Goal: Task Accomplishment & Management: Use online tool/utility

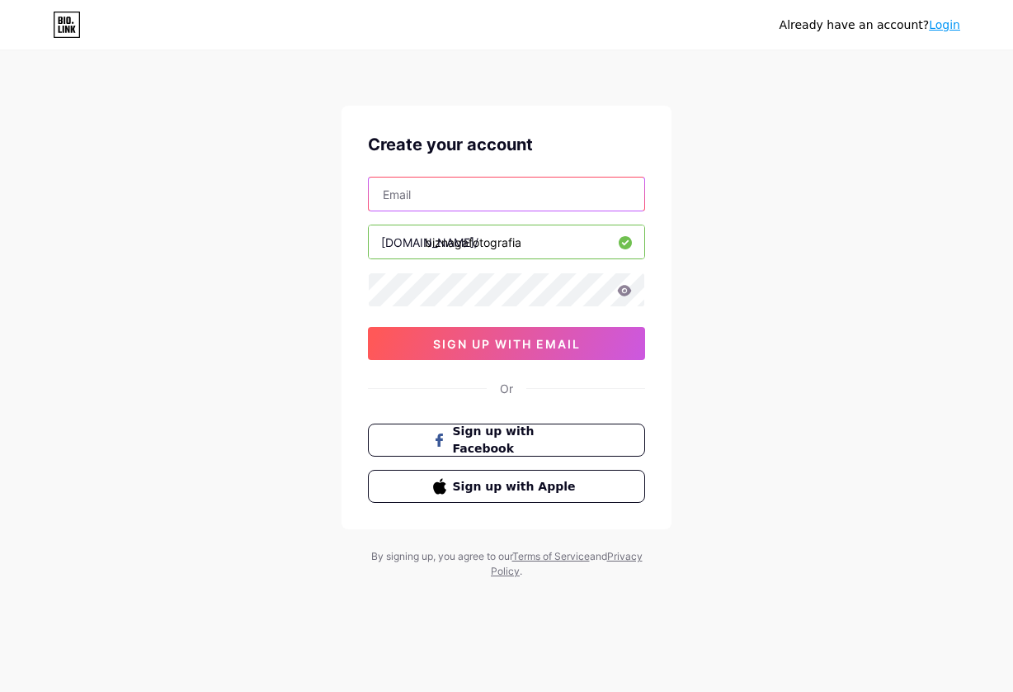
click at [470, 200] on input "text" at bounding box center [507, 193] width 276 height 33
click at [799, 191] on div "Already have an account? Login Create your account [DOMAIN_NAME]/ biznagafotogr…" at bounding box center [506, 315] width 1013 height 631
click at [526, 200] on input "text" at bounding box center [507, 193] width 276 height 33
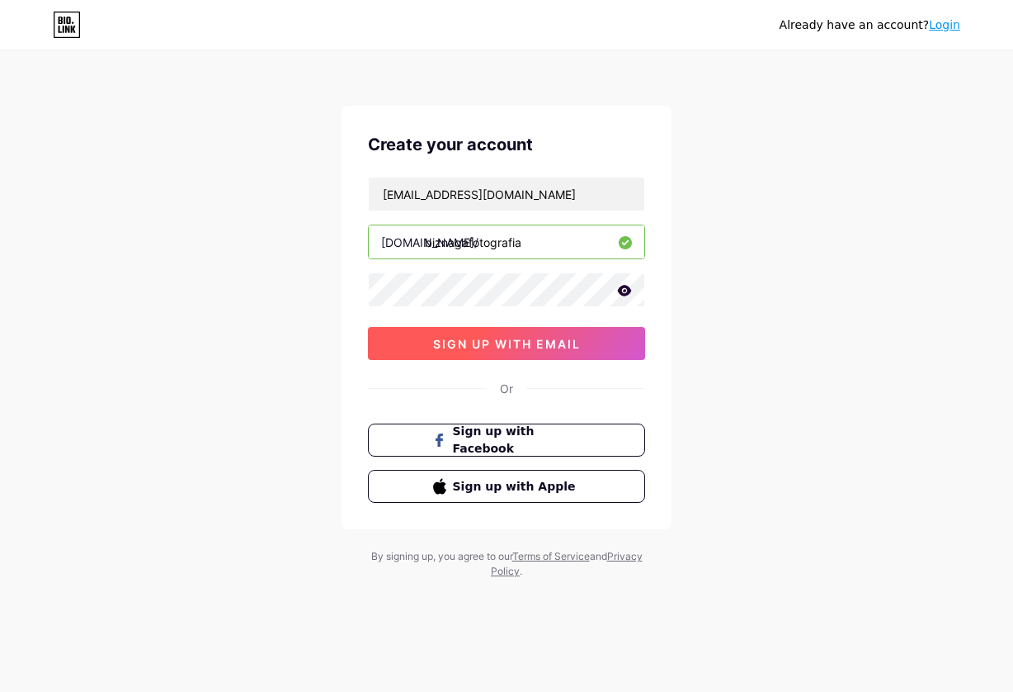
click at [533, 342] on span "sign up with email" at bounding box center [507, 344] width 148 height 14
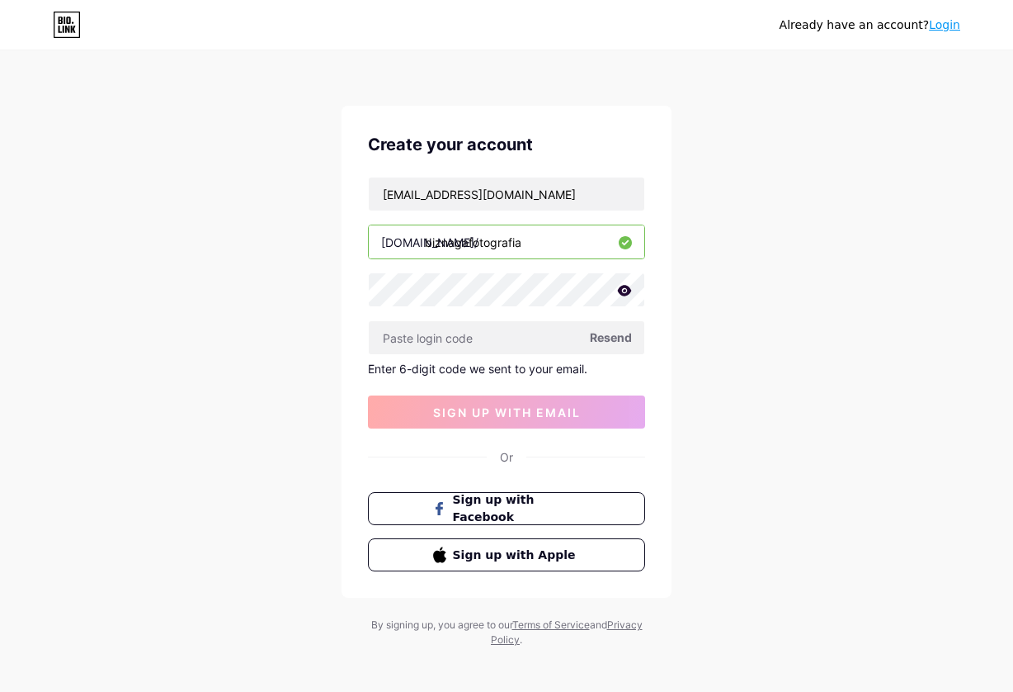
click at [623, 341] on span "Resend" at bounding box center [611, 336] width 42 height 17
click at [430, 196] on input "[EMAIL_ADDRESS][DOMAIN_NAME]" at bounding box center [507, 193] width 276 height 33
type input "[EMAIL_ADDRESS][DOMAIN_NAME]"
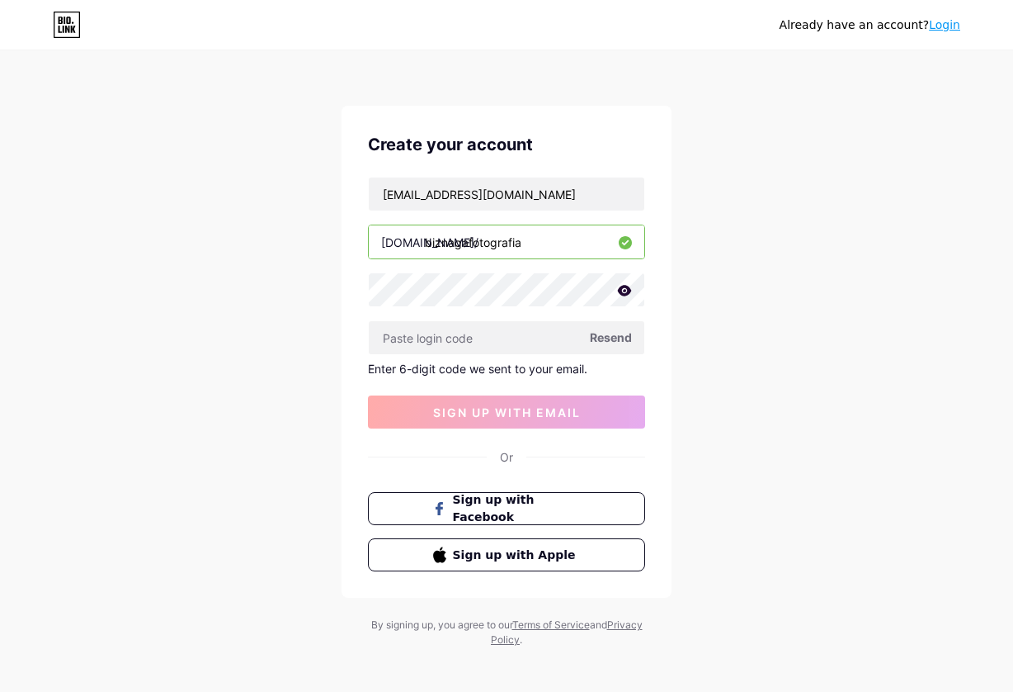
click at [606, 336] on span "Resend" at bounding box center [611, 336] width 42 height 17
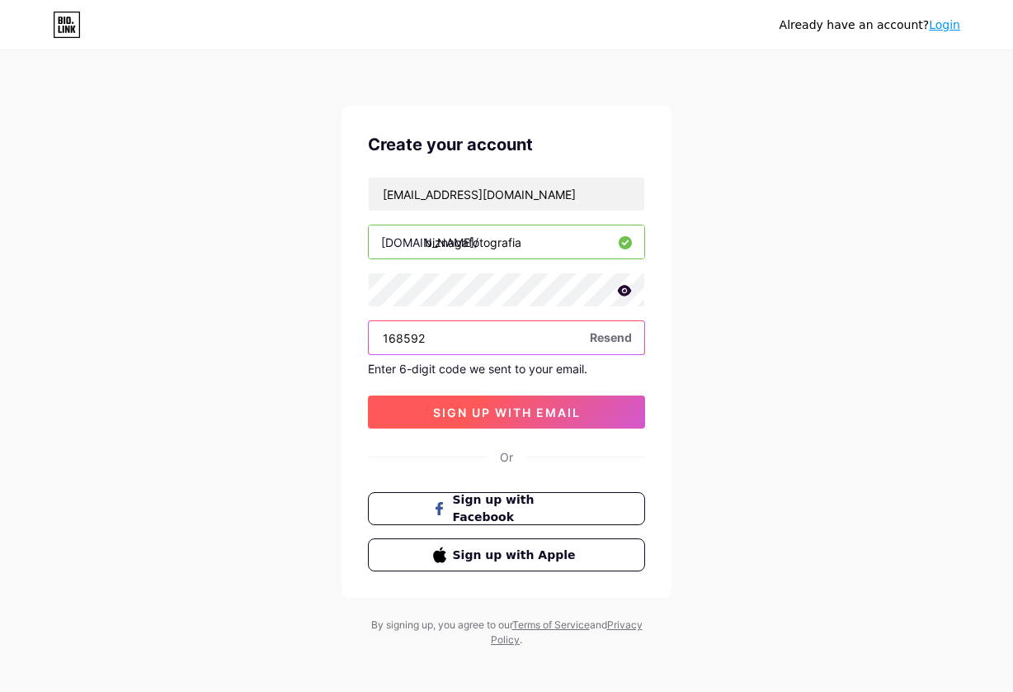
type input "168592"
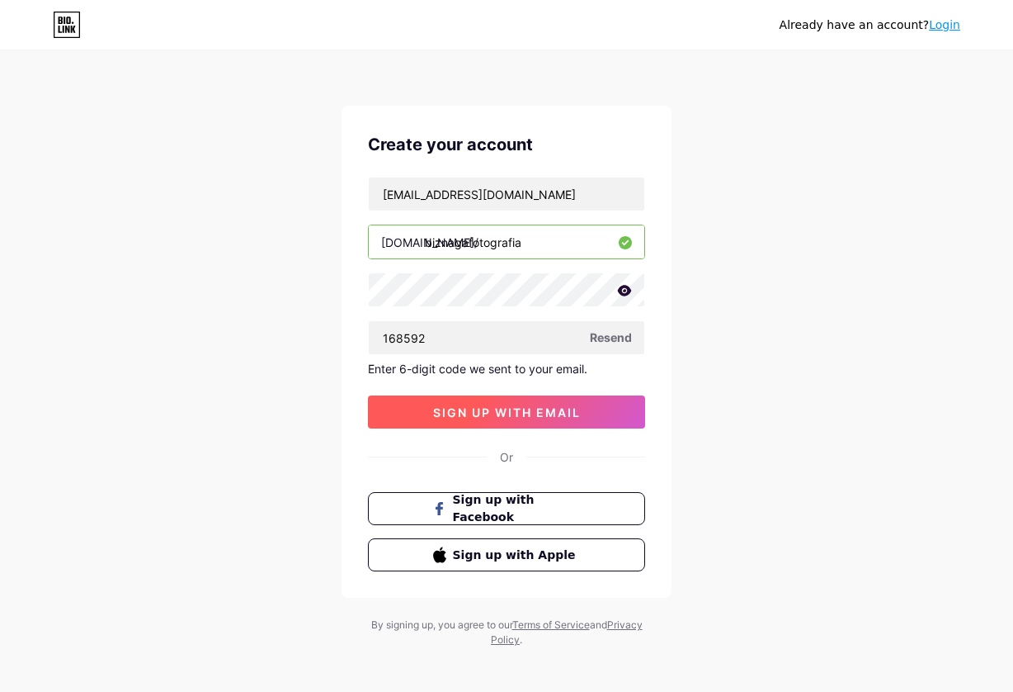
click at [585, 413] on button "sign up with email" at bounding box center [506, 411] width 277 height 33
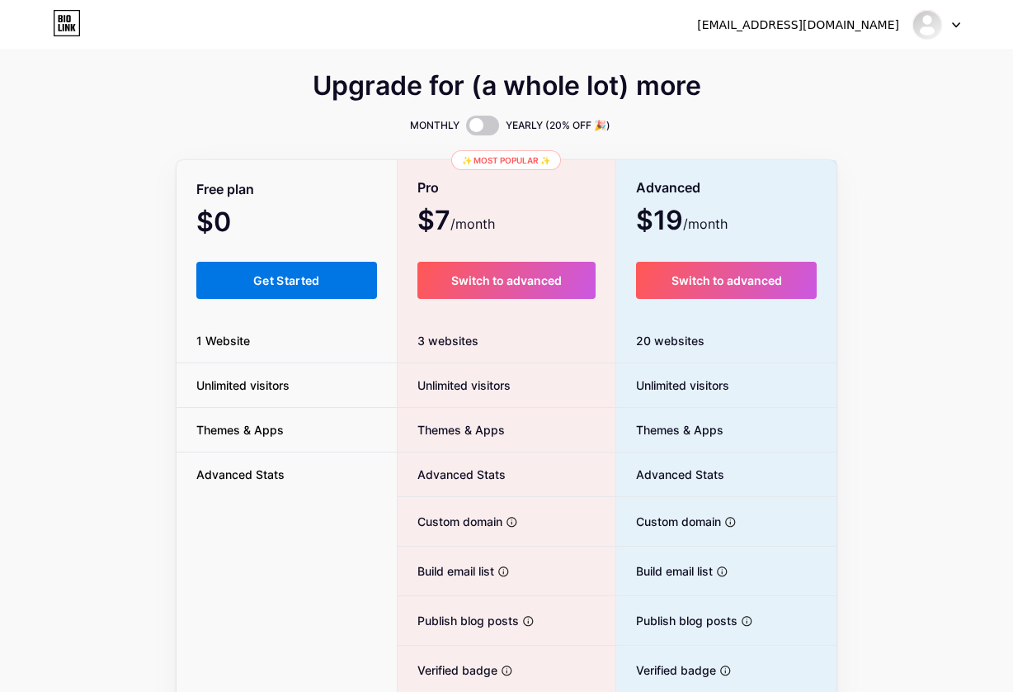
click at [282, 285] on span "Get Started" at bounding box center [286, 280] width 67 height 14
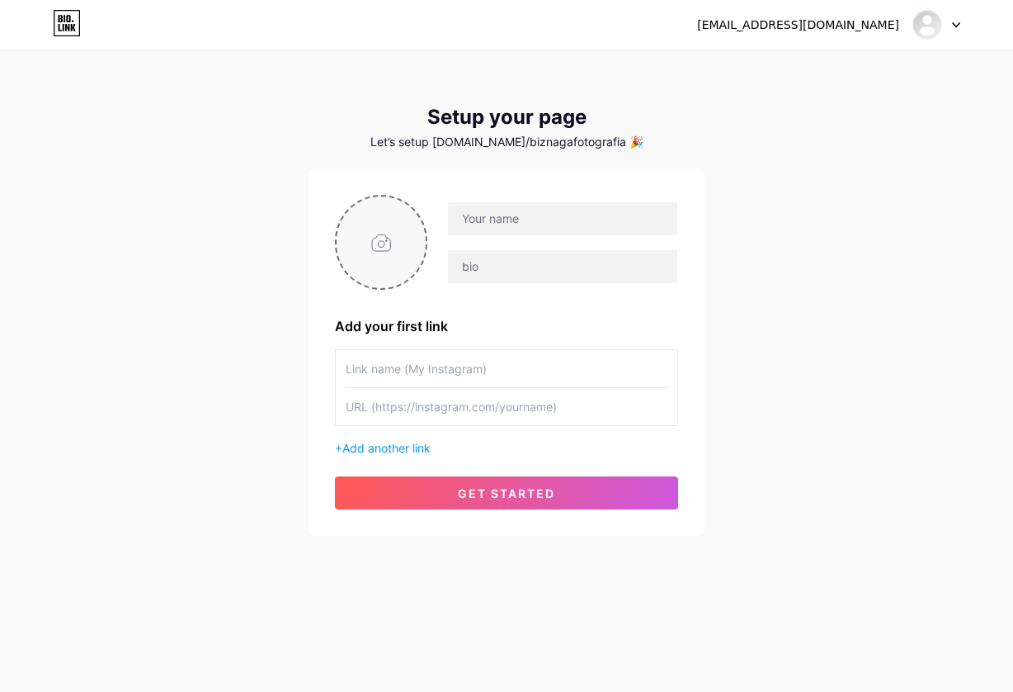
click at [373, 253] on input "file" at bounding box center [381, 242] width 89 height 92
type input "C"
click at [914, 247] on div "[EMAIL_ADDRESS][DOMAIN_NAME] Dashboard Logout Setup your page Let’s setup [DOMA…" at bounding box center [506, 294] width 1013 height 588
click at [545, 229] on input "text" at bounding box center [562, 218] width 229 height 33
type input "F"
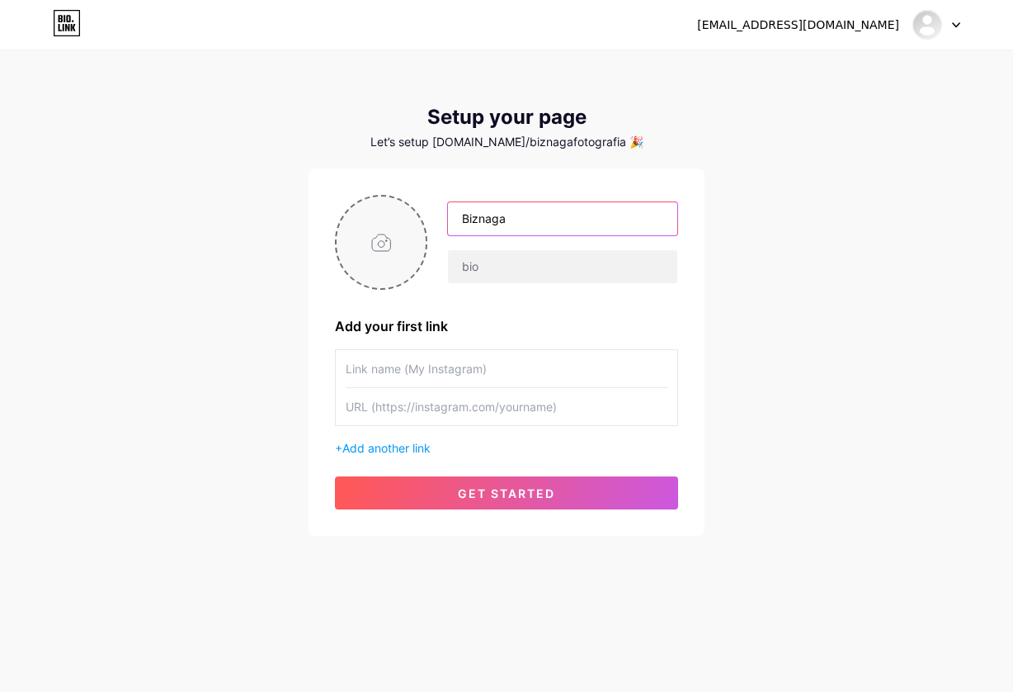
type input "Biznaga"
click at [372, 242] on input "file" at bounding box center [381, 242] width 89 height 92
click at [377, 234] on input "file" at bounding box center [381, 242] width 89 height 92
type input "C:\fakepath\Biznaga.png"
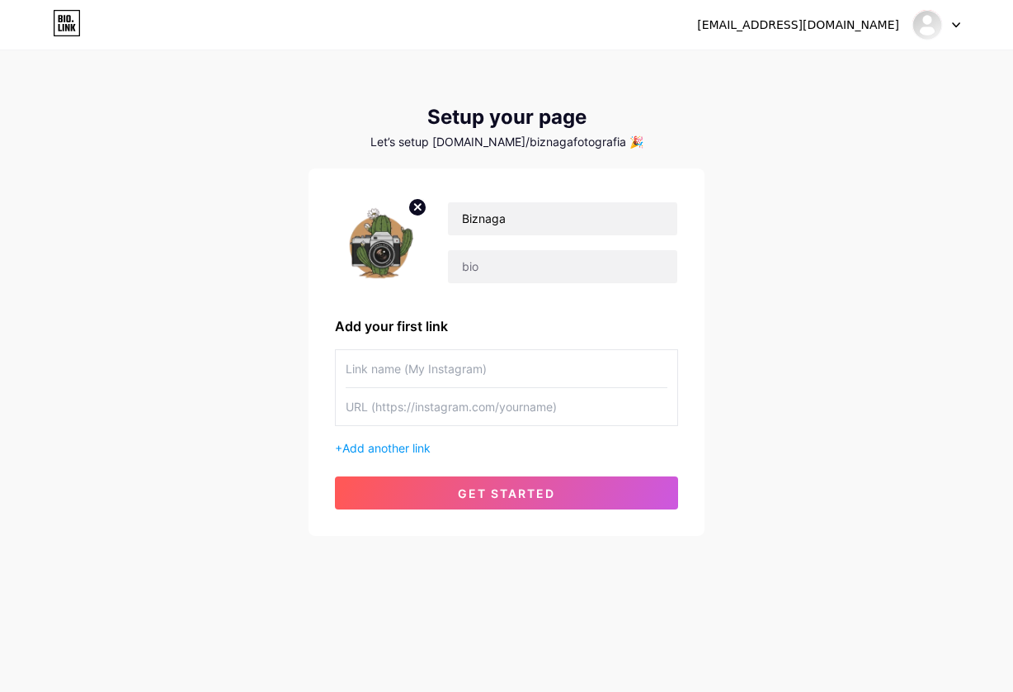
click at [389, 401] on input "text" at bounding box center [507, 406] width 322 height 37
paste input "[URL][DOMAIN_NAME]"
click at [503, 406] on input "[URL][DOMAIN_NAME]" at bounding box center [507, 406] width 322 height 37
type input "[URL][DOMAIN_NAME]"
click at [515, 369] on input "text" at bounding box center [507, 368] width 322 height 37
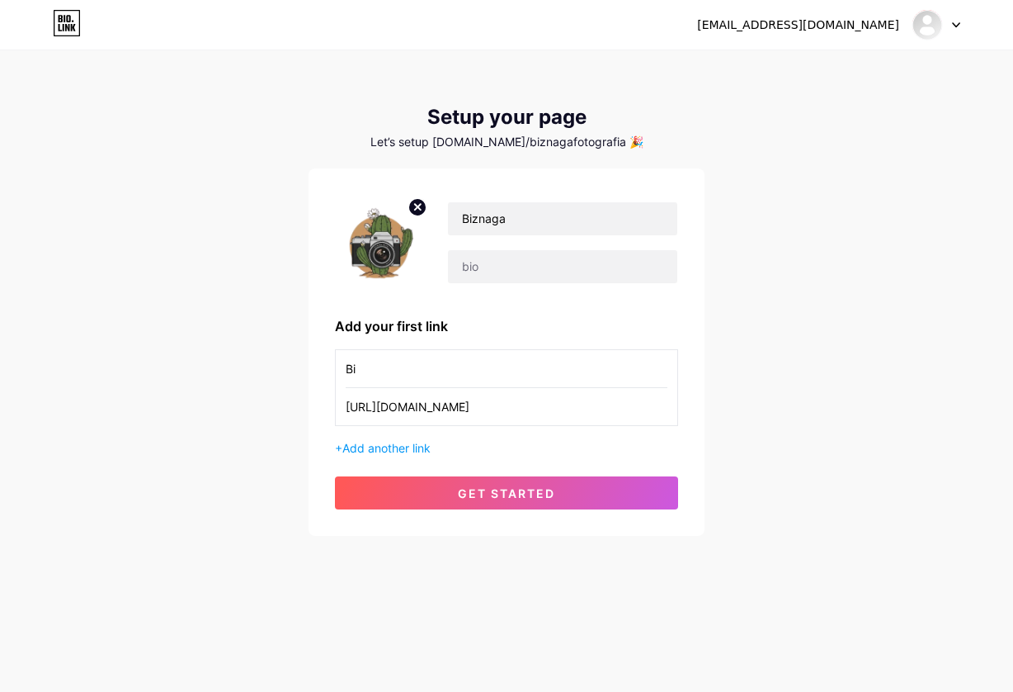
type input "B"
type input "biznaga_fotografia"
click at [768, 411] on div "[EMAIL_ADDRESS][DOMAIN_NAME] Dashboard Logout Setup your page Let’s setup [DOMA…" at bounding box center [506, 294] width 1013 height 588
drag, startPoint x: 609, startPoint y: 408, endPoint x: 744, endPoint y: 406, distance: 135.4
click at [744, 406] on div "[EMAIL_ADDRESS][DOMAIN_NAME] Dashboard Logout Setup your page Let’s setup [DOMA…" at bounding box center [506, 294] width 1013 height 588
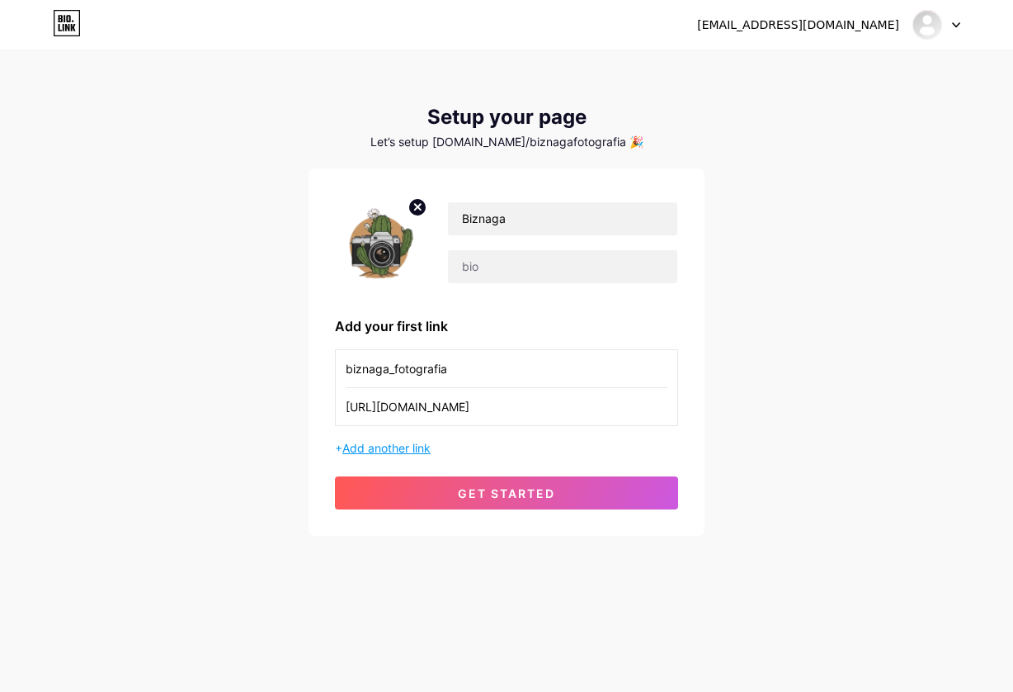
type input "[URL][DOMAIN_NAME]"
click at [424, 451] on span "Add another link" at bounding box center [386, 448] width 88 height 14
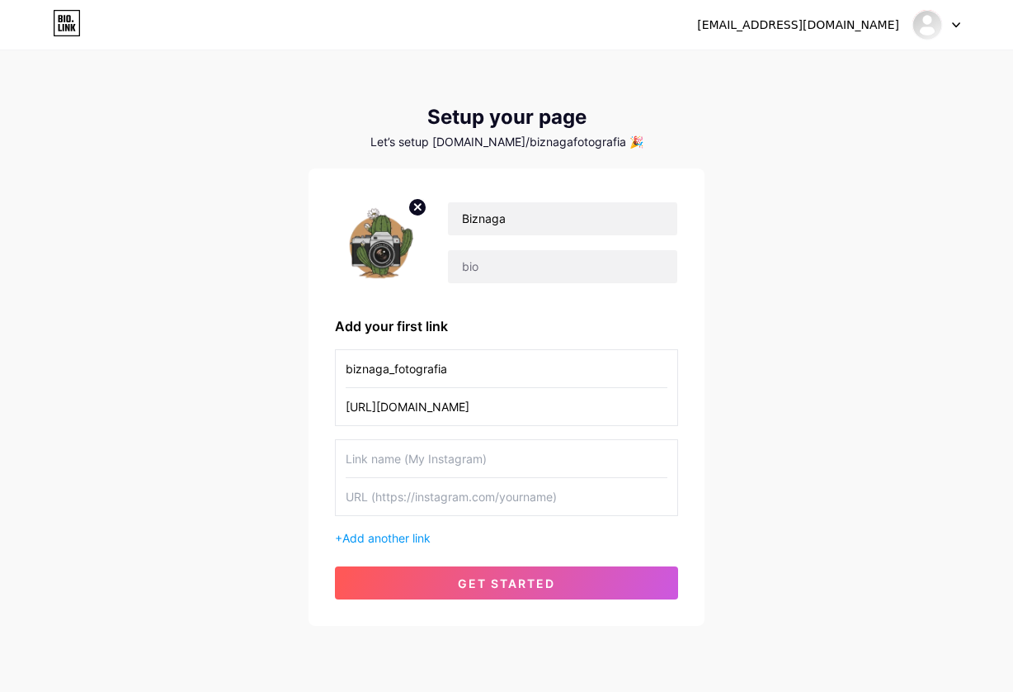
click at [460, 365] on input "biznaga_fotografia" at bounding box center [507, 368] width 322 height 37
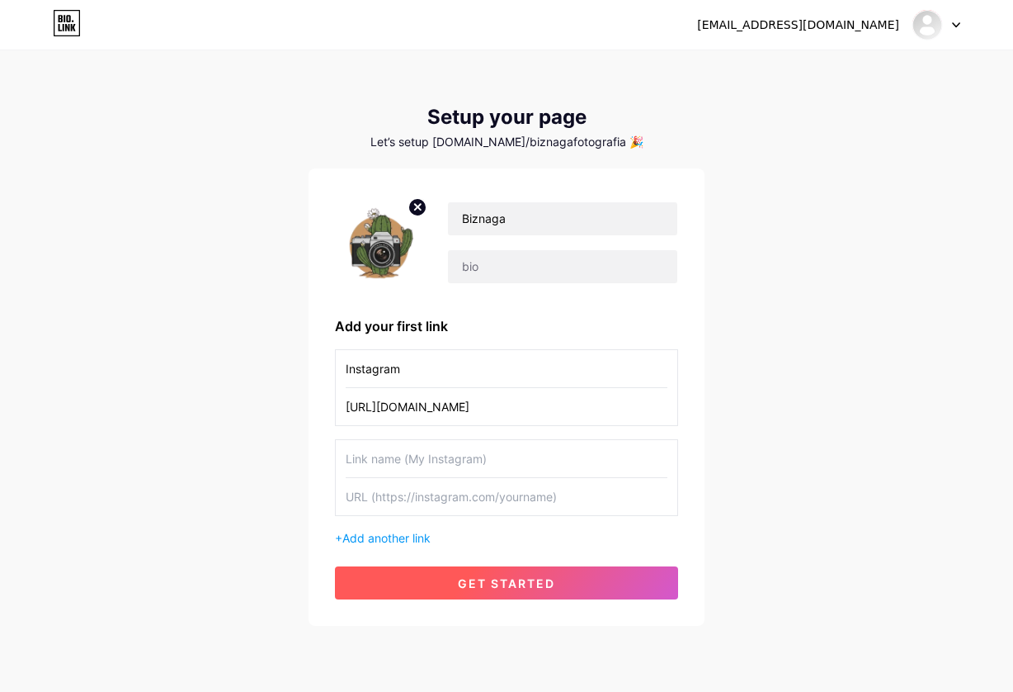
type input "Instagram"
click at [485, 588] on span "get started" at bounding box center [506, 583] width 97 height 14
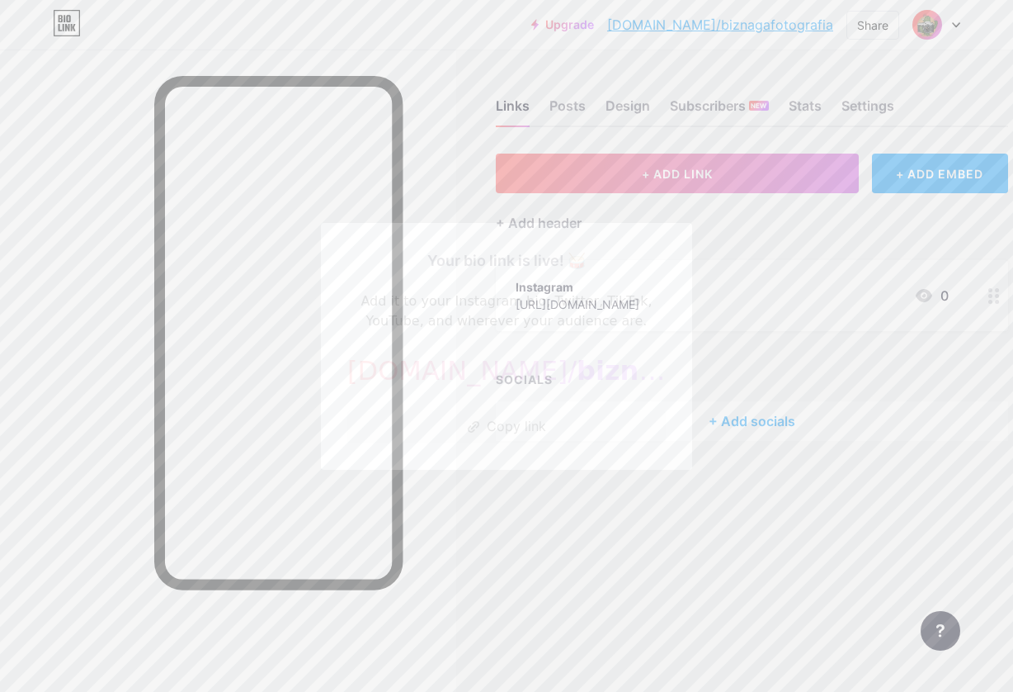
click at [573, 503] on div at bounding box center [506, 346] width 1013 height 692
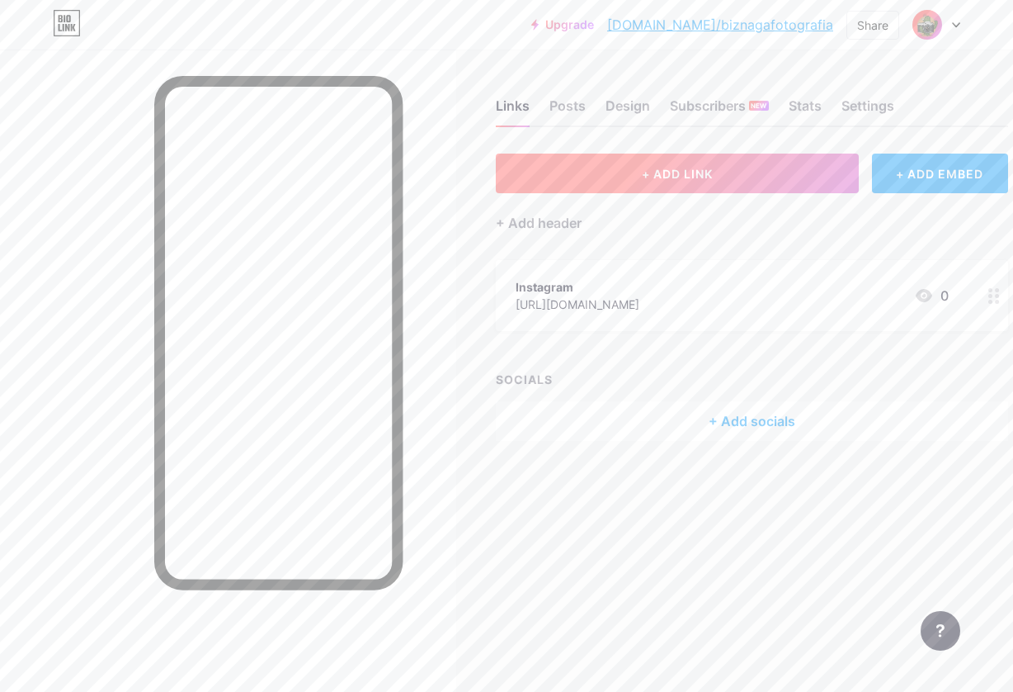
click at [638, 169] on button "+ ADD LINK" at bounding box center [677, 173] width 363 height 40
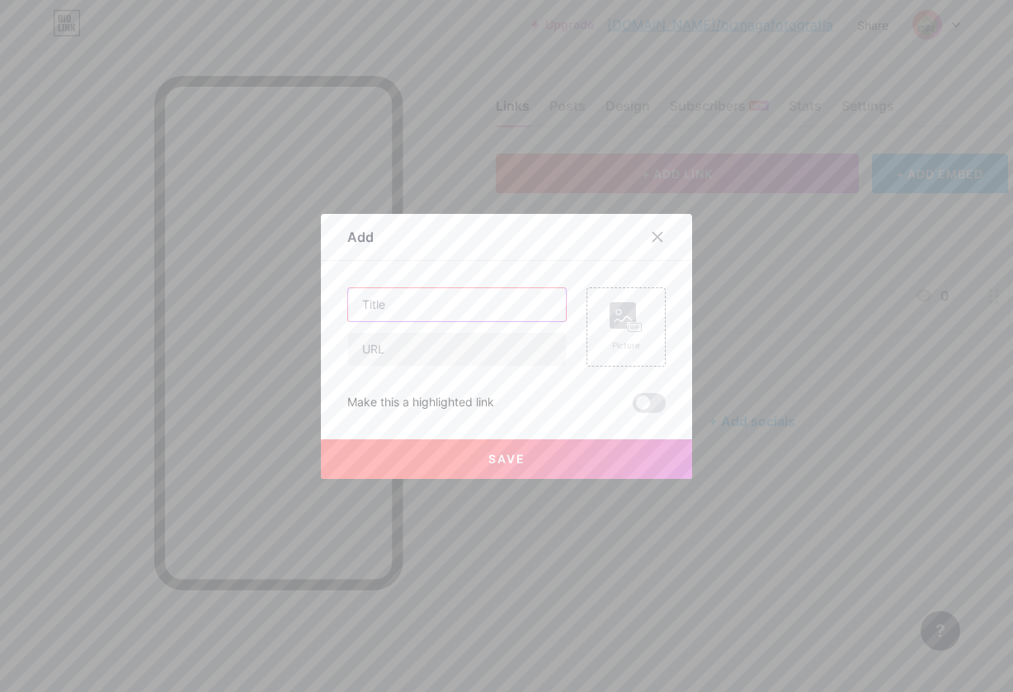
click at [493, 295] on input "text" at bounding box center [457, 304] width 218 height 33
drag, startPoint x: 401, startPoint y: 304, endPoint x: 412, endPoint y: 371, distance: 68.5
click at [401, 305] on input "Whatsapp" at bounding box center [457, 304] width 218 height 33
type input "WhatsApp"
click at [443, 341] on input "text" at bounding box center [457, 349] width 218 height 33
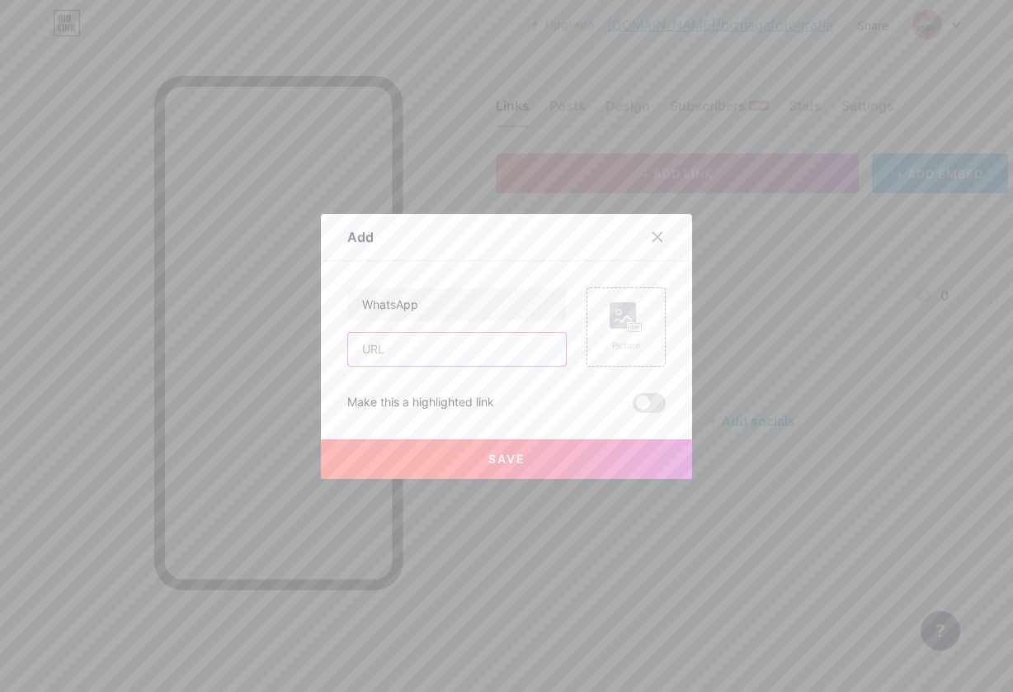
paste input "[URL][DOMAIN_NAME]"
type input "[URL][DOMAIN_NAME]"
click at [630, 328] on rect at bounding box center [635, 327] width 13 height 8
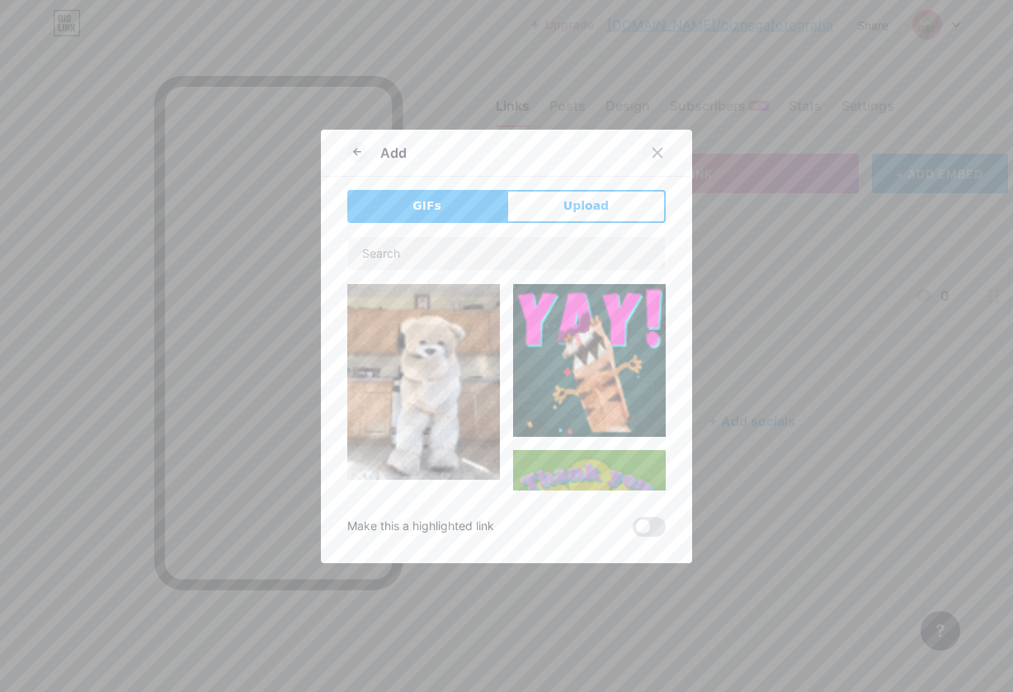
click at [663, 157] on icon at bounding box center [657, 152] width 13 height 13
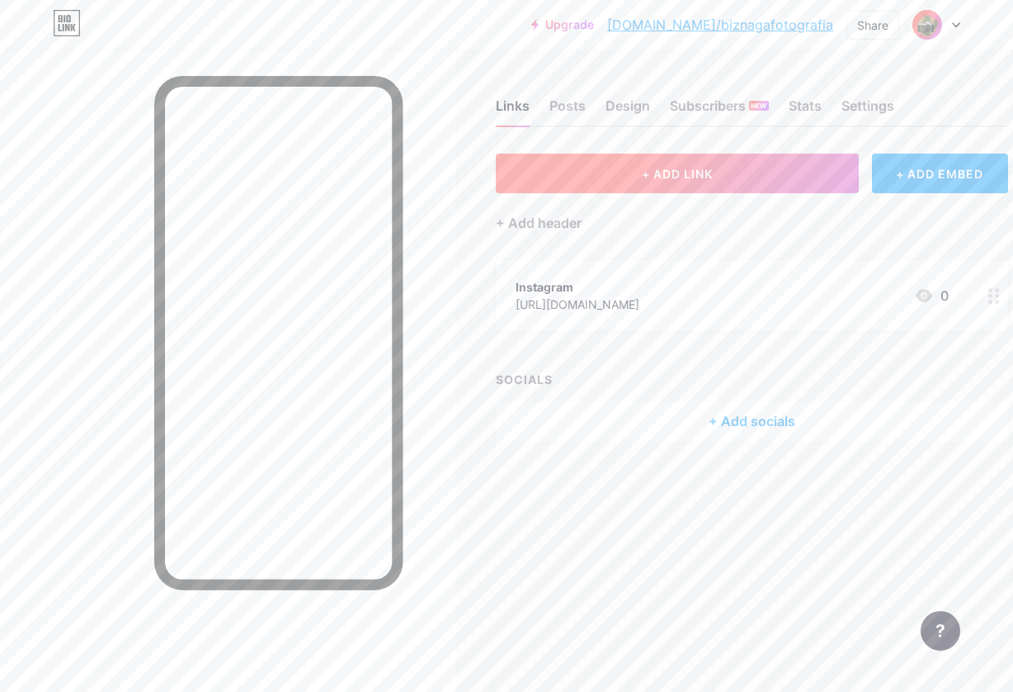
click at [650, 175] on span "+ ADD LINK" at bounding box center [677, 174] width 71 height 14
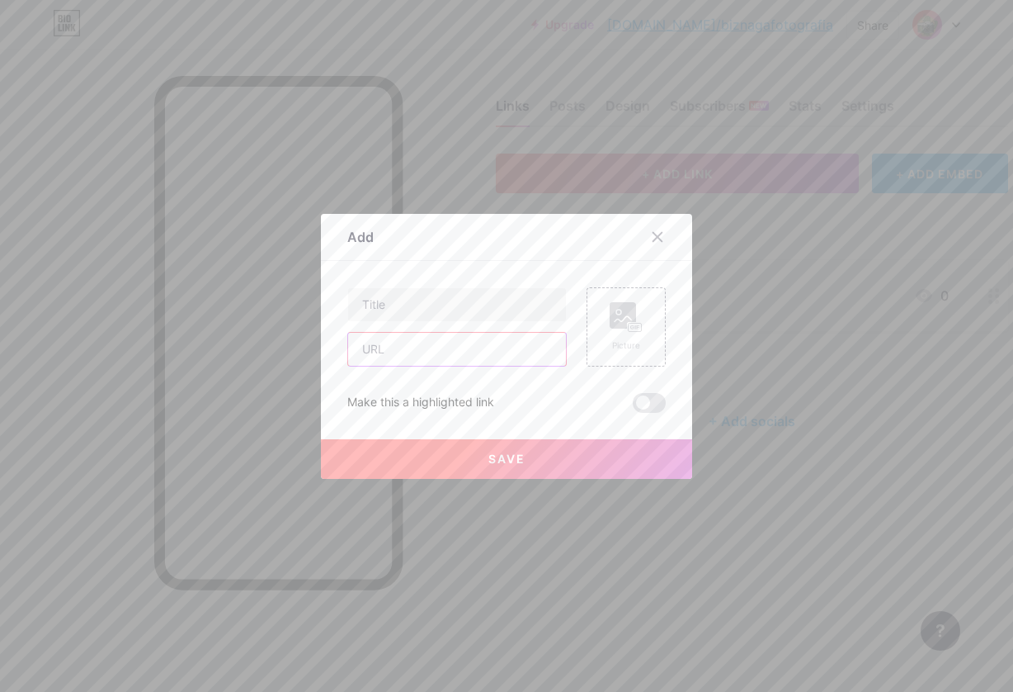
click at [439, 356] on input "text" at bounding box center [457, 349] width 218 height 33
paste input "[URL][DOMAIN_NAME]"
type input "[URL][DOMAIN_NAME]"
click at [424, 294] on input "text" at bounding box center [457, 304] width 218 height 33
type input "WhatsApp"
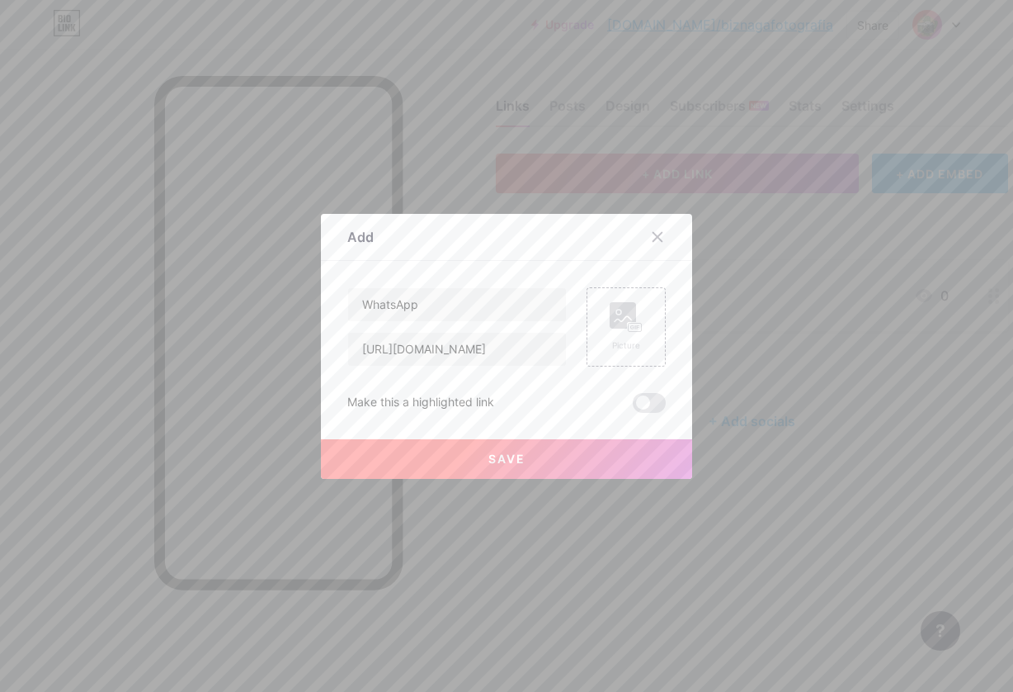
click at [521, 465] on span "Save" at bounding box center [507, 458] width 37 height 14
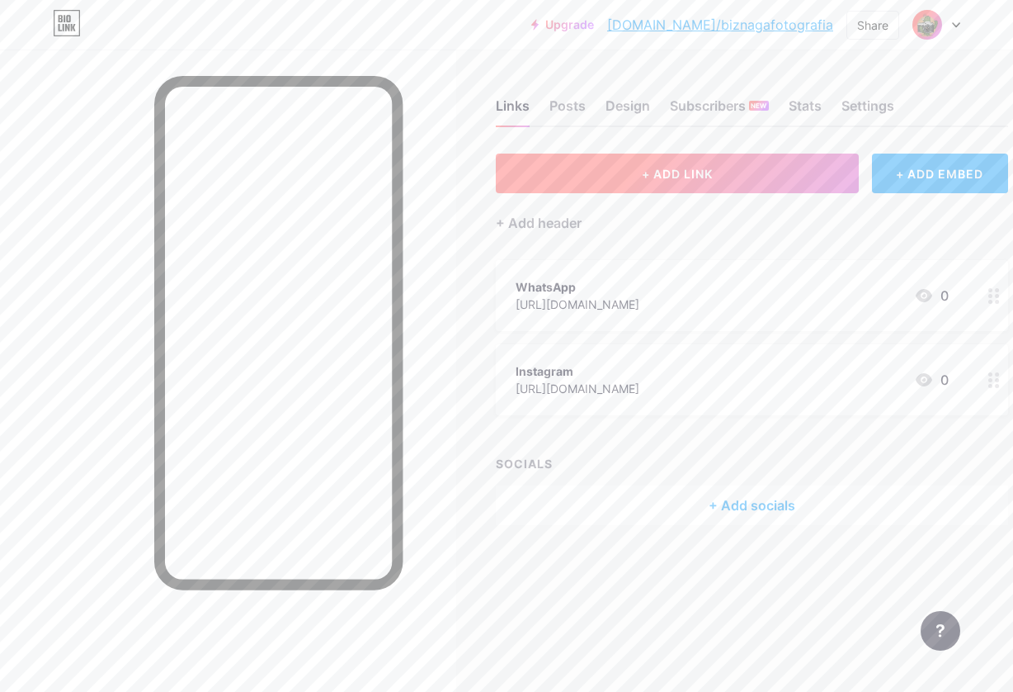
click at [606, 180] on button "+ ADD LINK" at bounding box center [677, 173] width 363 height 40
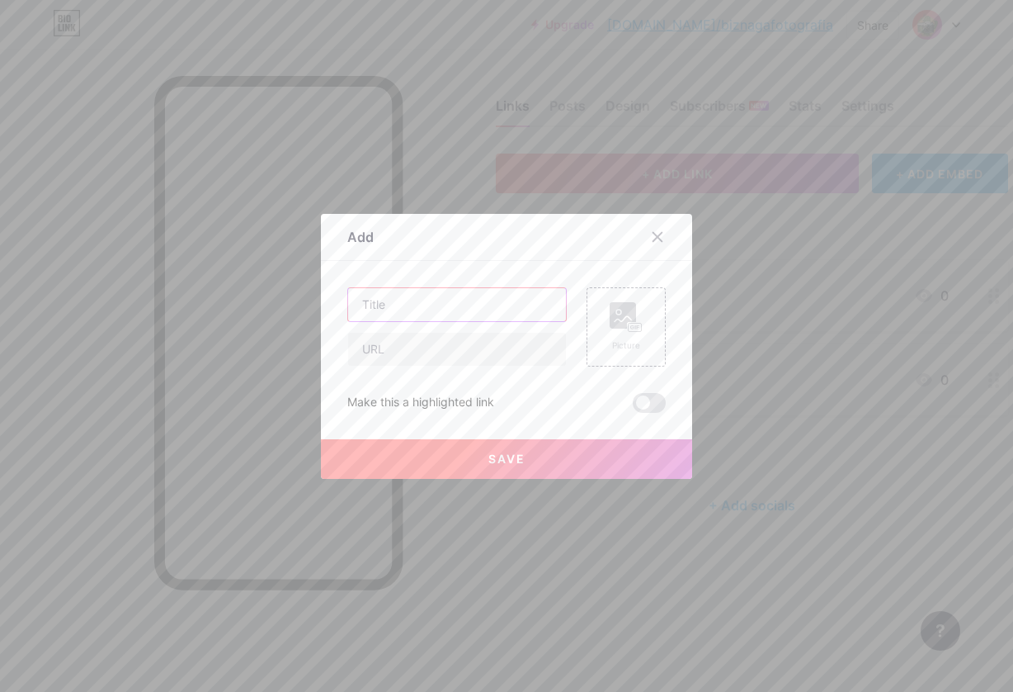
click at [446, 304] on input "text" at bounding box center [457, 304] width 218 height 33
type input "Facebook"
click at [446, 350] on input "text" at bounding box center [457, 349] width 218 height 33
paste input "[URL][DOMAIN_NAME]"
click at [526, 345] on input "[URL][DOMAIN_NAME]" at bounding box center [457, 349] width 218 height 33
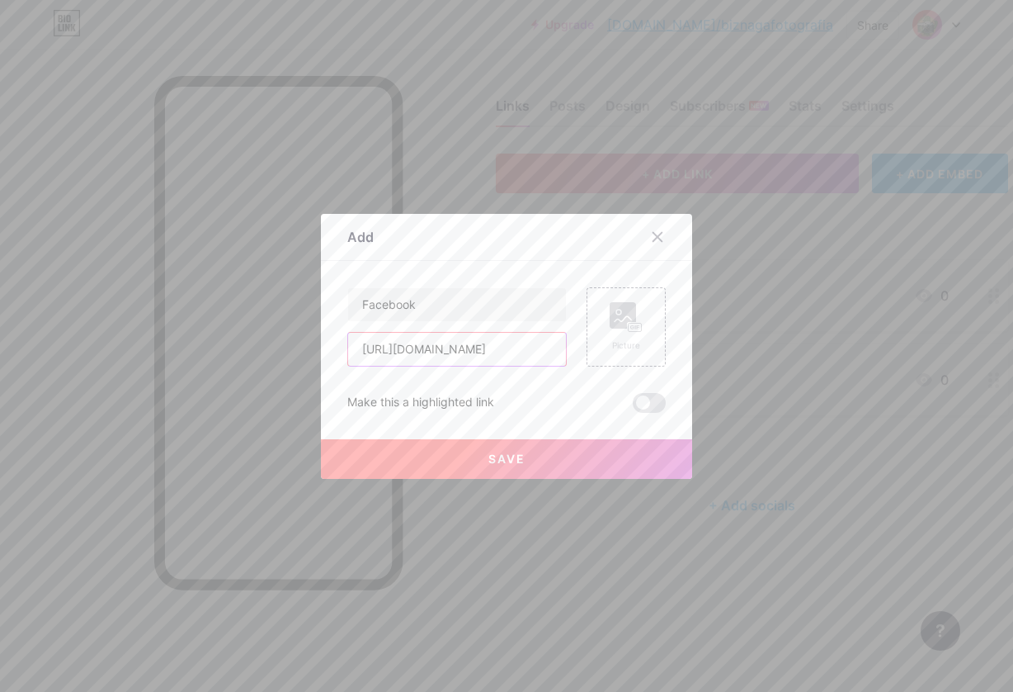
click at [526, 345] on input "[URL][DOMAIN_NAME]" at bounding box center [457, 349] width 218 height 33
paste input "share/1B7gZNa3oJ/?mibextid=wwXIfr"
type input "[URL][DOMAIN_NAME]"
click at [503, 465] on button "Save" at bounding box center [506, 459] width 371 height 40
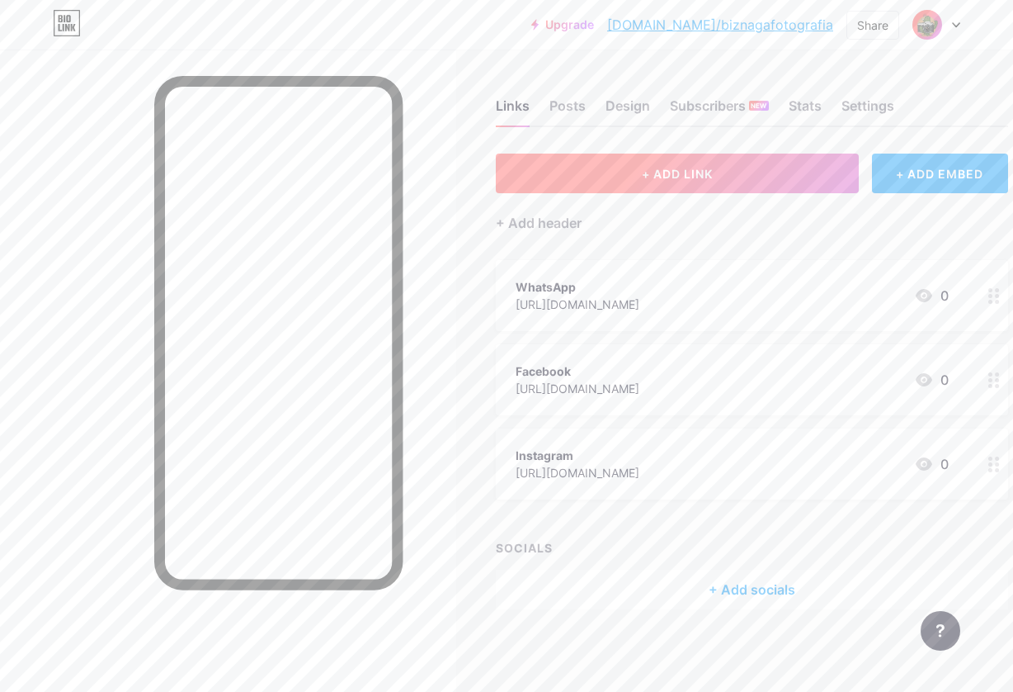
click at [624, 163] on button "+ ADD LINK" at bounding box center [677, 173] width 363 height 40
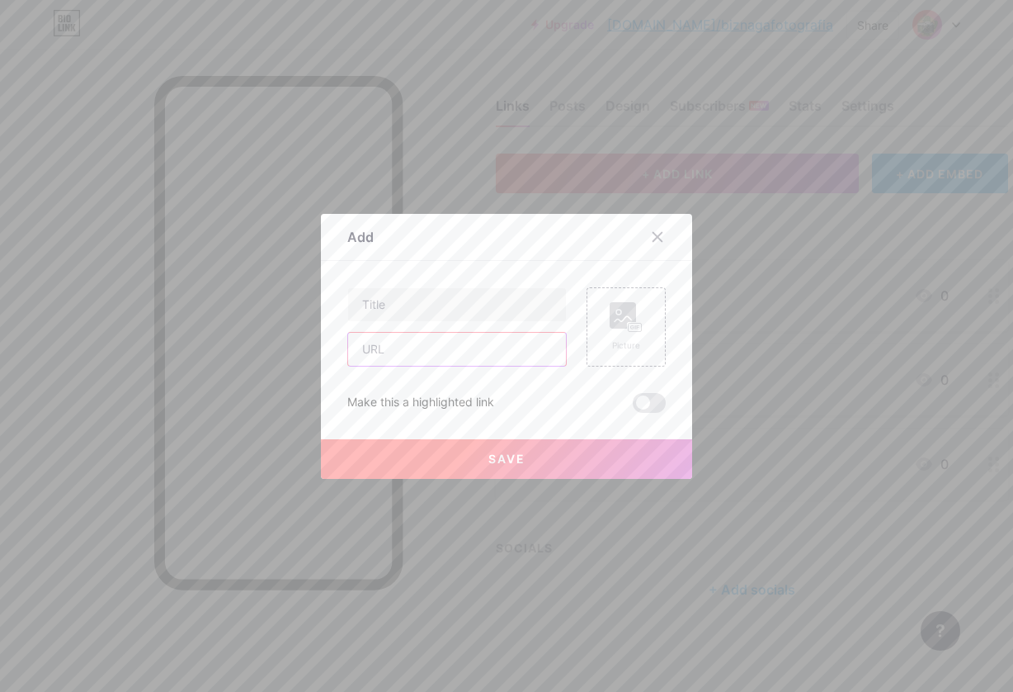
click at [451, 357] on input "text" at bounding box center [457, 349] width 218 height 33
paste input "[URL][DOMAIN_NAME][DOMAIN_NAME]"
type input "[URL][DOMAIN_NAME][DOMAIN_NAME]"
click at [460, 292] on input "text" at bounding box center [457, 304] width 218 height 33
type input "TikTok"
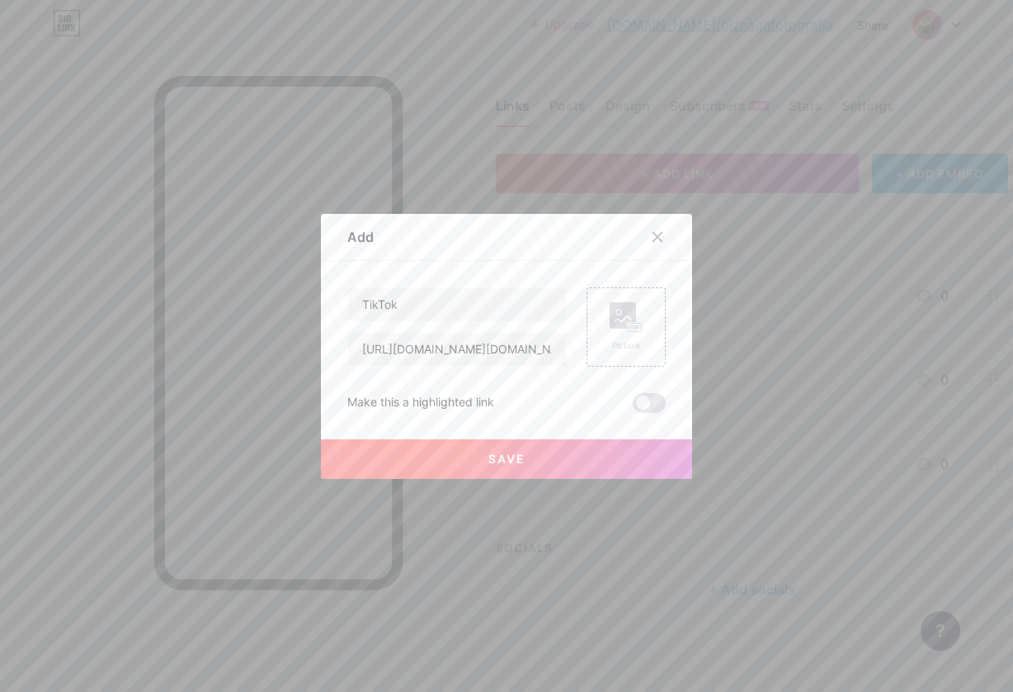
click at [479, 458] on button "Save" at bounding box center [506, 459] width 371 height 40
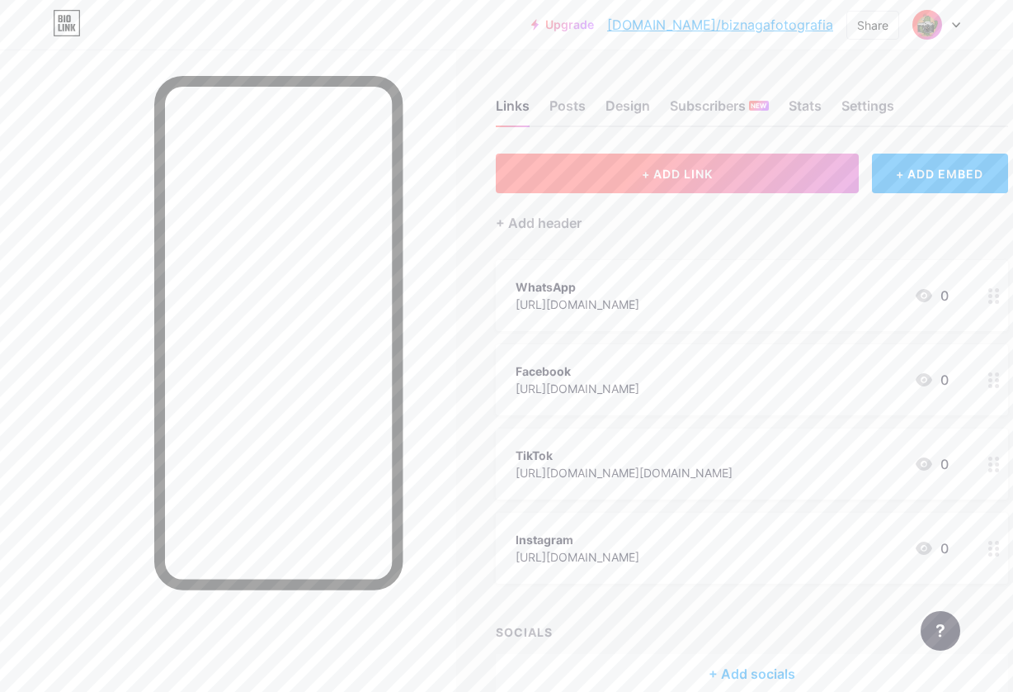
click at [646, 183] on button "+ ADD LINK" at bounding box center [677, 173] width 363 height 40
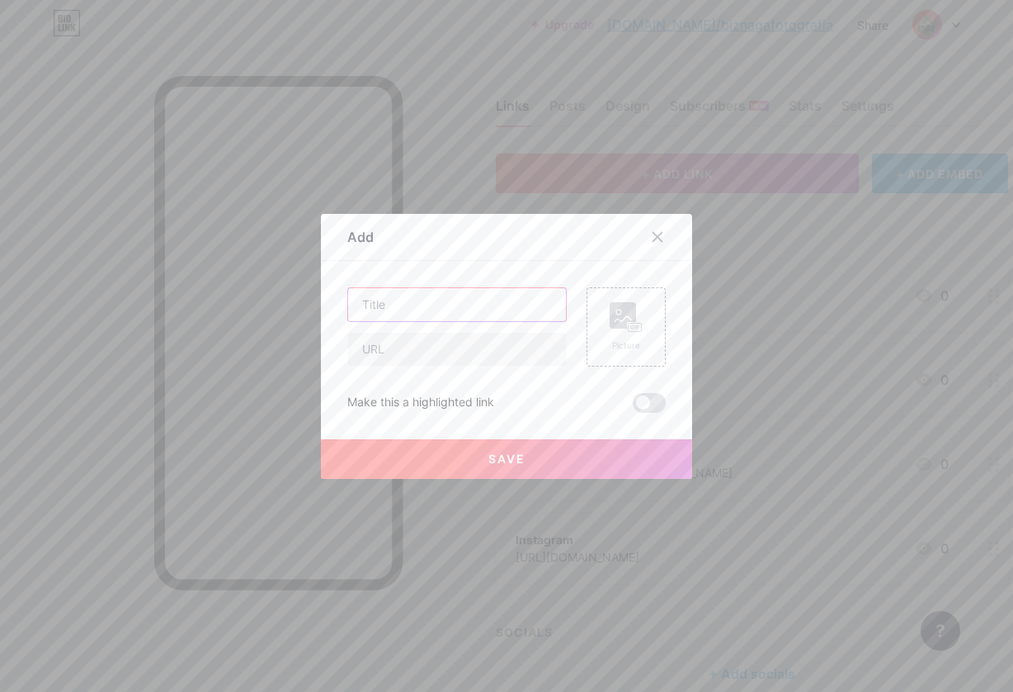
click at [503, 305] on input "text" at bounding box center [457, 304] width 218 height 33
type input "P"
type input "Portafolio Fotográfico"
drag, startPoint x: 503, startPoint y: 305, endPoint x: 498, endPoint y: 348, distance: 43.2
click at [498, 348] on input "text" at bounding box center [457, 349] width 218 height 33
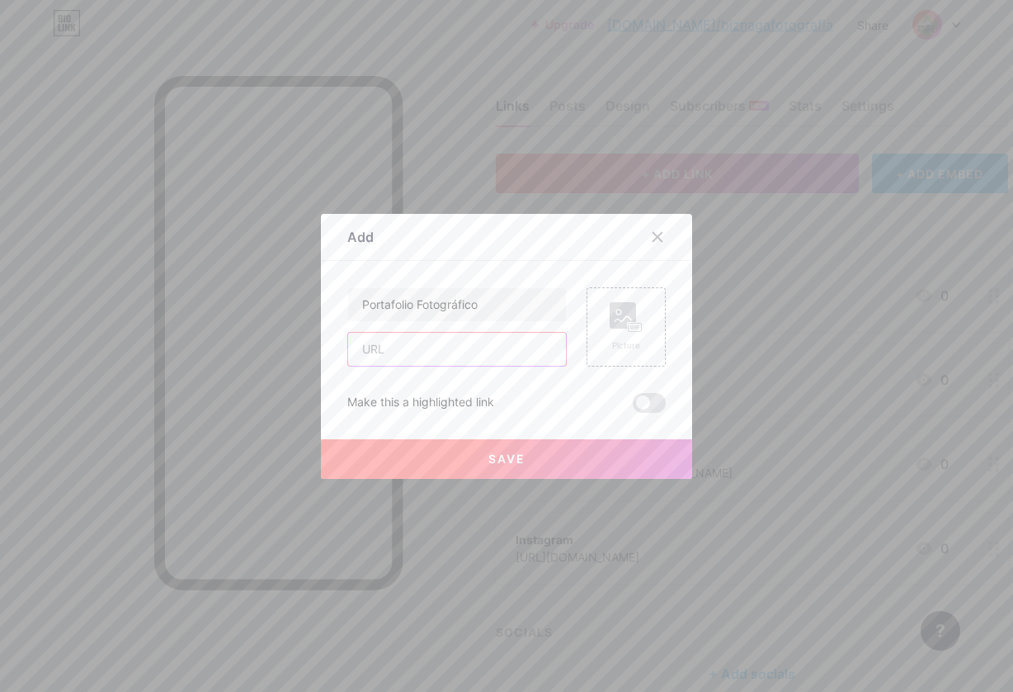
paste input "[URL][DOMAIN_NAME]"
type input "[URL][DOMAIN_NAME]"
click at [514, 458] on span "Save" at bounding box center [507, 458] width 37 height 14
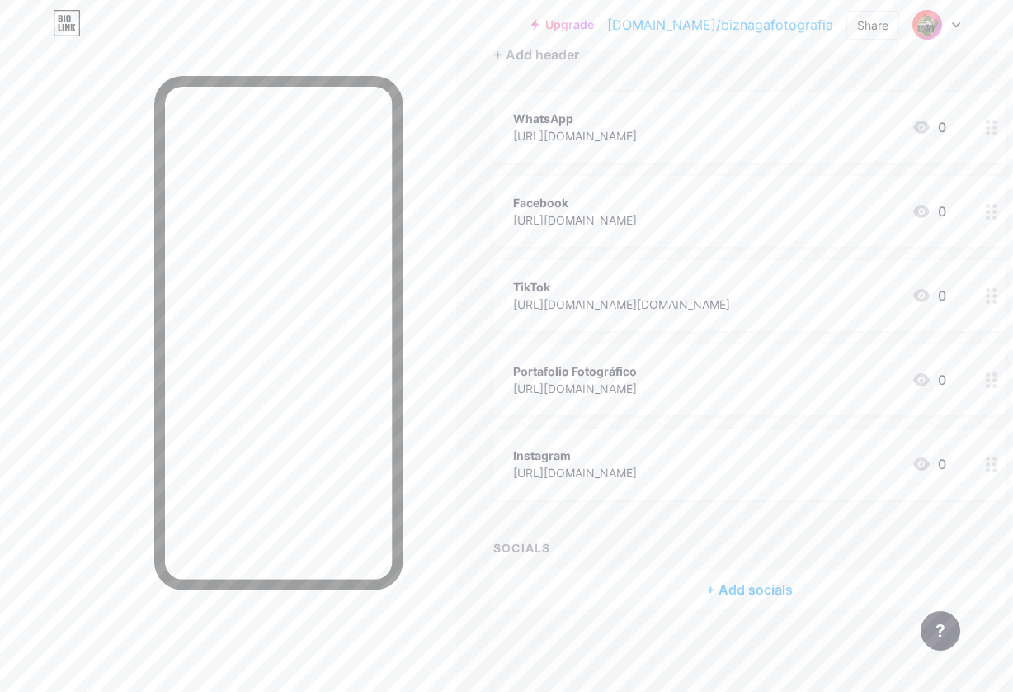
scroll to position [168, 2]
click at [736, 592] on div "+ Add socials" at bounding box center [749, 590] width 512 height 40
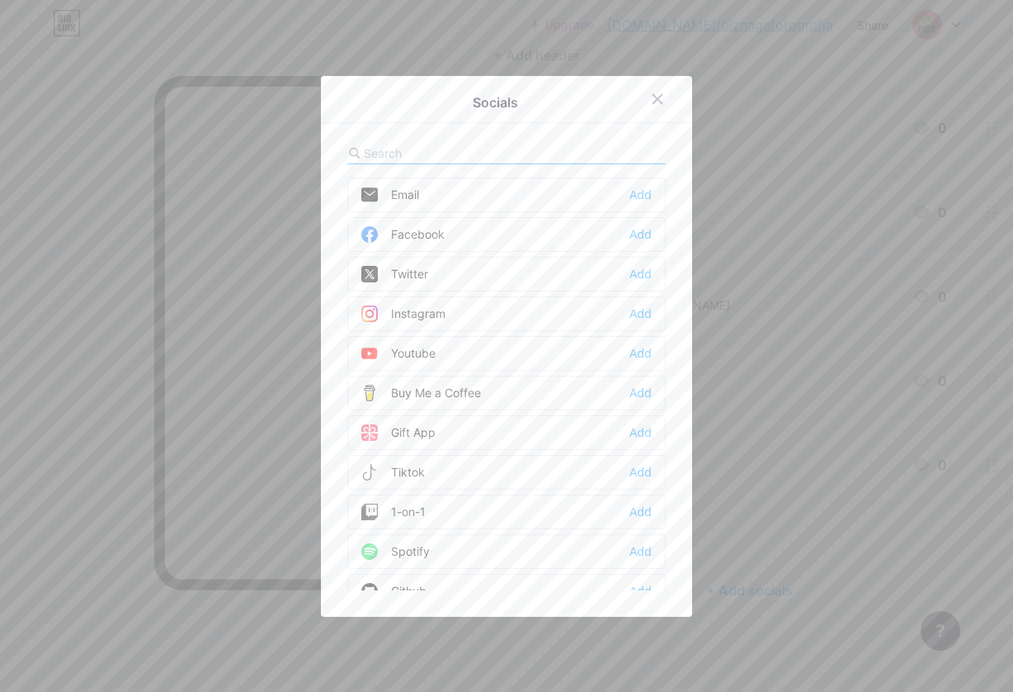
scroll to position [0, 0]
click at [645, 235] on div "Add" at bounding box center [641, 234] width 22 height 17
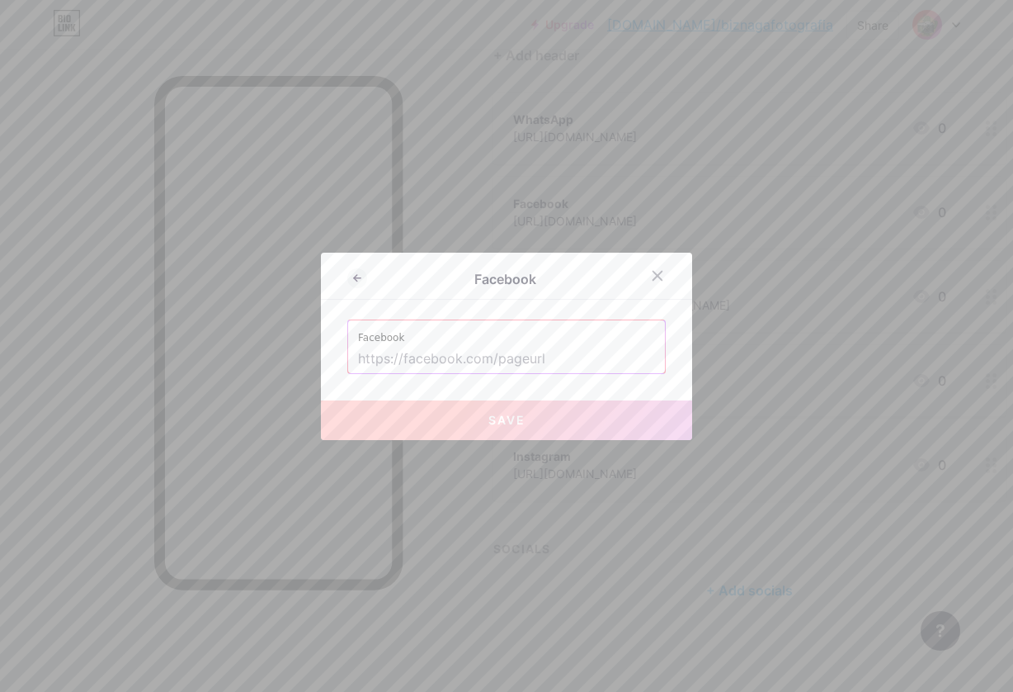
click at [564, 358] on input "text" at bounding box center [506, 359] width 297 height 28
click at [663, 272] on icon at bounding box center [657, 275] width 13 height 13
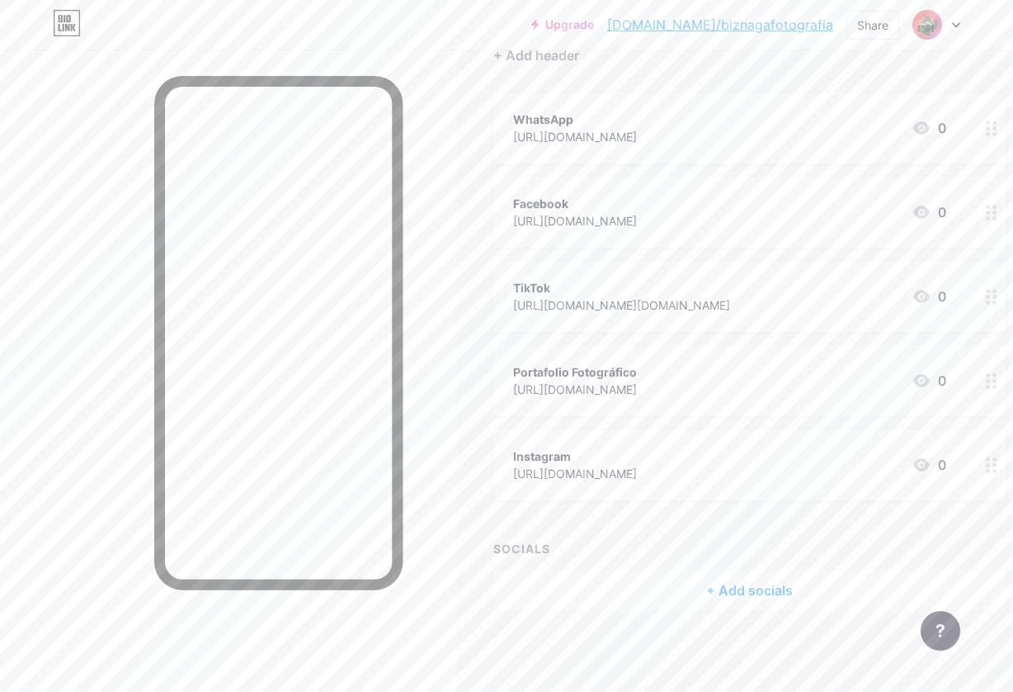
click at [637, 201] on div "Facebook" at bounding box center [575, 203] width 124 height 17
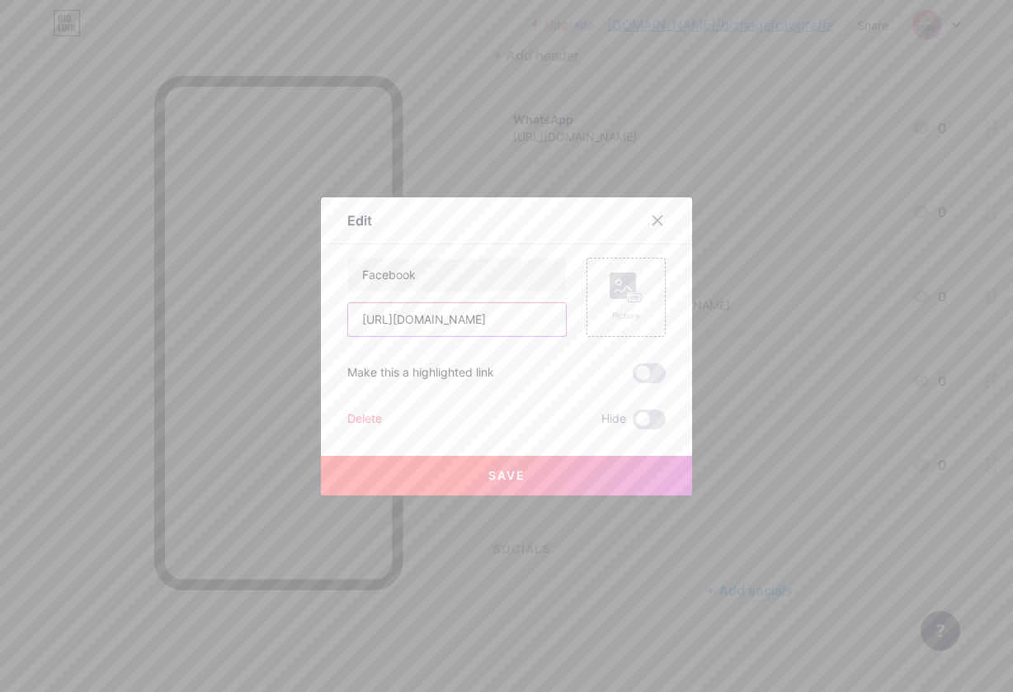
click at [531, 320] on input "[URL][DOMAIN_NAME]" at bounding box center [457, 319] width 218 height 33
click at [580, 467] on button "Save" at bounding box center [506, 476] width 371 height 40
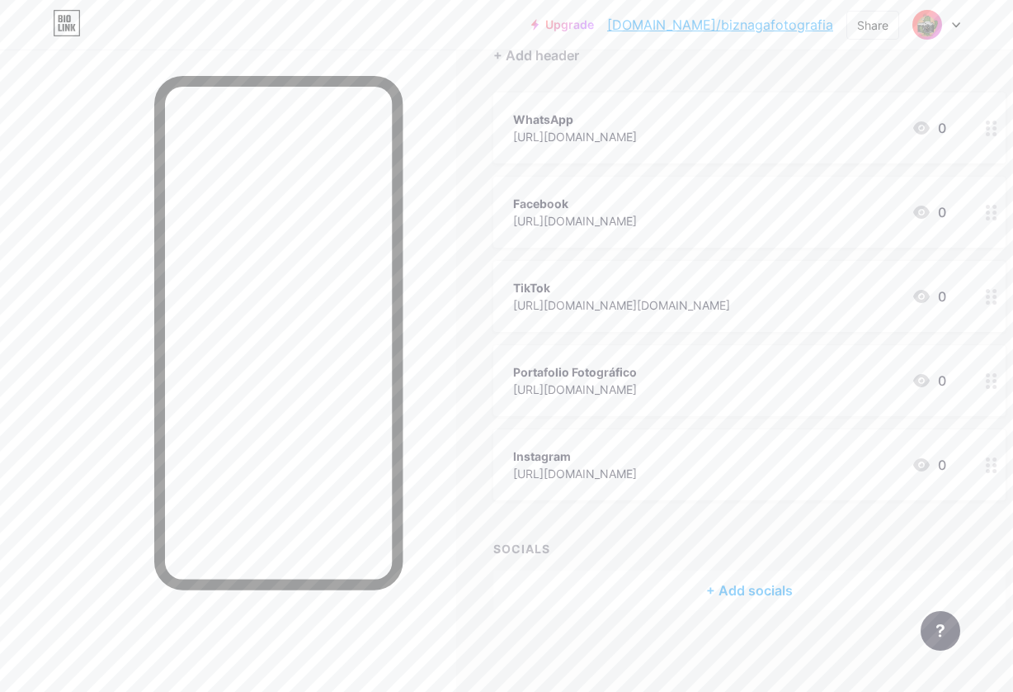
click at [746, 593] on div "+ Add socials" at bounding box center [749, 590] width 512 height 40
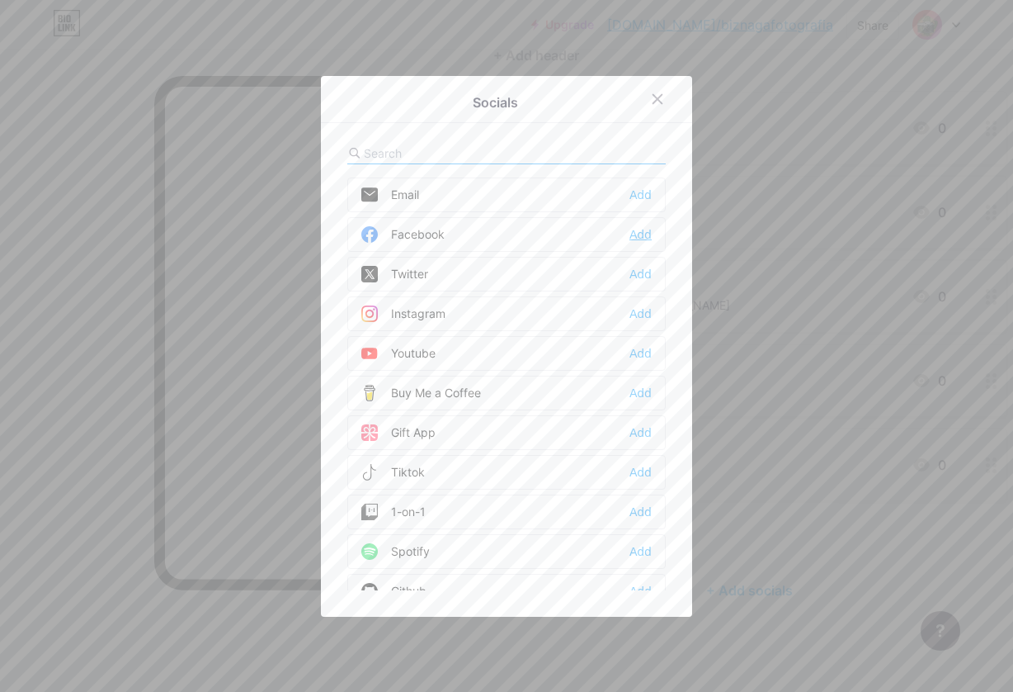
click at [638, 231] on div "Add" at bounding box center [641, 234] width 22 height 17
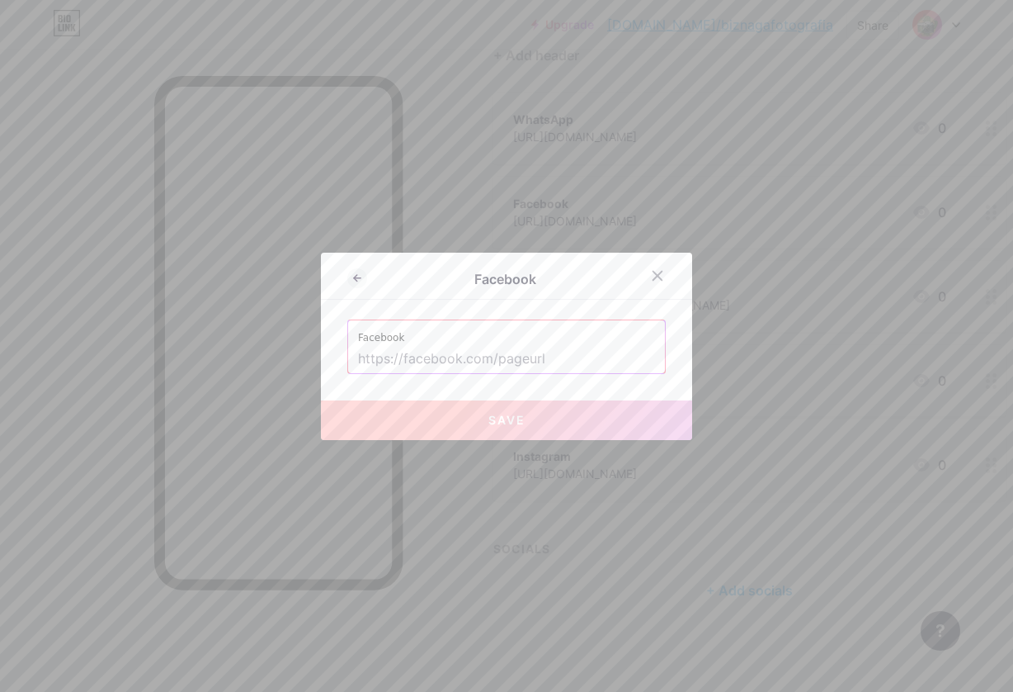
click at [535, 349] on input "text" at bounding box center [506, 359] width 297 height 28
paste input "[URL][DOMAIN_NAME]"
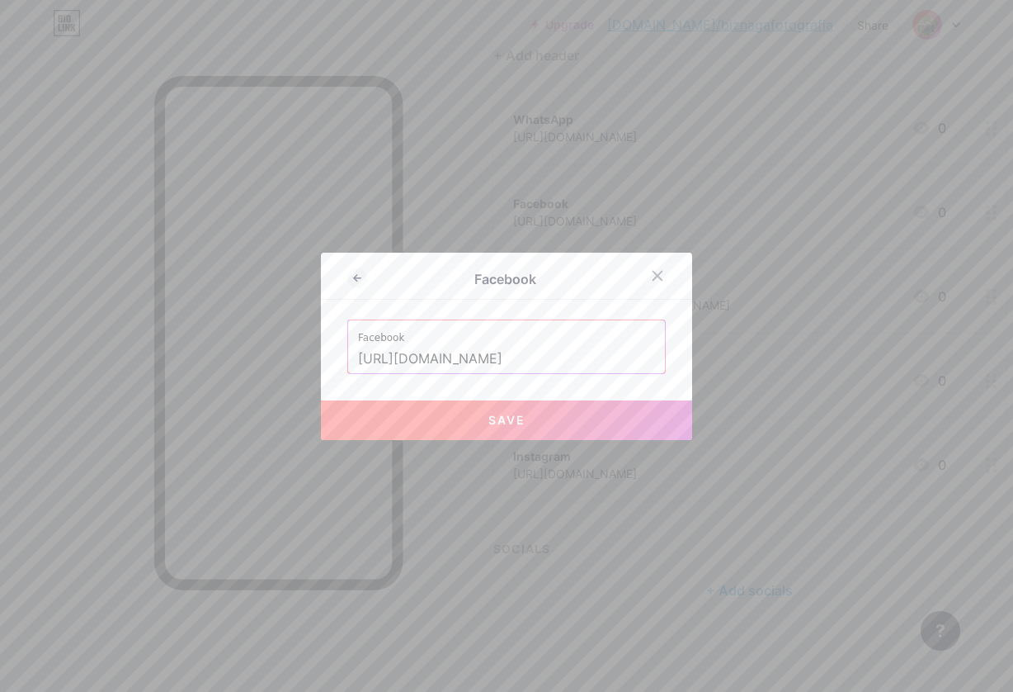
type input "[URL][DOMAIN_NAME]"
click at [537, 423] on button "Save" at bounding box center [506, 420] width 371 height 40
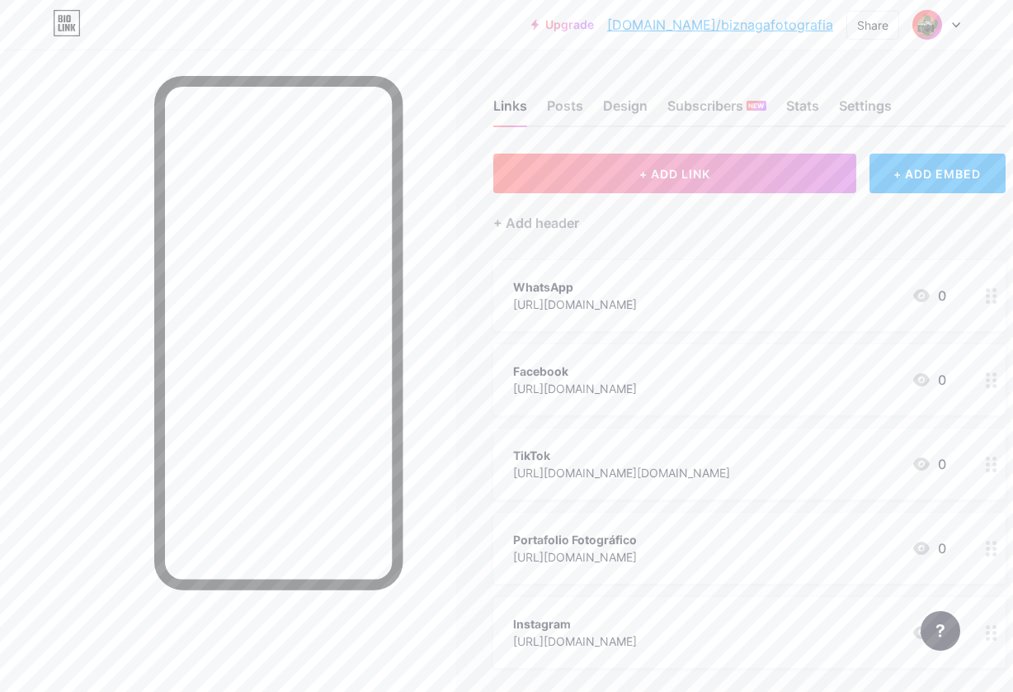
scroll to position [0, 2]
click at [637, 375] on div "Facebook" at bounding box center [575, 370] width 124 height 17
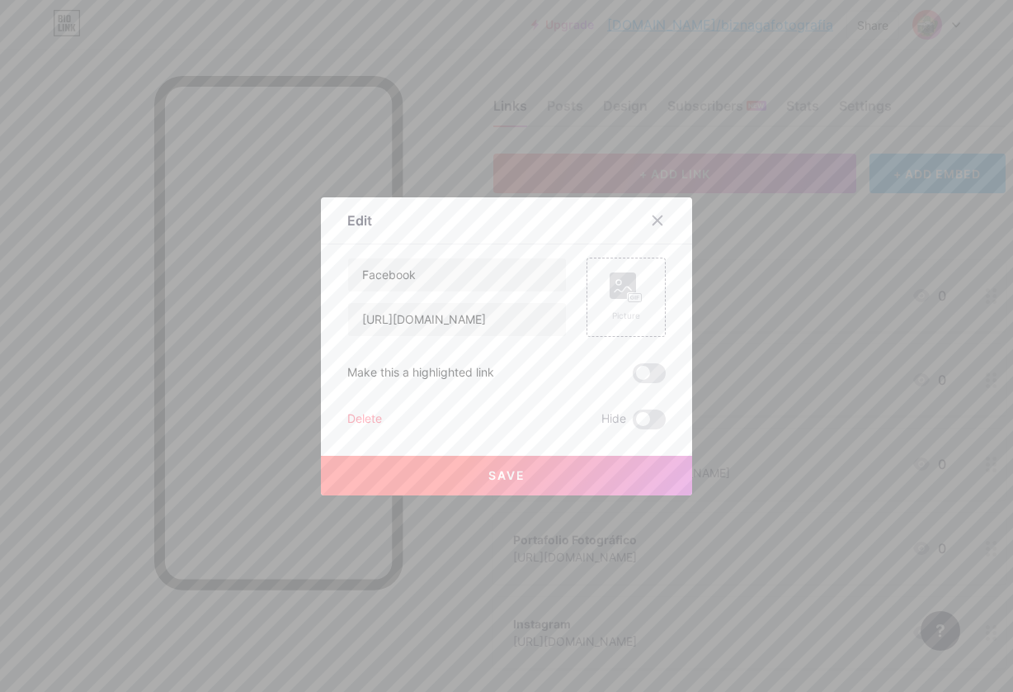
click at [379, 419] on div "Delete" at bounding box center [364, 419] width 35 height 20
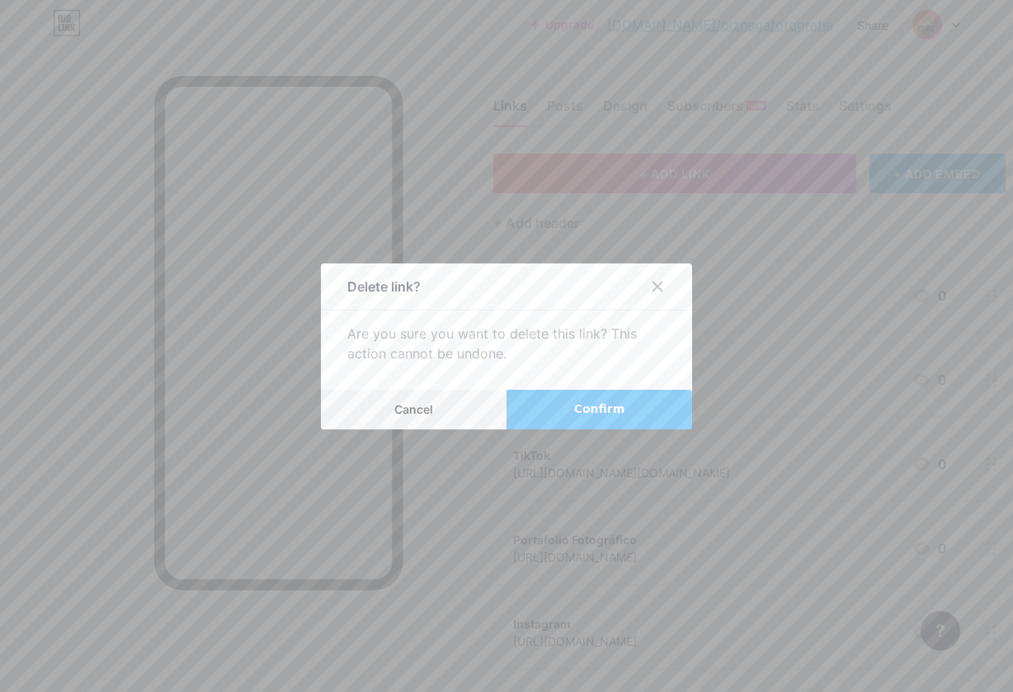
click at [573, 416] on button "Confirm" at bounding box center [600, 410] width 186 height 40
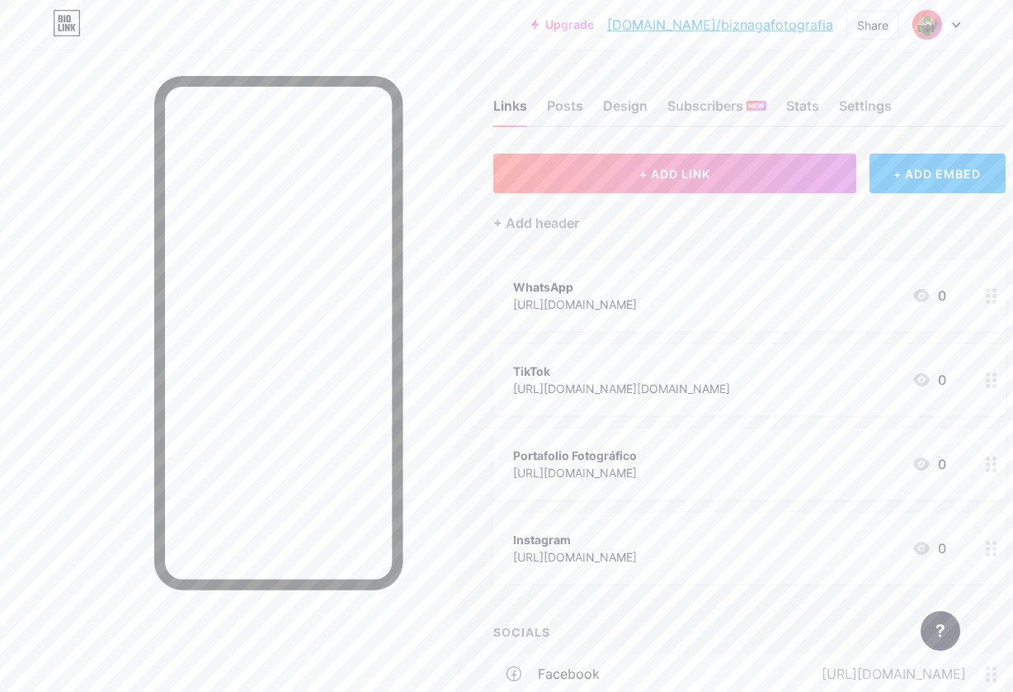
click at [592, 538] on div "Instagram" at bounding box center [575, 539] width 124 height 17
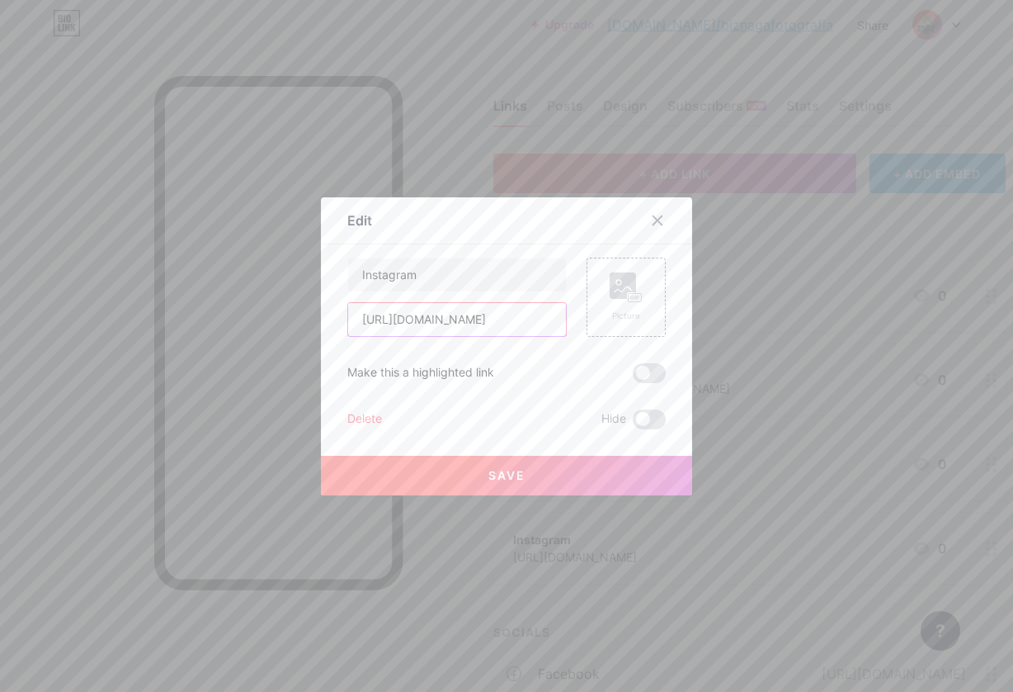
click at [512, 331] on input "[URL][DOMAIN_NAME]" at bounding box center [457, 319] width 218 height 33
click at [512, 322] on input "[URL][DOMAIN_NAME]" at bounding box center [457, 319] width 218 height 33
drag, startPoint x: 363, startPoint y: 320, endPoint x: 577, endPoint y: 332, distance: 214.1
click at [577, 332] on div "Instagram [URL][DOMAIN_NAME] Picture" at bounding box center [506, 296] width 319 height 79
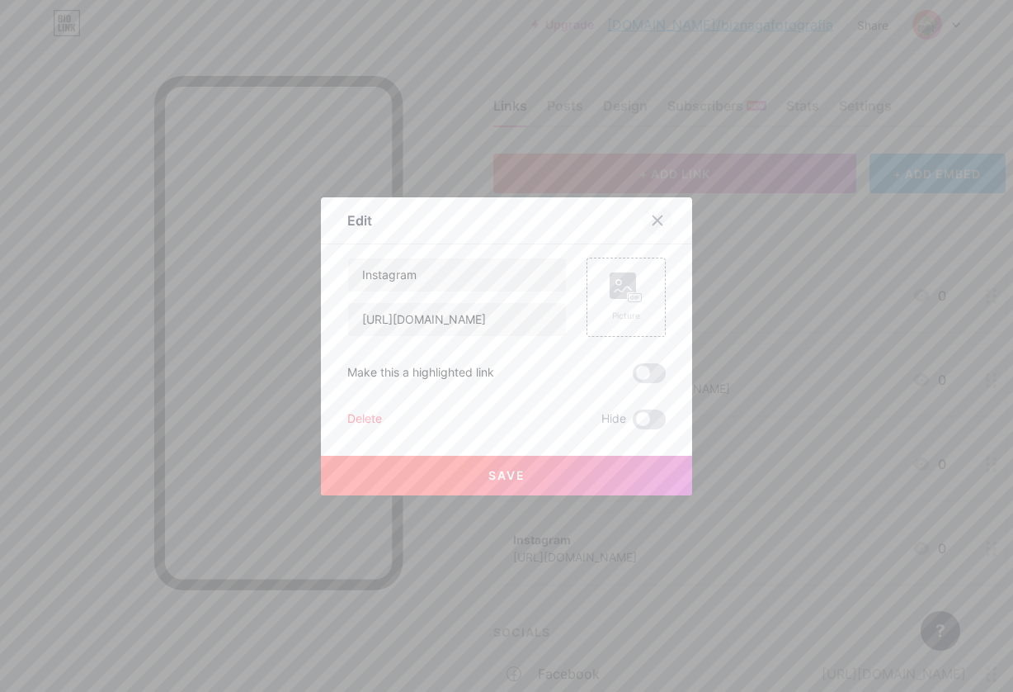
click at [661, 224] on icon at bounding box center [657, 220] width 13 height 13
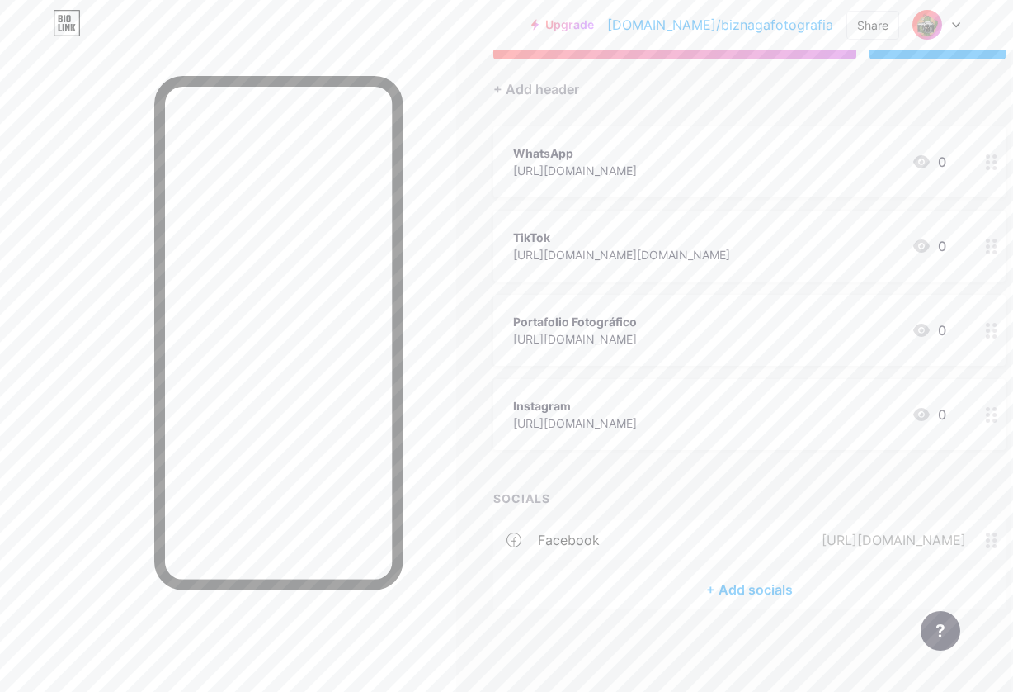
scroll to position [133, 2]
click at [734, 584] on div "+ Add socials" at bounding box center [749, 590] width 512 height 40
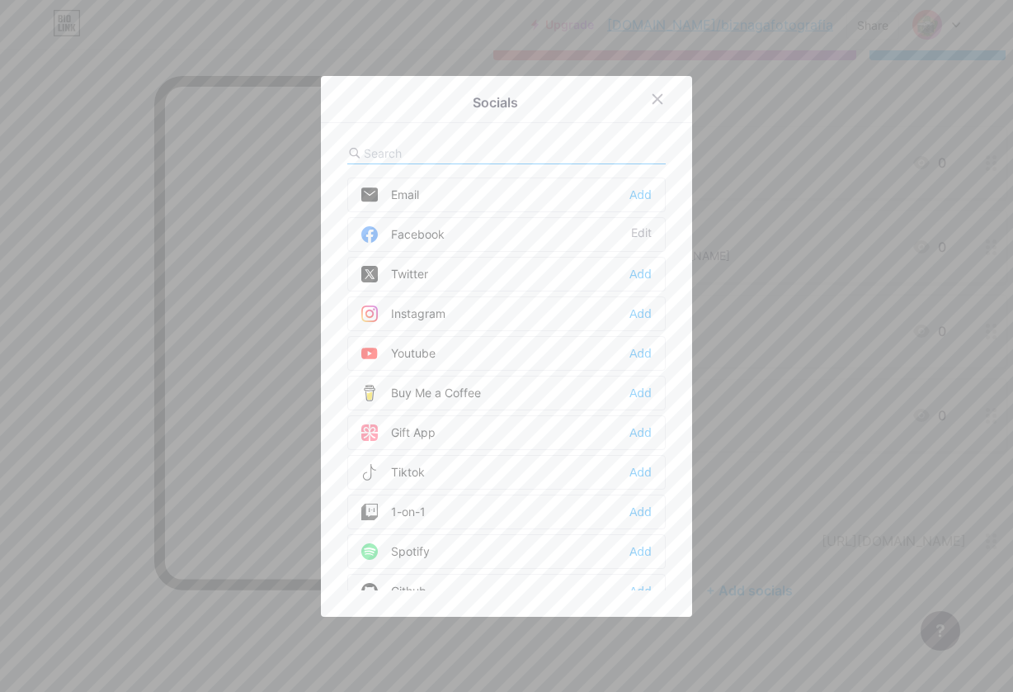
click at [635, 317] on div "Add" at bounding box center [641, 313] width 22 height 17
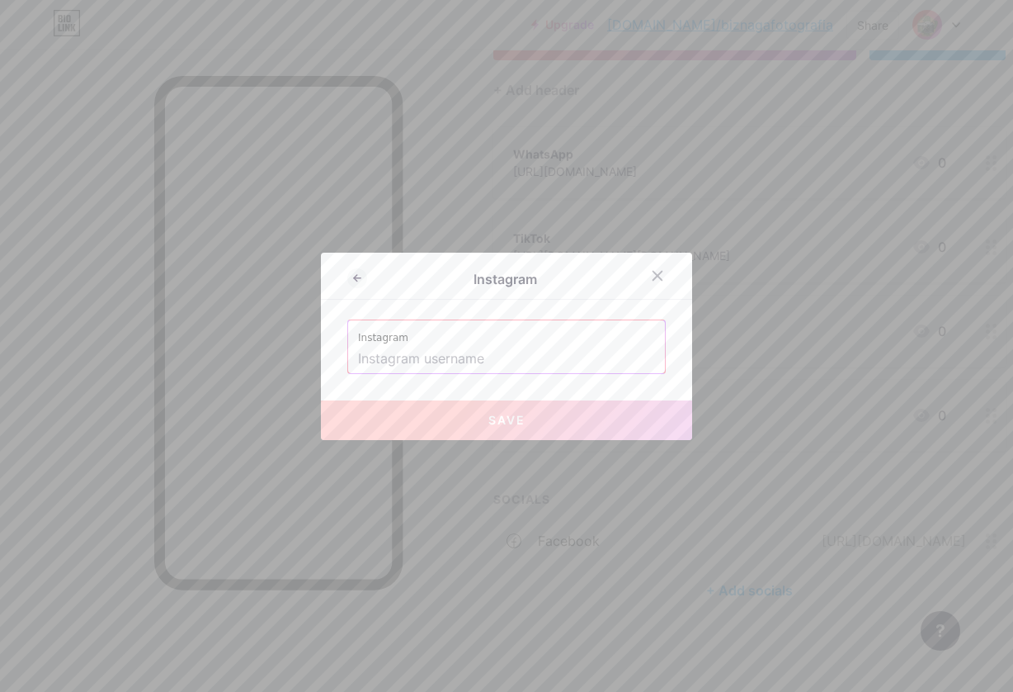
click at [571, 343] on label "Instagram" at bounding box center [506, 332] width 297 height 25
paste input "[URL][DOMAIN_NAME]"
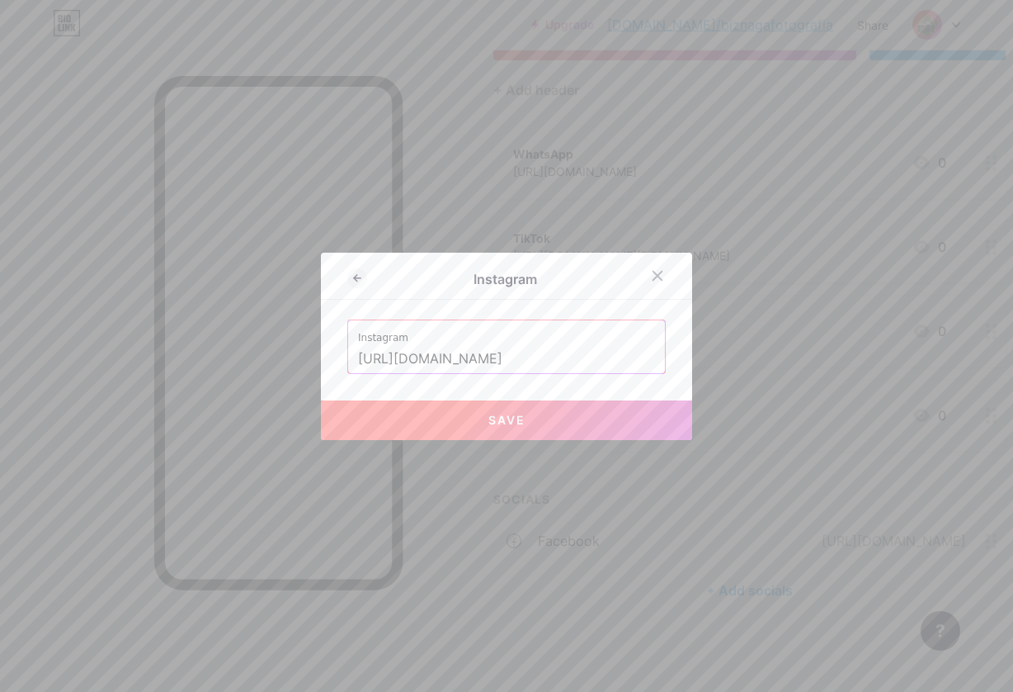
click at [499, 414] on span "Save" at bounding box center [507, 420] width 37 height 14
type input "[URL][DOMAIN_NAME][DOMAIN_NAME]"
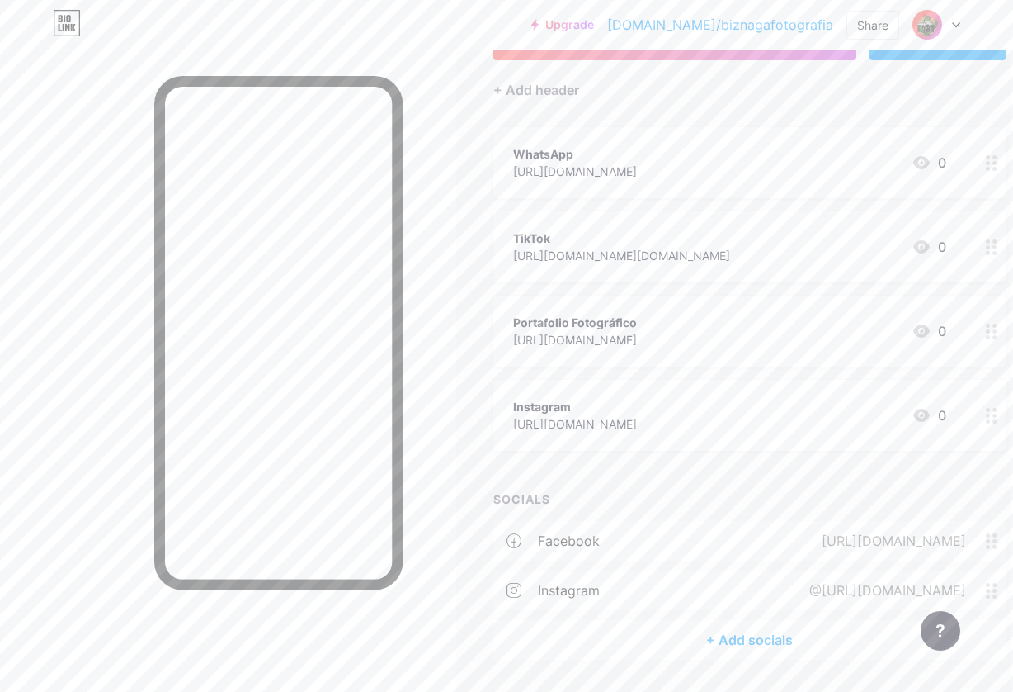
click at [630, 423] on div "[URL][DOMAIN_NAME]" at bounding box center [575, 423] width 124 height 17
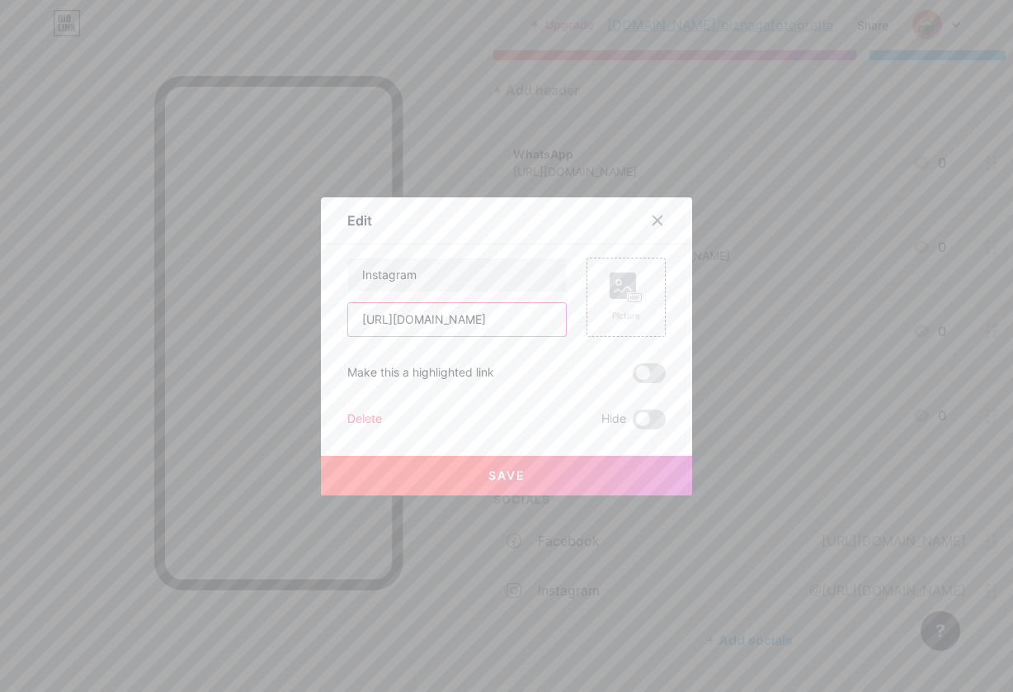
click at [432, 325] on input "[URL][DOMAIN_NAME]" at bounding box center [457, 319] width 218 height 33
drag, startPoint x: 359, startPoint y: 318, endPoint x: 611, endPoint y: 319, distance: 251.7
click at [611, 319] on div "Instagram [URL][DOMAIN_NAME] Picture" at bounding box center [506, 296] width 319 height 79
click at [662, 220] on icon at bounding box center [657, 220] width 13 height 13
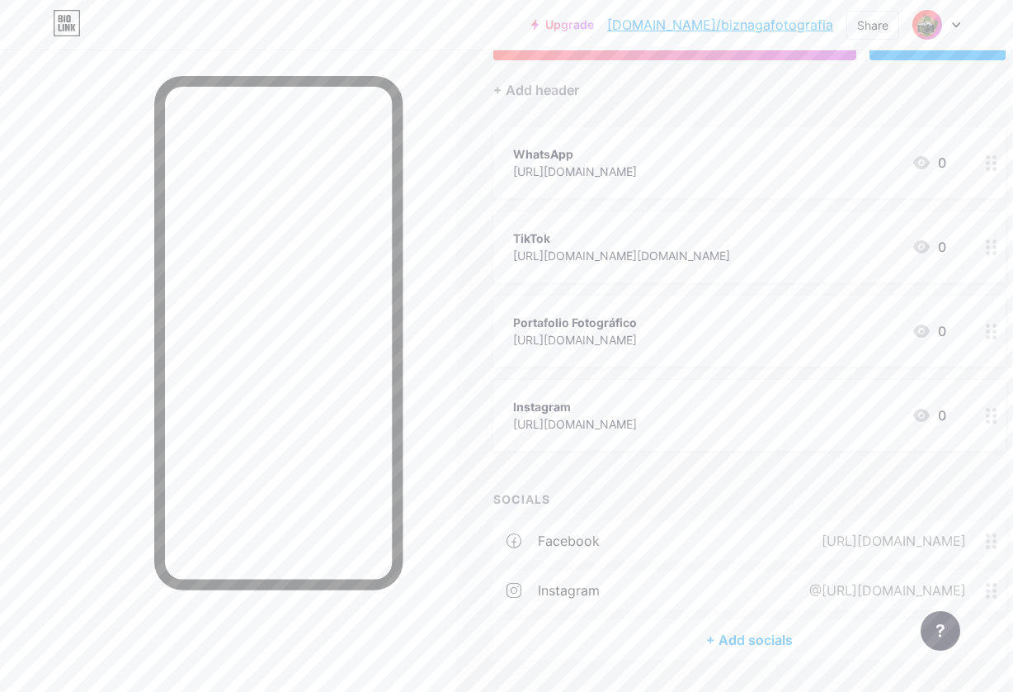
click at [734, 575] on div "instagram @[URL][DOMAIN_NAME]" at bounding box center [749, 590] width 512 height 40
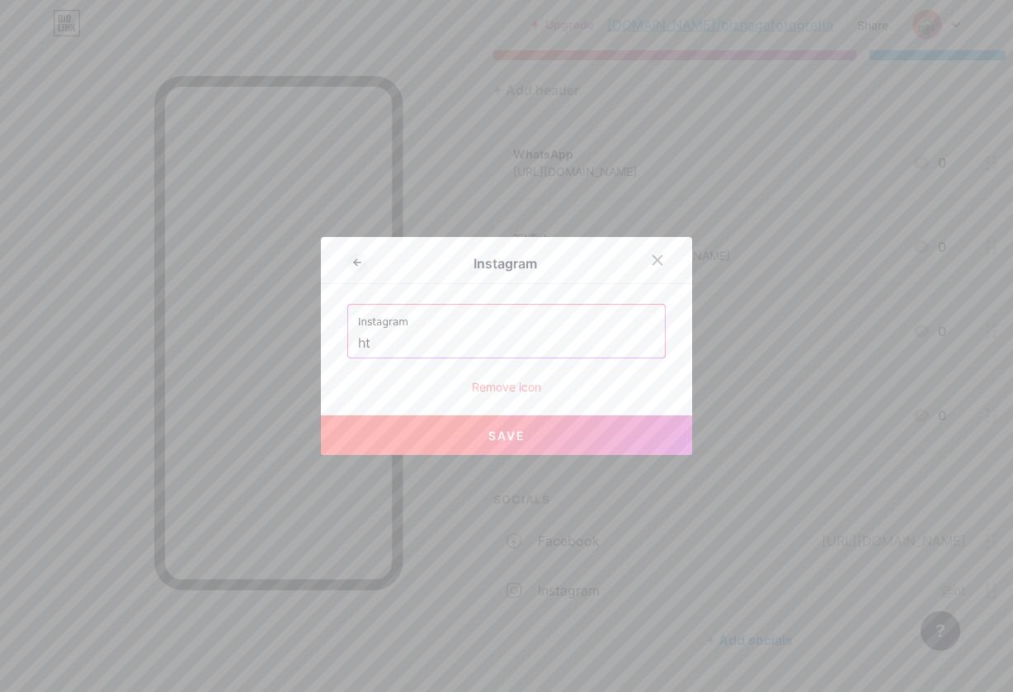
type input "h"
click at [574, 432] on button "Save" at bounding box center [506, 435] width 371 height 40
type input "[URL][DOMAIN_NAME]"
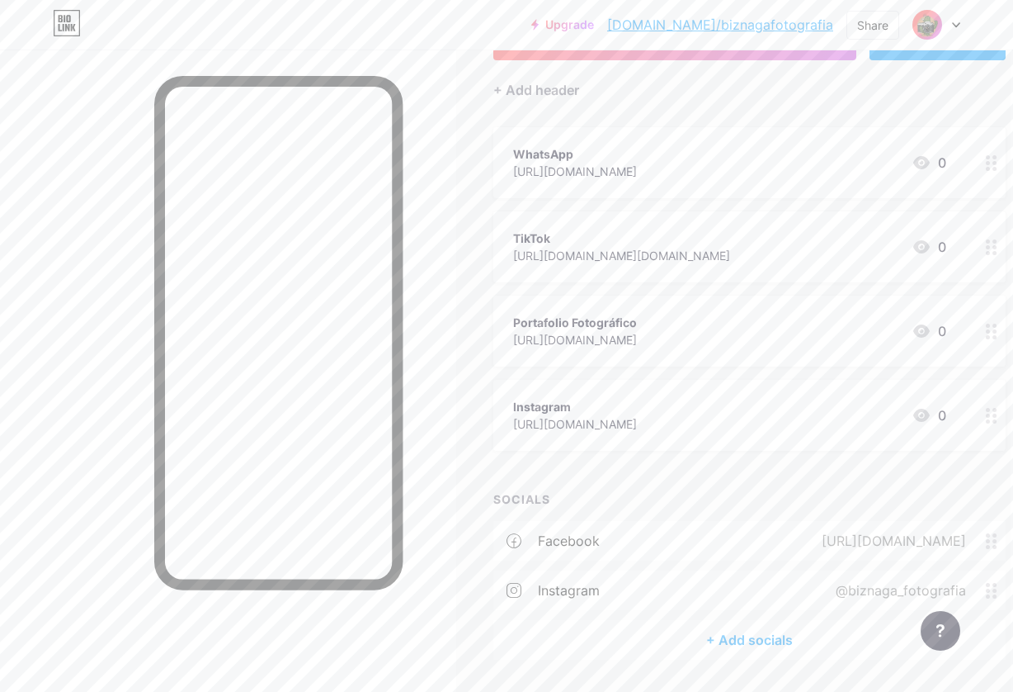
click at [730, 632] on div "+ Add socials" at bounding box center [749, 640] width 512 height 40
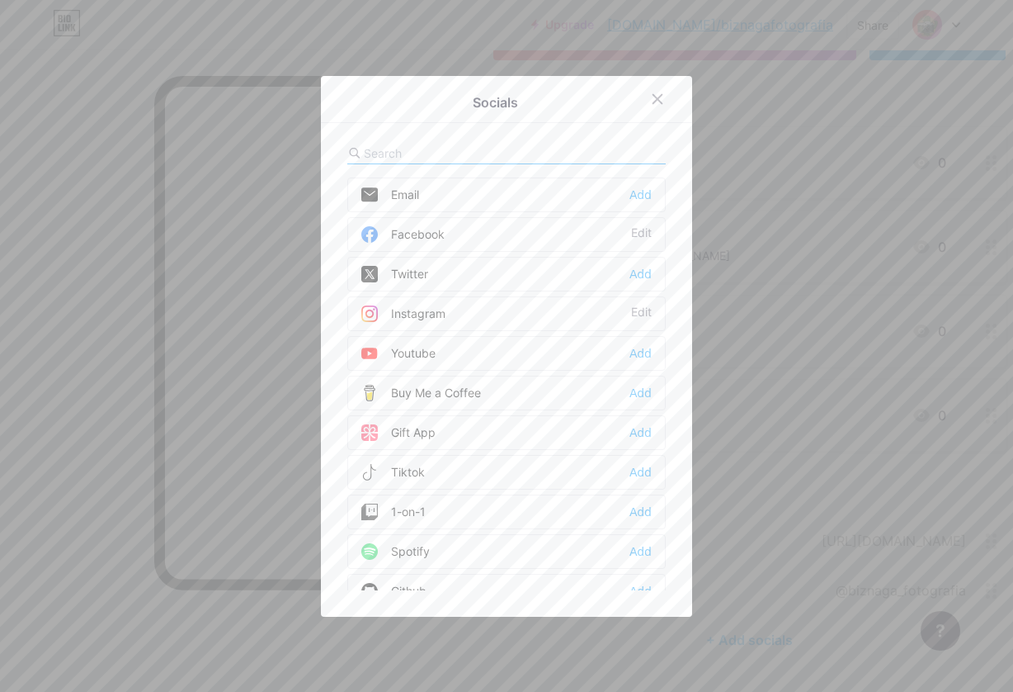
scroll to position [0, 0]
click at [643, 472] on div "Add" at bounding box center [641, 472] width 22 height 17
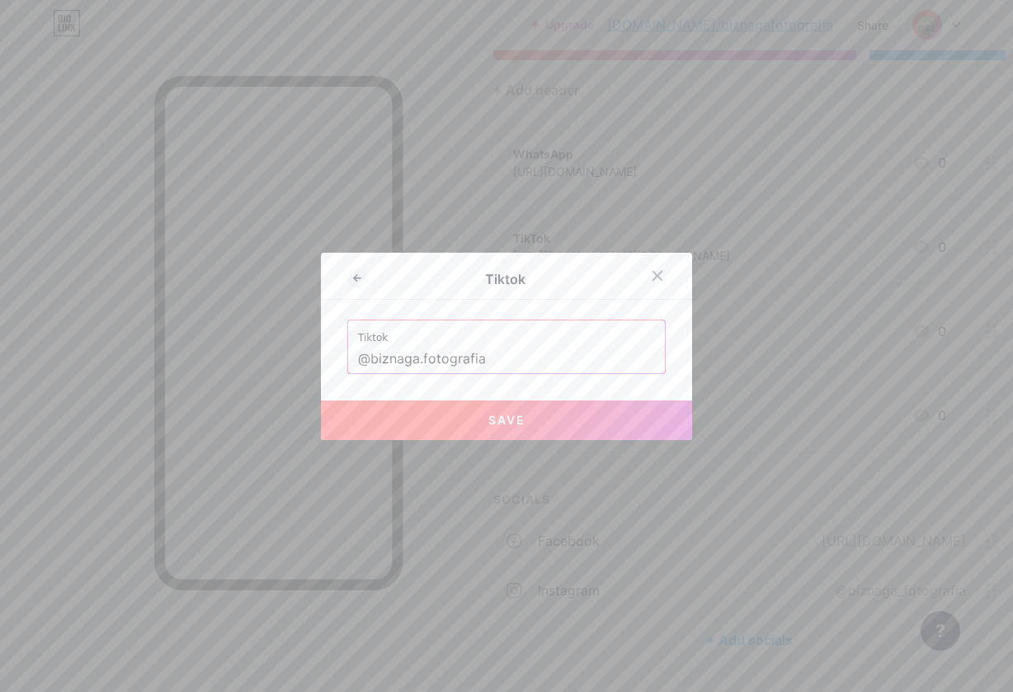
click at [518, 422] on span "Save" at bounding box center [507, 420] width 37 height 14
type input "[URL][DOMAIN_NAME][DOMAIN_NAME]"
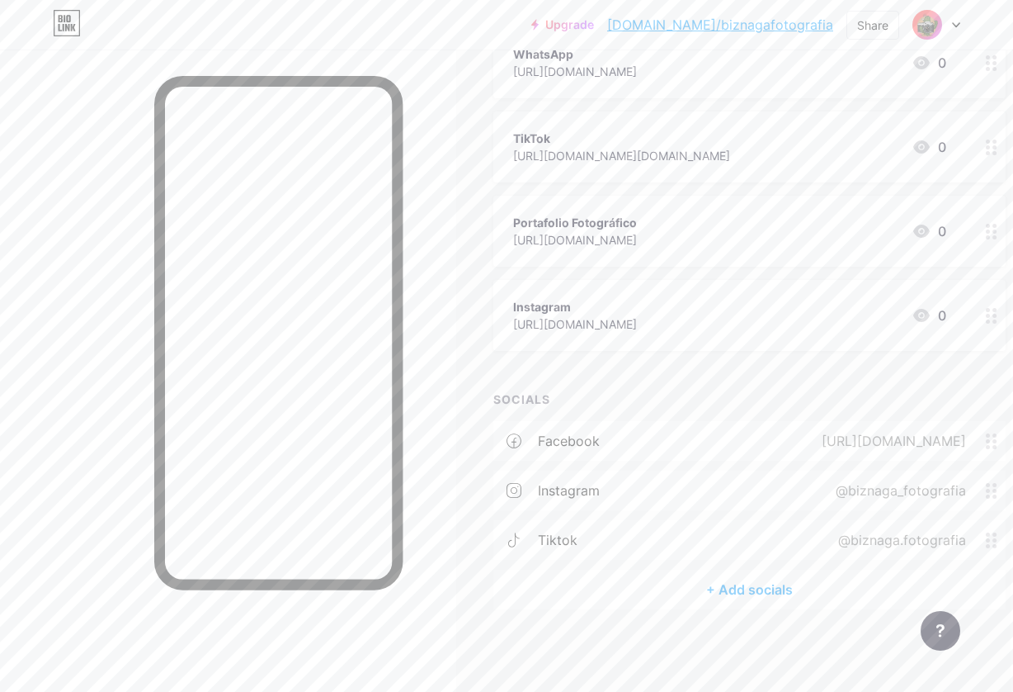
scroll to position [232, 2]
click at [731, 591] on div "+ Add socials" at bounding box center [749, 590] width 512 height 40
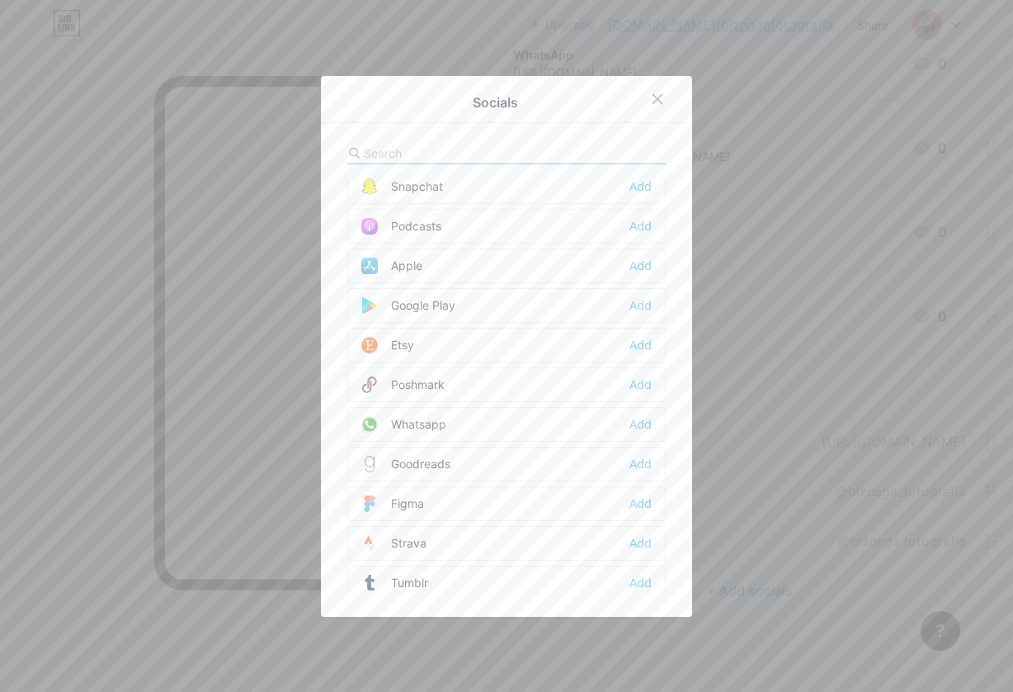
scroll to position [1198, 0]
click at [647, 422] on div "Add" at bounding box center [641, 422] width 22 height 17
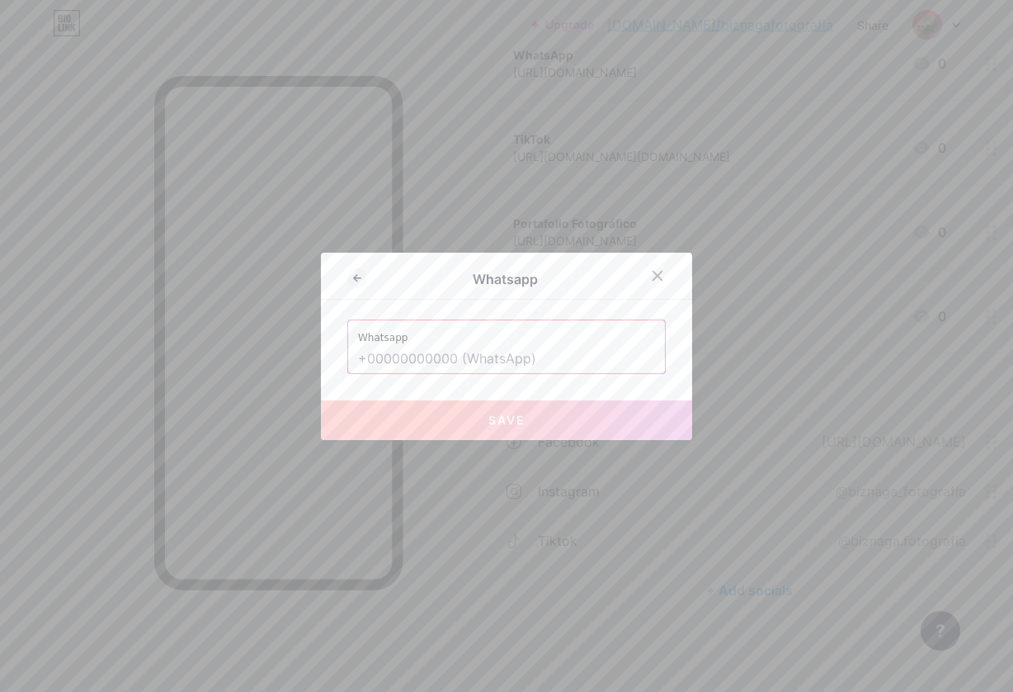
click at [387, 358] on input "text" at bounding box center [506, 359] width 297 height 28
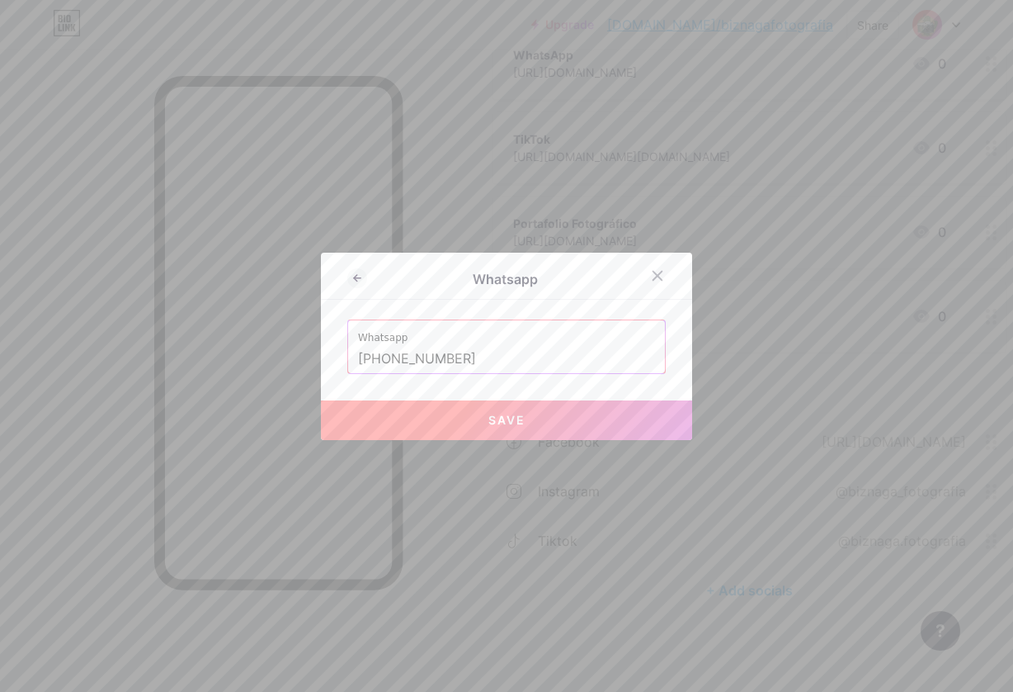
click at [479, 414] on button "Save" at bounding box center [506, 420] width 371 height 40
type input "[URL][DOMAIN_NAME][PHONE_NUMBER]"
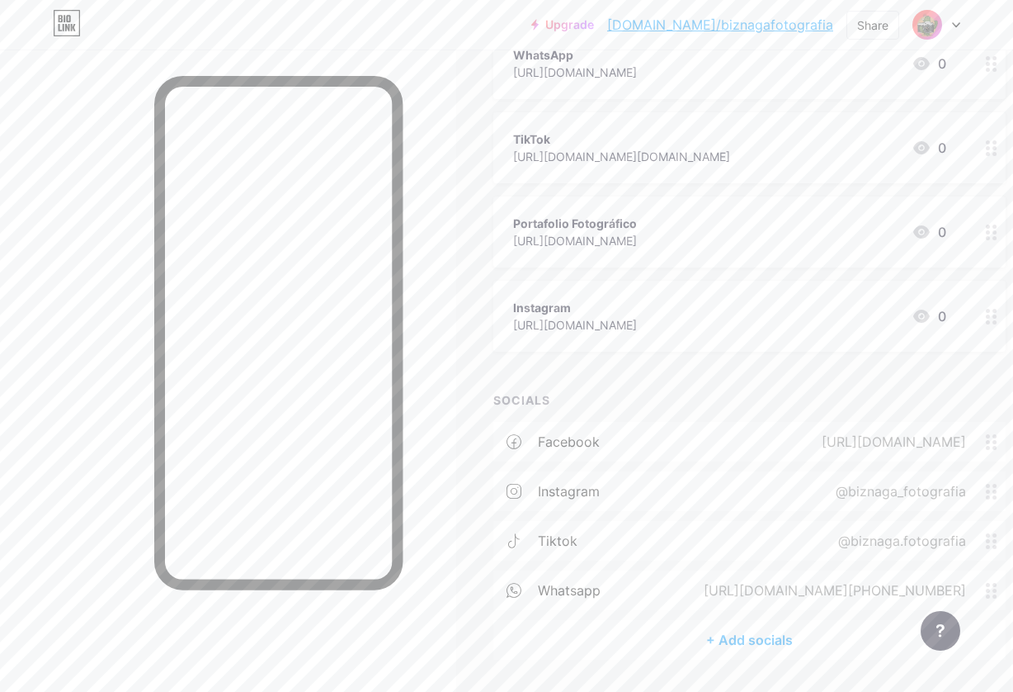
click at [743, 640] on div "+ Add socials" at bounding box center [749, 640] width 512 height 40
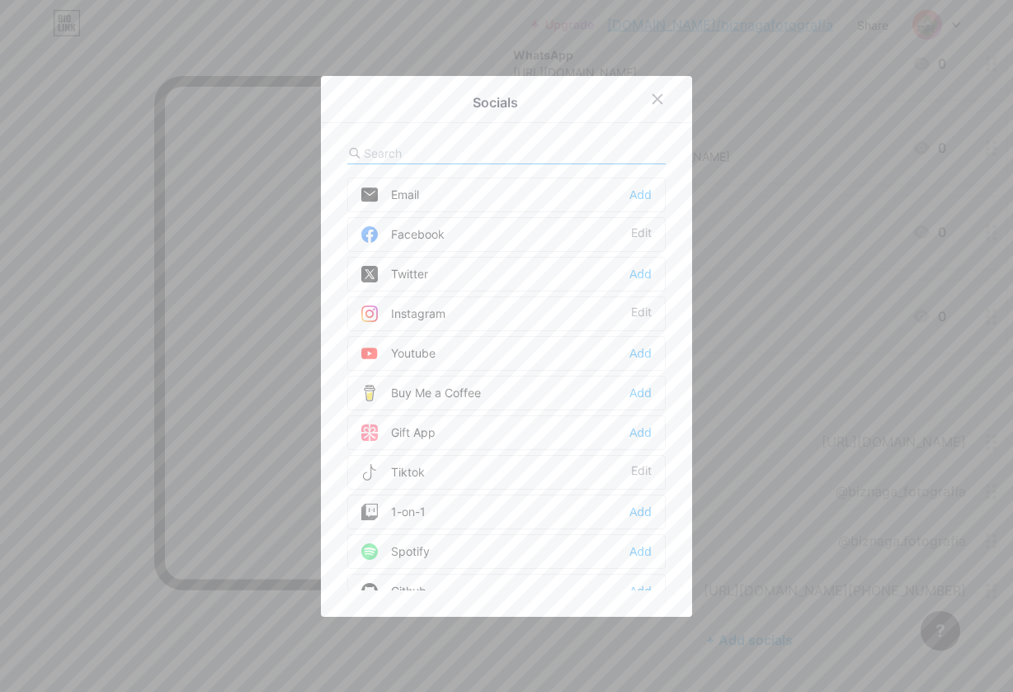
scroll to position [0, 0]
click at [658, 94] on icon at bounding box center [657, 98] width 13 height 13
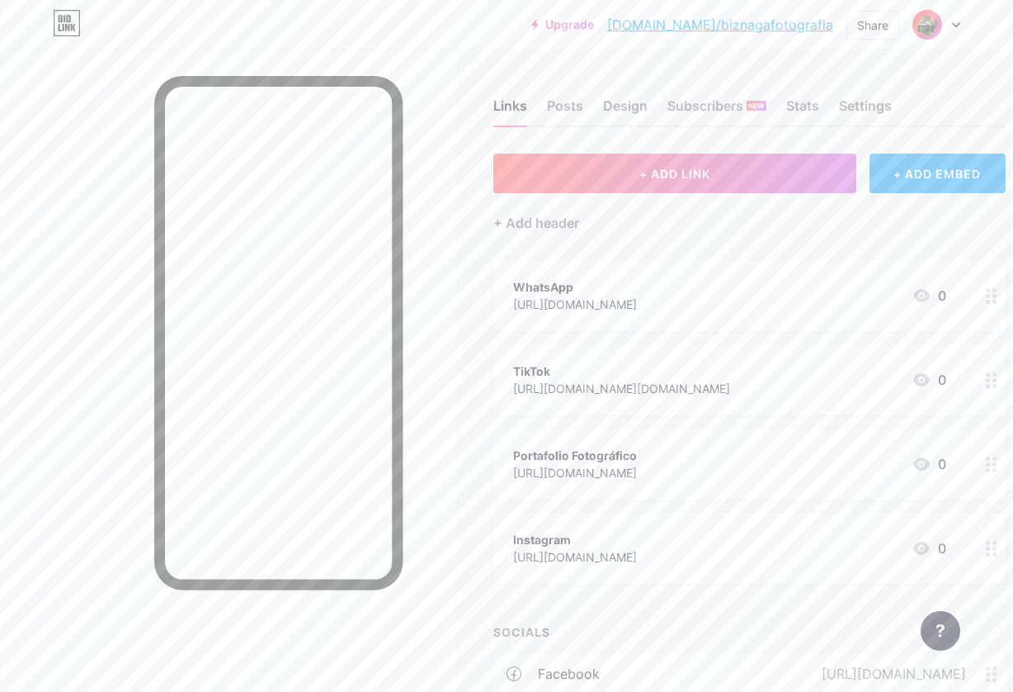
scroll to position [0, 2]
click at [619, 117] on div "Design" at bounding box center [625, 111] width 45 height 30
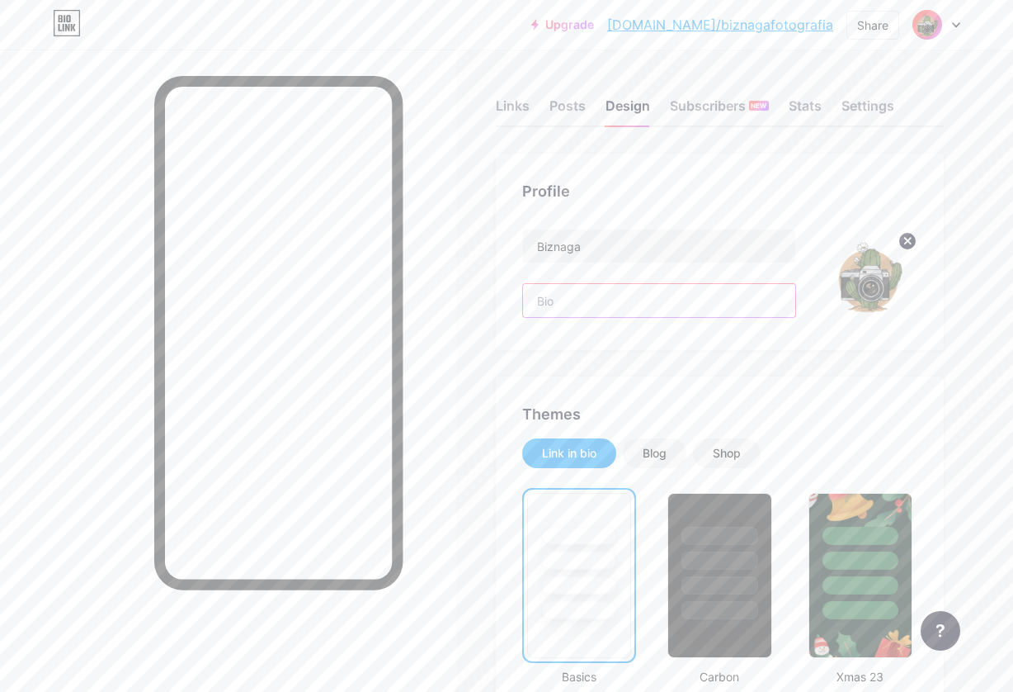
click at [550, 304] on input "text" at bounding box center [659, 300] width 272 height 33
click at [881, 33] on div "Share" at bounding box center [872, 25] width 31 height 17
click at [931, 95] on div "Links Posts Design Subscribers NEW Stats Settings" at bounding box center [720, 98] width 448 height 58
click at [517, 111] on div "Links" at bounding box center [513, 111] width 34 height 30
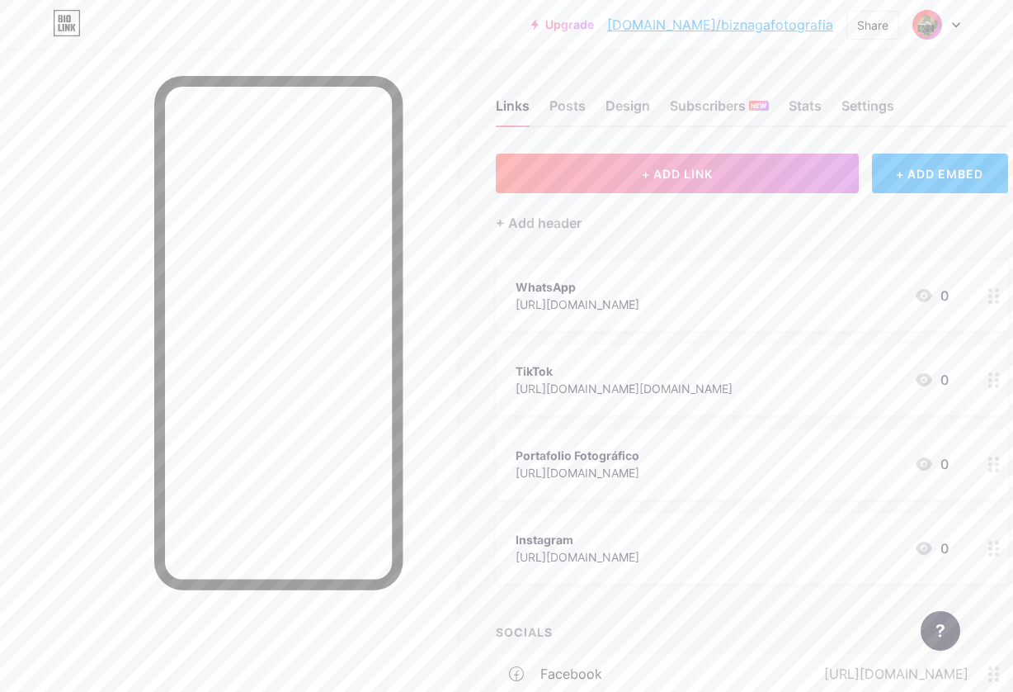
click at [623, 300] on div "[URL][DOMAIN_NAME]" at bounding box center [578, 303] width 124 height 17
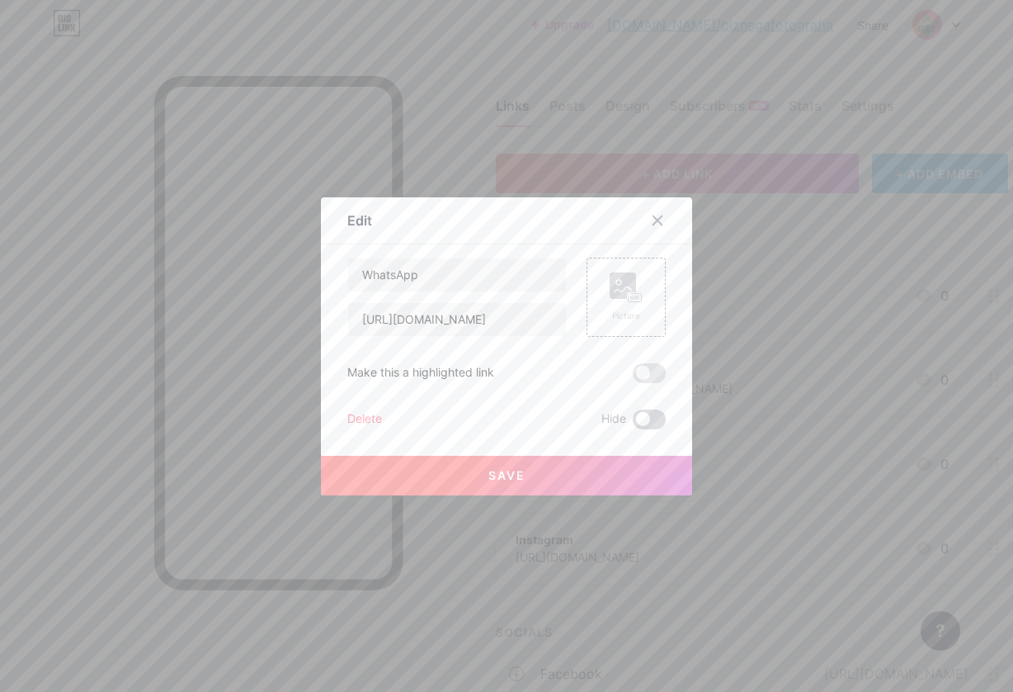
click at [645, 419] on span at bounding box center [649, 419] width 33 height 20
click at [633, 423] on input "checkbox" at bounding box center [633, 423] width 0 height 0
click at [512, 475] on span "Save" at bounding box center [507, 475] width 37 height 14
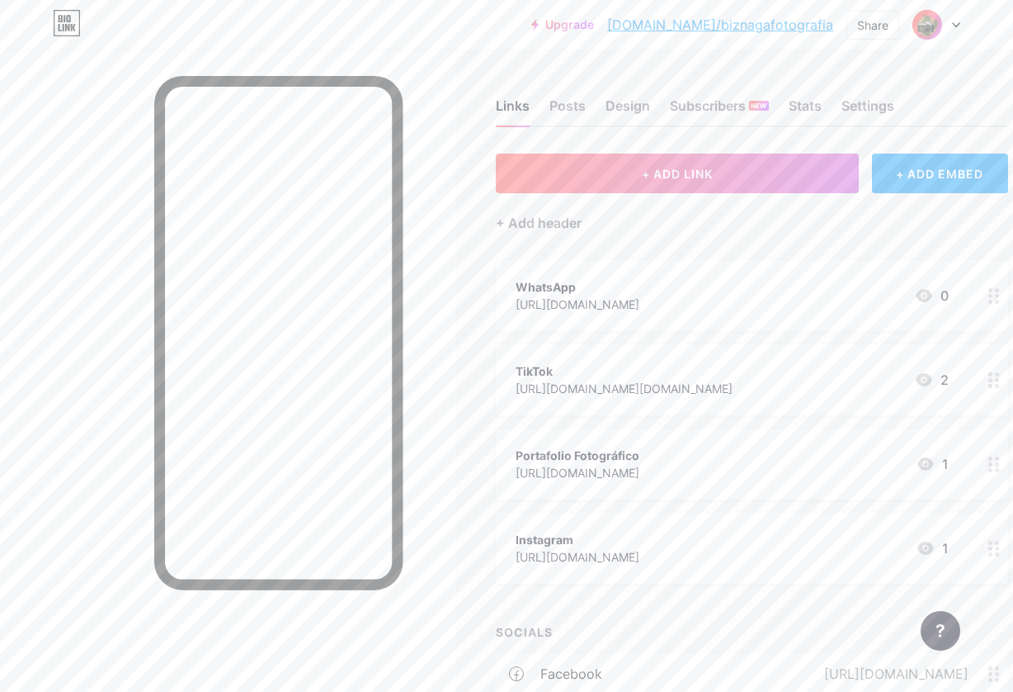
click at [555, 371] on div "TikTok" at bounding box center [624, 370] width 217 height 17
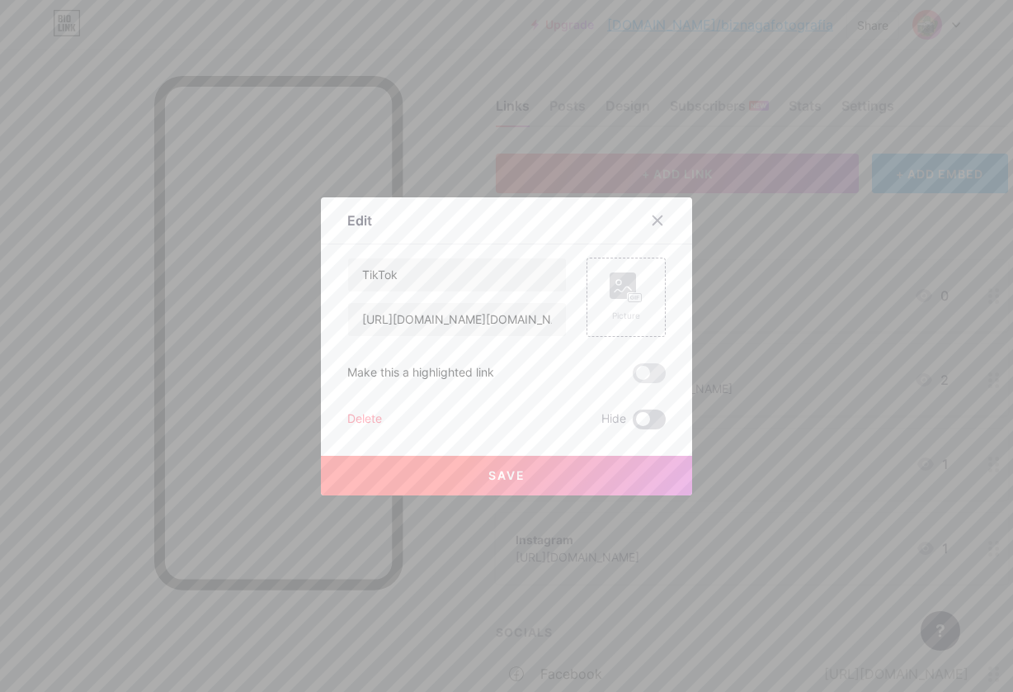
click at [644, 418] on span at bounding box center [649, 419] width 33 height 20
click at [633, 423] on input "checkbox" at bounding box center [633, 423] width 0 height 0
click at [611, 468] on button "Save" at bounding box center [506, 476] width 371 height 40
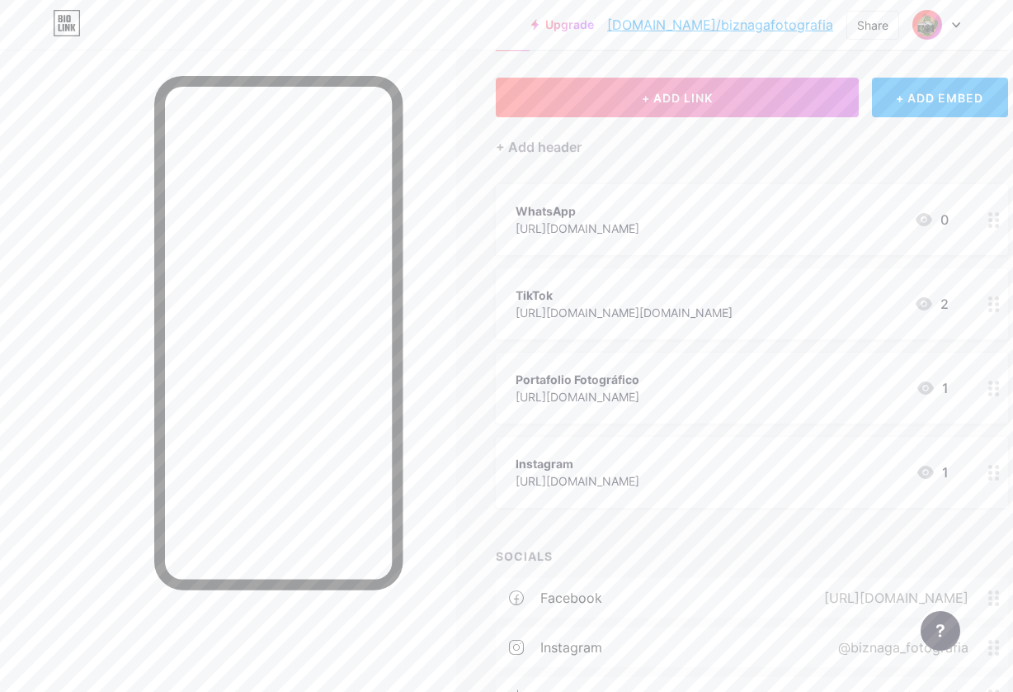
scroll to position [101, 0]
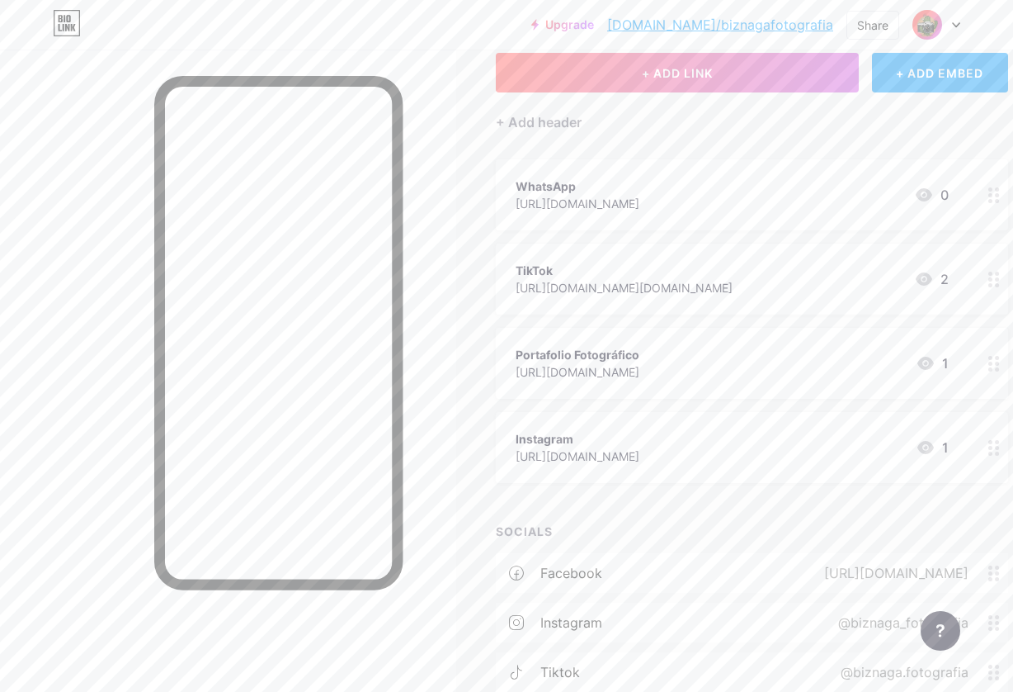
click at [569, 455] on div "[URL][DOMAIN_NAME]" at bounding box center [578, 455] width 124 height 17
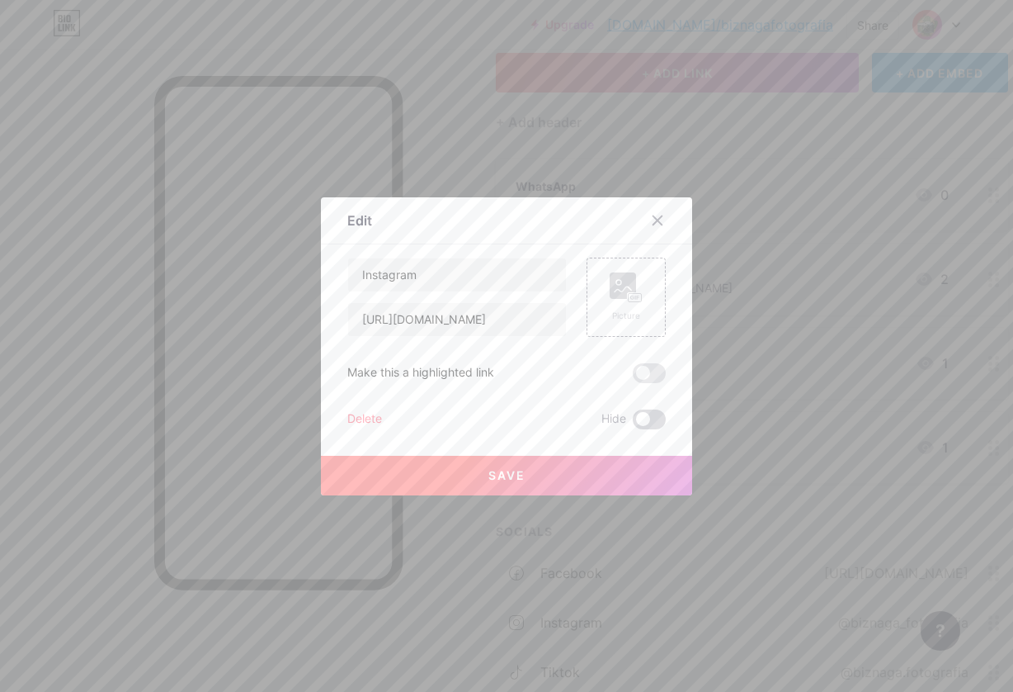
click at [635, 421] on span at bounding box center [649, 419] width 33 height 20
click at [633, 423] on input "checkbox" at bounding box center [633, 423] width 0 height 0
click at [594, 464] on button "Save" at bounding box center [506, 476] width 371 height 40
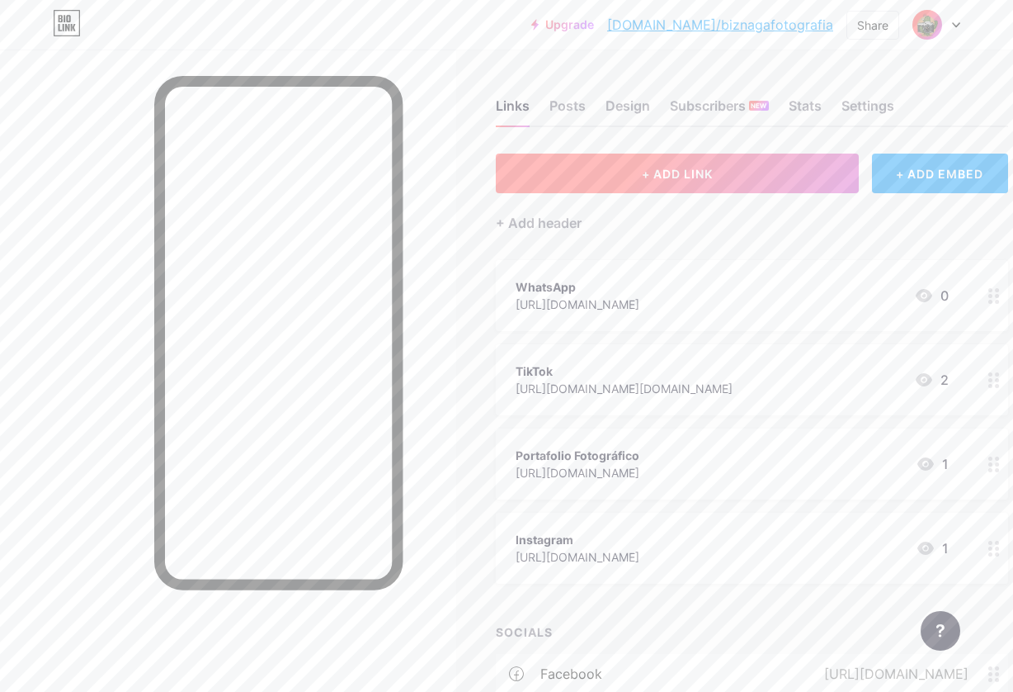
scroll to position [0, 0]
click at [661, 165] on button "+ ADD LINK" at bounding box center [677, 173] width 363 height 40
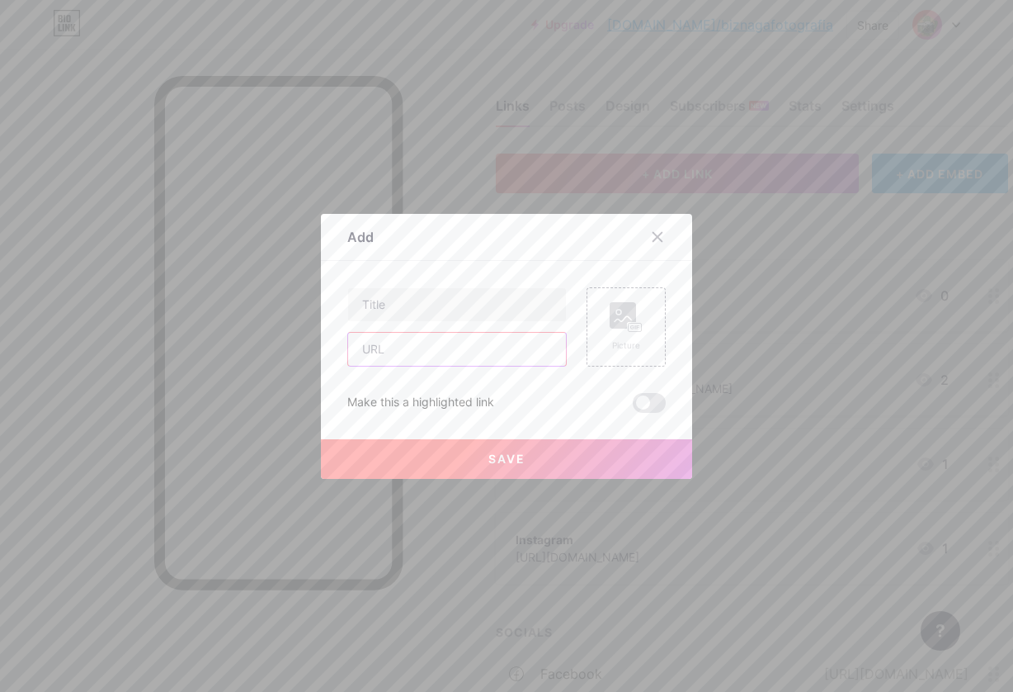
click at [471, 351] on input "text" at bounding box center [457, 349] width 218 height 33
paste input "[URL][DOMAIN_NAME]"
type input "[URL][DOMAIN_NAME]"
click at [465, 312] on input "text" at bounding box center [457, 304] width 218 height 33
click at [413, 304] on input "Fotografias Bodas" at bounding box center [457, 304] width 218 height 33
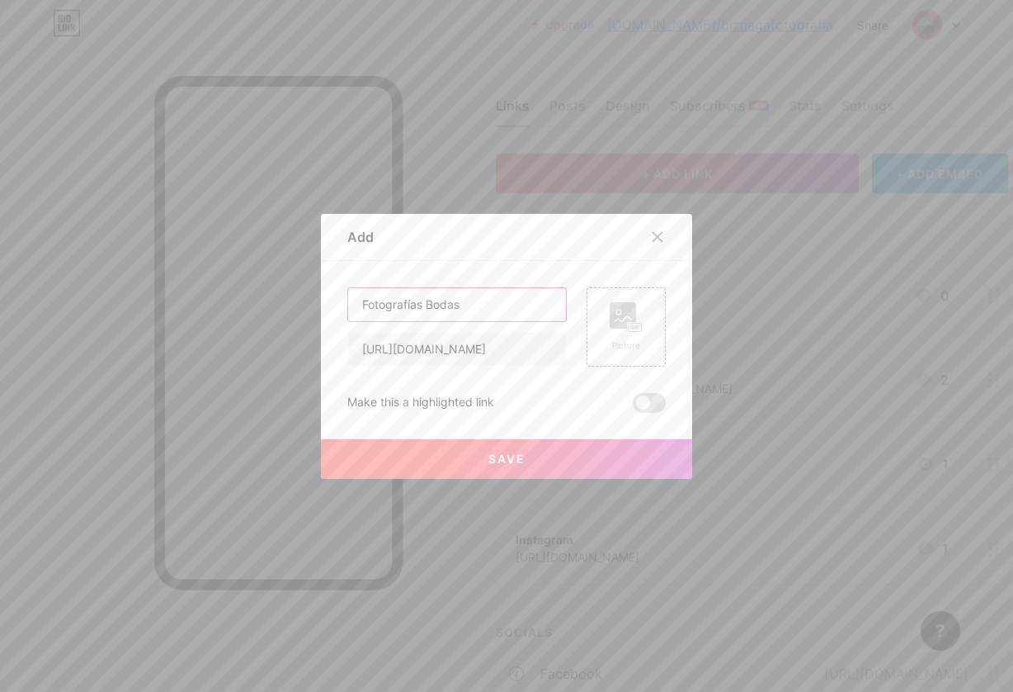
type input "Fotografías Bodas"
click at [519, 385] on div "Fotografías Bodas [URL][DOMAIN_NAME] Picture Make this a highlighted link Save" at bounding box center [506, 349] width 319 height 125
click at [514, 453] on span "Save" at bounding box center [507, 458] width 37 height 14
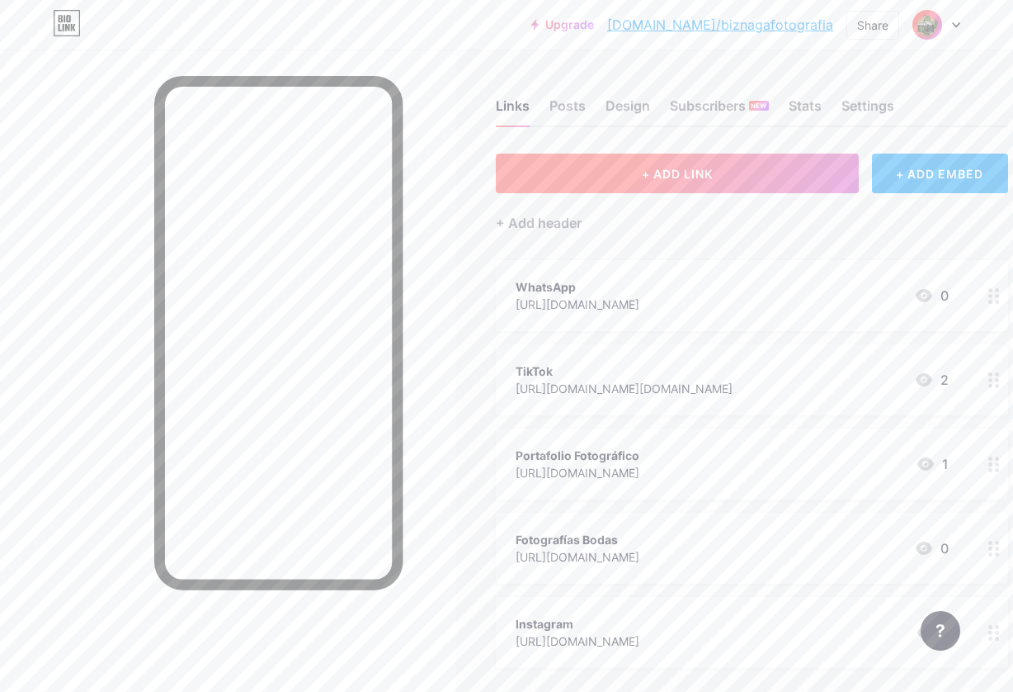
click at [686, 178] on span "+ ADD LINK" at bounding box center [677, 174] width 71 height 14
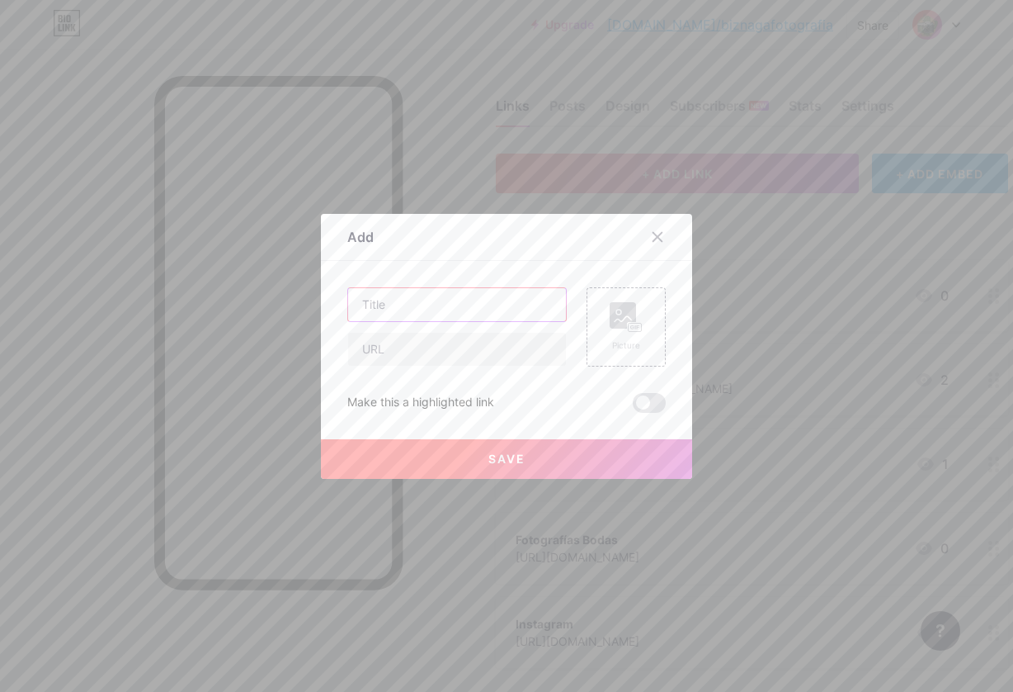
click at [447, 309] on input "text" at bounding box center [457, 304] width 218 height 33
type input "Save The Date"
click at [440, 348] on input "text" at bounding box center [457, 349] width 218 height 33
paste input "[URL][DOMAIN_NAME]"
type input "[URL][DOMAIN_NAME]"
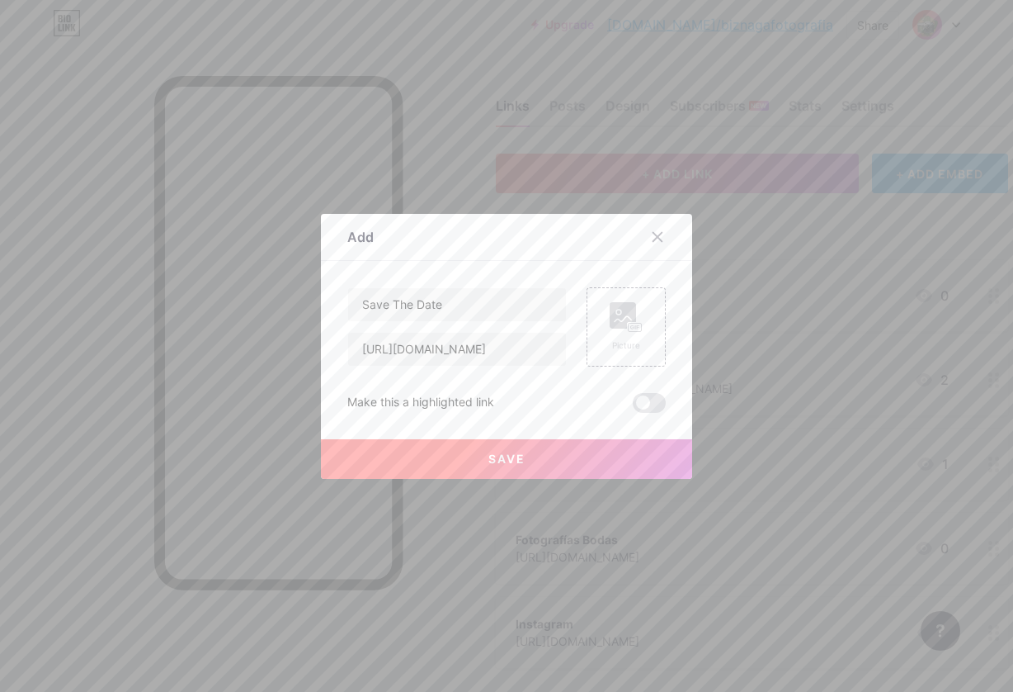
click at [508, 462] on span "Save" at bounding box center [507, 458] width 37 height 14
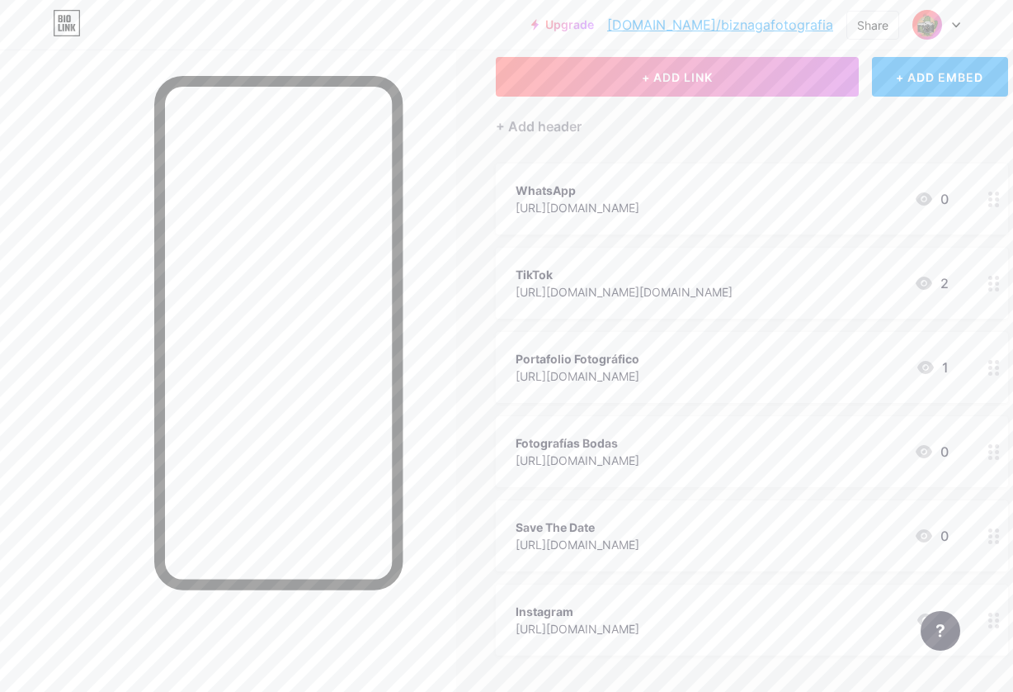
scroll to position [144, 0]
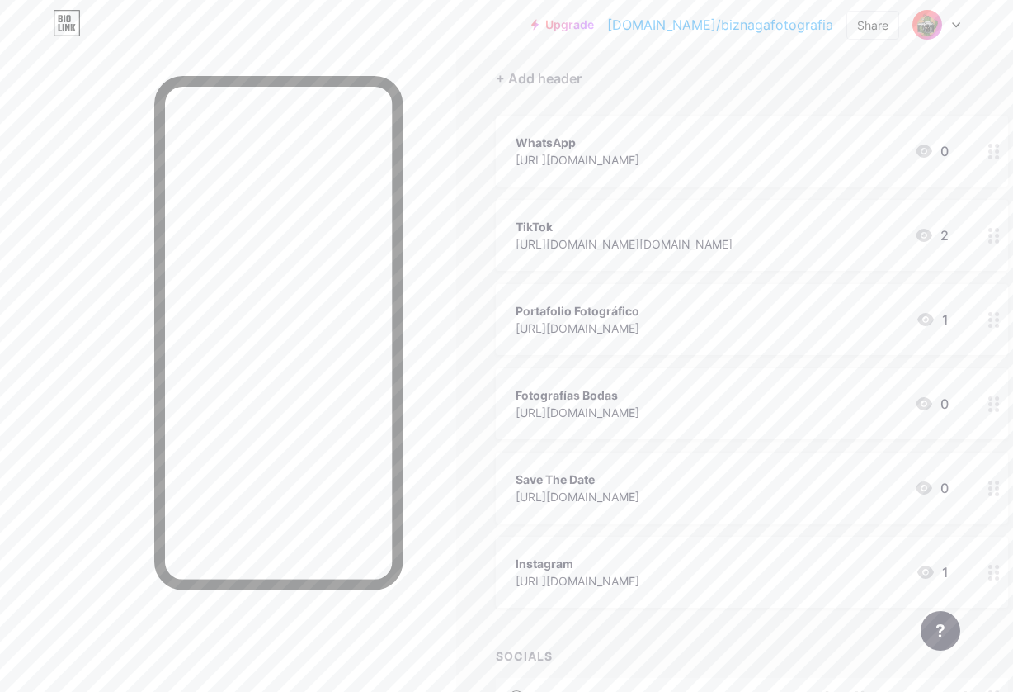
click at [605, 405] on div "[URL][DOMAIN_NAME]" at bounding box center [578, 412] width 124 height 17
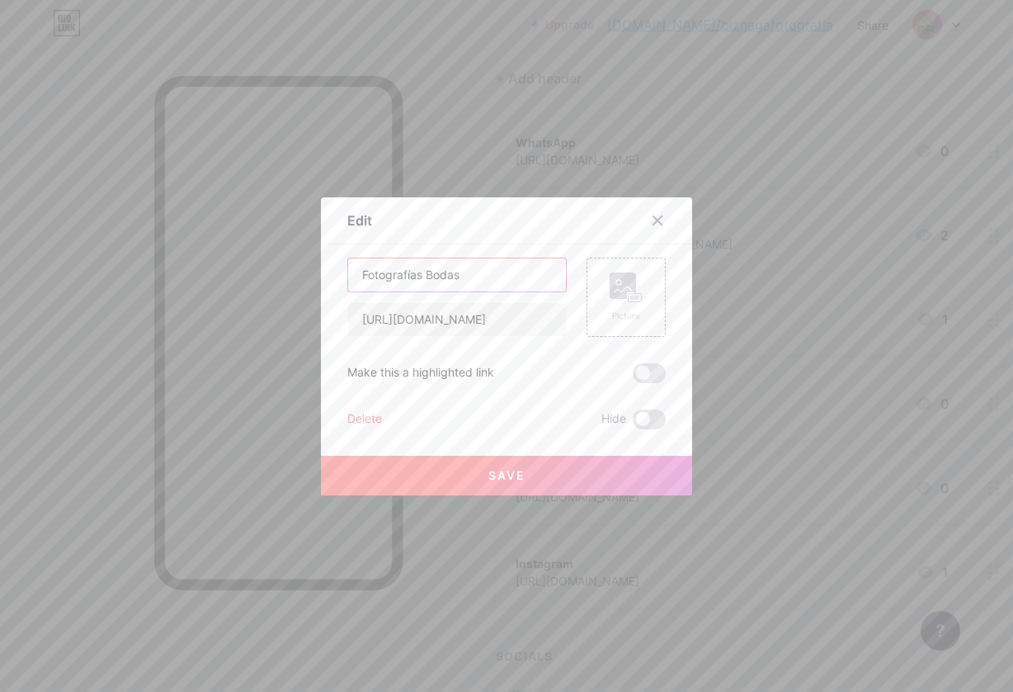
click at [425, 276] on input "Fotografías Bodas" at bounding box center [457, 274] width 218 height 33
type input "Portafolio Bodas"
click at [522, 471] on span "Save" at bounding box center [507, 475] width 37 height 14
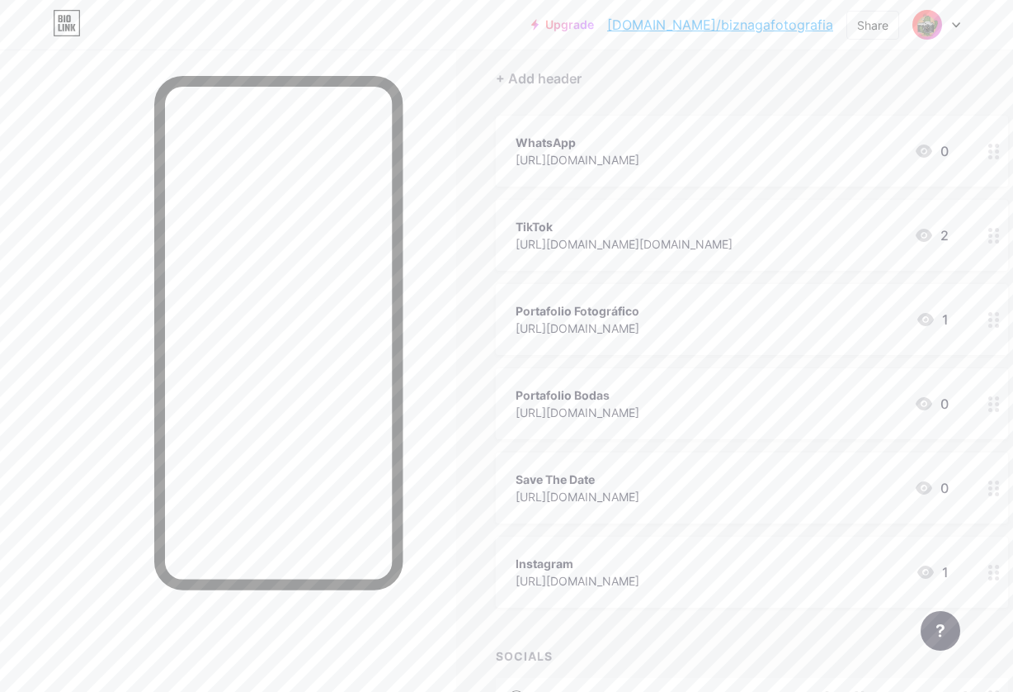
click at [578, 494] on div "[URL][DOMAIN_NAME]" at bounding box center [578, 496] width 124 height 17
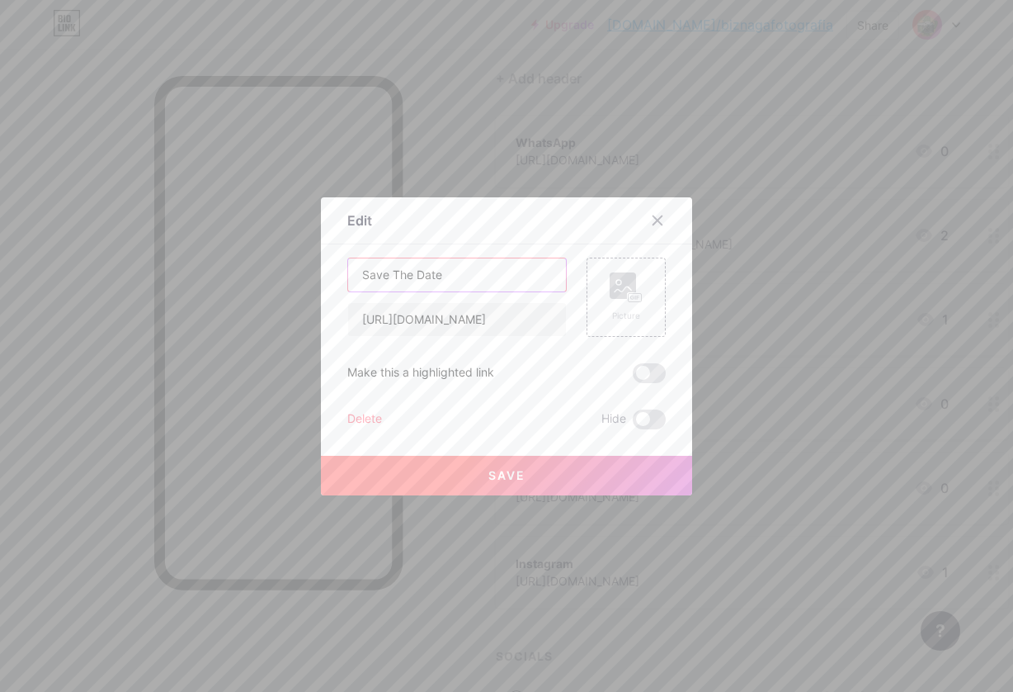
click at [402, 275] on input "Save The Date" at bounding box center [457, 274] width 218 height 33
click at [401, 275] on input "Save The Date" at bounding box center [457, 274] width 218 height 33
type input "Videos Bodas"
click at [484, 470] on button "Save" at bounding box center [506, 476] width 371 height 40
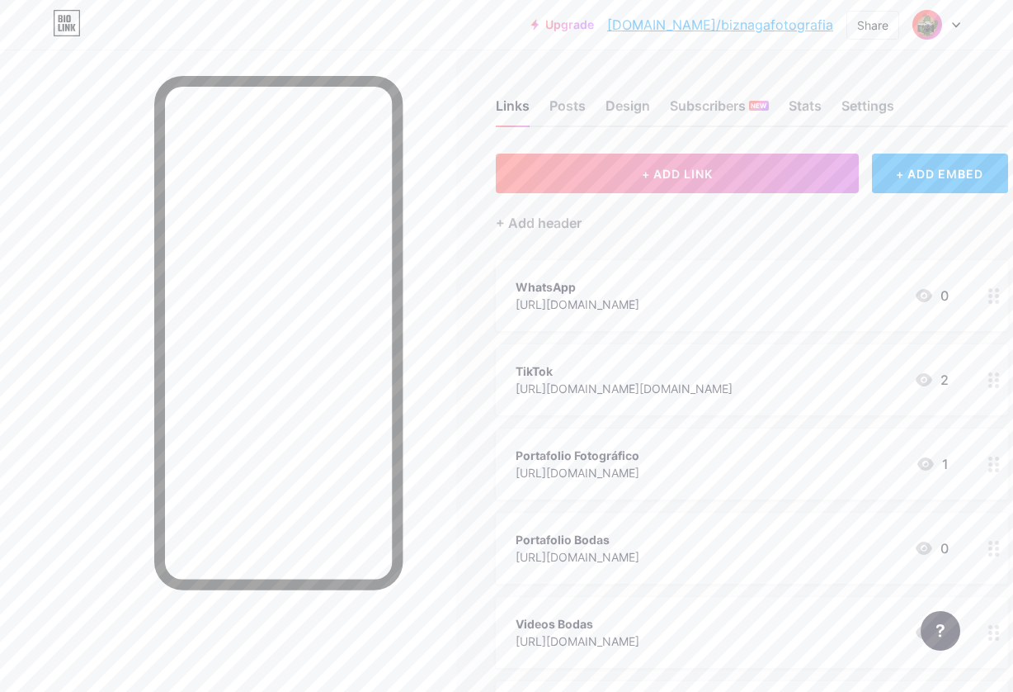
scroll to position [0, 0]
click at [639, 163] on button "+ ADD LINK" at bounding box center [677, 173] width 363 height 40
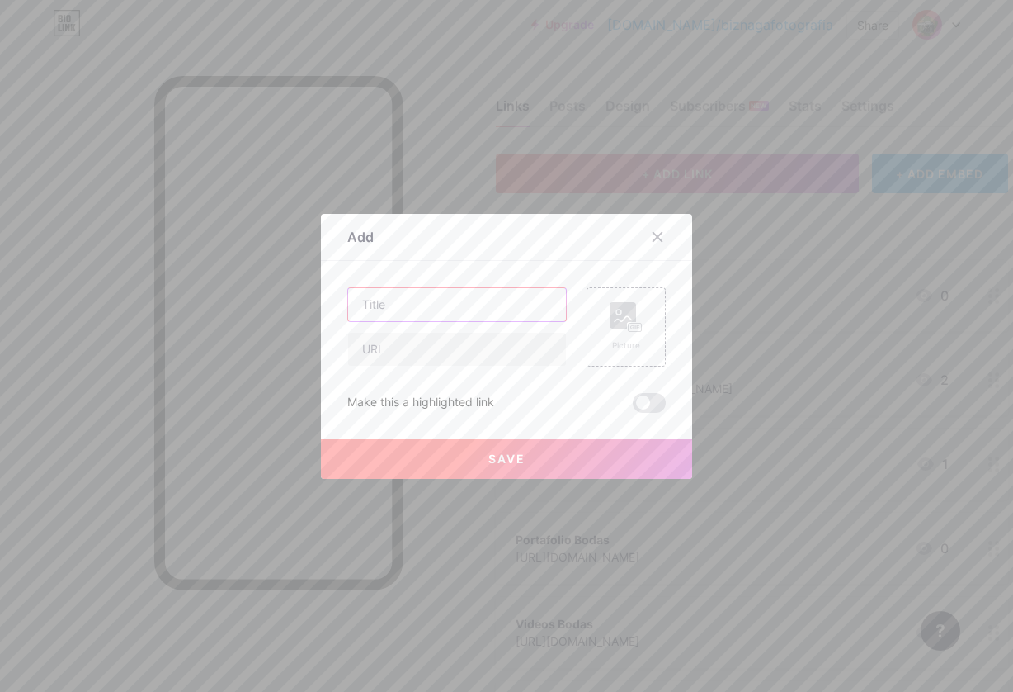
click at [432, 302] on input "text" at bounding box center [457, 304] width 218 height 33
type input "Portafolio Bodas Destino"
click at [449, 353] on input "text" at bounding box center [457, 349] width 218 height 33
paste input "[URL][DOMAIN_NAME]"
type input "[URL][DOMAIN_NAME]"
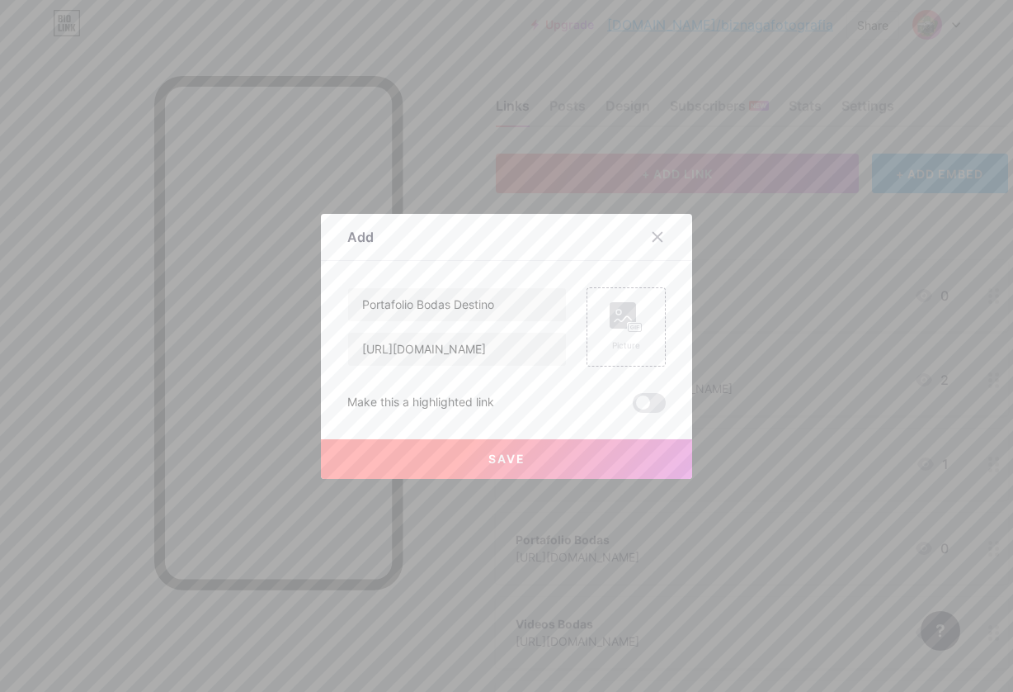
click at [514, 455] on span "Save" at bounding box center [507, 458] width 37 height 14
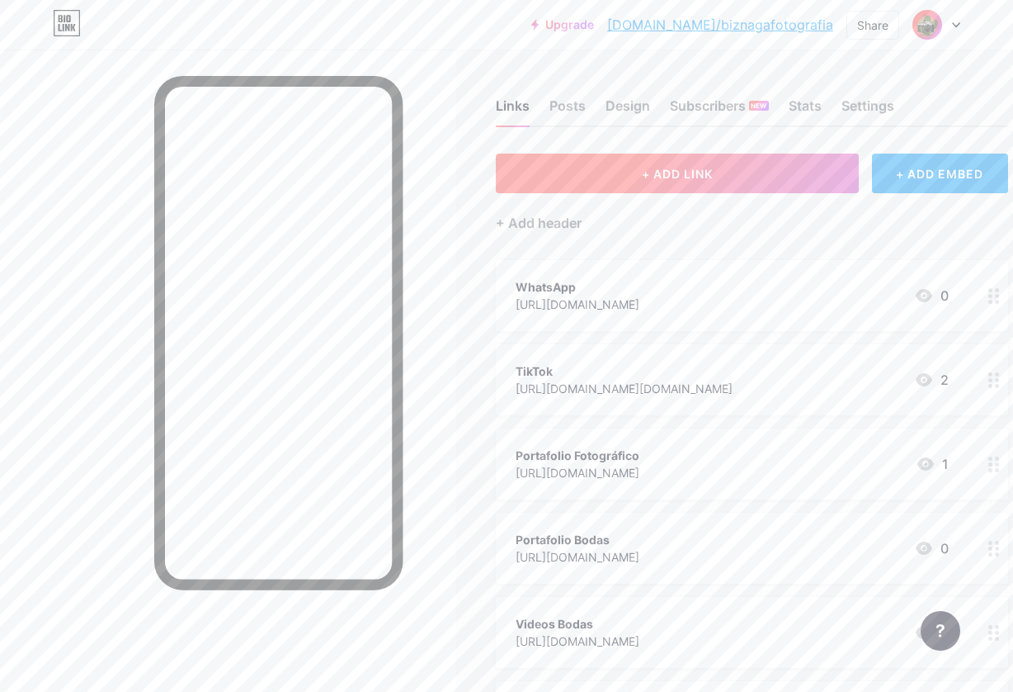
click at [687, 174] on span "+ ADD LINK" at bounding box center [677, 174] width 71 height 14
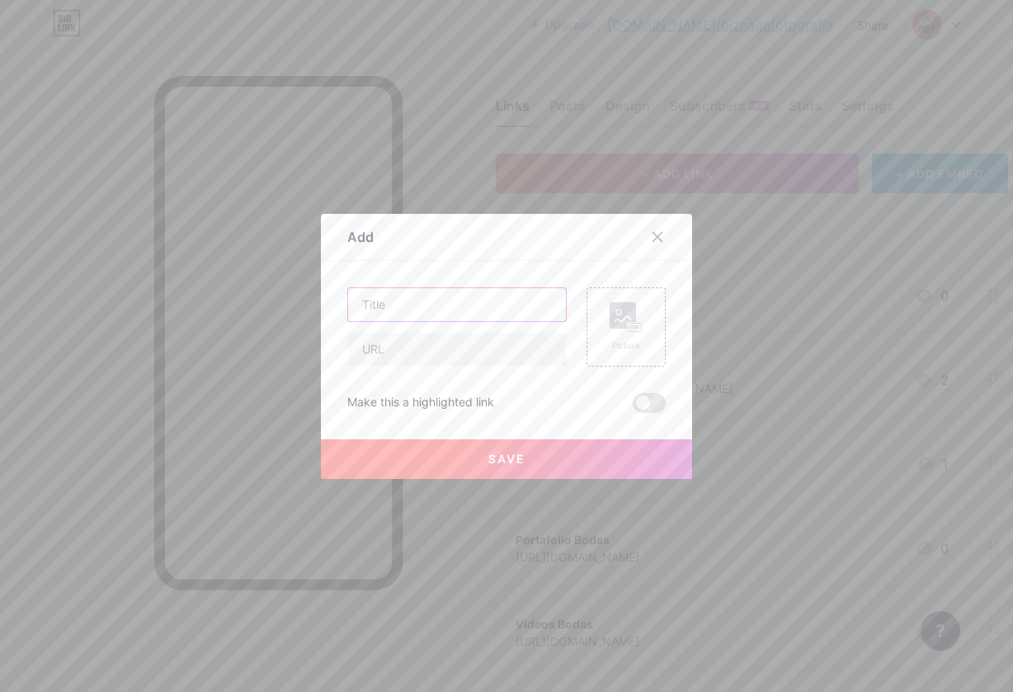
click at [405, 308] on input "text" at bounding box center [457, 304] width 218 height 33
type input "Videos Bodas Destino"
click at [404, 345] on input "text" at bounding box center [457, 349] width 218 height 33
paste input "[URL][DOMAIN_NAME]"
type input "[URL][DOMAIN_NAME]"
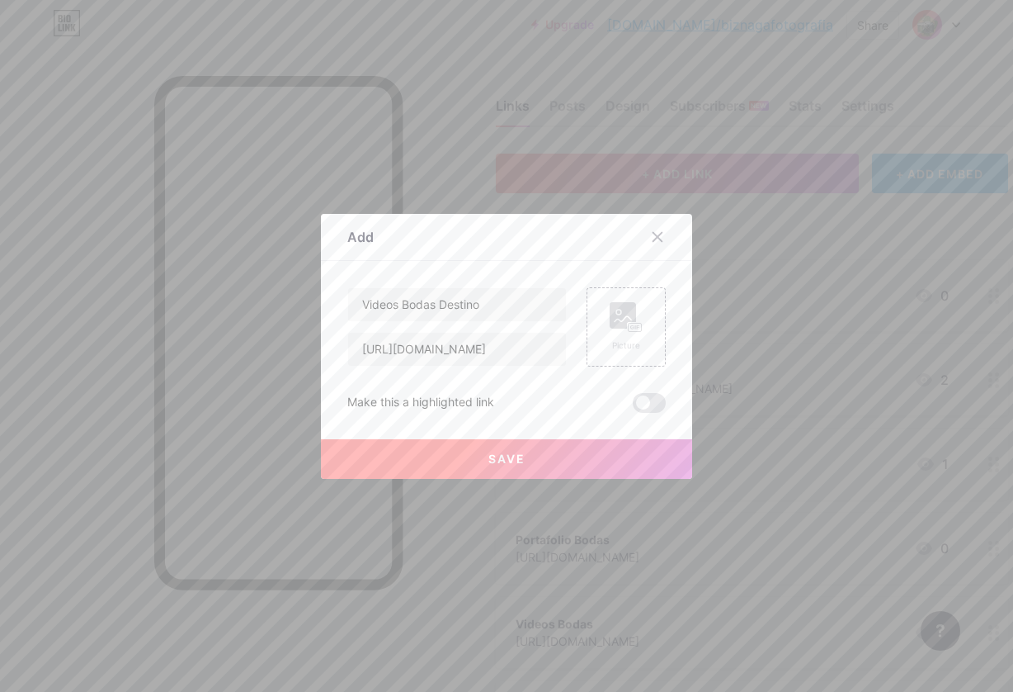
click at [486, 453] on button "Save" at bounding box center [506, 459] width 371 height 40
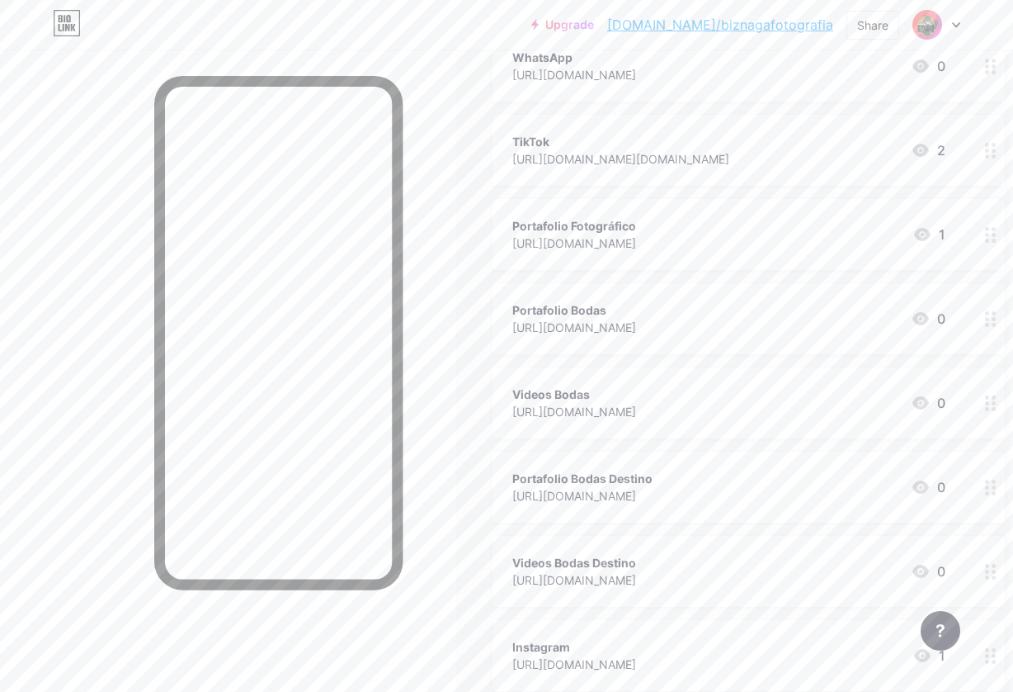
scroll to position [211, 3]
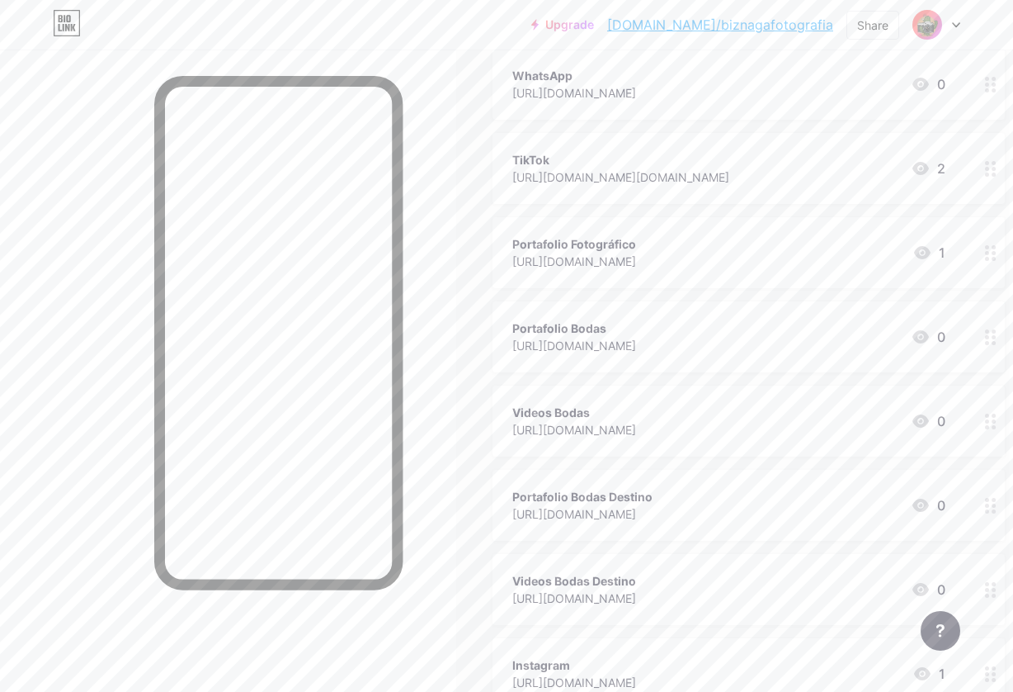
click at [843, 255] on div "Portafolio Fotográfico [URL][DOMAIN_NAME] 1" at bounding box center [728, 253] width 433 height 38
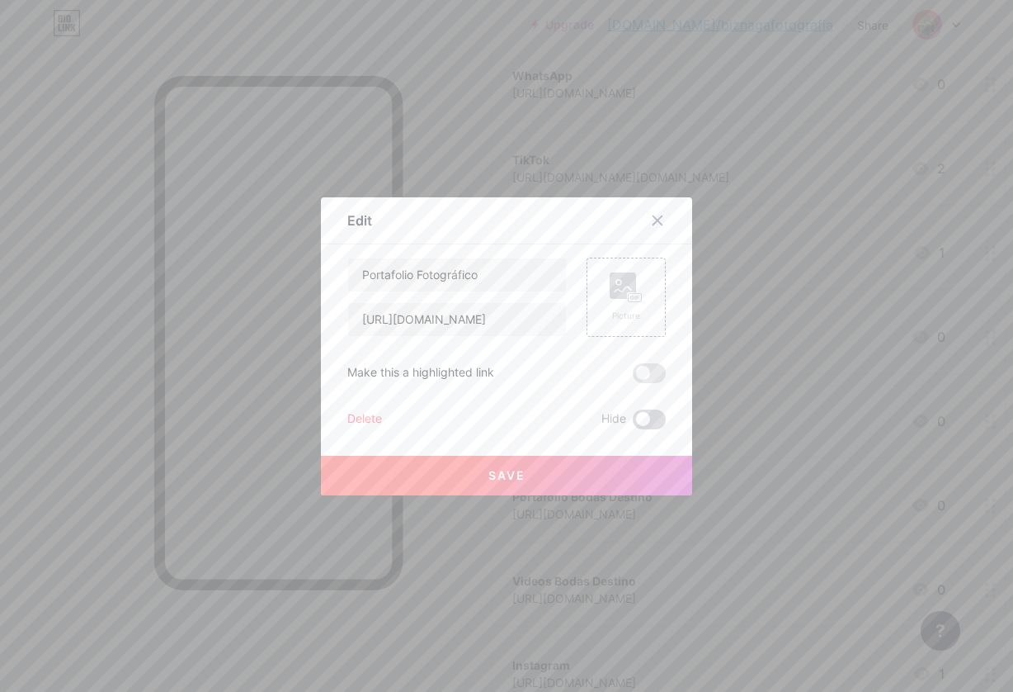
click at [647, 416] on span at bounding box center [649, 419] width 33 height 20
click at [633, 423] on input "checkbox" at bounding box center [633, 423] width 0 height 0
click at [638, 472] on button "Save" at bounding box center [506, 476] width 371 height 40
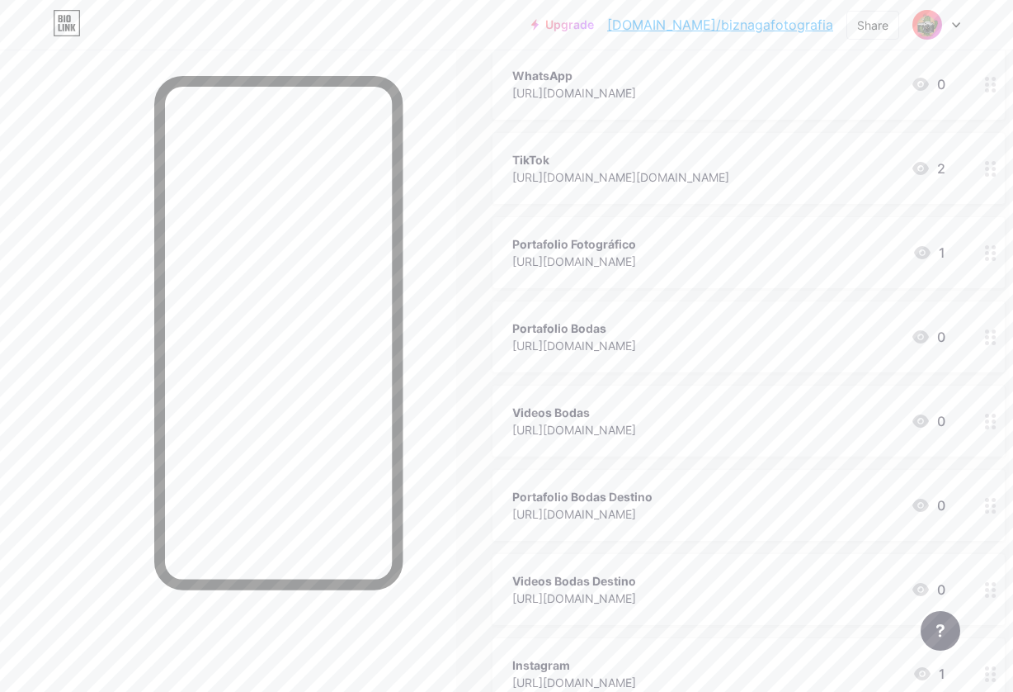
click at [588, 330] on div "Portafolio Bodas" at bounding box center [574, 327] width 124 height 17
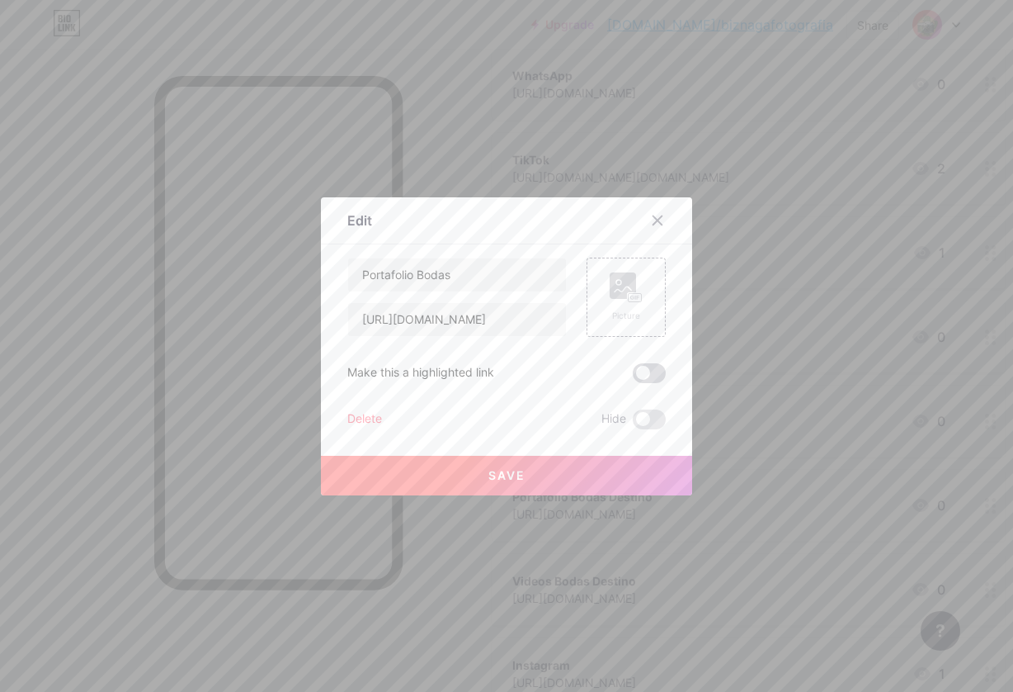
click at [658, 377] on span at bounding box center [649, 373] width 33 height 20
click at [633, 377] on input "checkbox" at bounding box center [633, 377] width 0 height 0
click at [542, 482] on button "Save" at bounding box center [506, 476] width 371 height 40
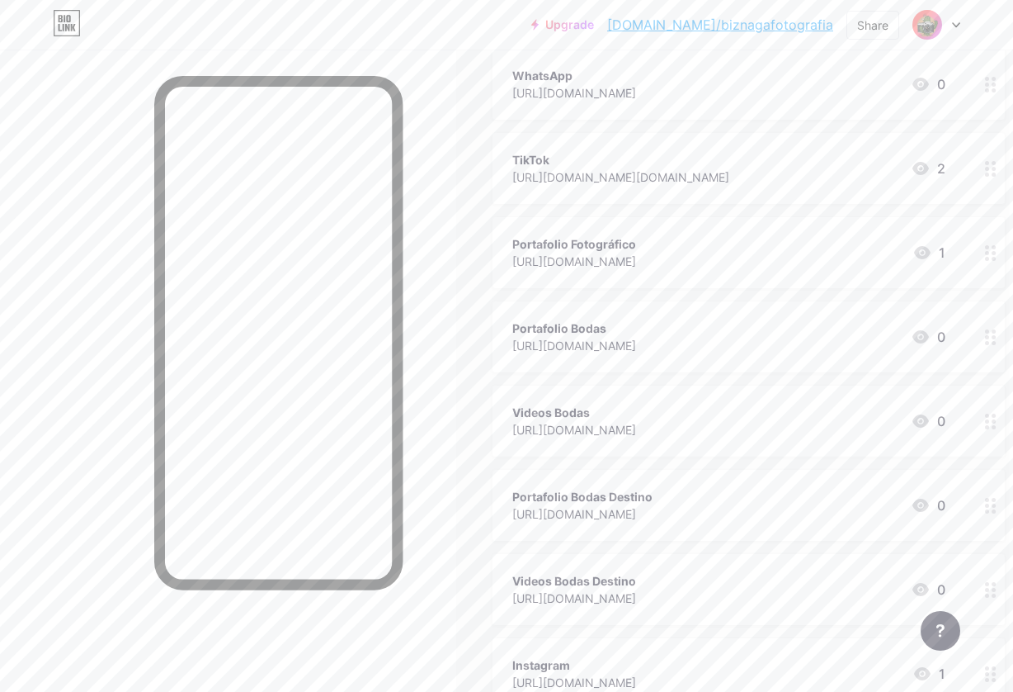
click at [617, 248] on div "Portafolio Fotográfico" at bounding box center [574, 243] width 124 height 17
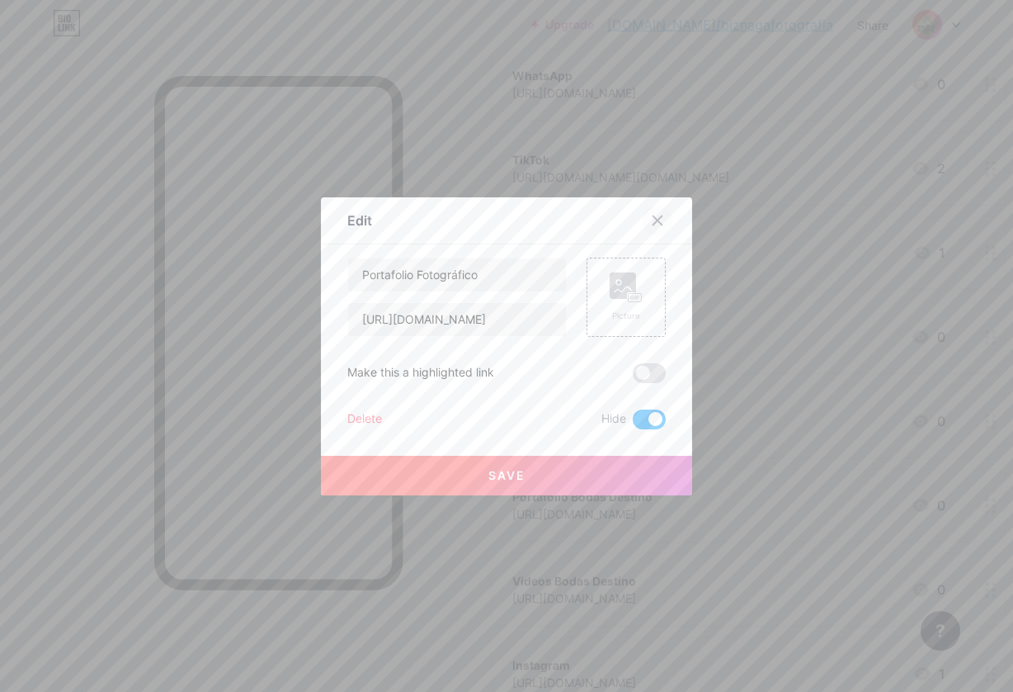
click at [662, 222] on icon at bounding box center [657, 220] width 13 height 13
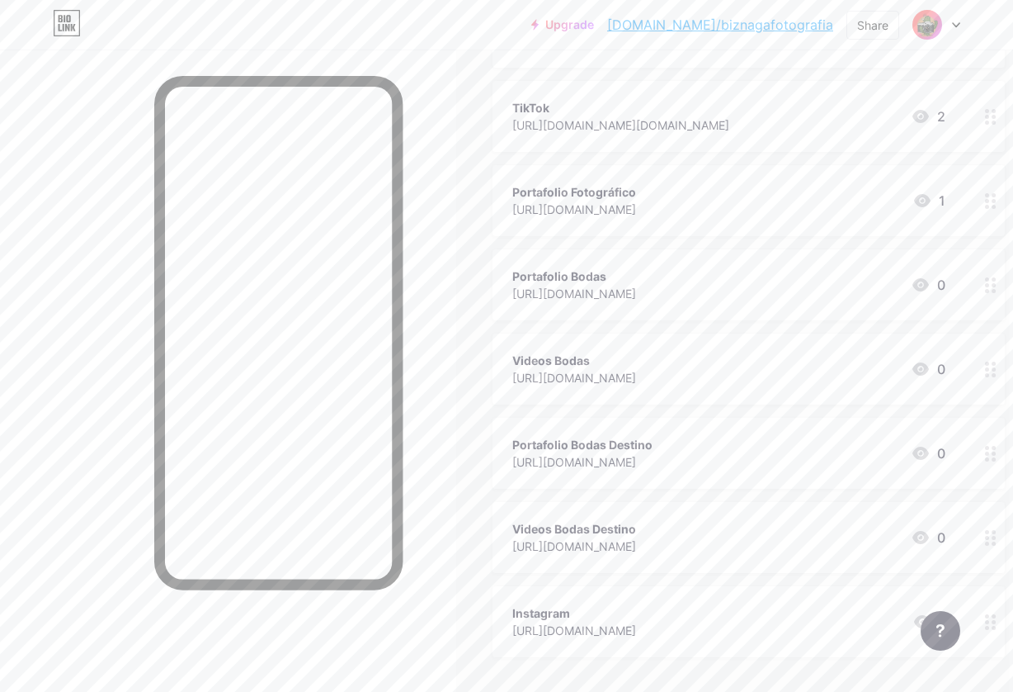
scroll to position [304, 3]
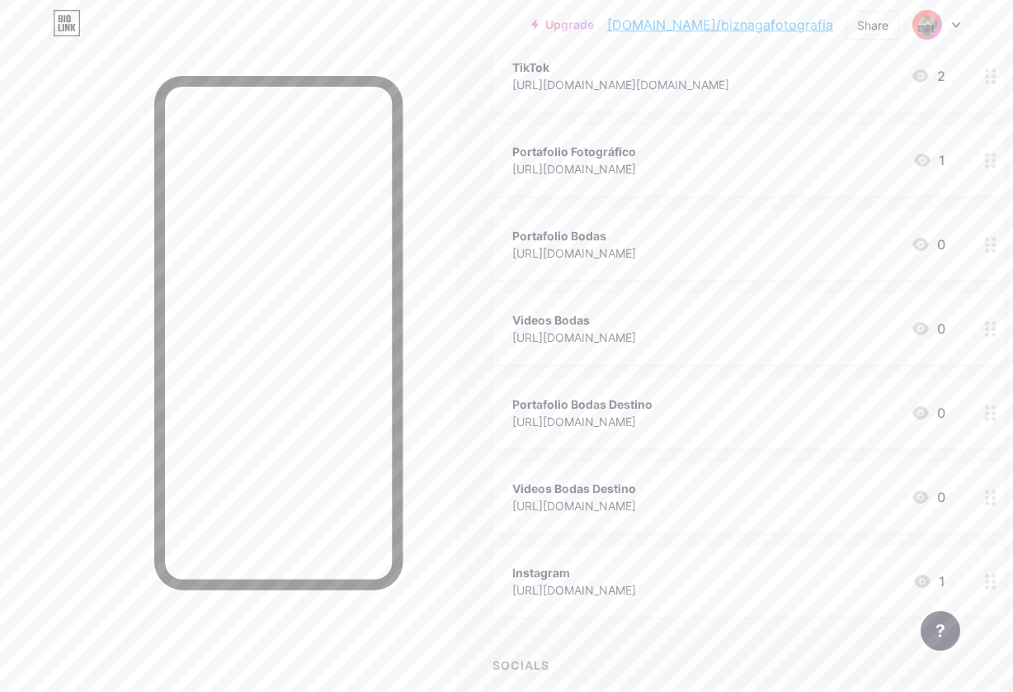
click at [596, 414] on div "[URL][DOMAIN_NAME]" at bounding box center [582, 421] width 140 height 17
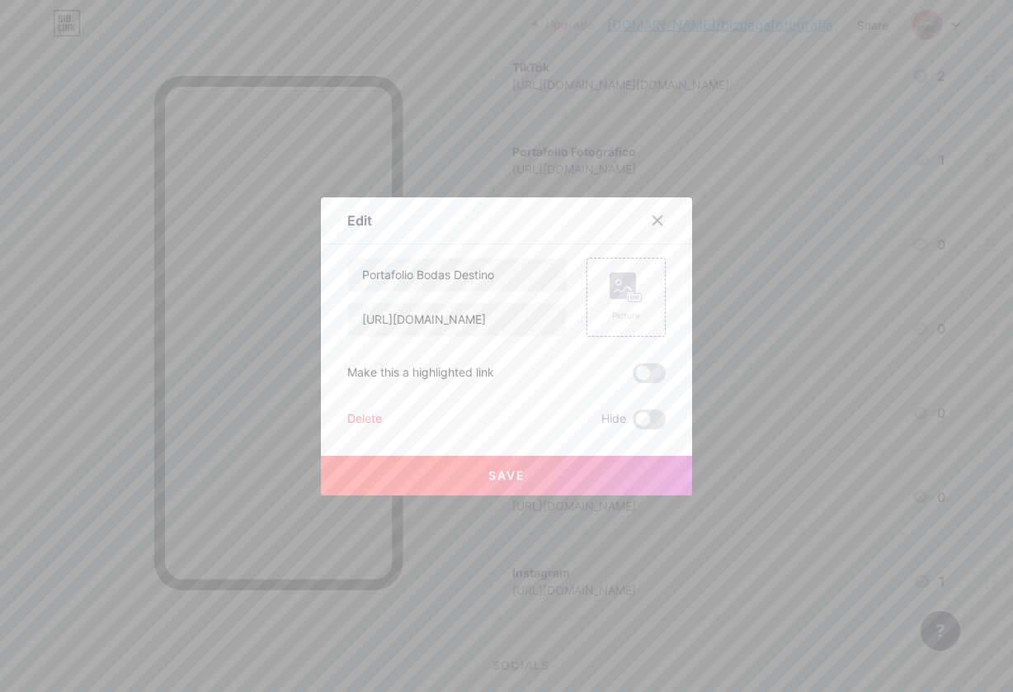
click at [641, 381] on span at bounding box center [649, 373] width 33 height 20
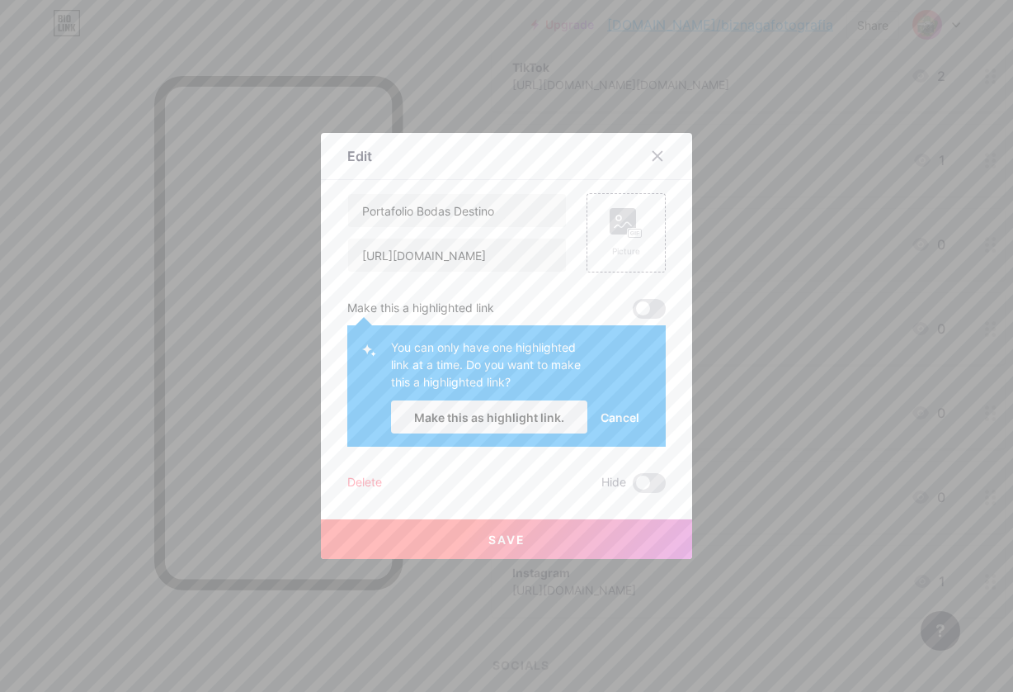
click at [618, 420] on span "Cancel" at bounding box center [620, 416] width 39 height 17
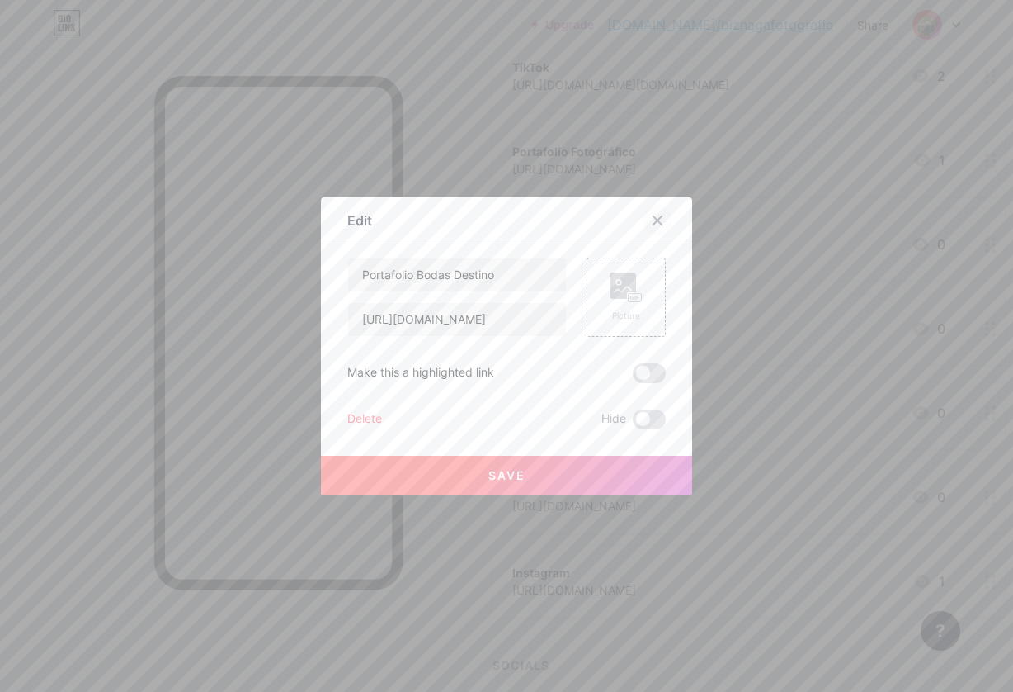
click at [654, 221] on icon at bounding box center [657, 220] width 13 height 13
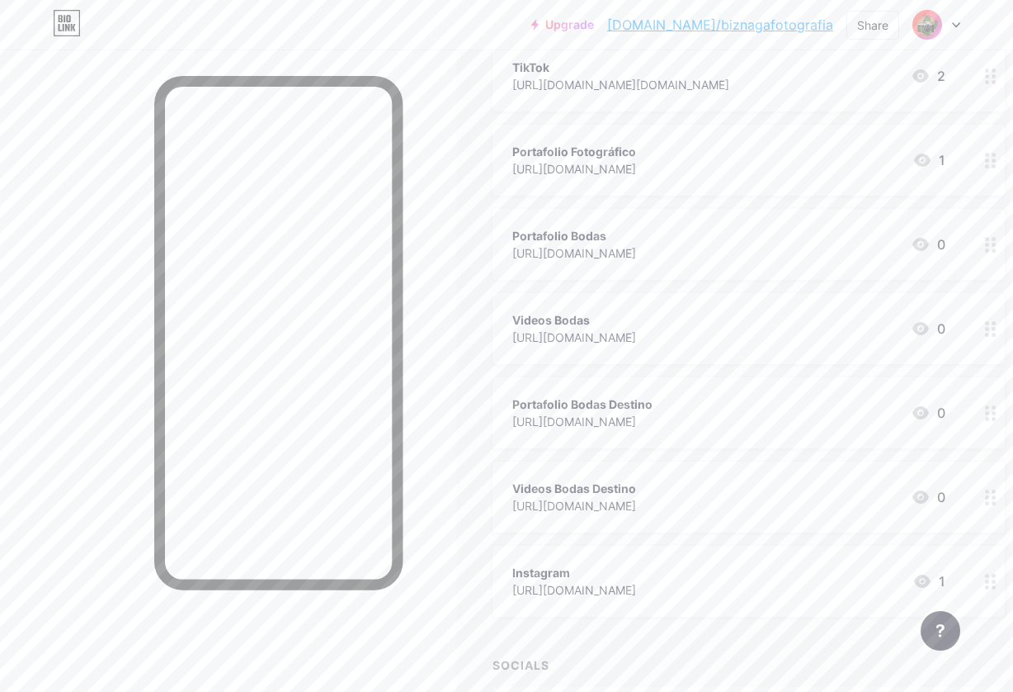
click at [561, 250] on div "[URL][DOMAIN_NAME]" at bounding box center [574, 252] width 124 height 17
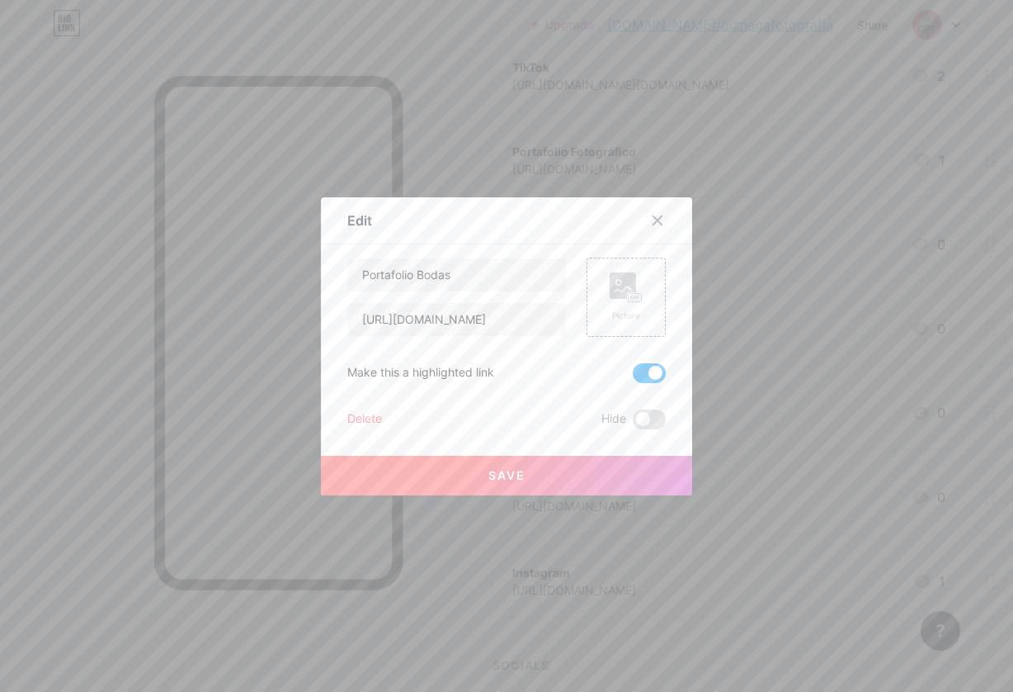
click at [644, 371] on span at bounding box center [649, 373] width 33 height 20
click at [633, 377] on input "checkbox" at bounding box center [633, 377] width 0 height 0
click at [544, 471] on button "Save" at bounding box center [506, 476] width 371 height 40
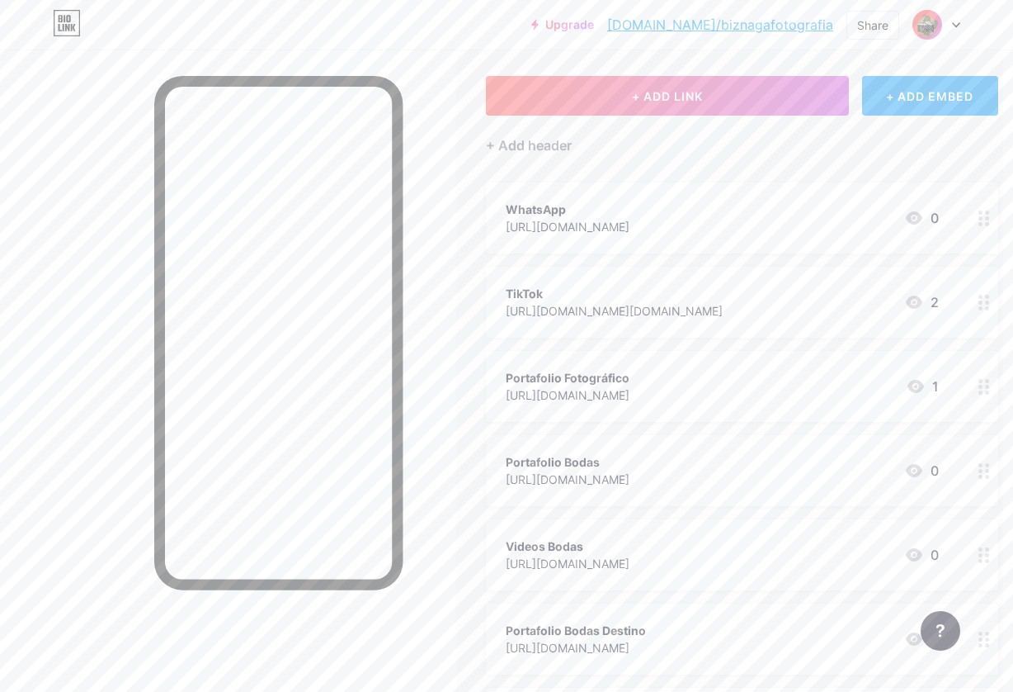
scroll to position [72, 10]
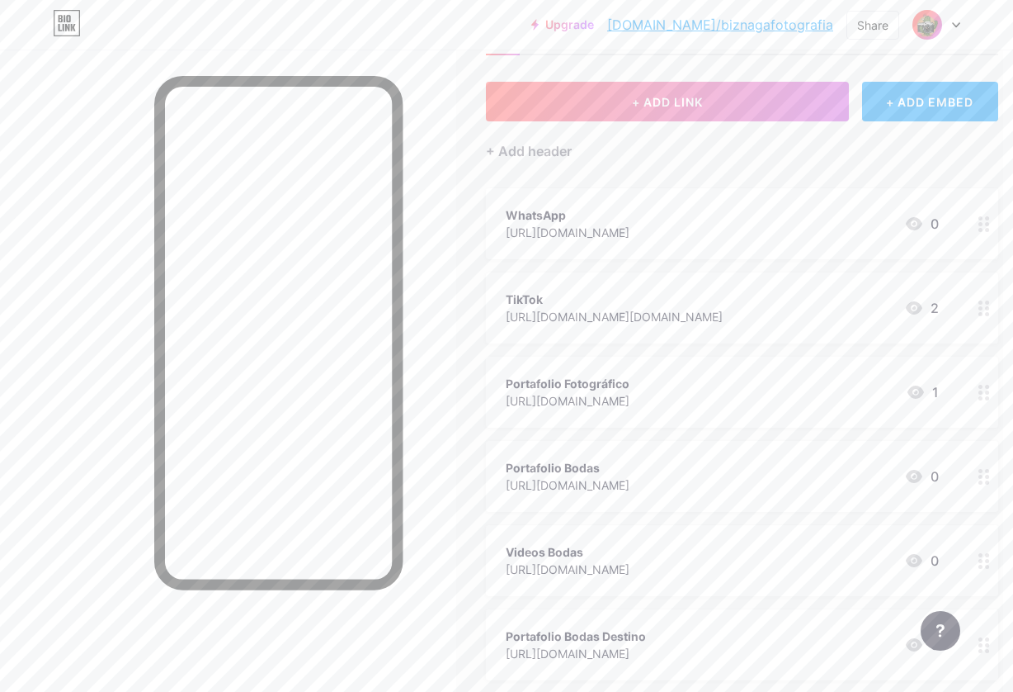
click at [630, 208] on div "WhatsApp" at bounding box center [568, 214] width 124 height 17
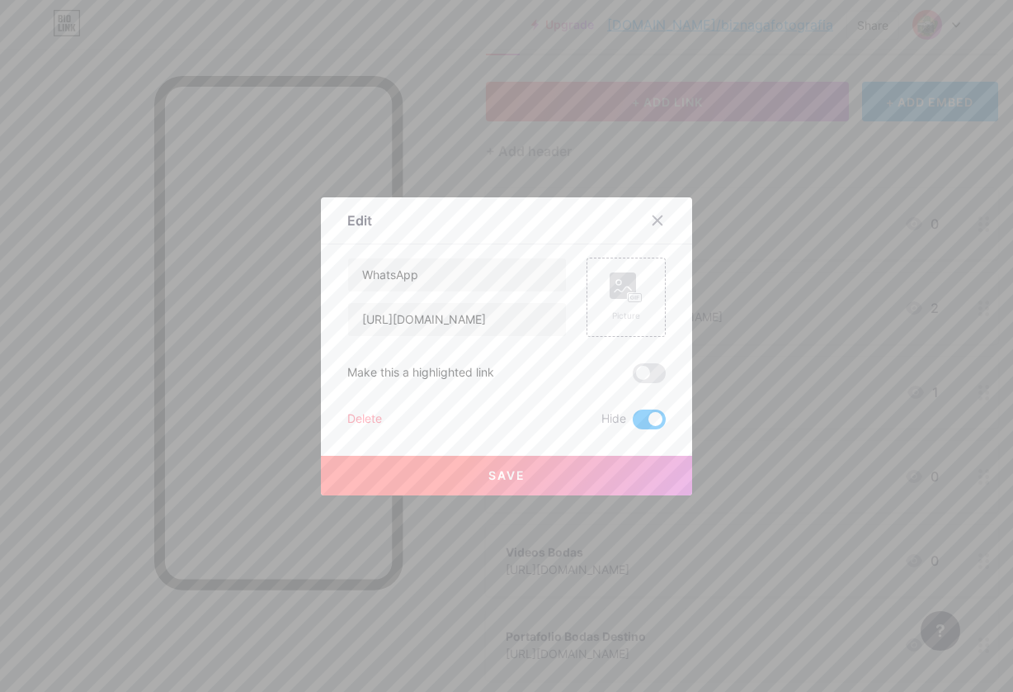
click at [370, 421] on div "Delete" at bounding box center [364, 419] width 35 height 20
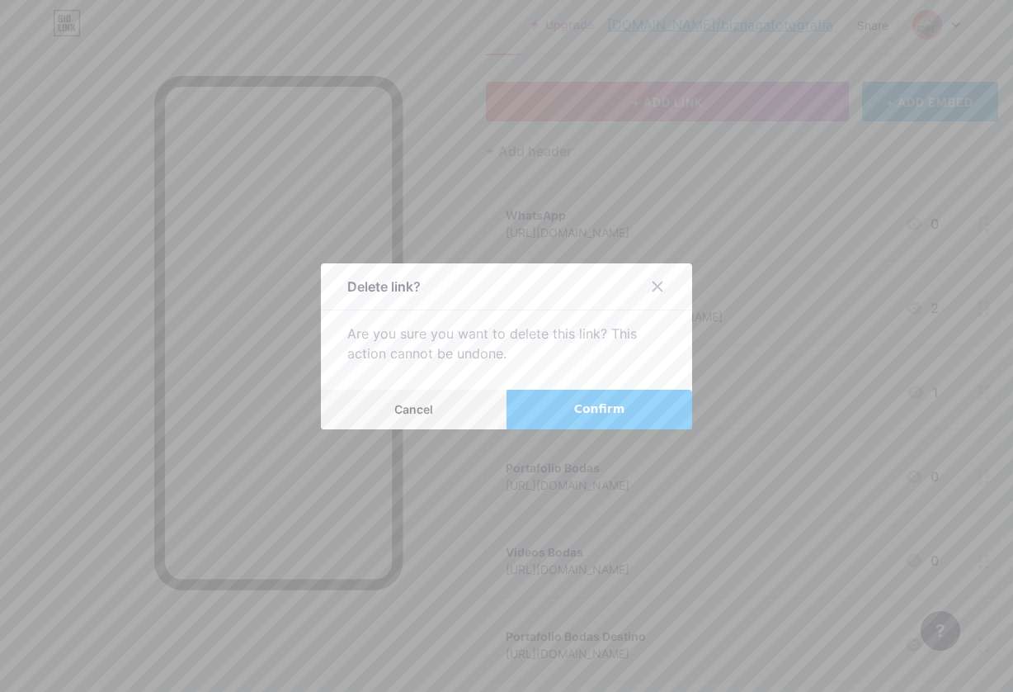
click at [597, 408] on span "Confirm" at bounding box center [599, 408] width 51 height 17
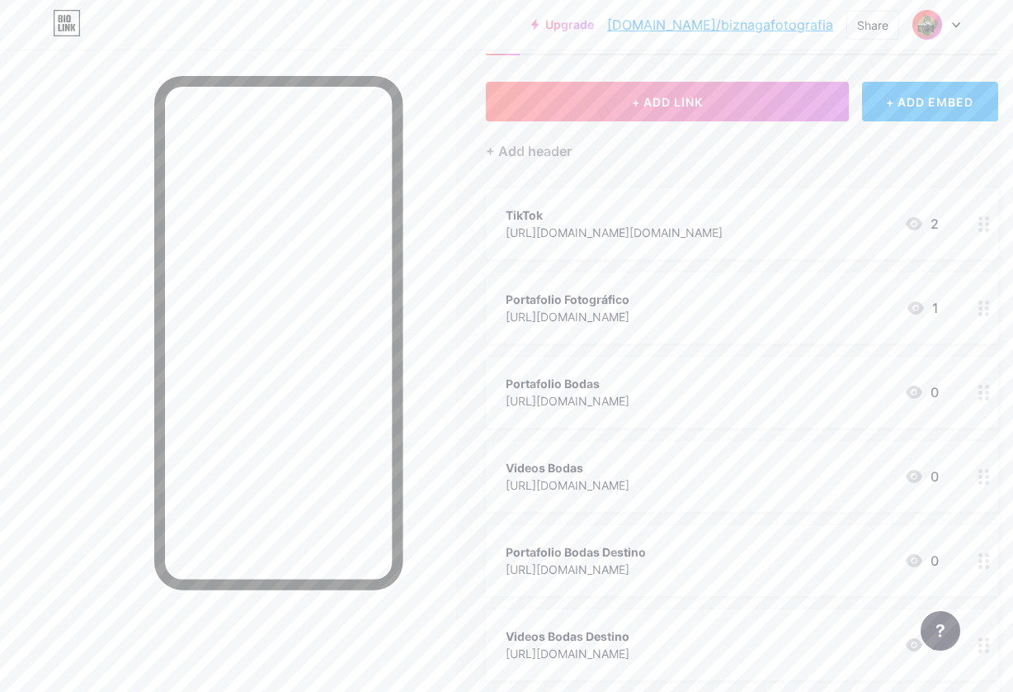
click at [588, 215] on div "TikTok" at bounding box center [614, 214] width 217 height 17
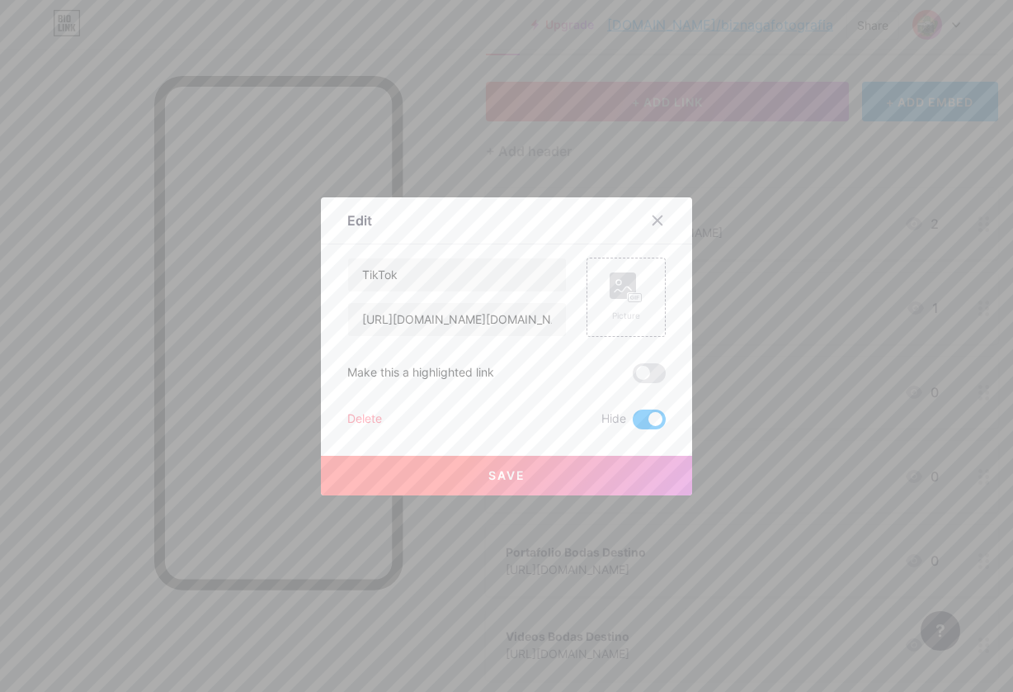
click at [377, 416] on div "Delete" at bounding box center [364, 419] width 35 height 20
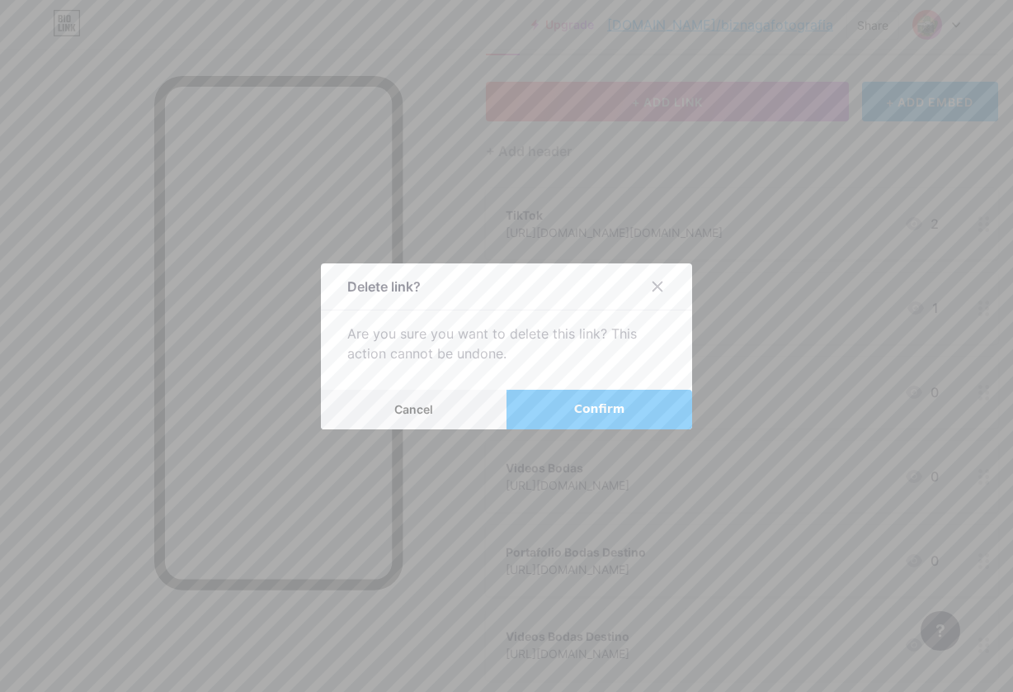
click at [552, 406] on button "Confirm" at bounding box center [600, 410] width 186 height 40
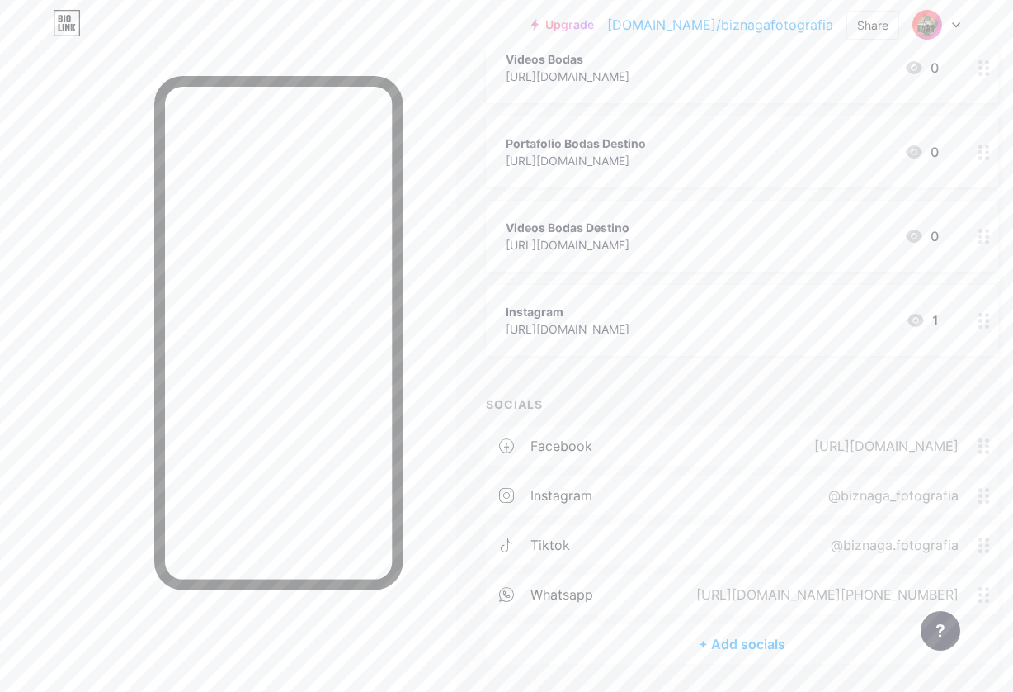
scroll to position [395, 10]
click at [597, 321] on div "[URL][DOMAIN_NAME]" at bounding box center [568, 329] width 124 height 17
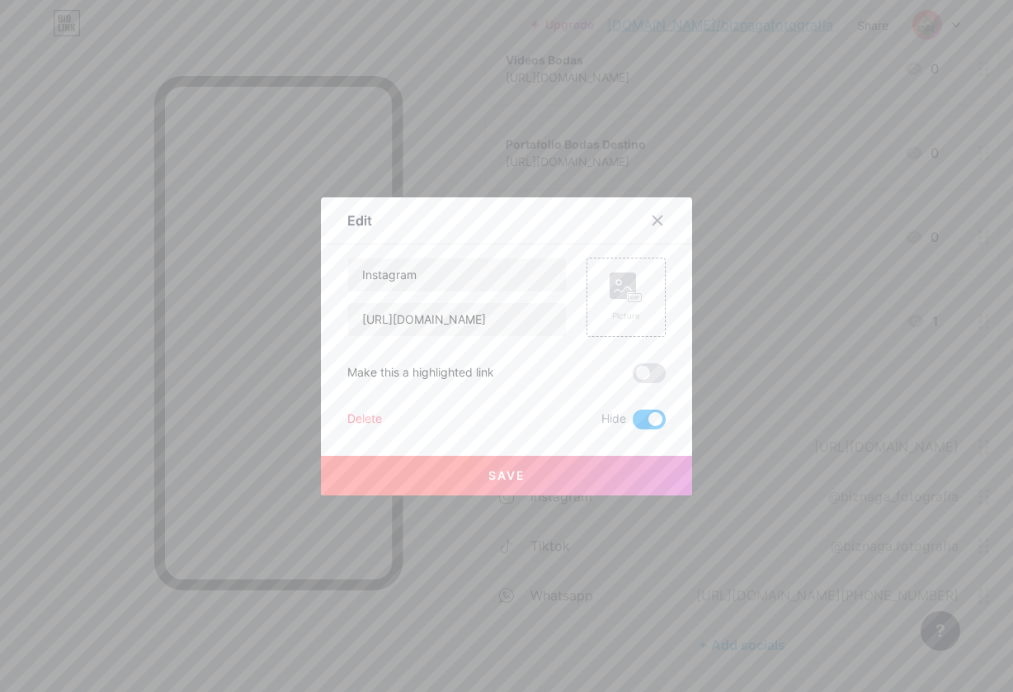
click at [365, 419] on div "Delete" at bounding box center [364, 419] width 35 height 20
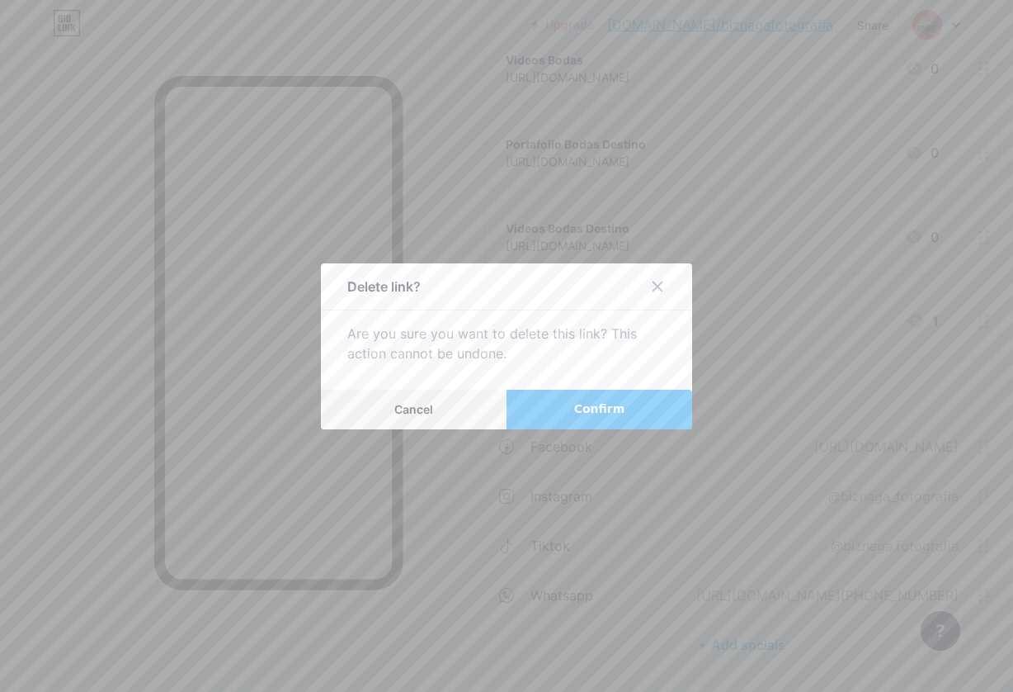
click at [564, 409] on button "Confirm" at bounding box center [600, 410] width 186 height 40
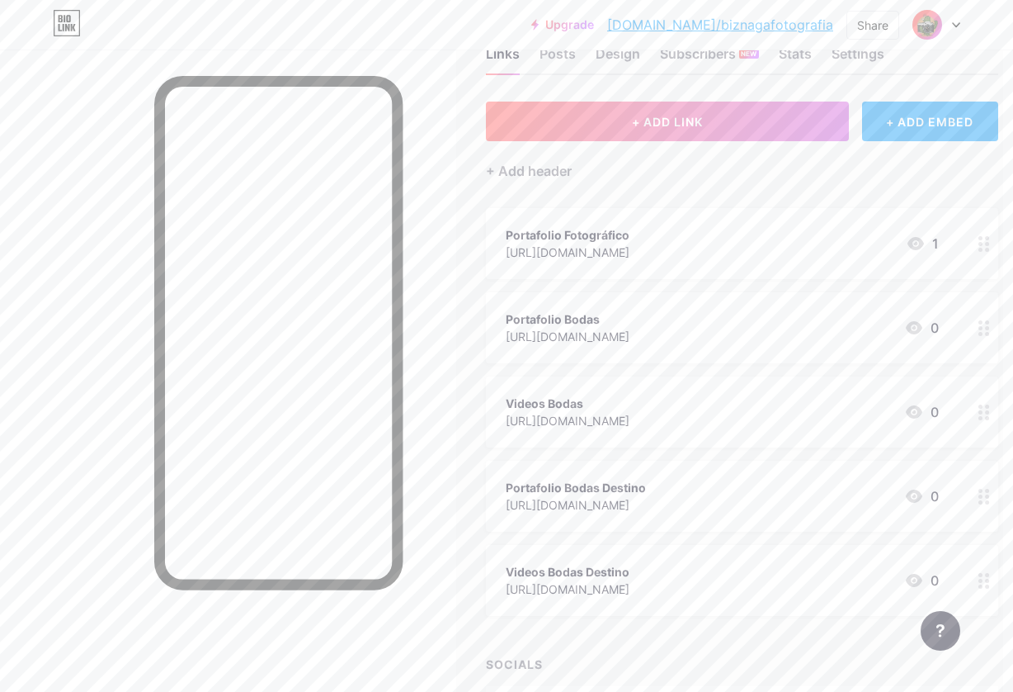
scroll to position [50, 10]
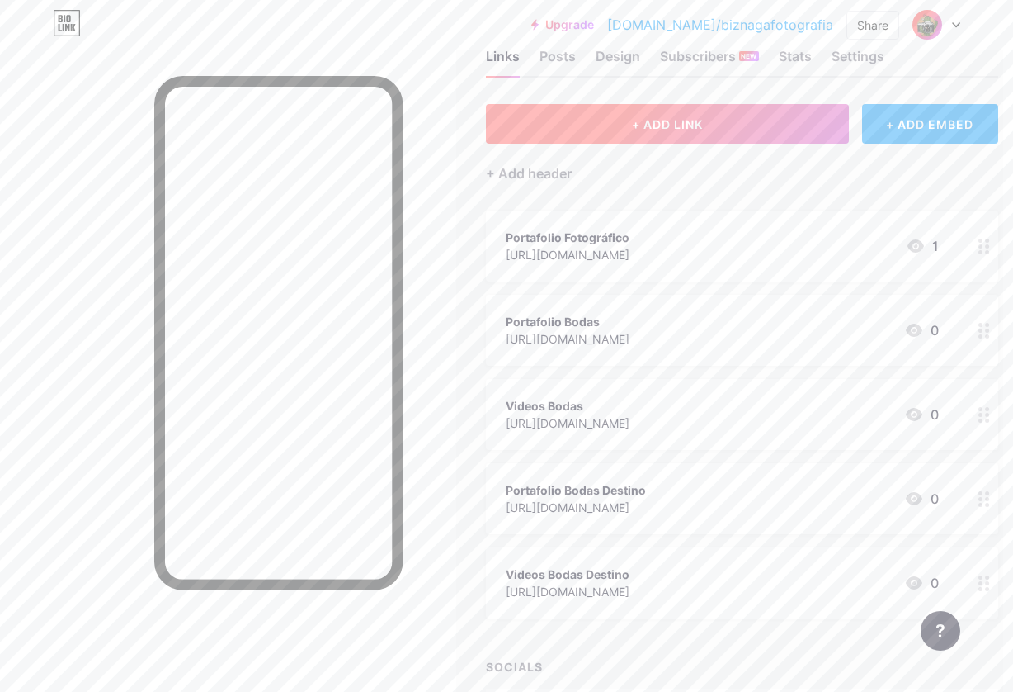
click at [636, 117] on span "+ ADD LINK" at bounding box center [667, 124] width 71 height 14
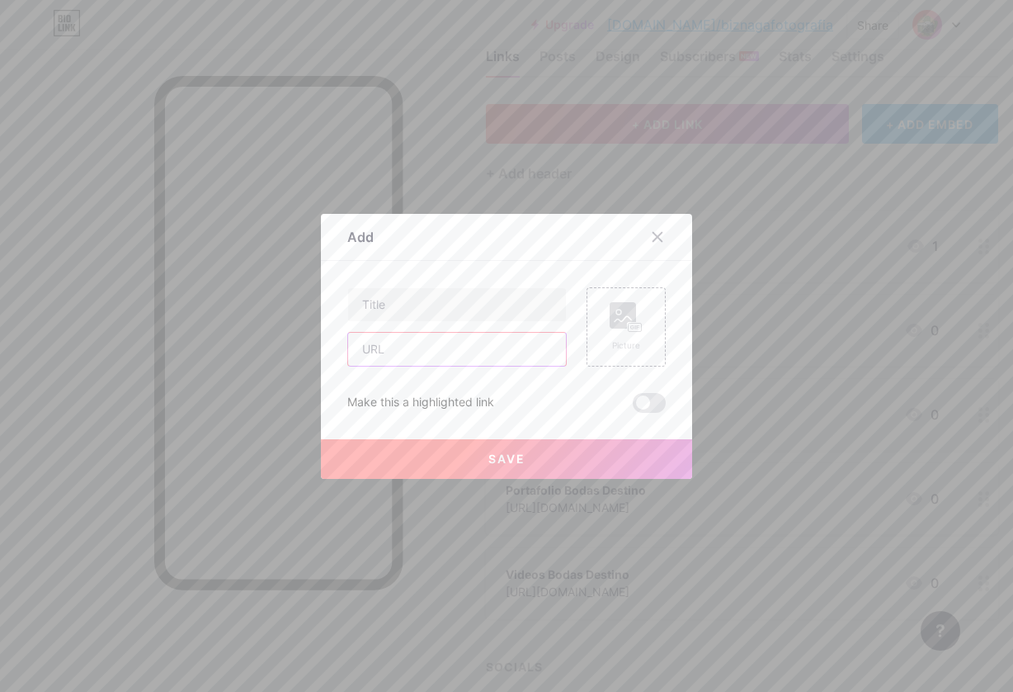
click at [436, 350] on input "text" at bounding box center [457, 349] width 218 height 33
paste input "[URL][DOMAIN_NAME]"
type input "[URL][DOMAIN_NAME]"
click at [448, 314] on input "text" at bounding box center [457, 304] width 218 height 33
type input "Portafolio XV Años"
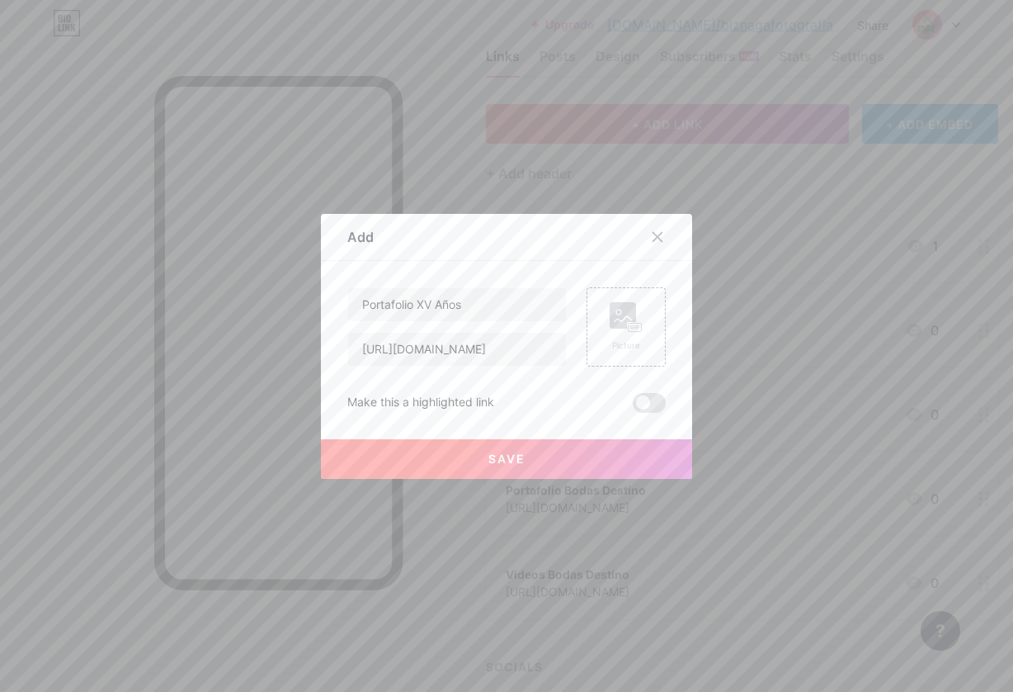
click at [494, 451] on span "Save" at bounding box center [507, 458] width 37 height 14
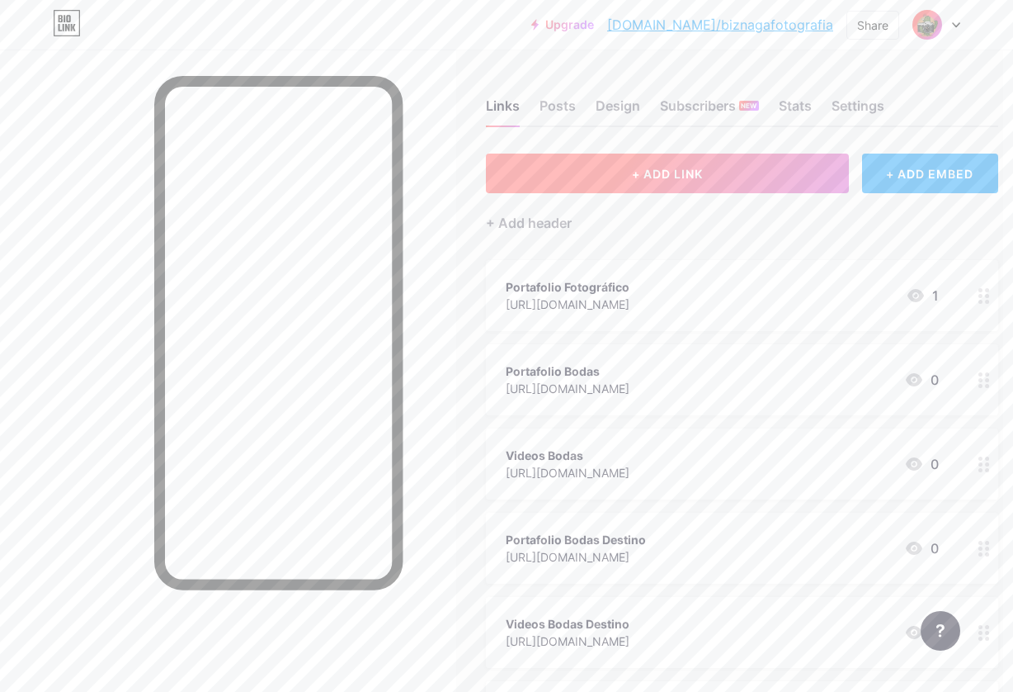
scroll to position [0, 10]
click at [668, 174] on span "+ ADD LINK" at bounding box center [667, 174] width 71 height 14
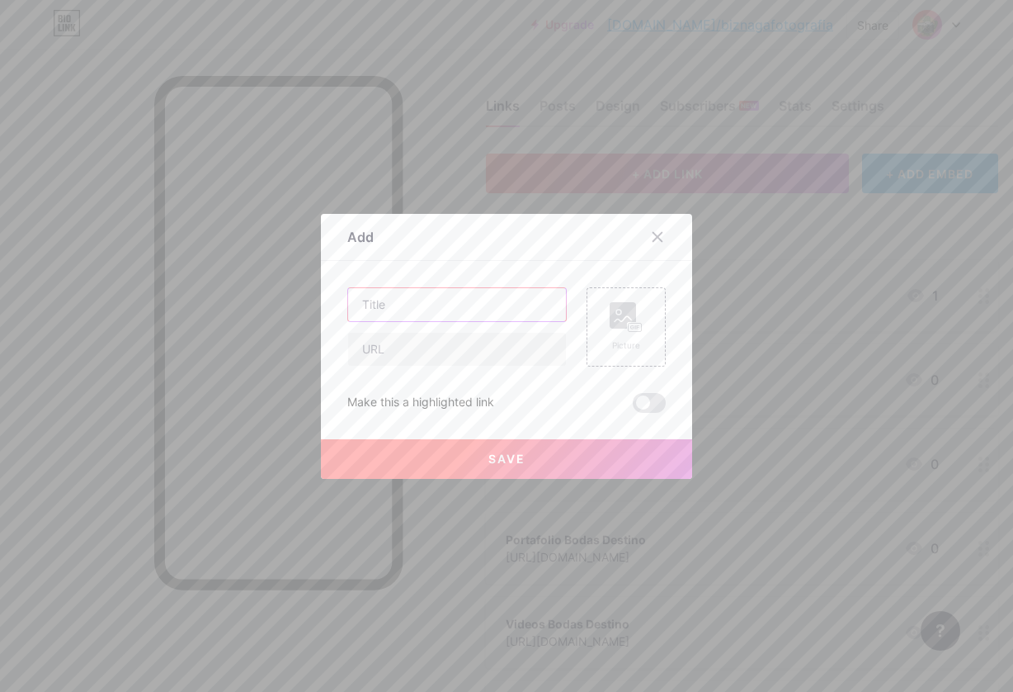
click at [438, 301] on input "text" at bounding box center [457, 304] width 218 height 33
type input "Videos XV Años"
click at [445, 340] on input "text" at bounding box center [457, 349] width 218 height 33
paste input "[URL][DOMAIN_NAME]"
type input "[URL][DOMAIN_NAME]"
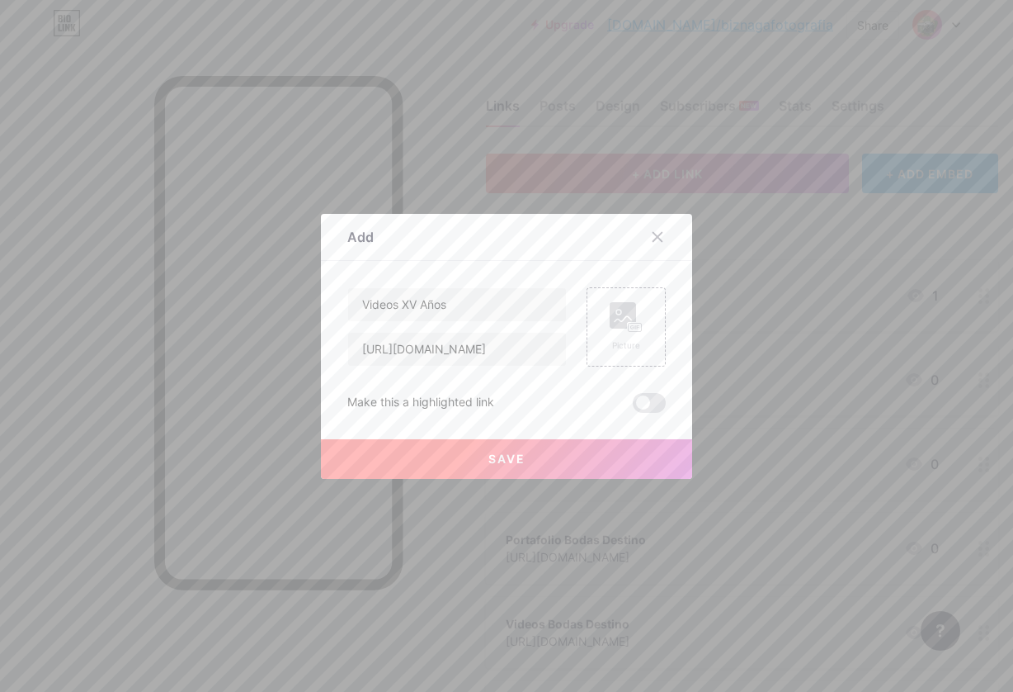
click at [511, 455] on span "Save" at bounding box center [507, 458] width 37 height 14
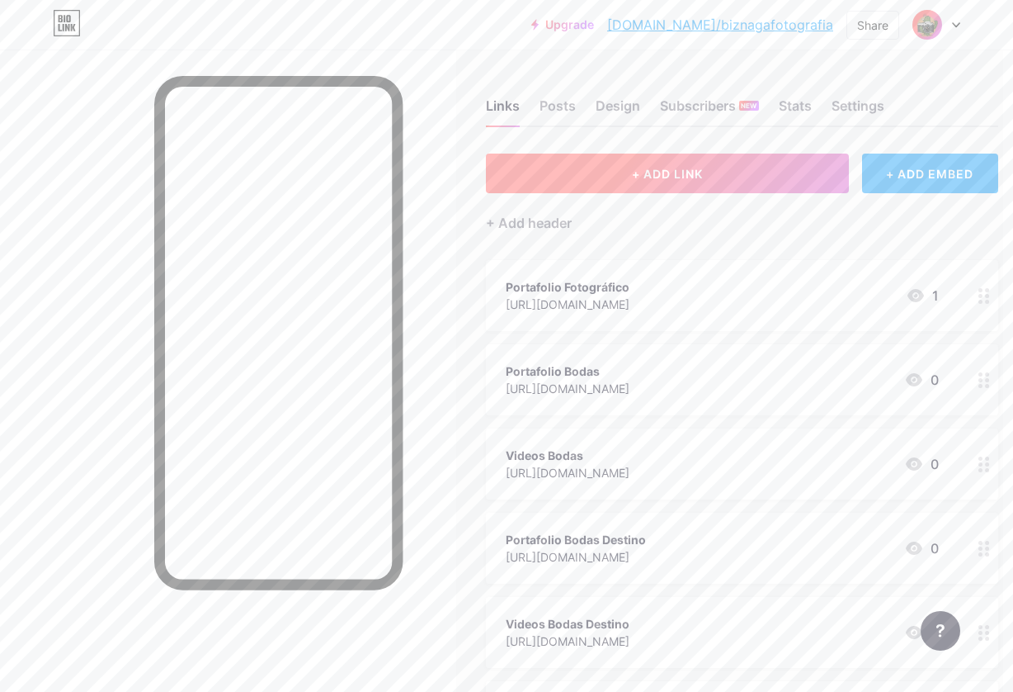
click at [640, 179] on span "+ ADD LINK" at bounding box center [667, 174] width 71 height 14
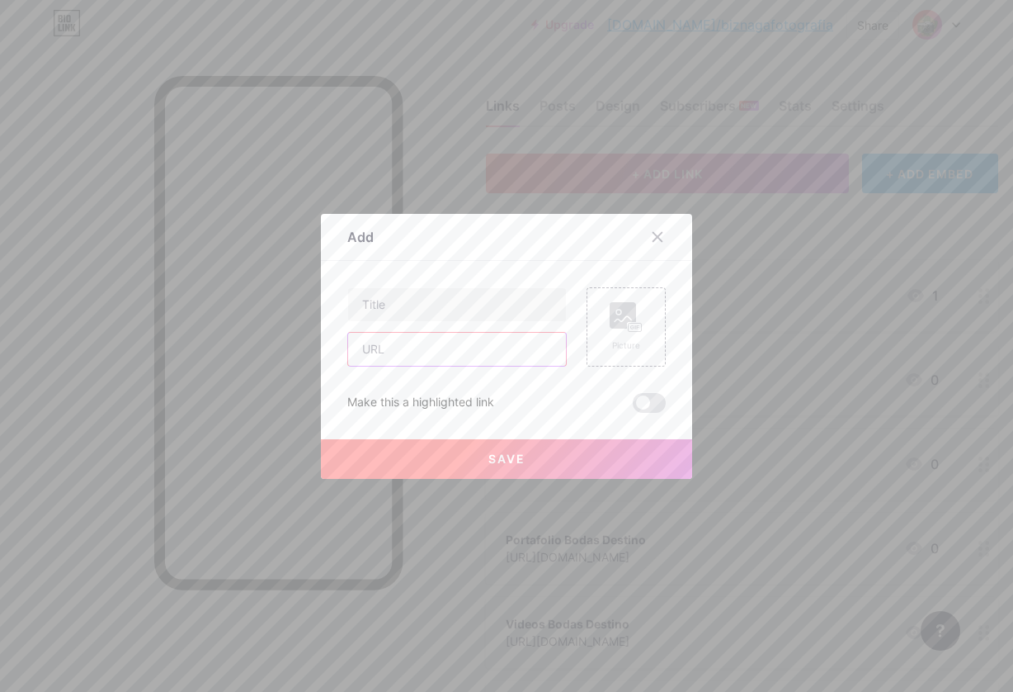
click at [413, 346] on input "text" at bounding box center [457, 349] width 218 height 33
paste input "[URL][DOMAIN_NAME]"
type input "[URL][DOMAIN_NAME]"
click at [427, 300] on input "text" at bounding box center [457, 304] width 218 height 33
type input "P"
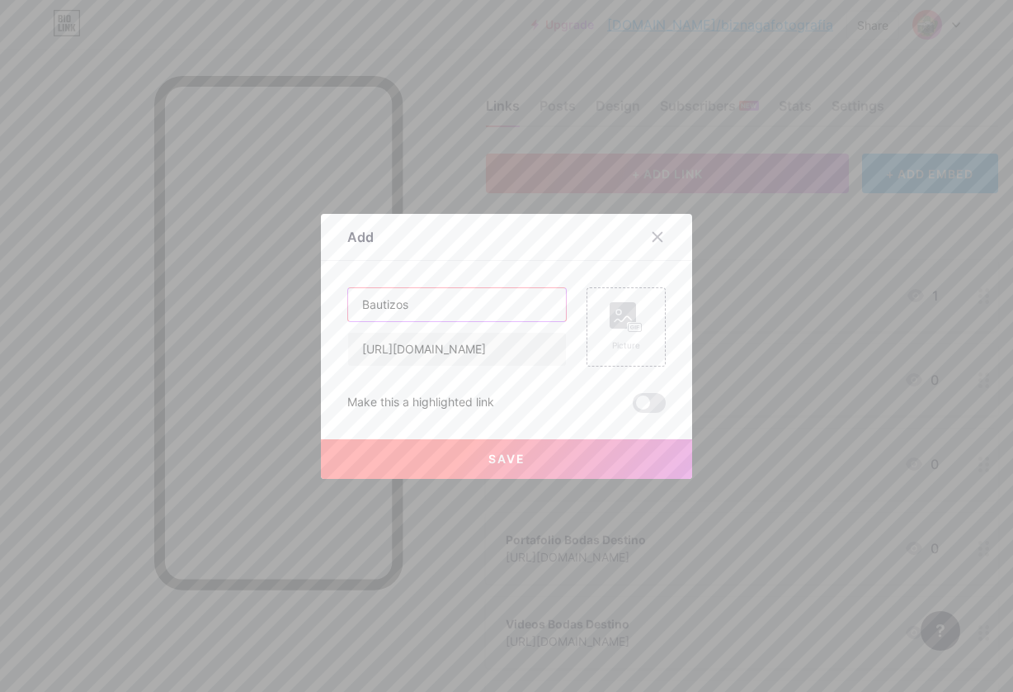
type input "Bautizos"
click at [525, 462] on span "Save" at bounding box center [507, 458] width 37 height 14
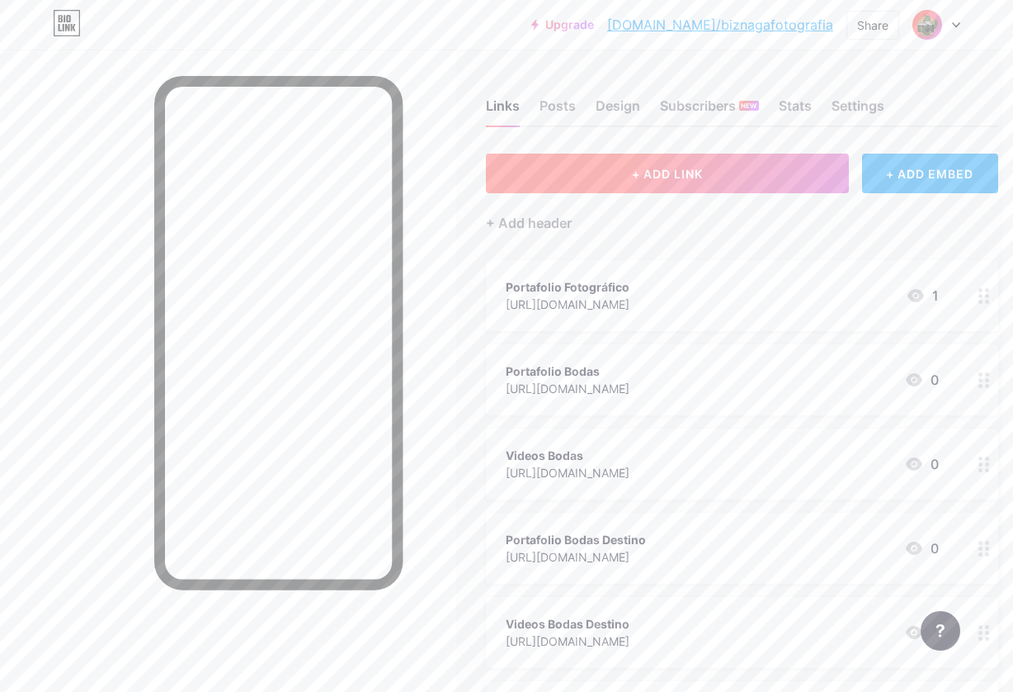
click at [627, 182] on button "+ ADD LINK" at bounding box center [667, 173] width 363 height 40
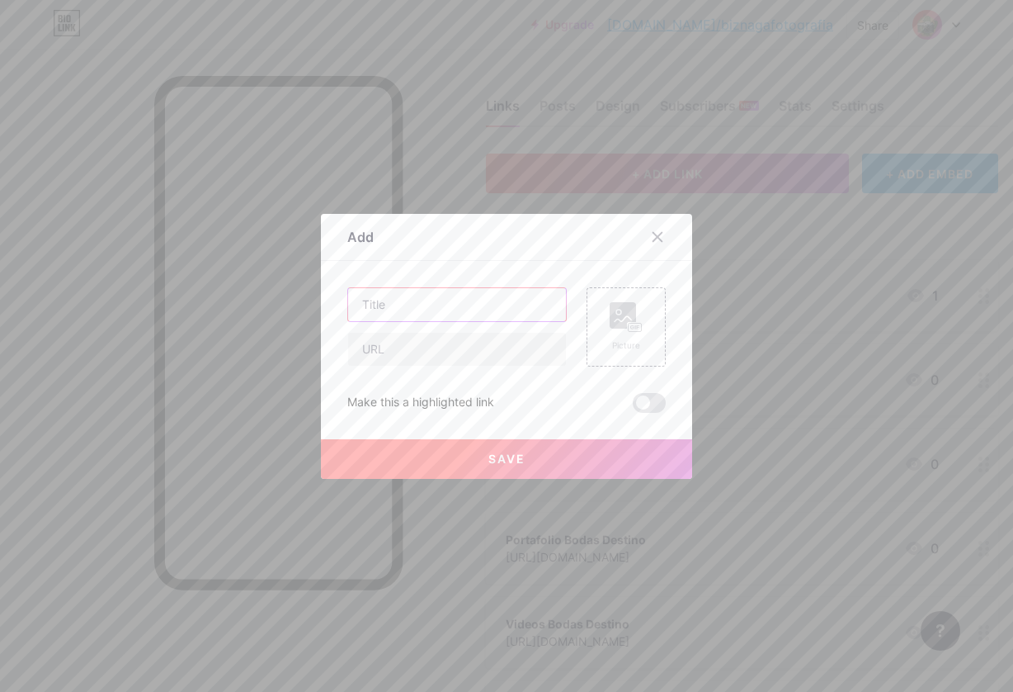
click at [502, 312] on input "text" at bounding box center [457, 304] width 218 height 33
type input "Embarazo"
click at [494, 348] on input "text" at bounding box center [457, 349] width 218 height 33
paste input "[URL][DOMAIN_NAME]"
type input "[URL][DOMAIN_NAME]"
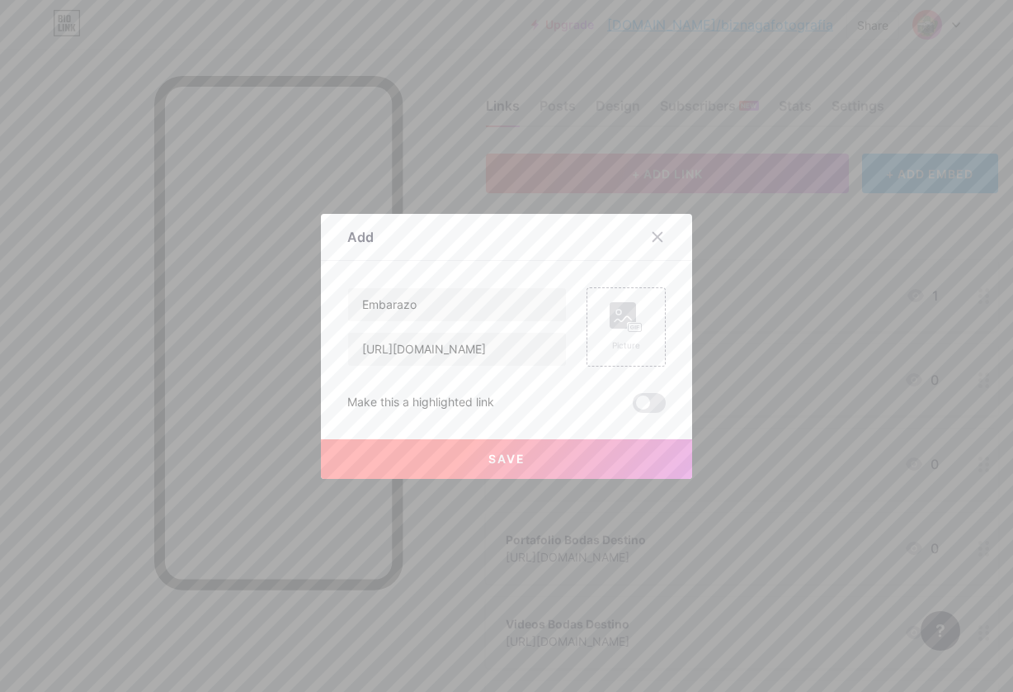
click at [531, 465] on button "Save" at bounding box center [506, 459] width 371 height 40
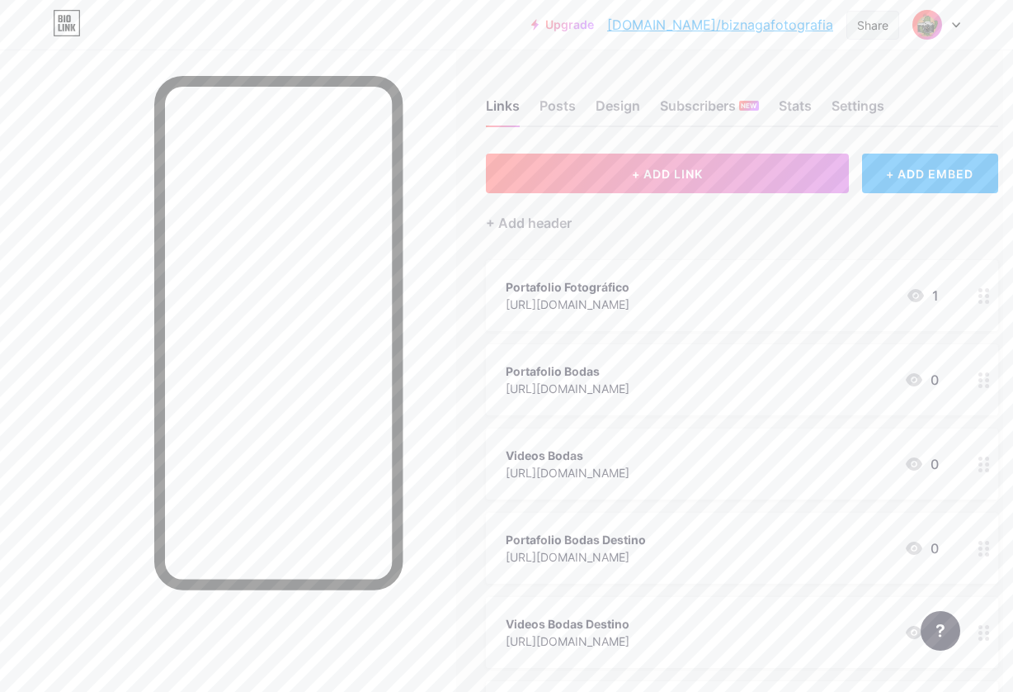
click at [887, 30] on div "Share" at bounding box center [872, 25] width 31 height 17
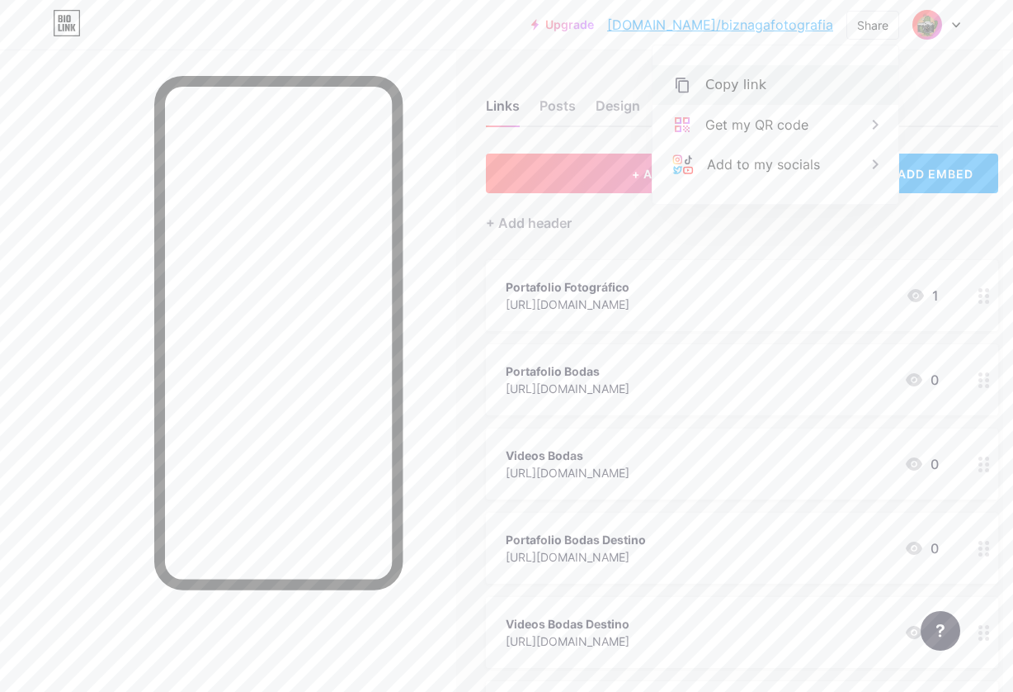
click at [786, 86] on div "Copy link" at bounding box center [776, 85] width 246 height 40
click at [895, 93] on div "Copy link" at bounding box center [776, 85] width 246 height 40
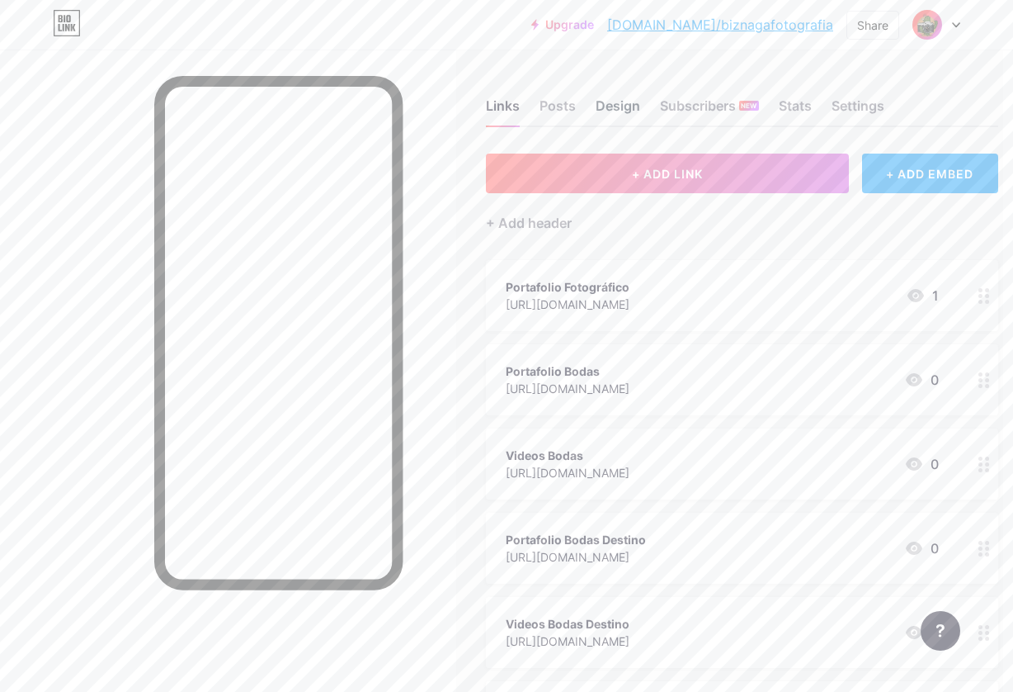
click at [599, 107] on div "Design" at bounding box center [618, 111] width 45 height 30
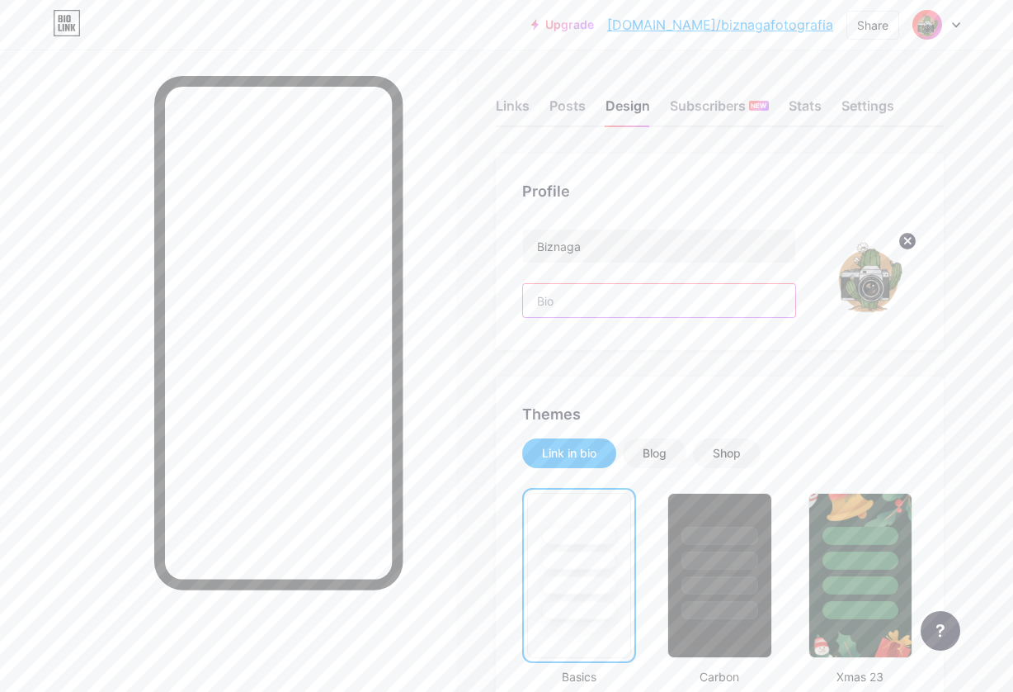
click at [605, 311] on input "text" at bounding box center [659, 300] width 272 height 33
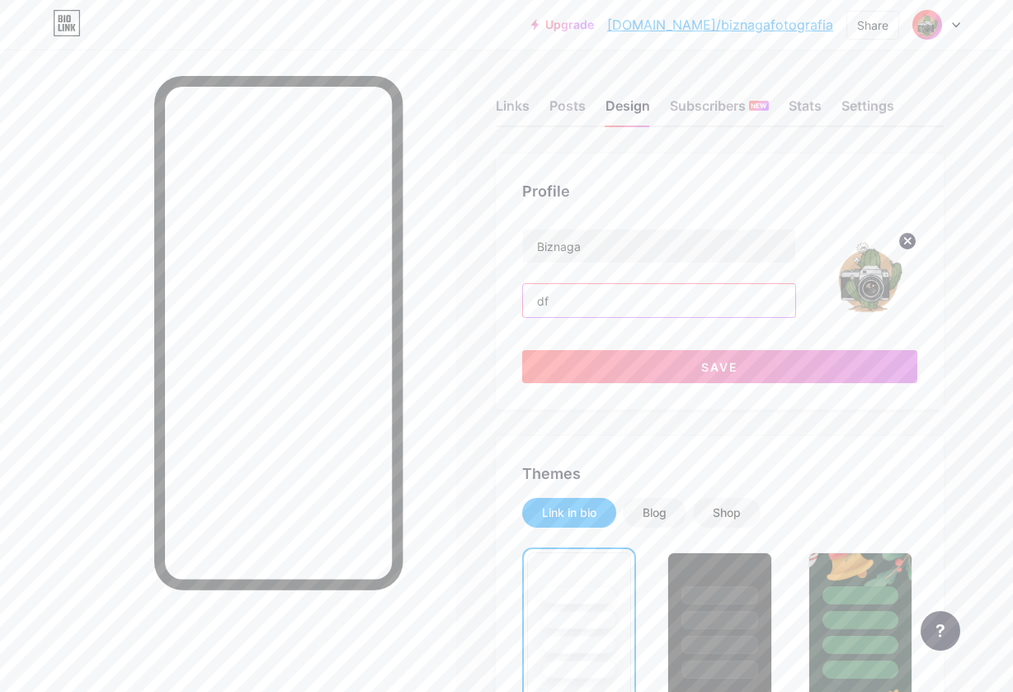
type input "d"
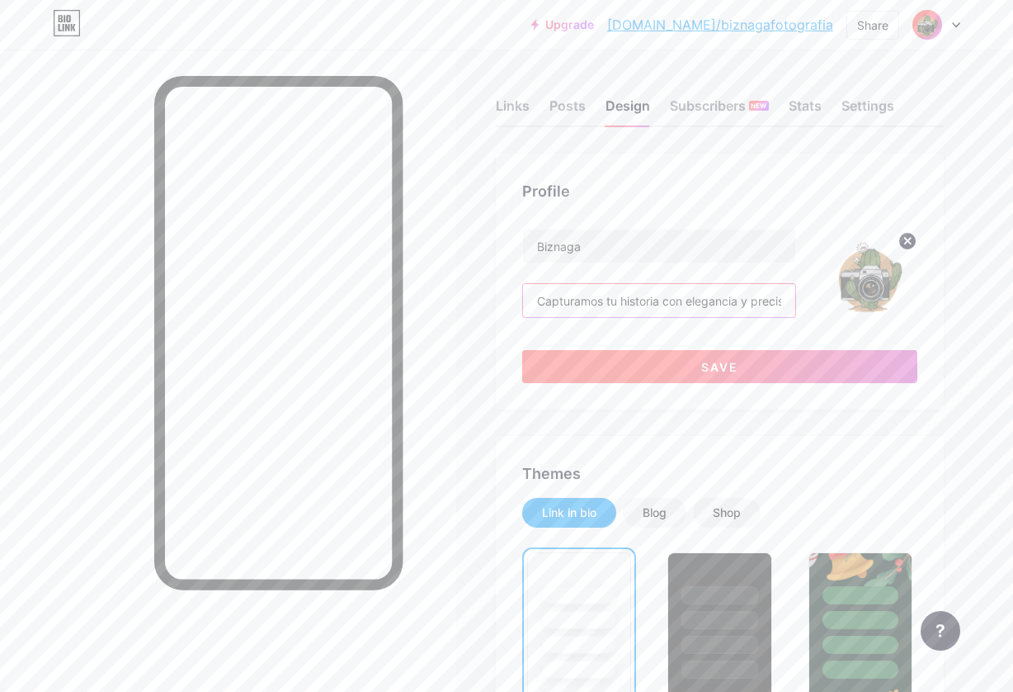
type input "Capturamos tu historia con elegancia y precisión, reserva tu fecha"
click at [670, 363] on button "Save" at bounding box center [719, 366] width 395 height 33
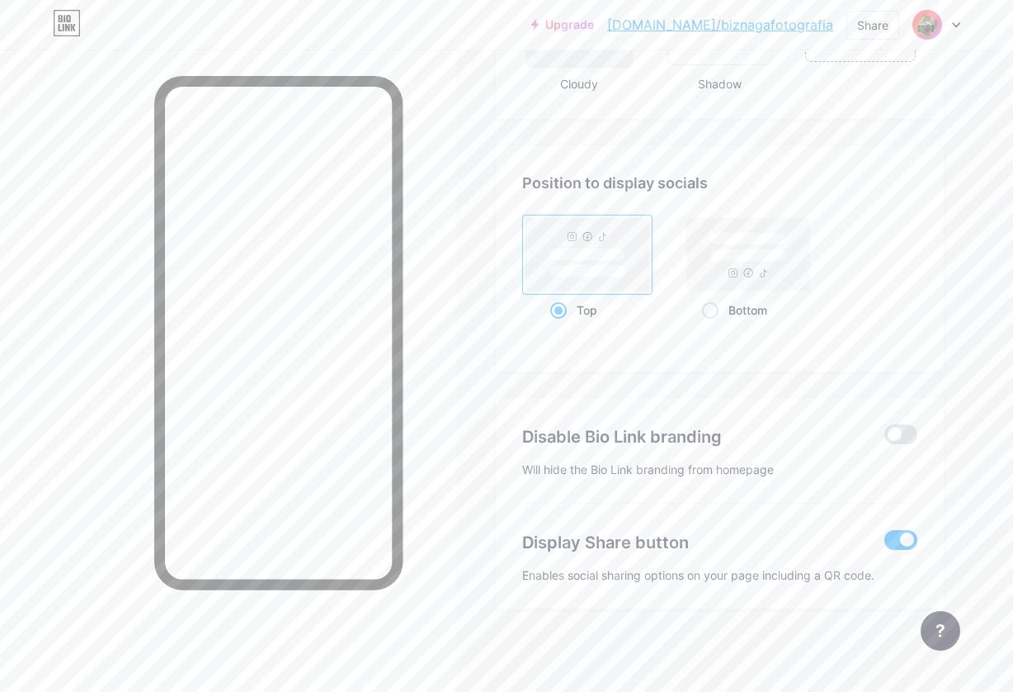
scroll to position [2112, 0]
click at [897, 436] on span at bounding box center [901, 434] width 33 height 20
click at [885, 438] on input "checkbox" at bounding box center [885, 438] width 0 height 0
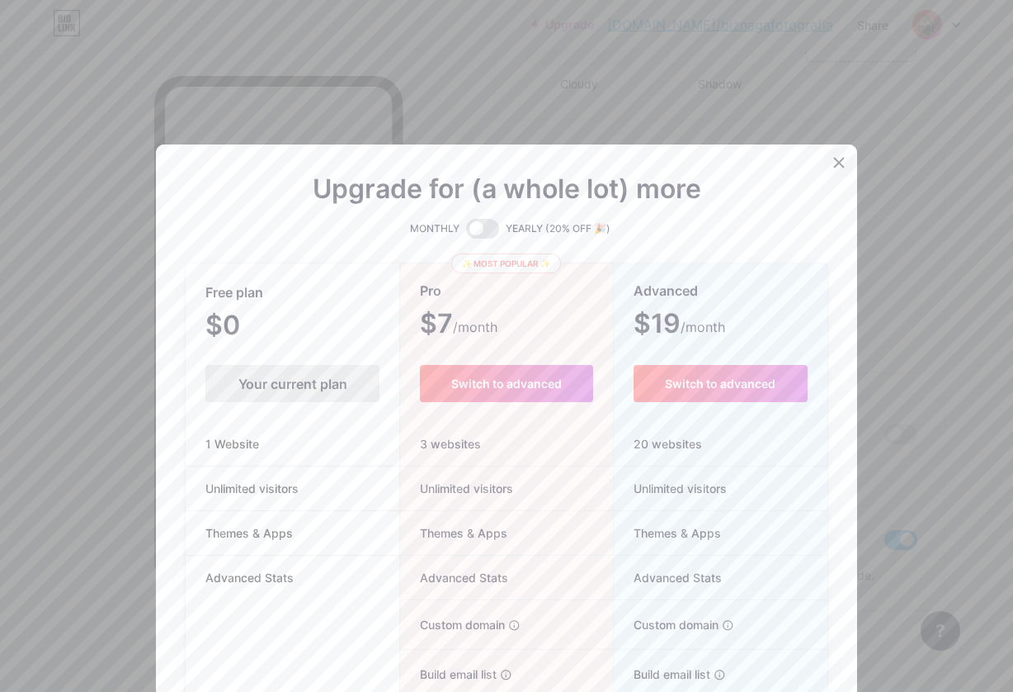
click at [839, 160] on icon at bounding box center [839, 162] width 13 height 13
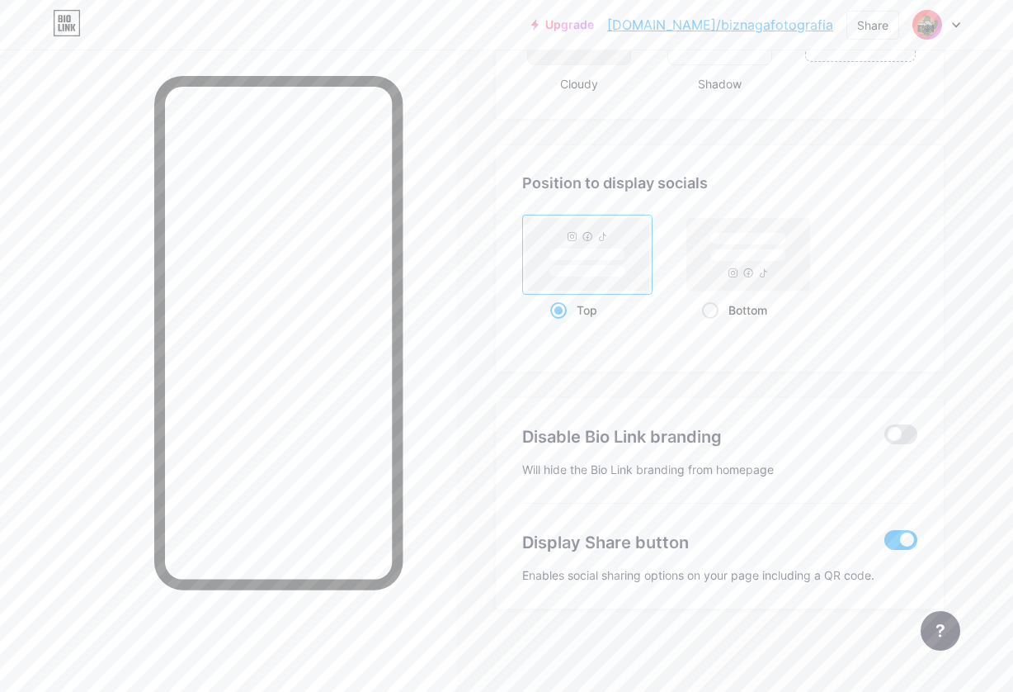
click at [910, 542] on span at bounding box center [901, 540] width 33 height 20
click at [885, 544] on input "checkbox" at bounding box center [885, 544] width 0 height 0
click at [901, 541] on span at bounding box center [901, 540] width 33 height 20
click at [885, 544] on input "checkbox" at bounding box center [885, 544] width 0 height 0
click at [901, 541] on span at bounding box center [901, 540] width 33 height 20
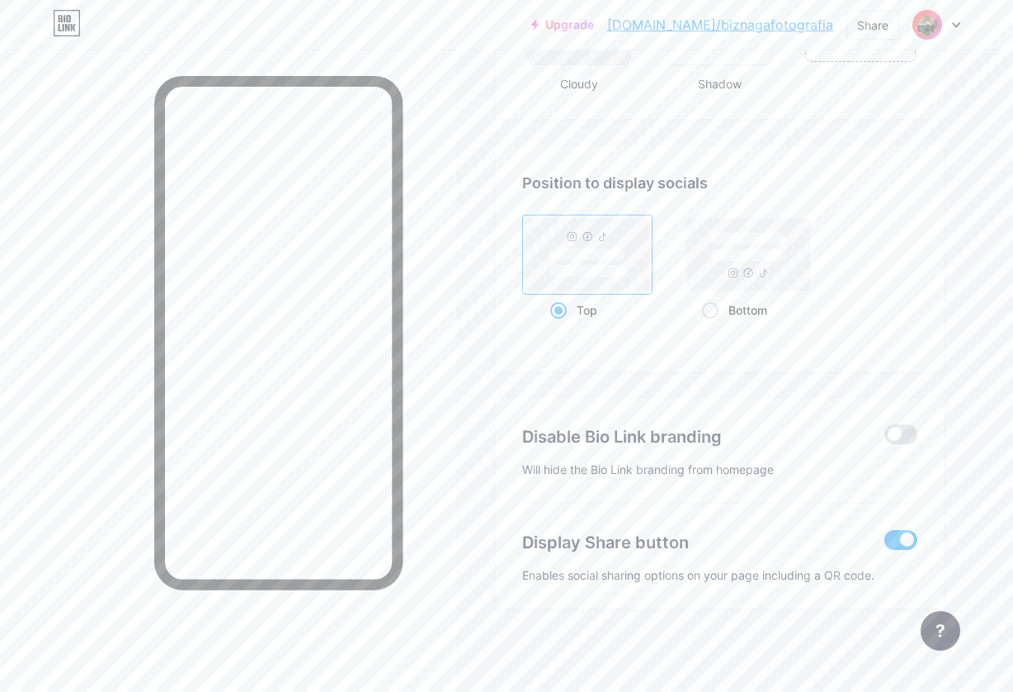
click at [885, 544] on input "checkbox" at bounding box center [885, 544] width 0 height 0
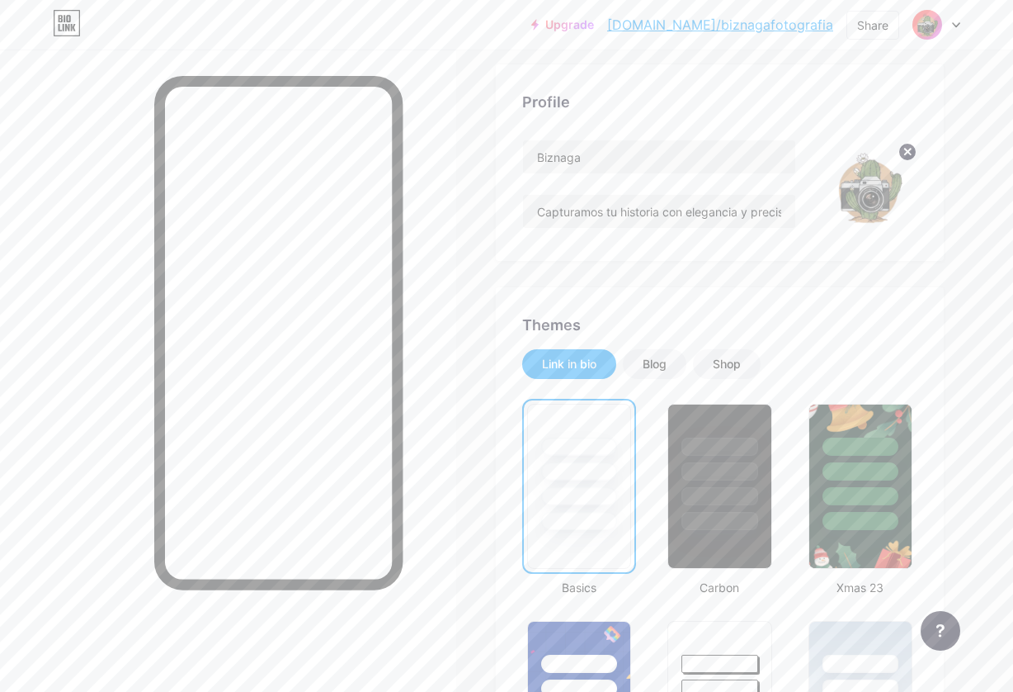
scroll to position [79, 0]
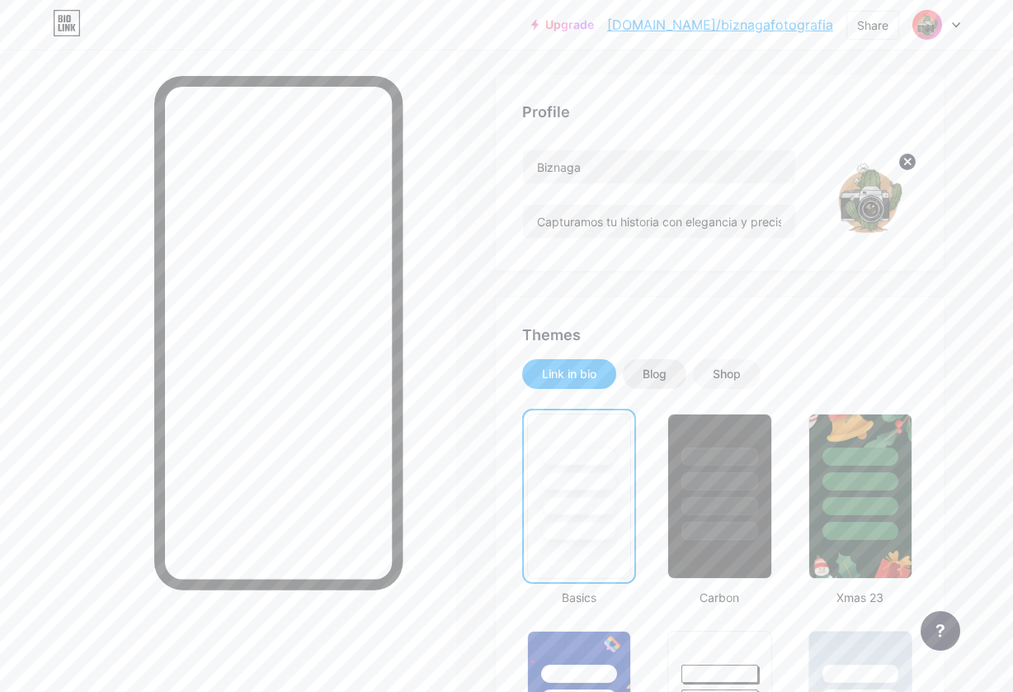
click at [638, 380] on div "Blog" at bounding box center [655, 374] width 64 height 30
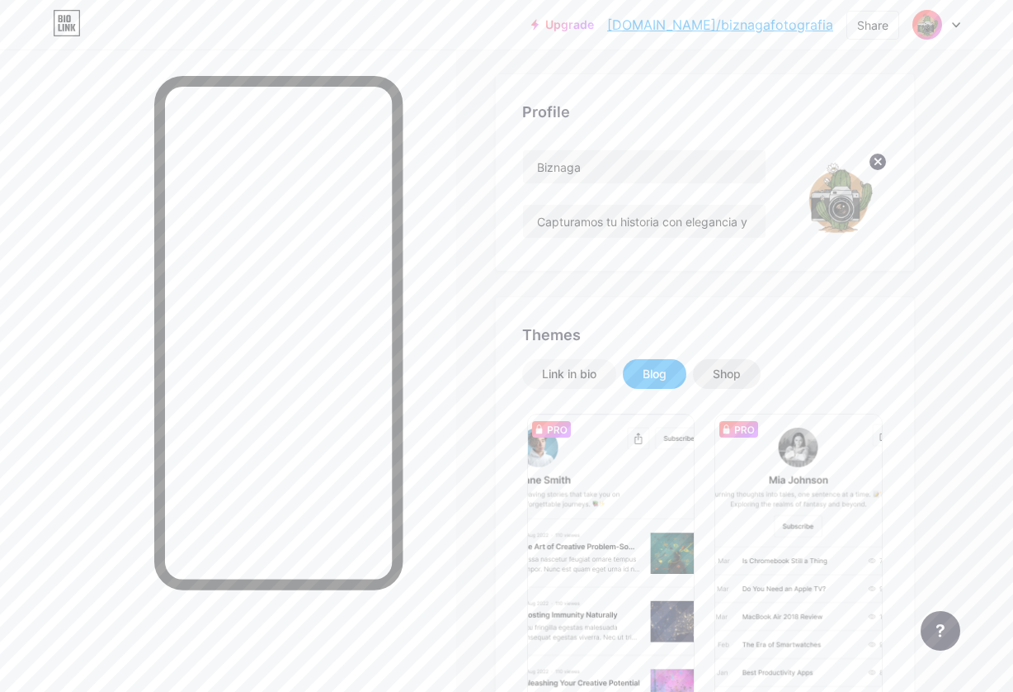
click at [706, 374] on div "Shop" at bounding box center [727, 374] width 68 height 30
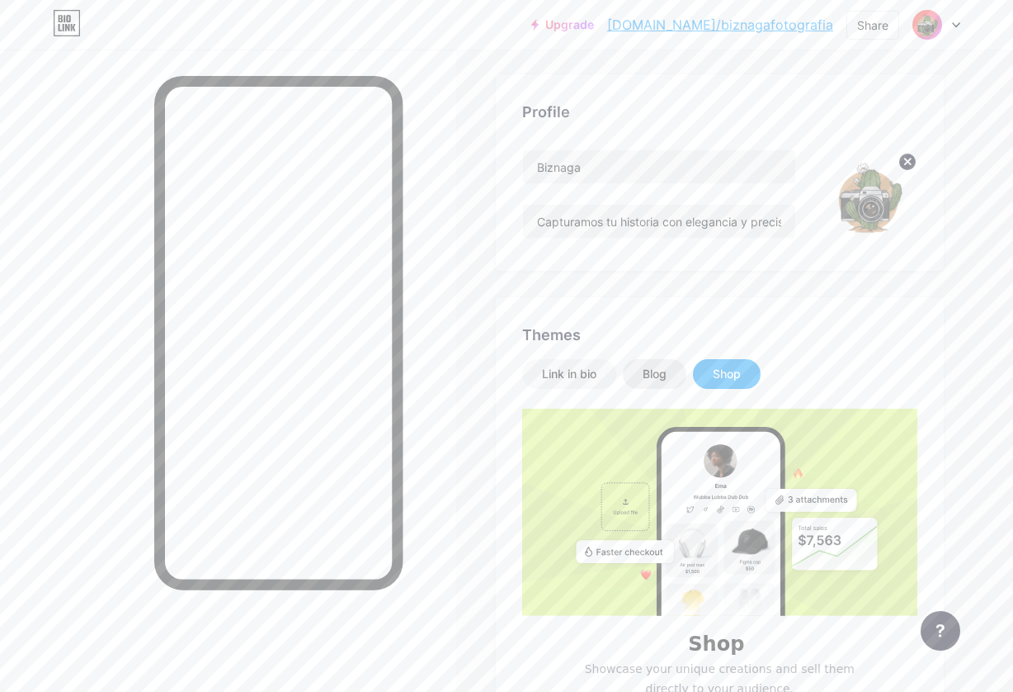
click at [648, 368] on div "Blog" at bounding box center [655, 374] width 24 height 17
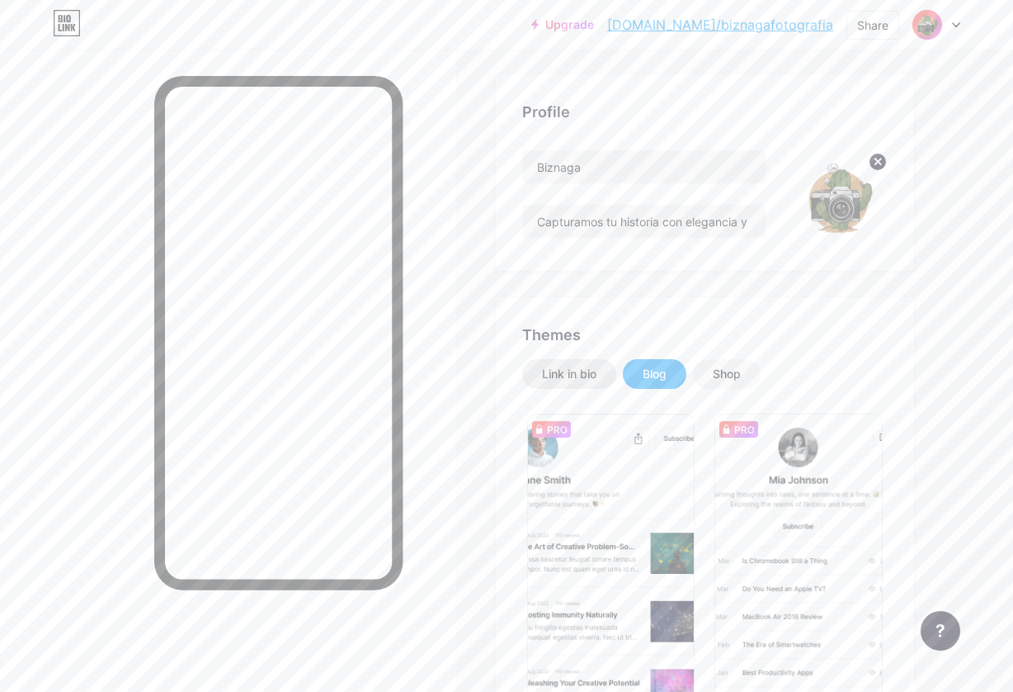
click at [588, 373] on div "Link in bio" at bounding box center [569, 374] width 54 height 17
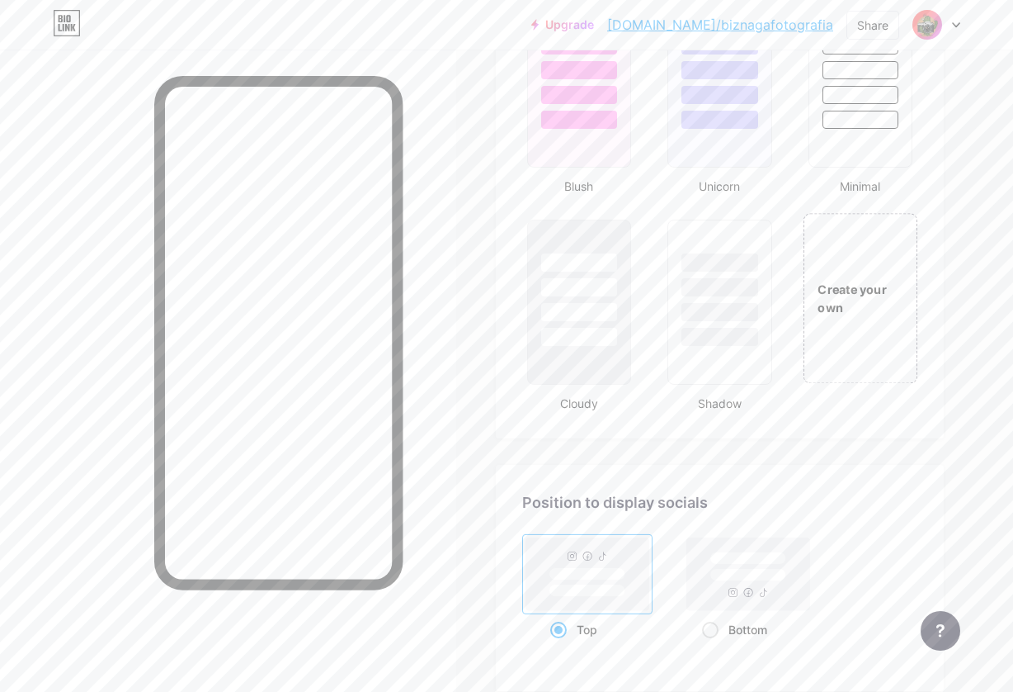
scroll to position [1793, 0]
click at [844, 304] on div "Create your own" at bounding box center [861, 297] width 112 height 35
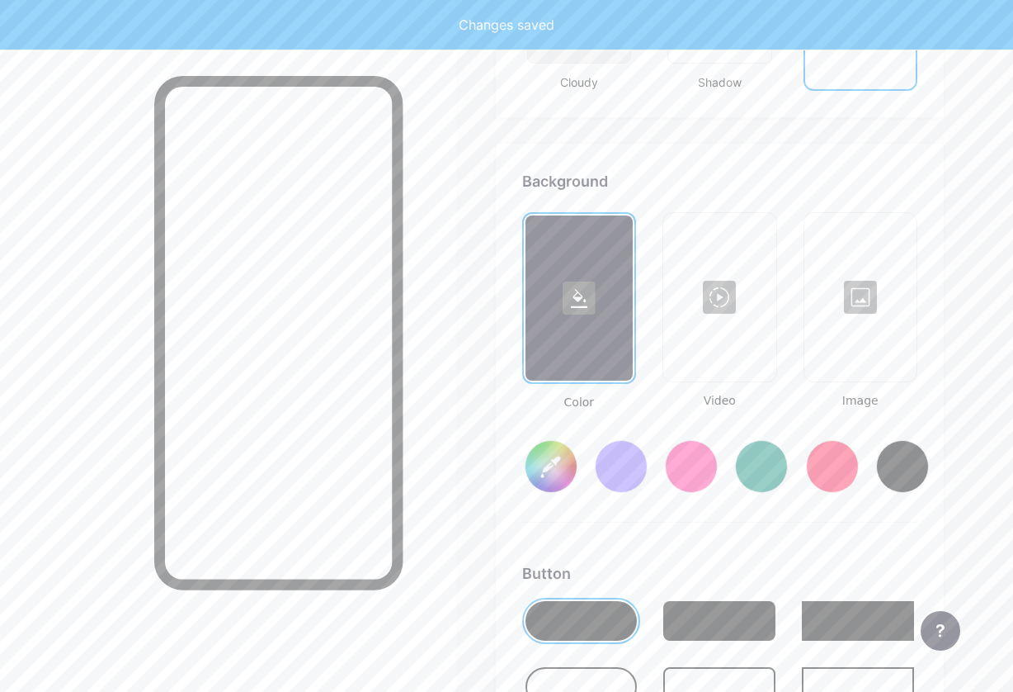
scroll to position [2191, 0]
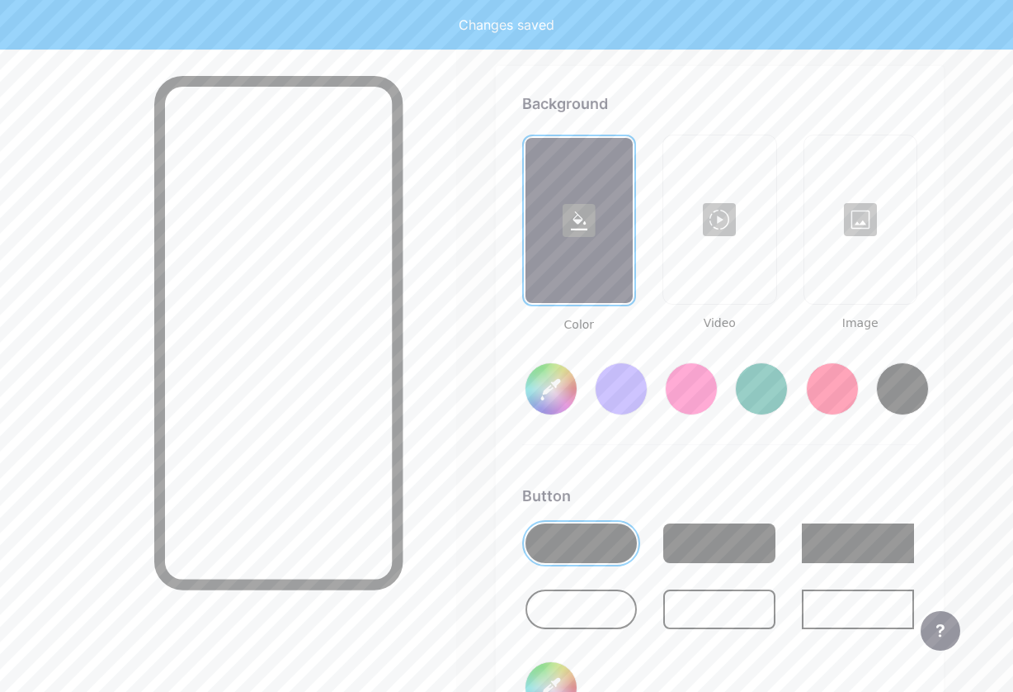
type input "#ffffff"
type input "#000000"
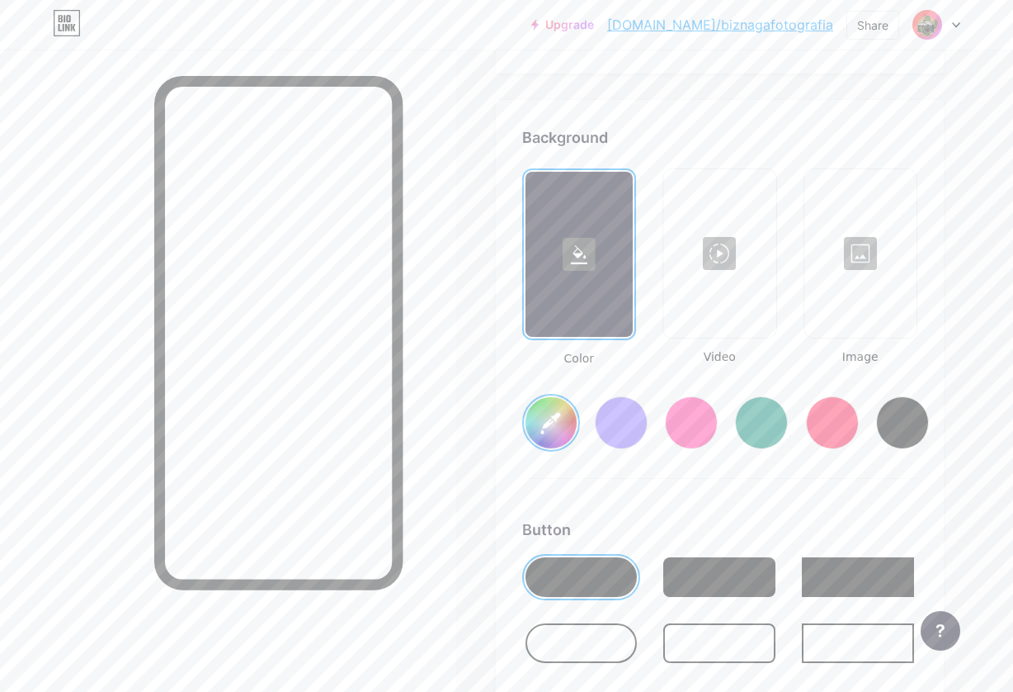
scroll to position [2139, 0]
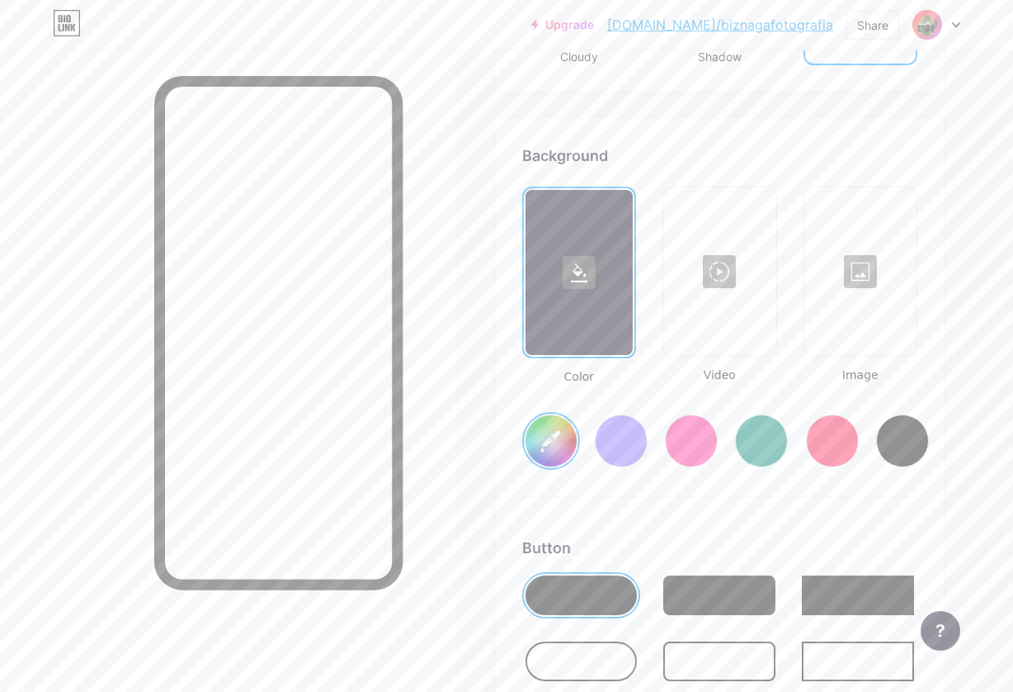
click at [589, 272] on rect at bounding box center [579, 272] width 33 height 33
click at [577, 275] on icon at bounding box center [579, 272] width 17 height 19
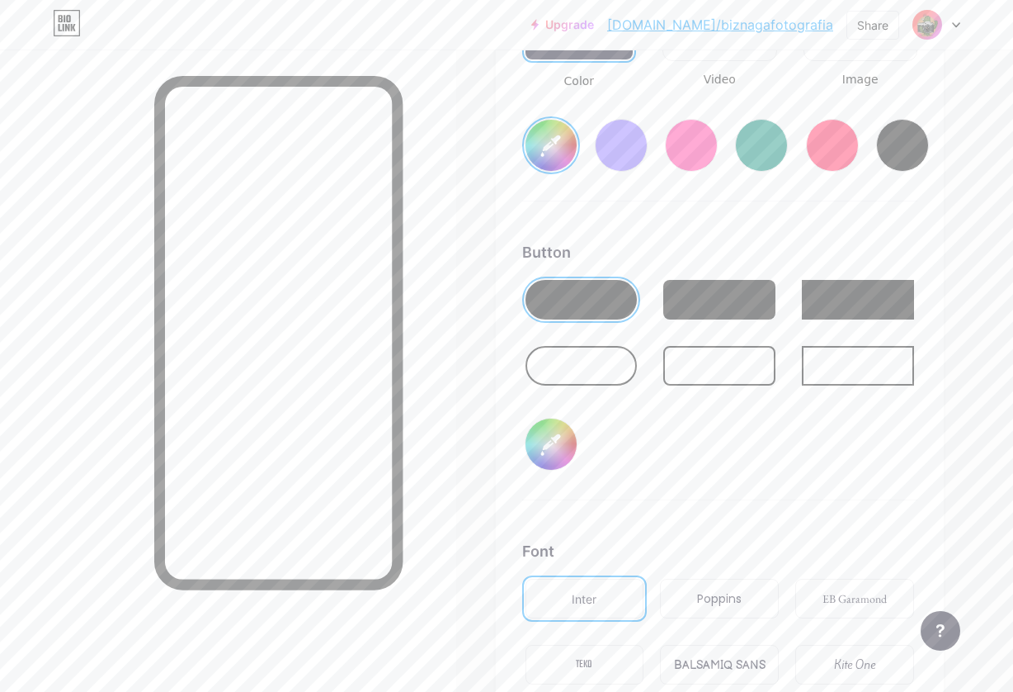
scroll to position [2432, 0]
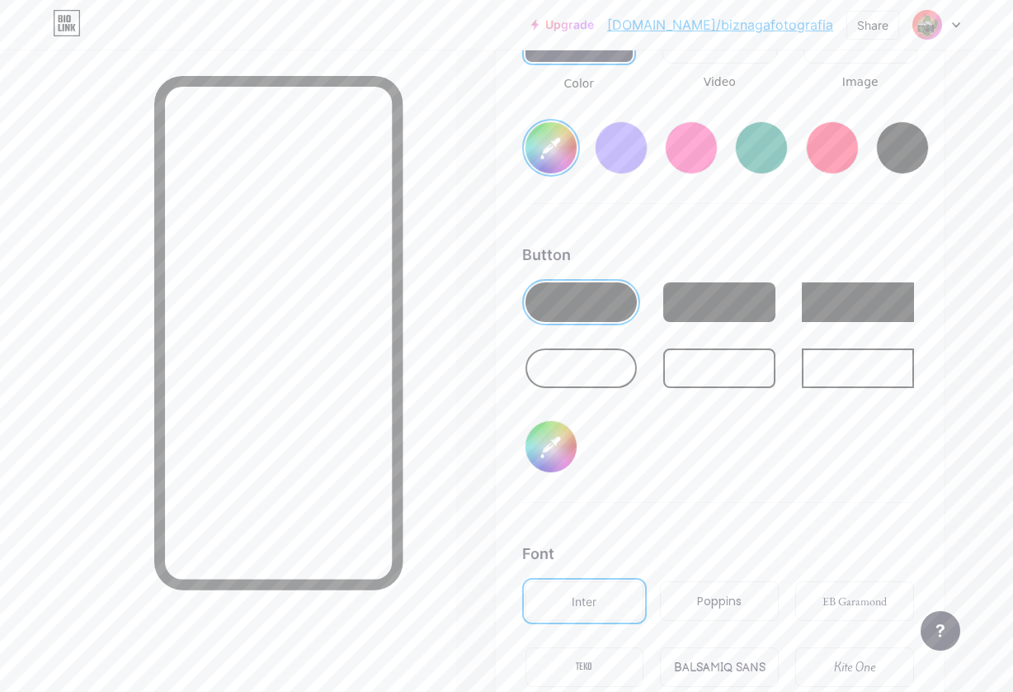
click at [574, 361] on div at bounding box center [582, 368] width 112 height 40
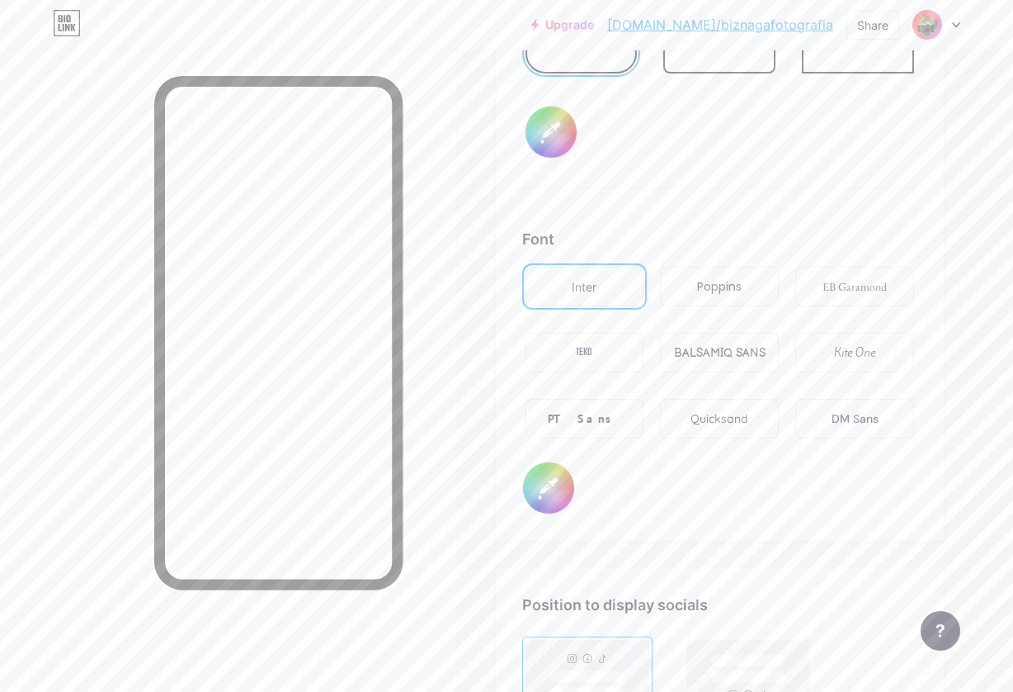
scroll to position [2751, 0]
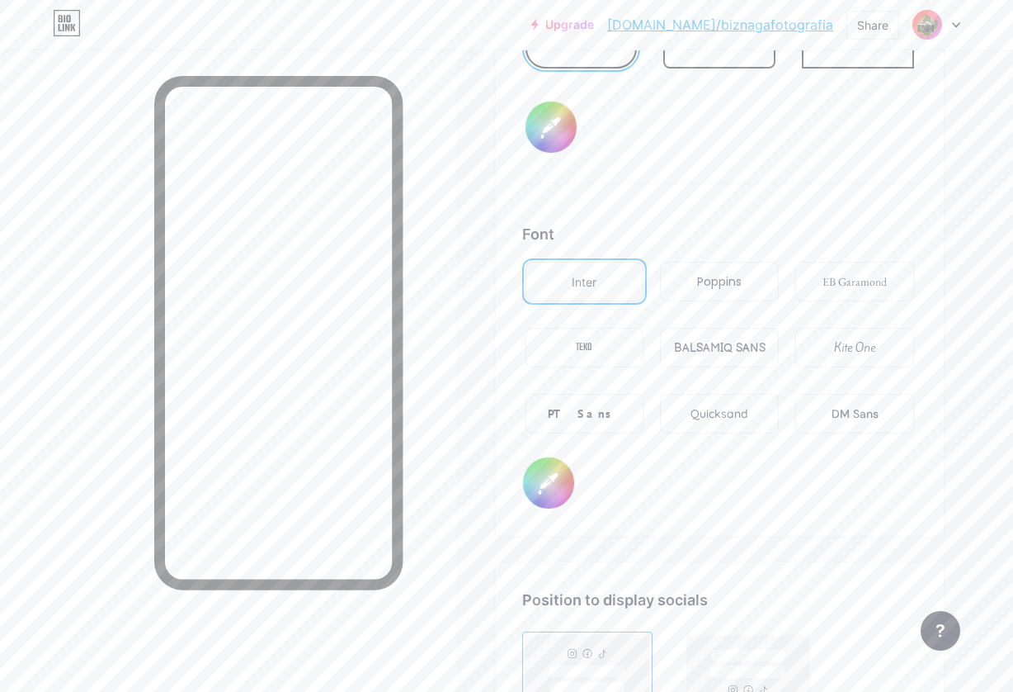
click at [857, 408] on div "DM Sans" at bounding box center [855, 413] width 47 height 17
click at [725, 280] on div "Poppins" at bounding box center [719, 280] width 45 height 17
click at [855, 409] on div "DM Sans" at bounding box center [855, 412] width 47 height 17
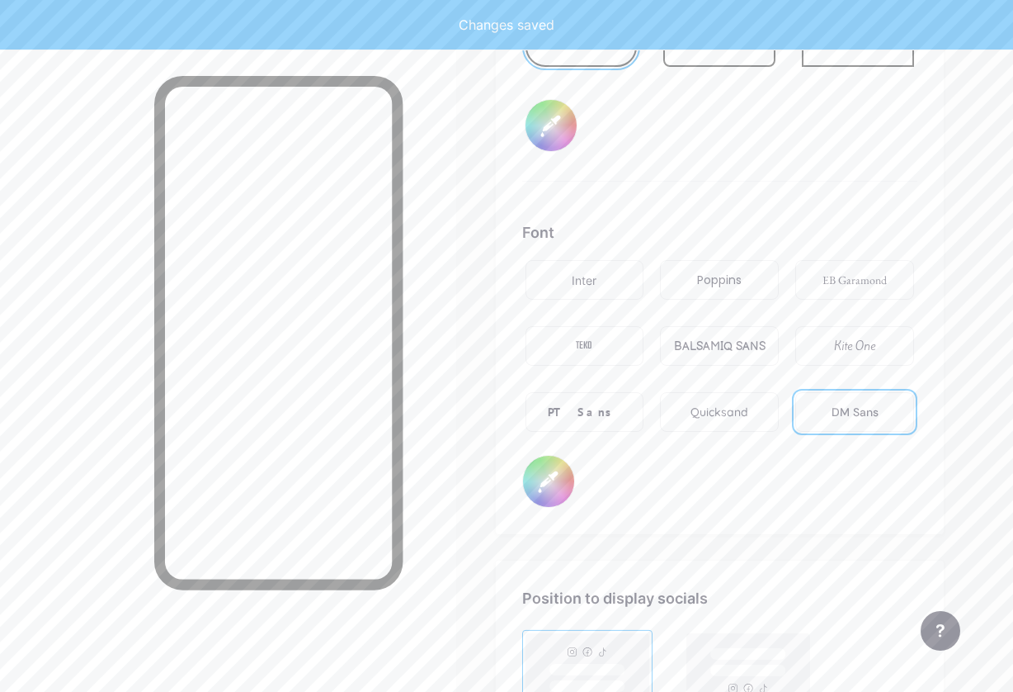
type input "#ffffff"
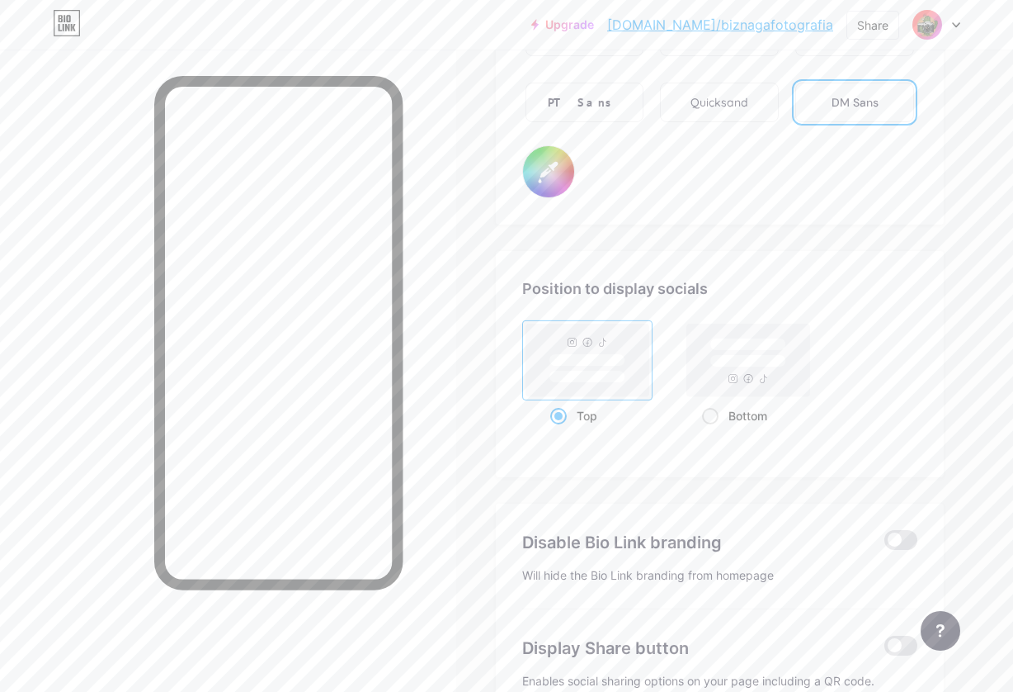
scroll to position [3063, 0]
click at [710, 410] on span at bounding box center [710, 415] width 17 height 17
click at [710, 430] on input "Bottom" at bounding box center [707, 435] width 11 height 11
radio input "true"
type input "#ffffff"
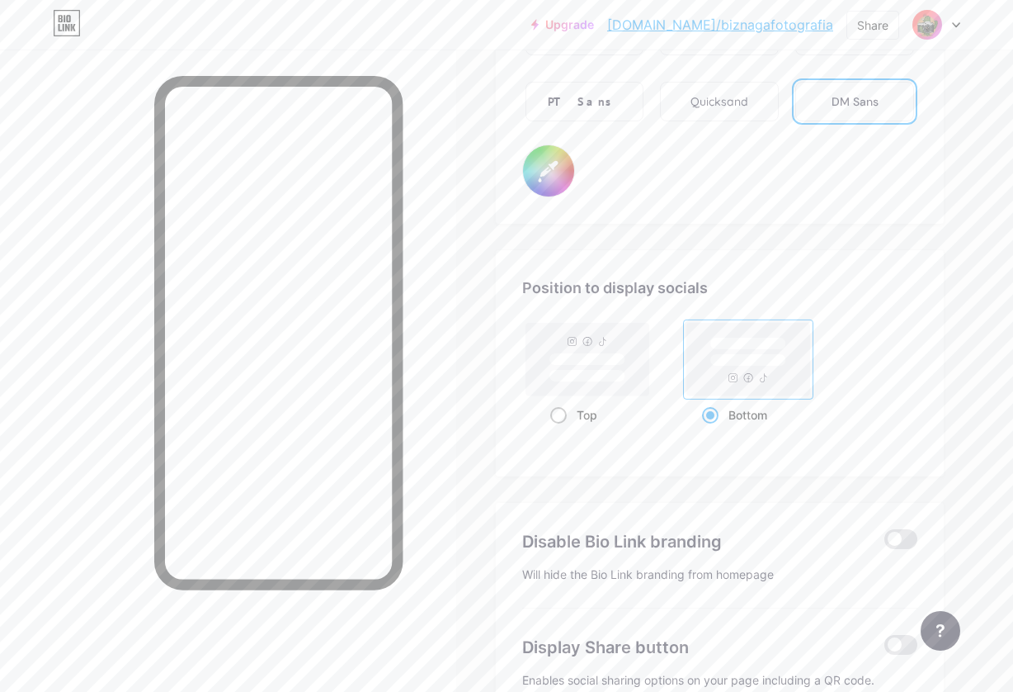
click at [559, 418] on span at bounding box center [558, 415] width 17 height 17
click at [559, 430] on input "Top" at bounding box center [555, 435] width 11 height 11
radio input "true"
type input "#ffffff"
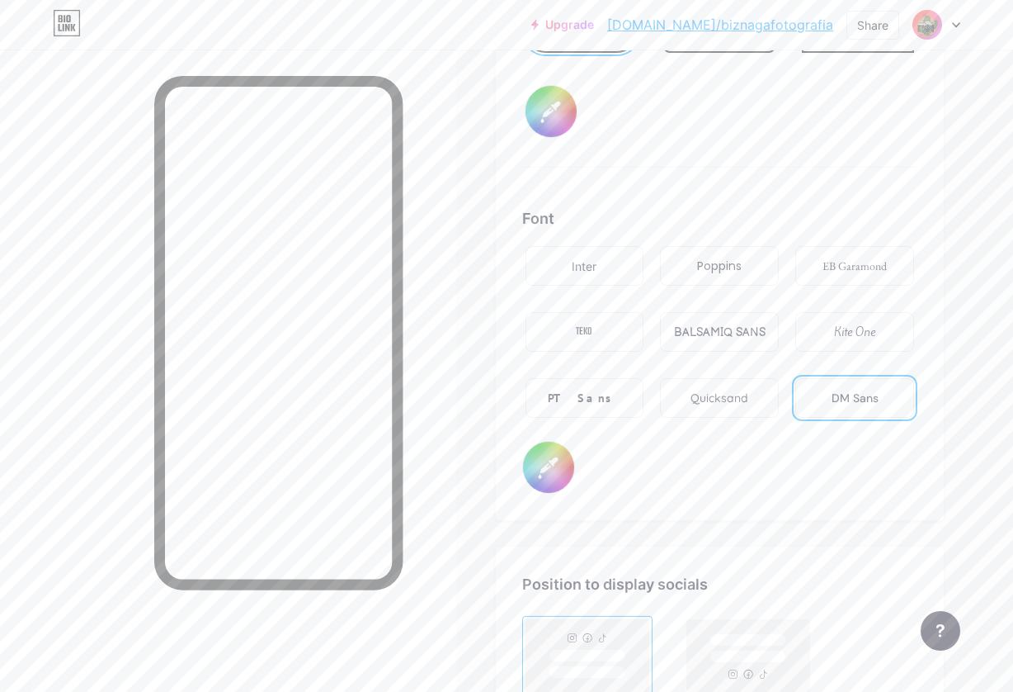
scroll to position [2771, 1]
click at [538, 475] on input "#000000" at bounding box center [548, 462] width 51 height 51
click at [545, 476] on input "#000000" at bounding box center [548, 462] width 51 height 51
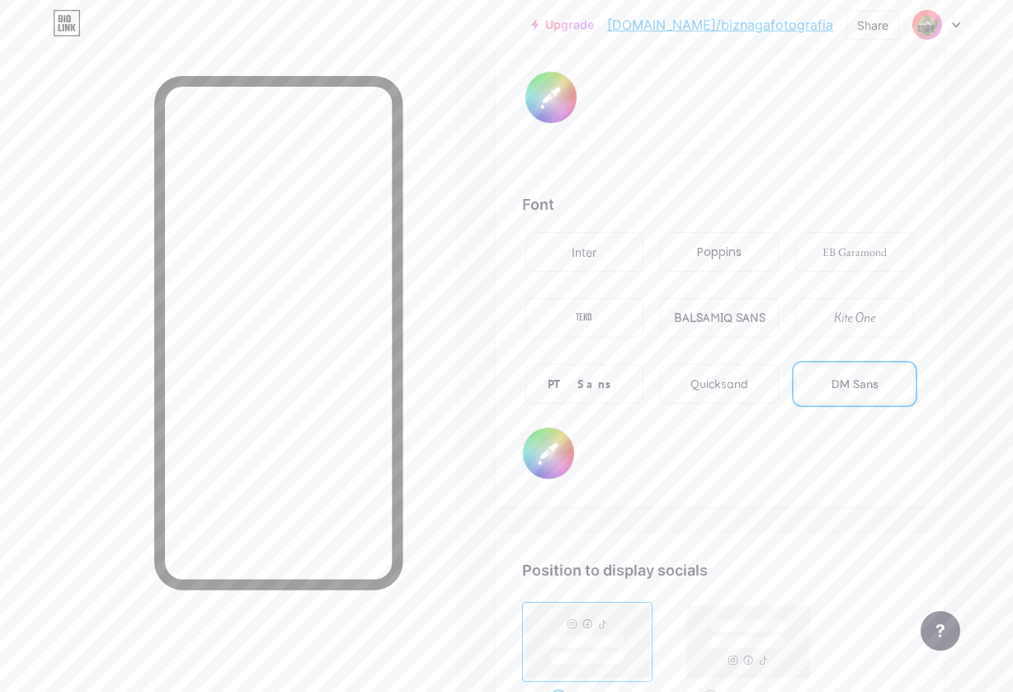
scroll to position [2784, 0]
click at [547, 458] on input "#000000" at bounding box center [548, 449] width 51 height 51
type input "#0056d6"
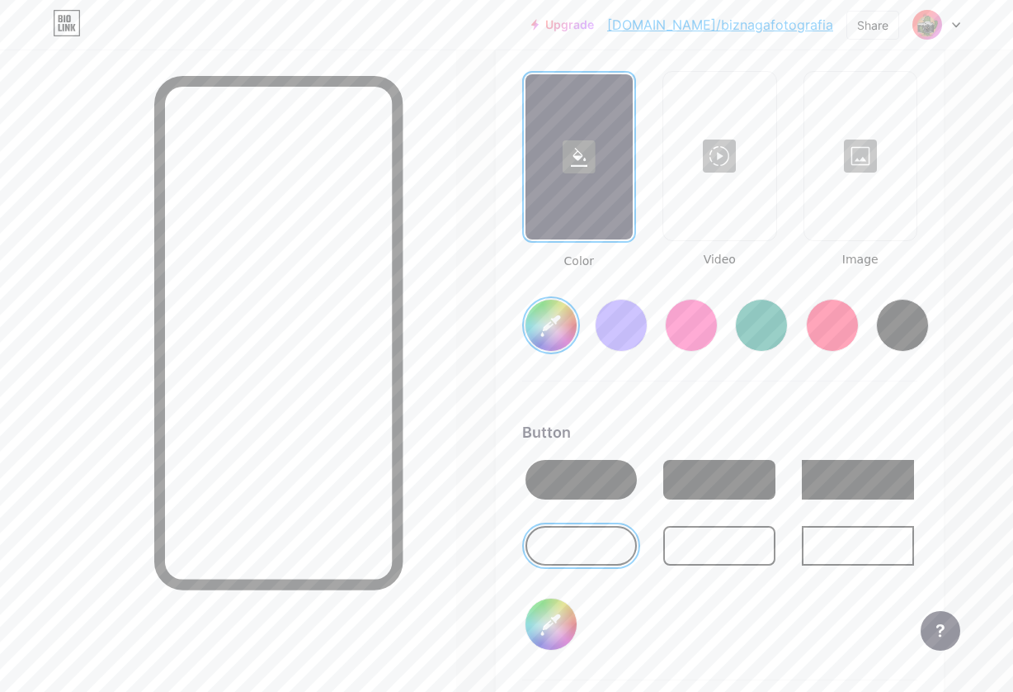
scroll to position [2279, 0]
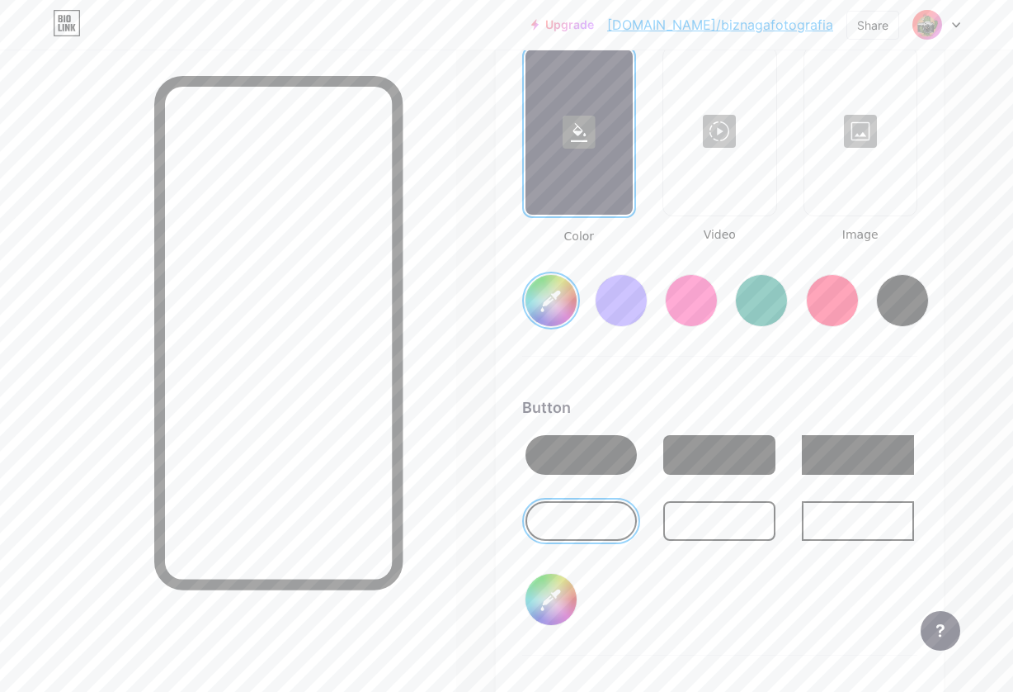
click at [553, 300] on input "#ffffff" at bounding box center [551, 300] width 51 height 51
type input "#424242"
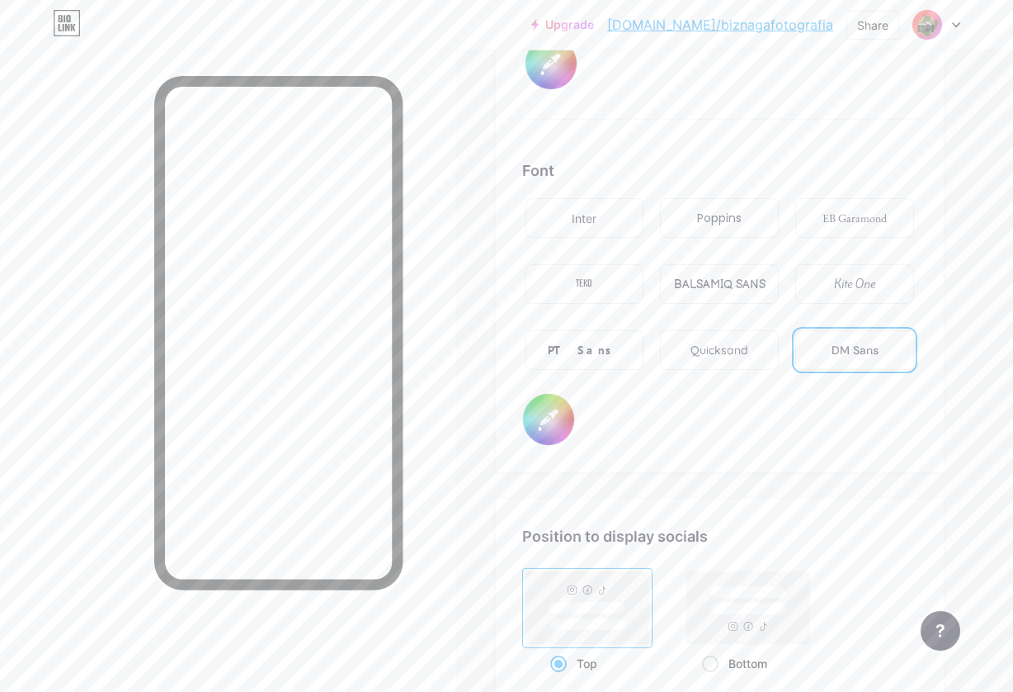
scroll to position [2829, 0]
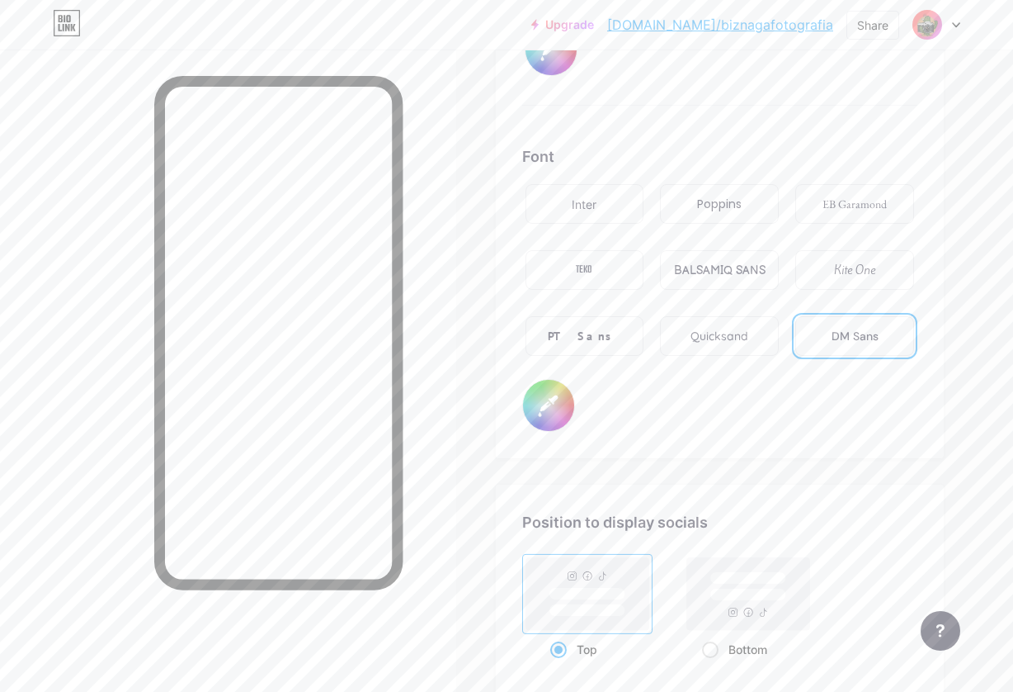
click at [553, 399] on input "#0056d6" at bounding box center [548, 405] width 51 height 51
type input "#ffffff"
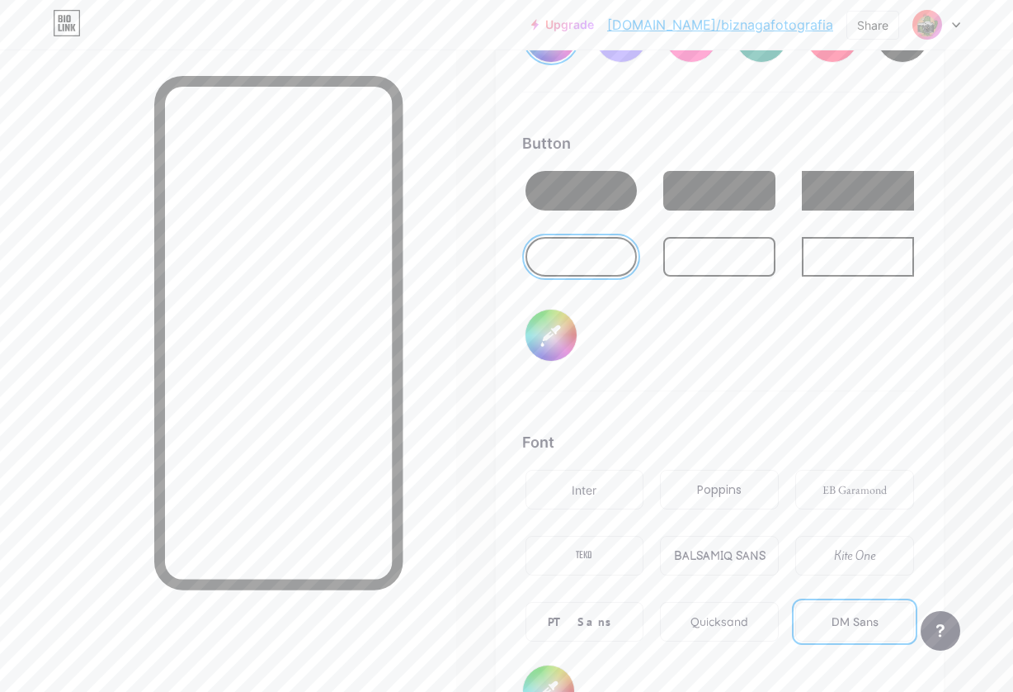
scroll to position [2545, 0]
click at [553, 327] on input "#000000" at bounding box center [551, 333] width 51 height 51
type input "#ffd479"
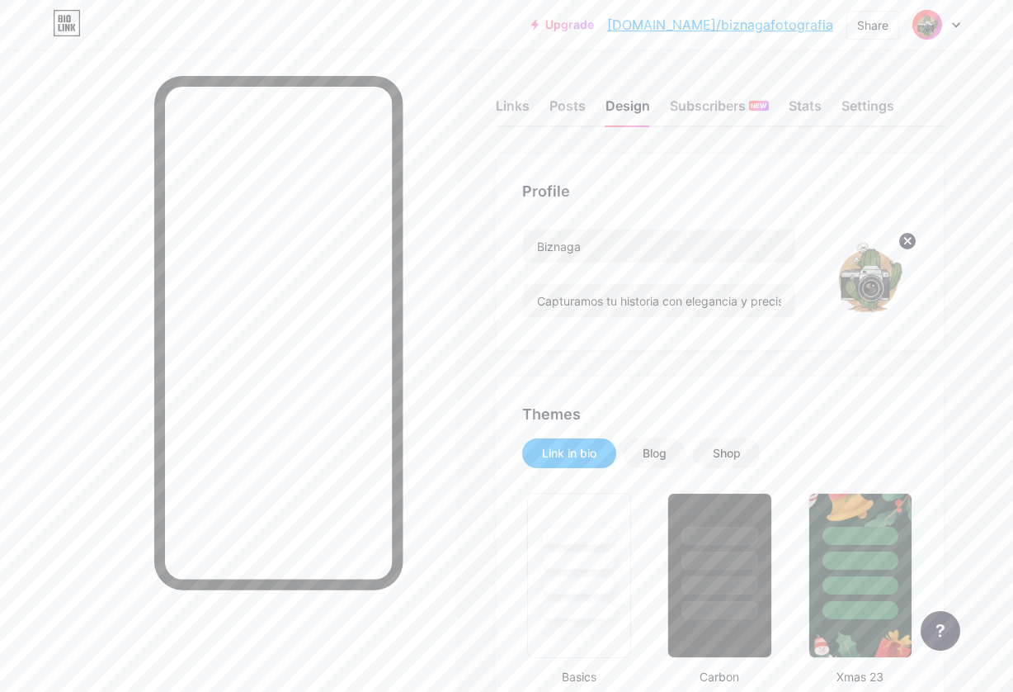
scroll to position [0, 0]
click at [509, 111] on div "Links" at bounding box center [513, 111] width 34 height 30
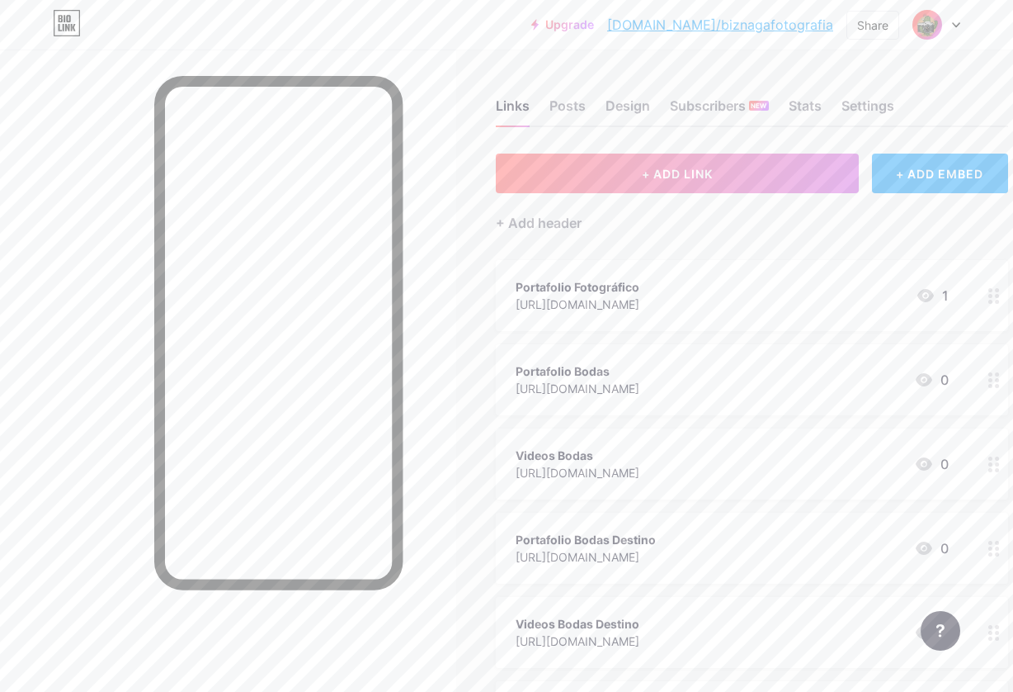
click at [944, 25] on div at bounding box center [937, 25] width 48 height 30
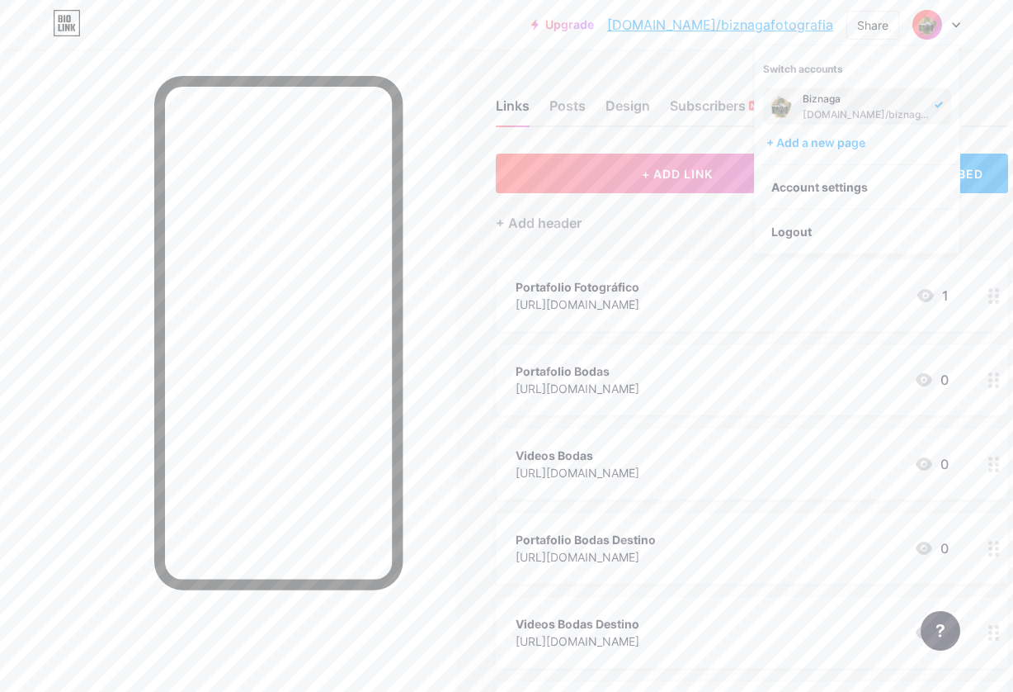
click at [879, 98] on div "Biznaga" at bounding box center [866, 98] width 127 height 13
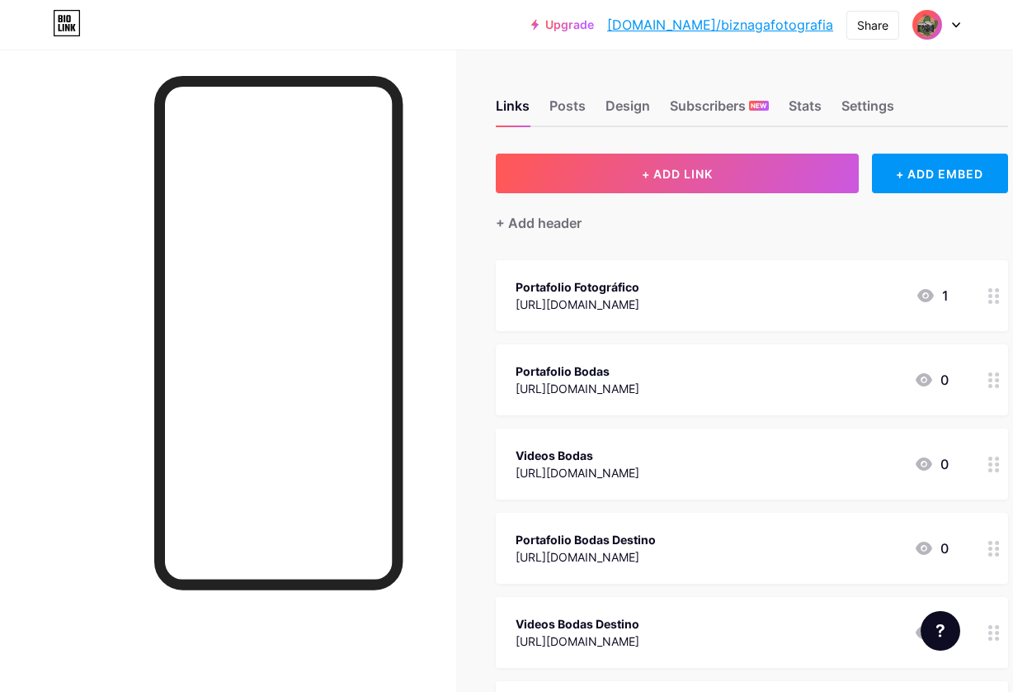
click at [959, 27] on div at bounding box center [937, 25] width 48 height 30
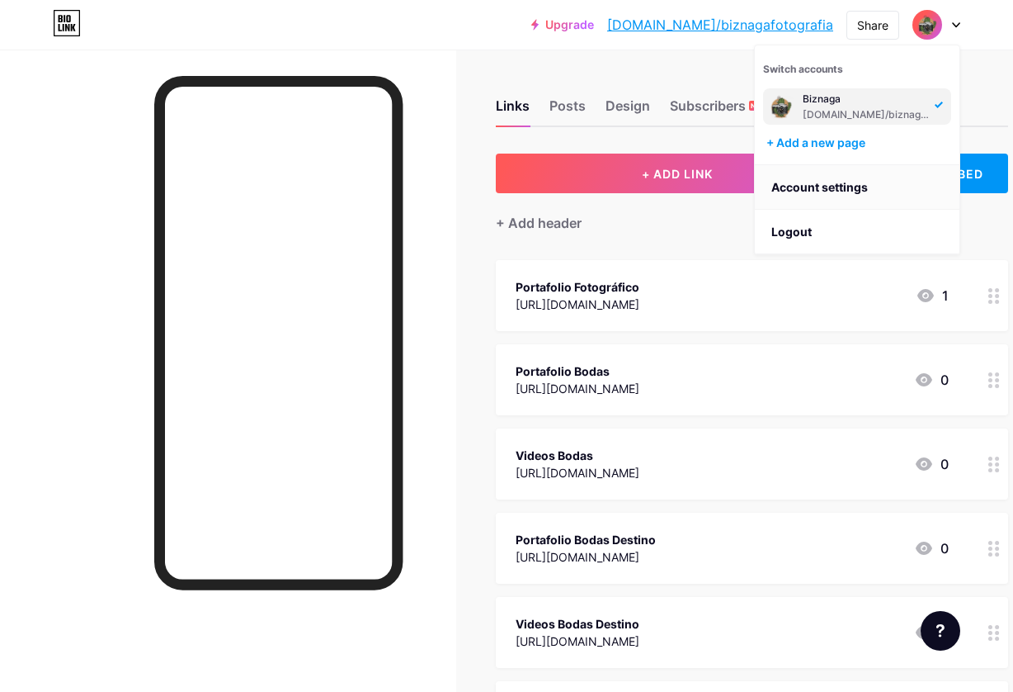
click at [819, 196] on link "Account settings" at bounding box center [857, 187] width 205 height 45
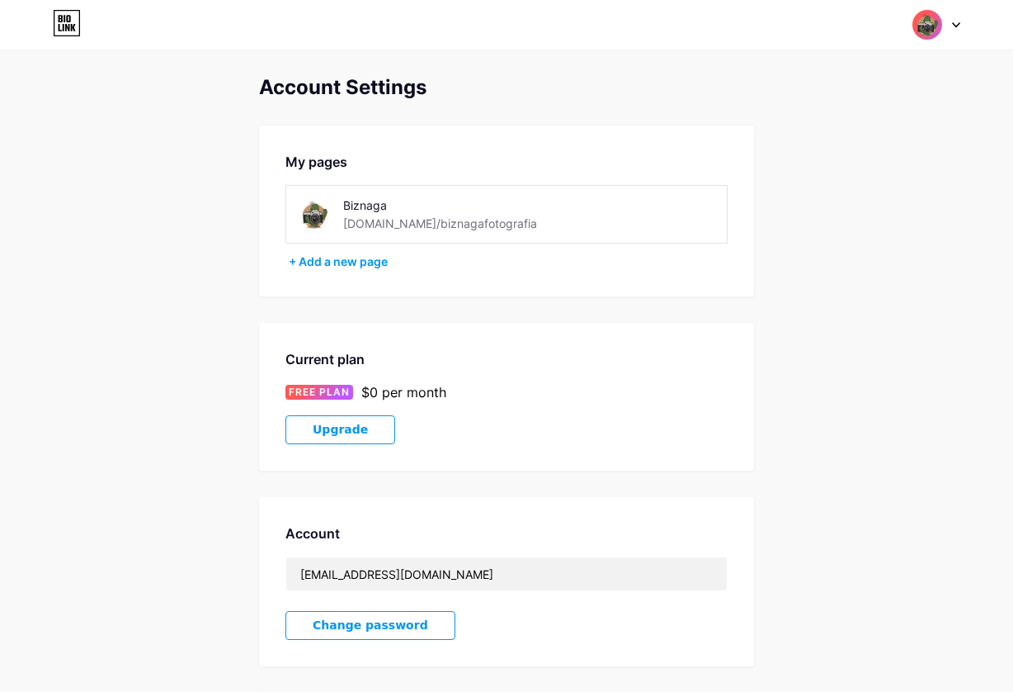
click at [451, 210] on div "Biznaga" at bounding box center [460, 204] width 234 height 17
click at [391, 206] on div "Biznaga" at bounding box center [460, 204] width 234 height 17
click at [371, 206] on div "Biznaga" at bounding box center [460, 204] width 234 height 17
click at [383, 205] on div "Biznaga" at bounding box center [460, 204] width 234 height 17
click at [390, 205] on div "Biznaga" at bounding box center [460, 204] width 234 height 17
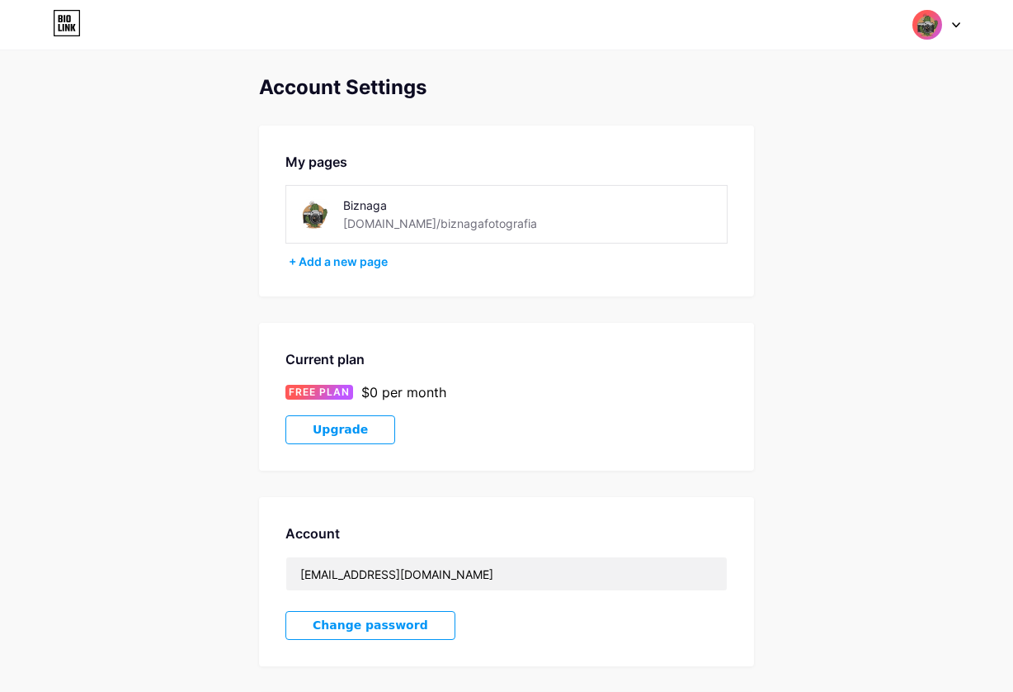
click at [375, 206] on div "Biznaga" at bounding box center [460, 204] width 234 height 17
click at [395, 205] on div "Biznaga" at bounding box center [460, 204] width 234 height 17
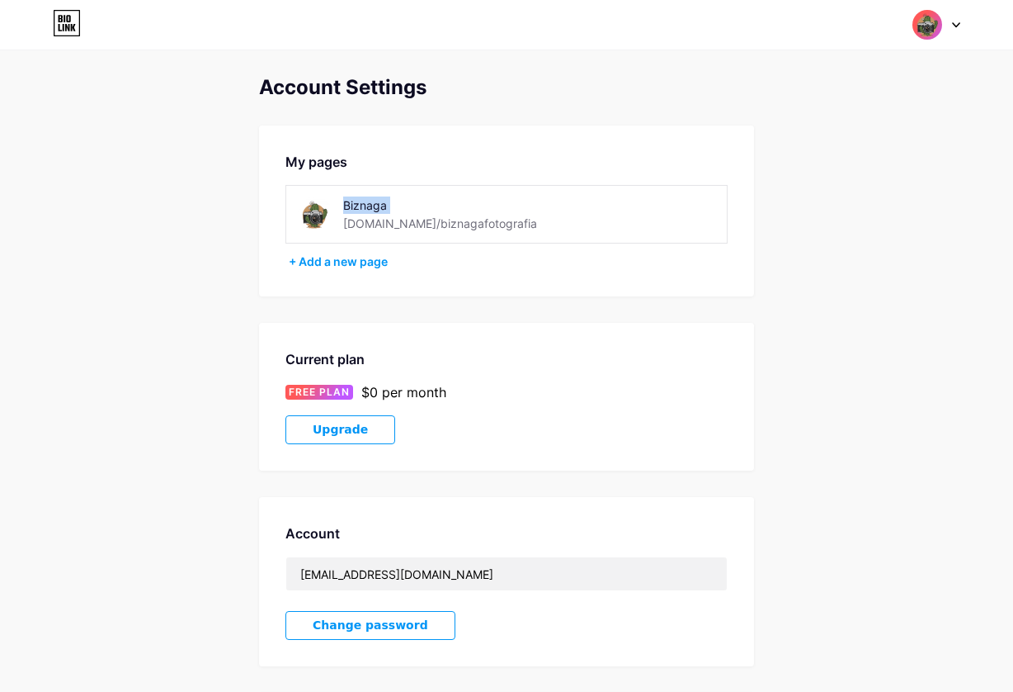
click at [384, 206] on div "Biznaga" at bounding box center [460, 204] width 234 height 17
click at [347, 210] on div "Biznaga" at bounding box center [460, 204] width 234 height 17
drag, startPoint x: 503, startPoint y: 189, endPoint x: 506, endPoint y: 176, distance: 13.4
click at [505, 186] on div "Biznaga bio.link/biznagafotografia" at bounding box center [507, 214] width 442 height 59
click at [497, 164] on div "My pages" at bounding box center [507, 162] width 442 height 20
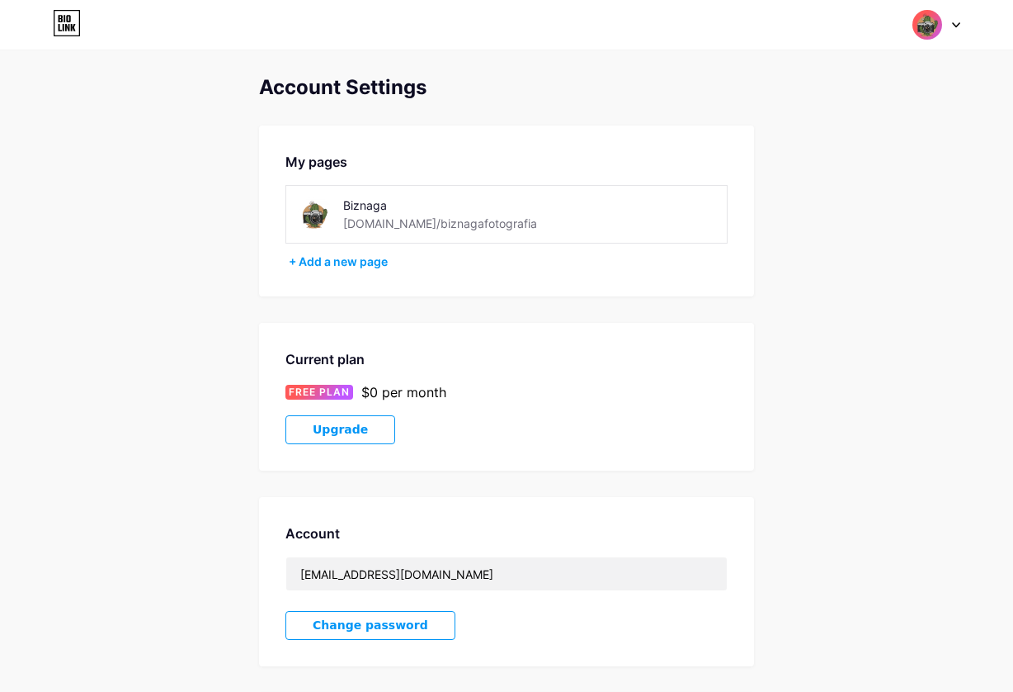
click at [394, 201] on div "Biznaga" at bounding box center [460, 204] width 234 height 17
click at [382, 205] on div "Biznaga" at bounding box center [460, 204] width 234 height 17
click at [391, 205] on div "Biznaga" at bounding box center [460, 204] width 234 height 17
click at [370, 206] on div "Biznaga" at bounding box center [460, 204] width 234 height 17
click at [344, 206] on div "Biznaga" at bounding box center [460, 204] width 234 height 17
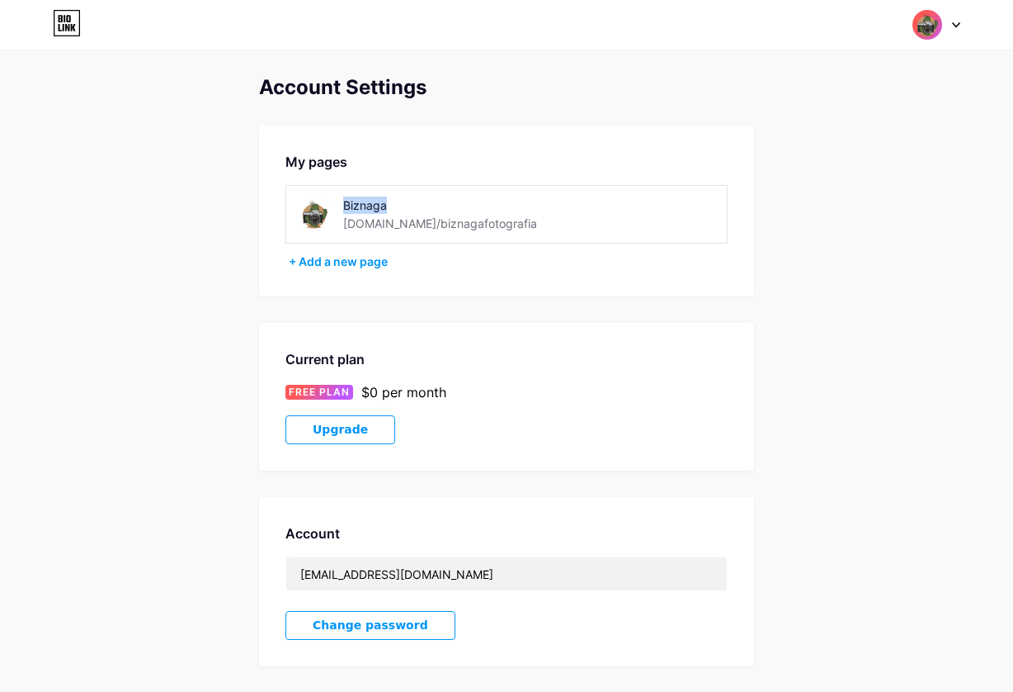
click at [932, 26] on img at bounding box center [927, 24] width 31 height 31
click at [812, 186] on link "Dashboard" at bounding box center [857, 187] width 205 height 45
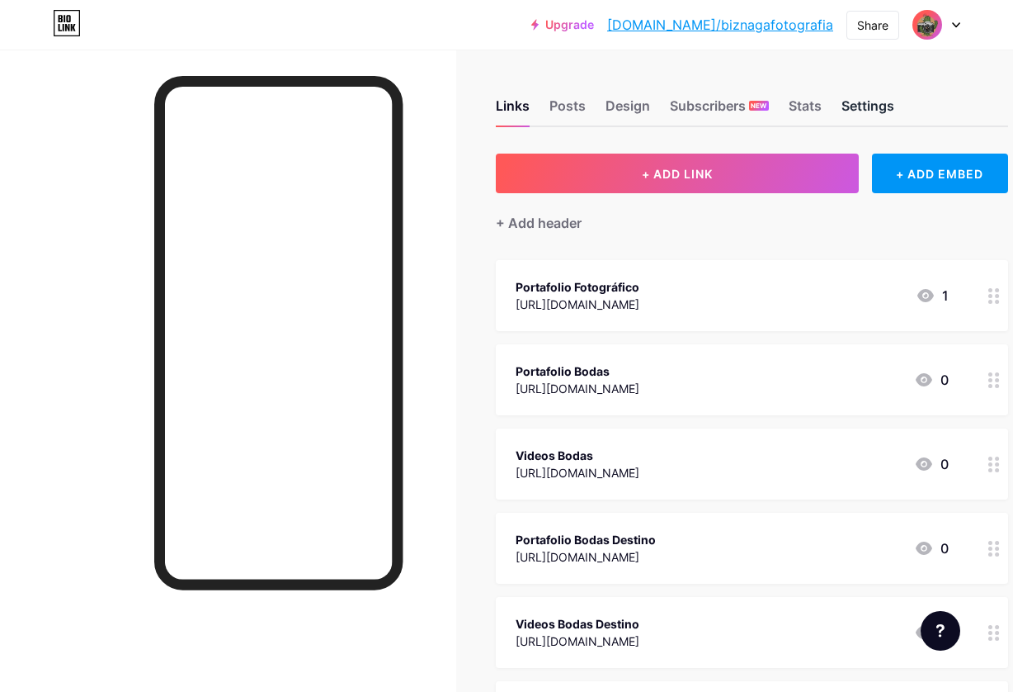
click at [858, 105] on div "Settings" at bounding box center [868, 111] width 53 height 30
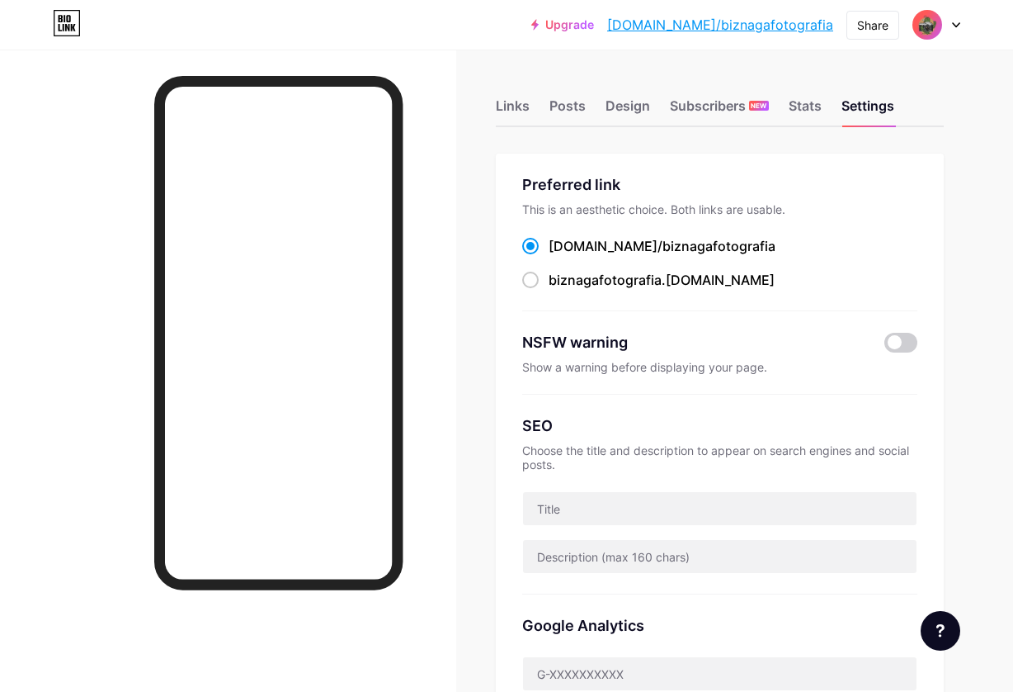
click at [924, 24] on img at bounding box center [927, 25] width 26 height 26
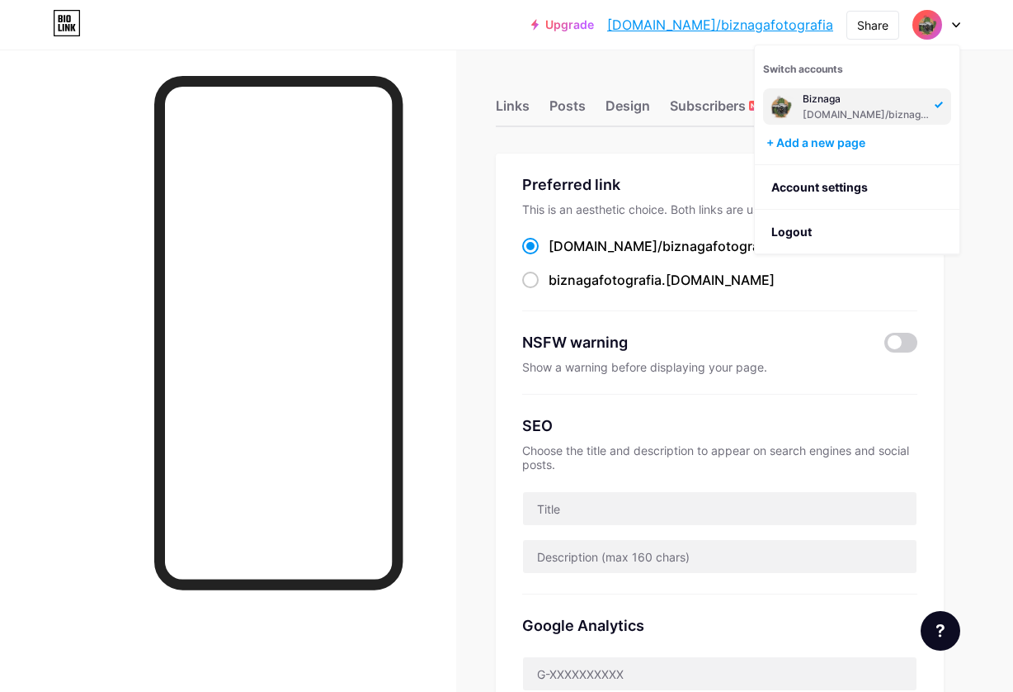
click at [940, 103] on icon at bounding box center [939, 105] width 8 height 7
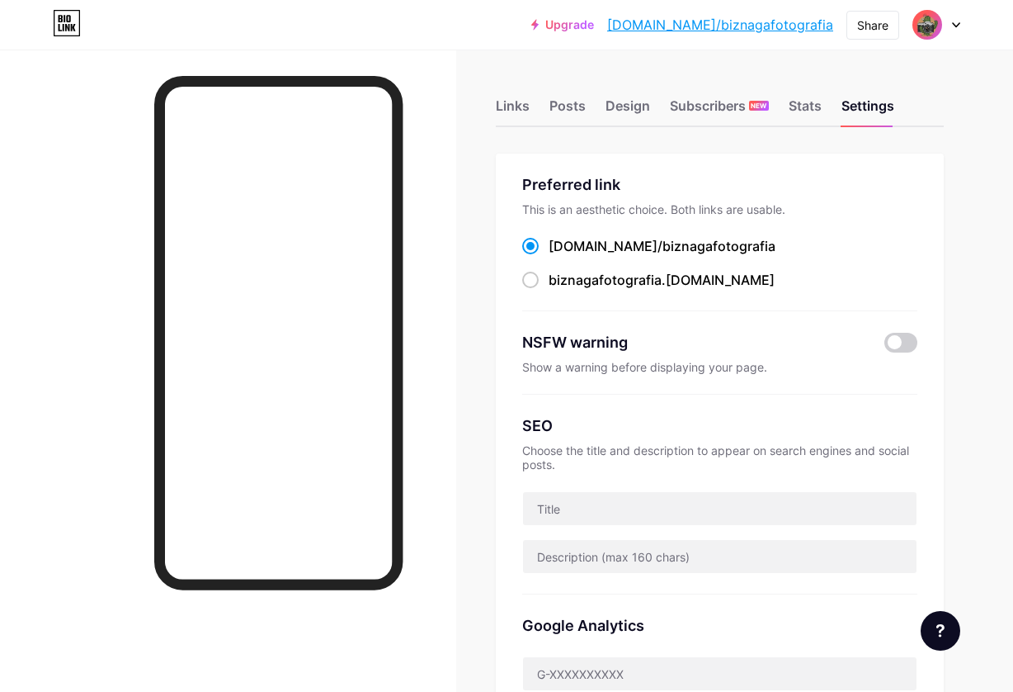
click at [956, 25] on icon at bounding box center [956, 25] width 8 height 6
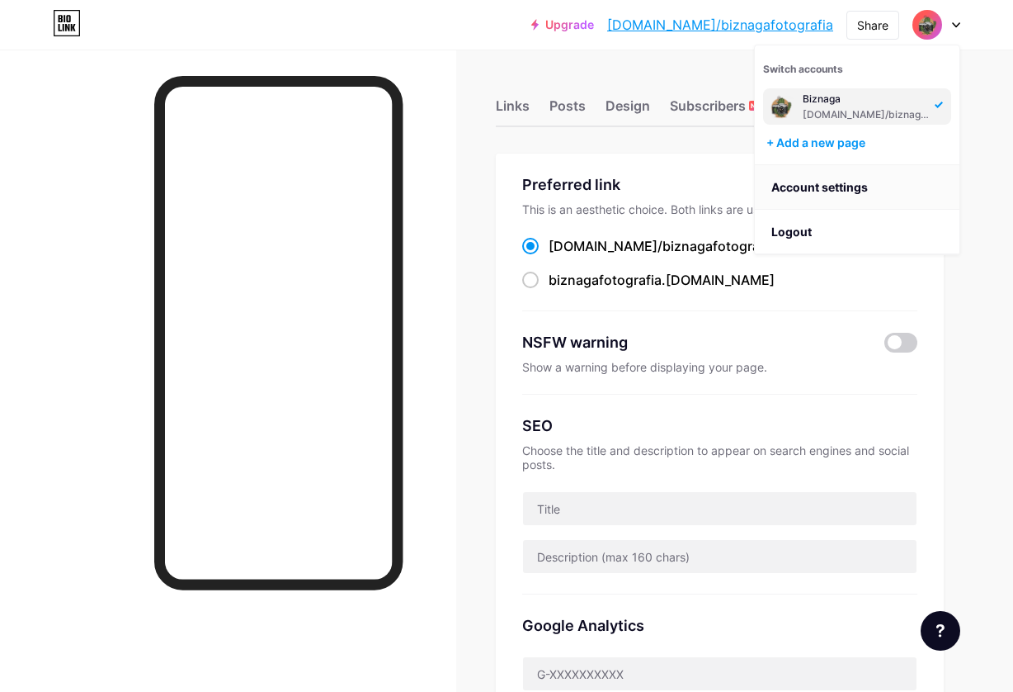
click at [842, 188] on link "Account settings" at bounding box center [857, 187] width 205 height 45
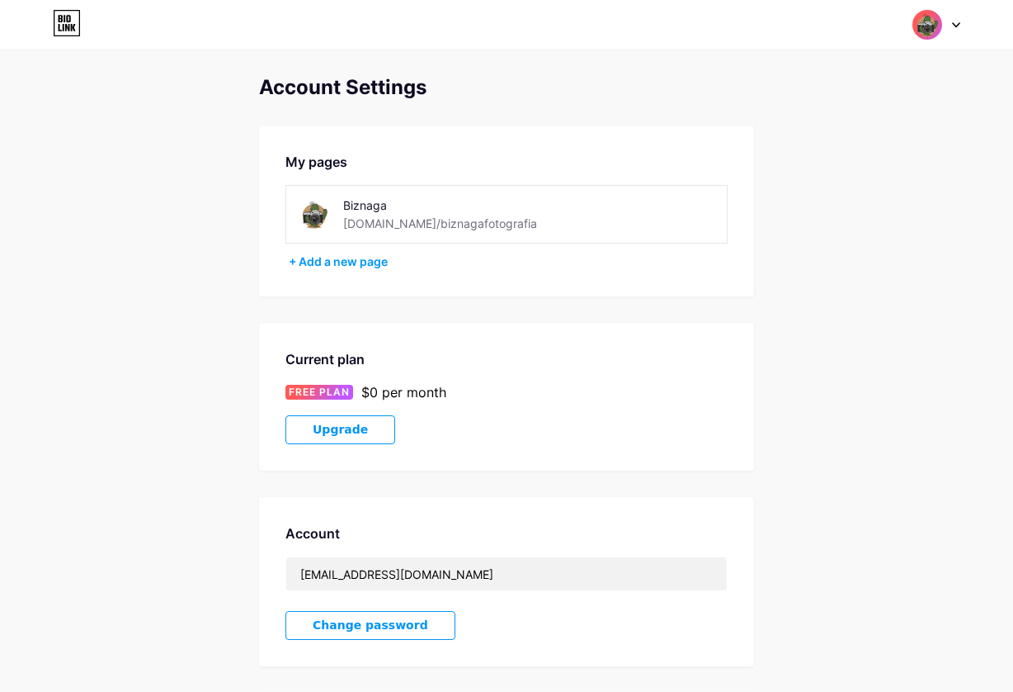
click at [379, 211] on div "Biznaga" at bounding box center [460, 204] width 234 height 17
click at [359, 263] on div "+ Add a new page" at bounding box center [508, 261] width 439 height 17
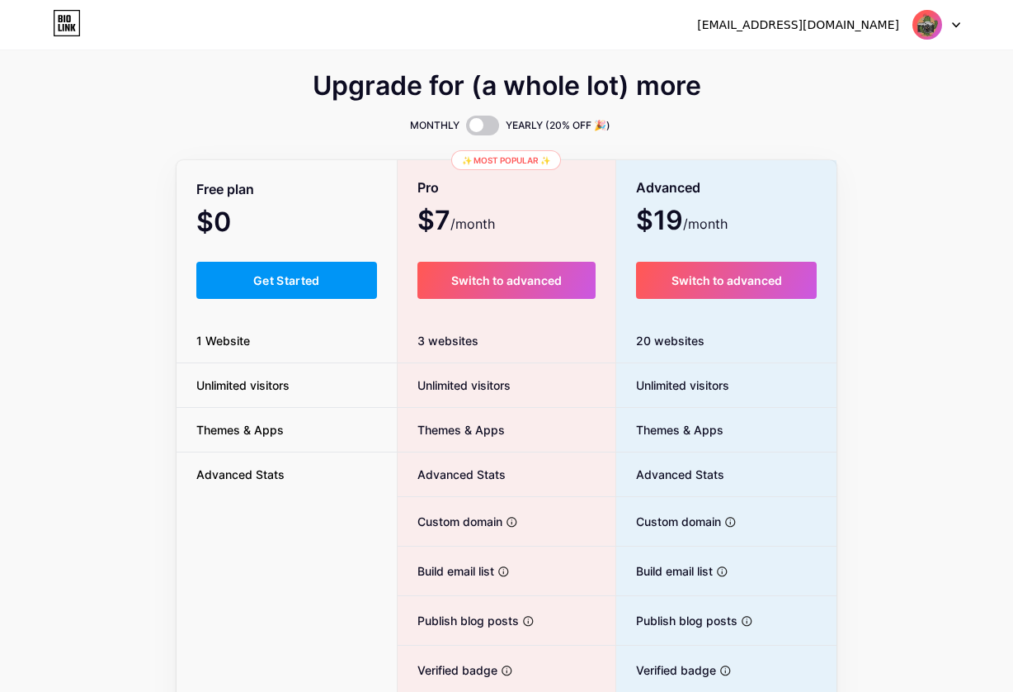
click at [936, 27] on img at bounding box center [927, 24] width 31 height 31
click at [850, 59] on link "Dashboard" at bounding box center [857, 67] width 205 height 45
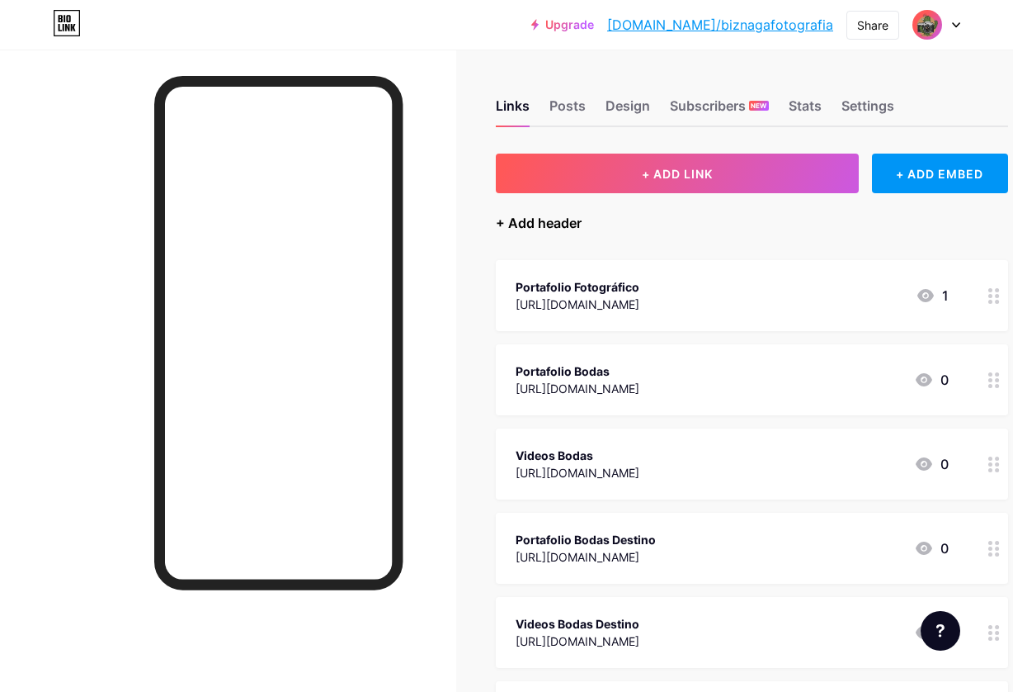
click at [524, 224] on div "+ Add header" at bounding box center [539, 223] width 86 height 20
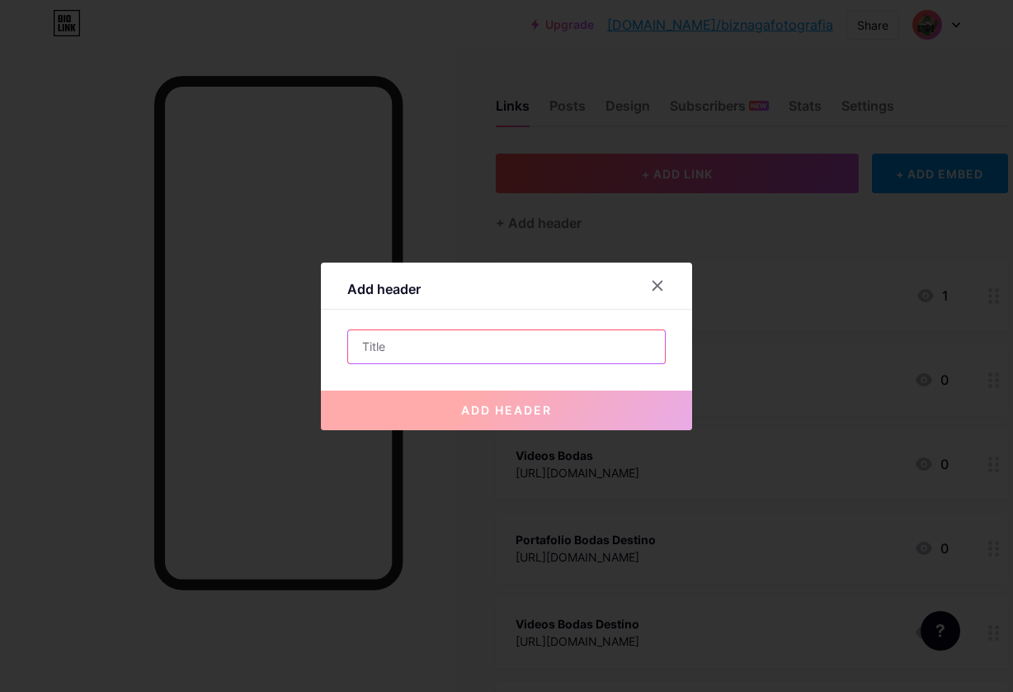
click at [462, 342] on input "text" at bounding box center [506, 346] width 317 height 33
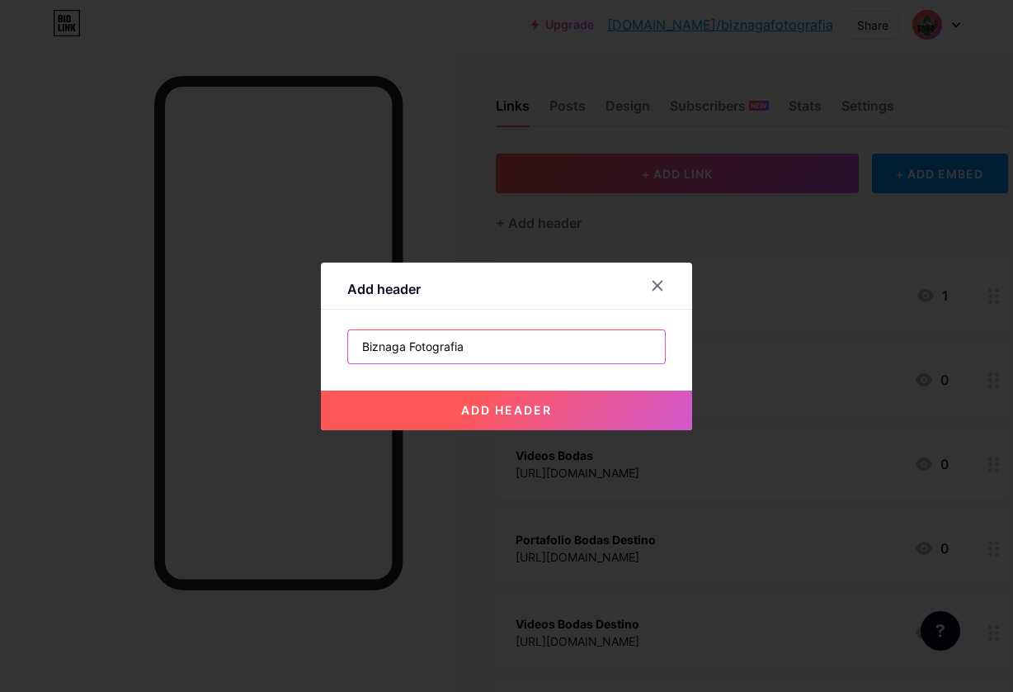
type input "Biznaga Fotografia"
click at [503, 405] on span "add header" at bounding box center [506, 410] width 91 height 14
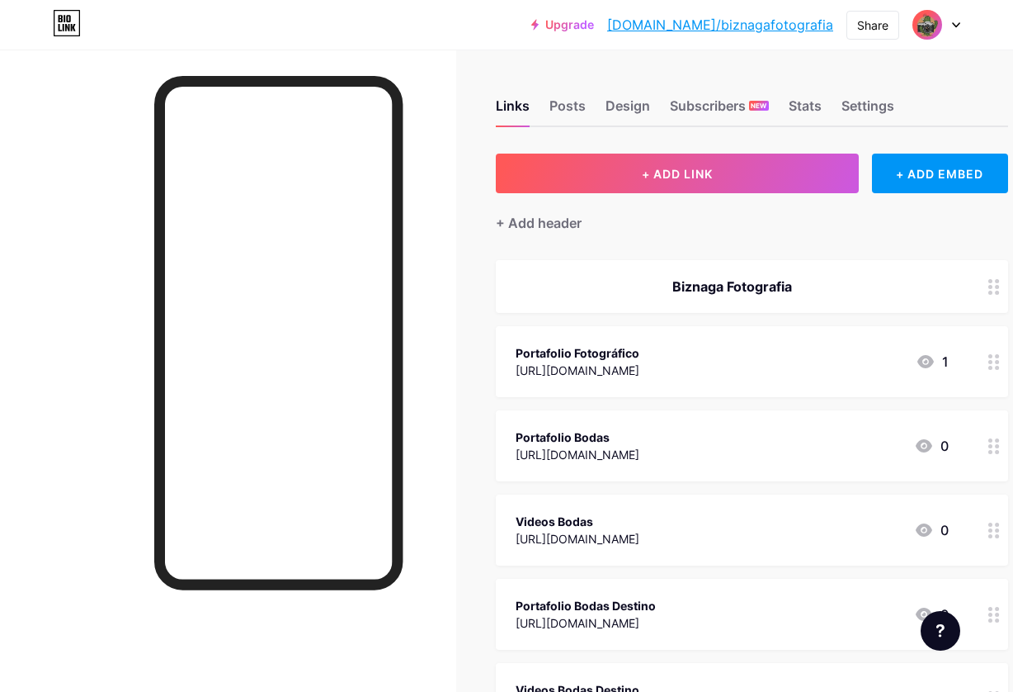
click at [843, 288] on div "Biznaga Fotografia" at bounding box center [732, 286] width 433 height 20
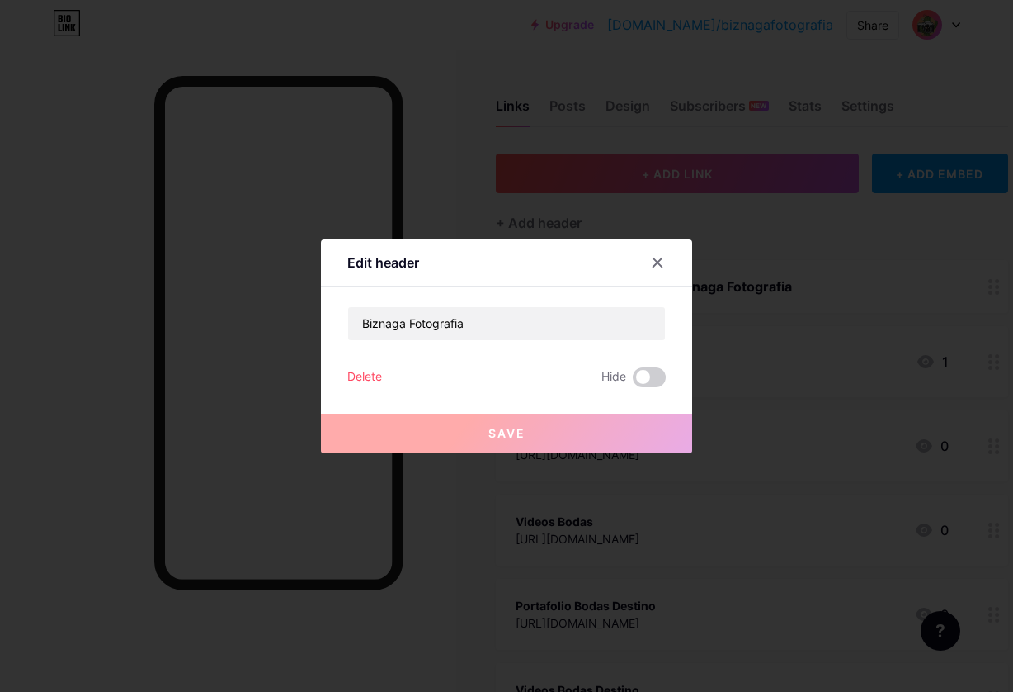
click at [372, 378] on div "Delete" at bounding box center [364, 377] width 35 height 20
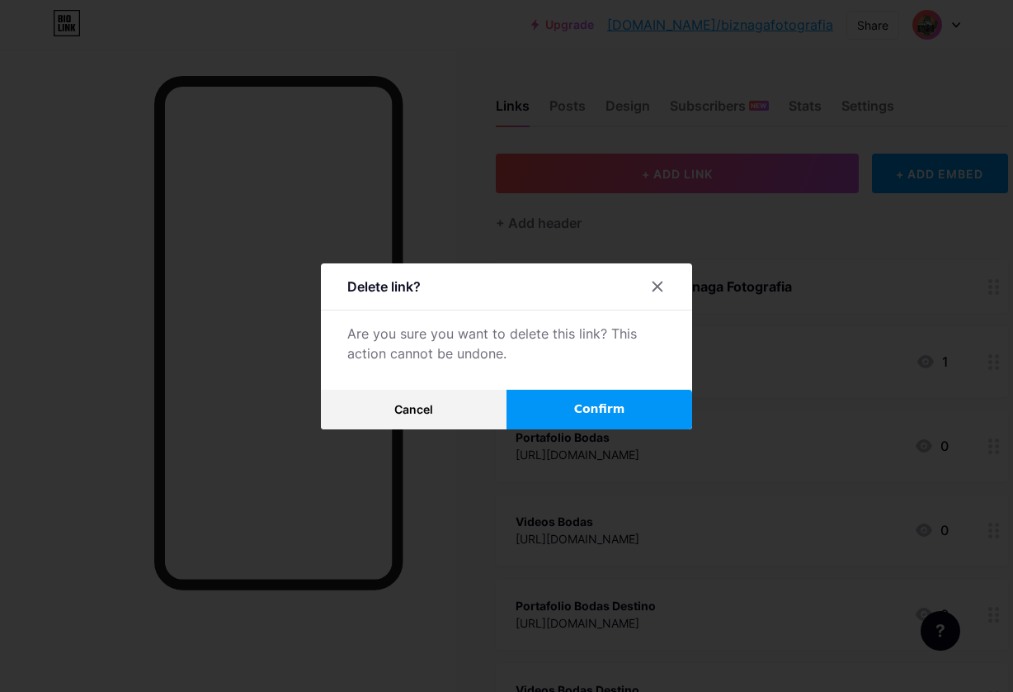
click at [609, 407] on span "Confirm" at bounding box center [599, 408] width 51 height 17
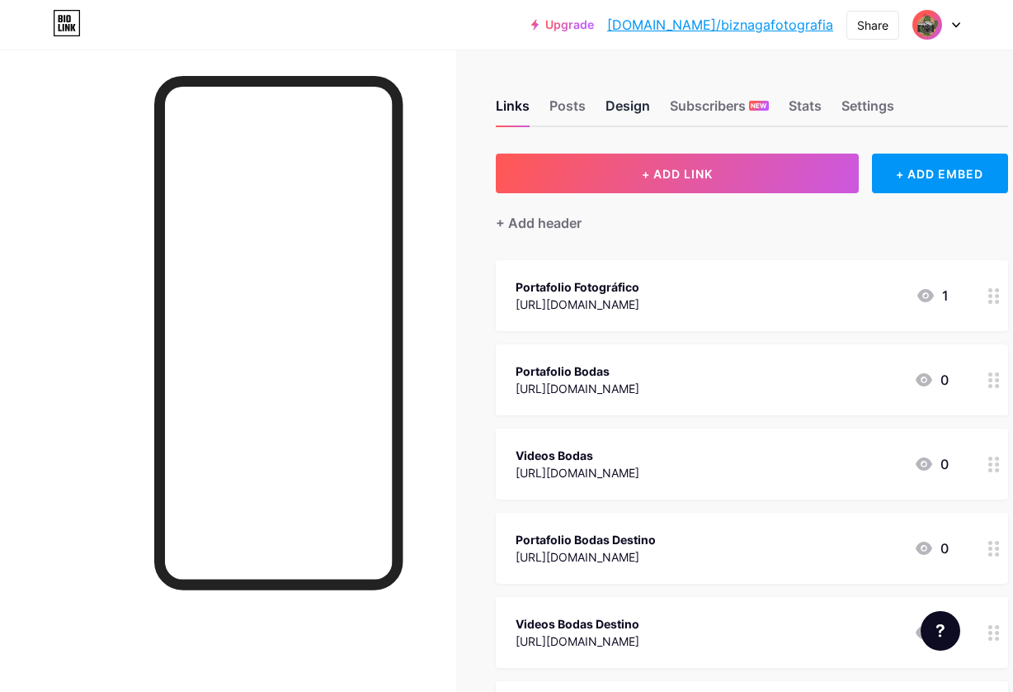
click at [616, 107] on div "Design" at bounding box center [628, 111] width 45 height 30
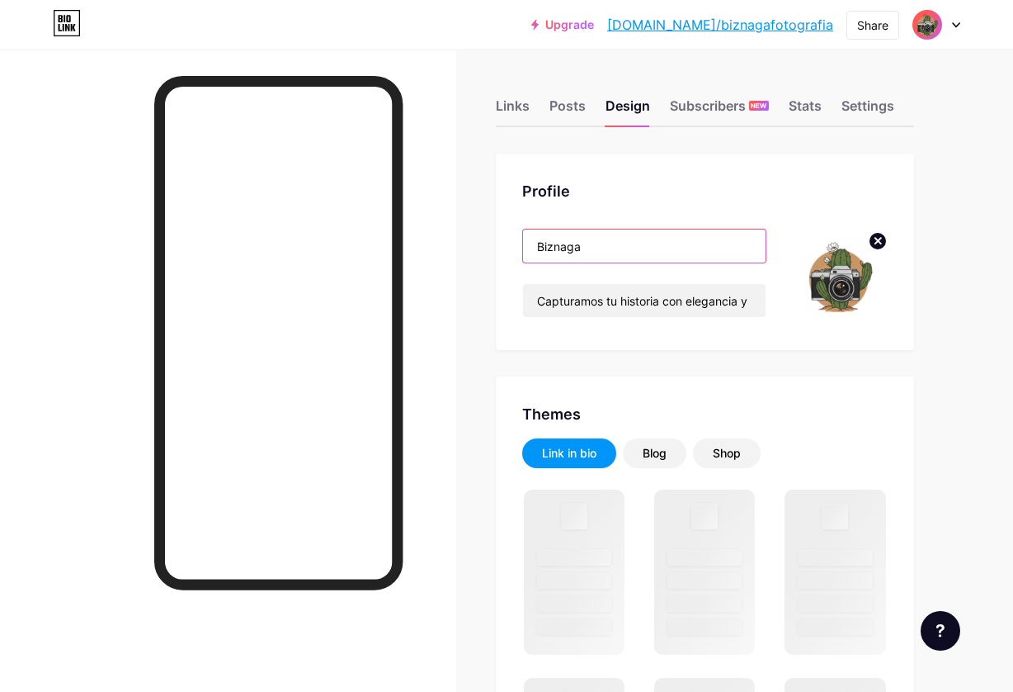
click at [602, 241] on input "Biznaga" at bounding box center [644, 245] width 243 height 33
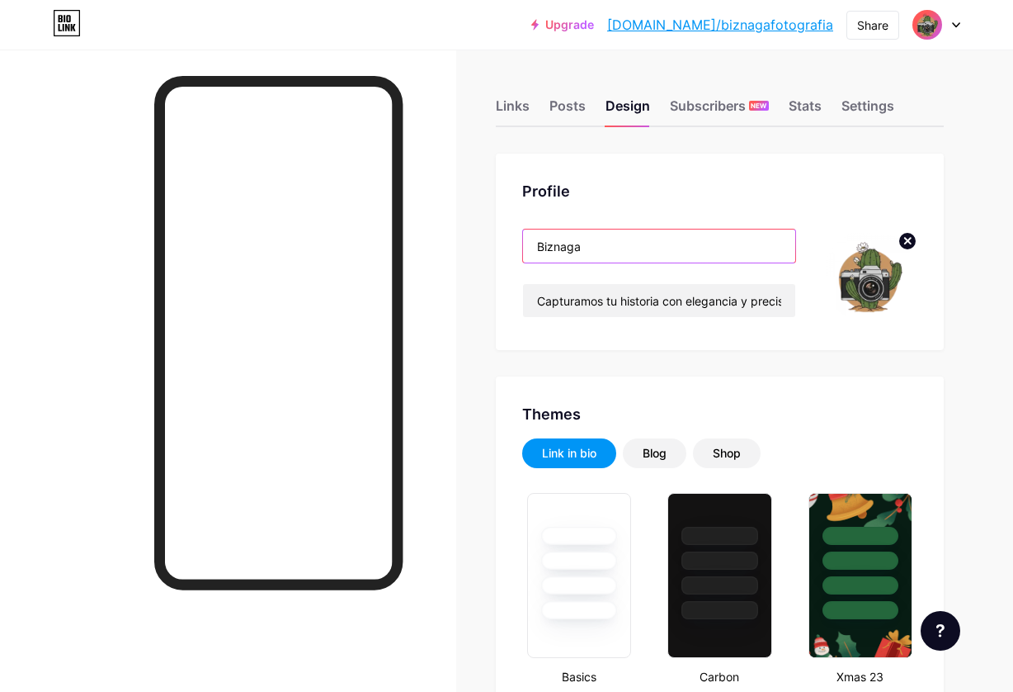
type input "#424242"
type input "#000000"
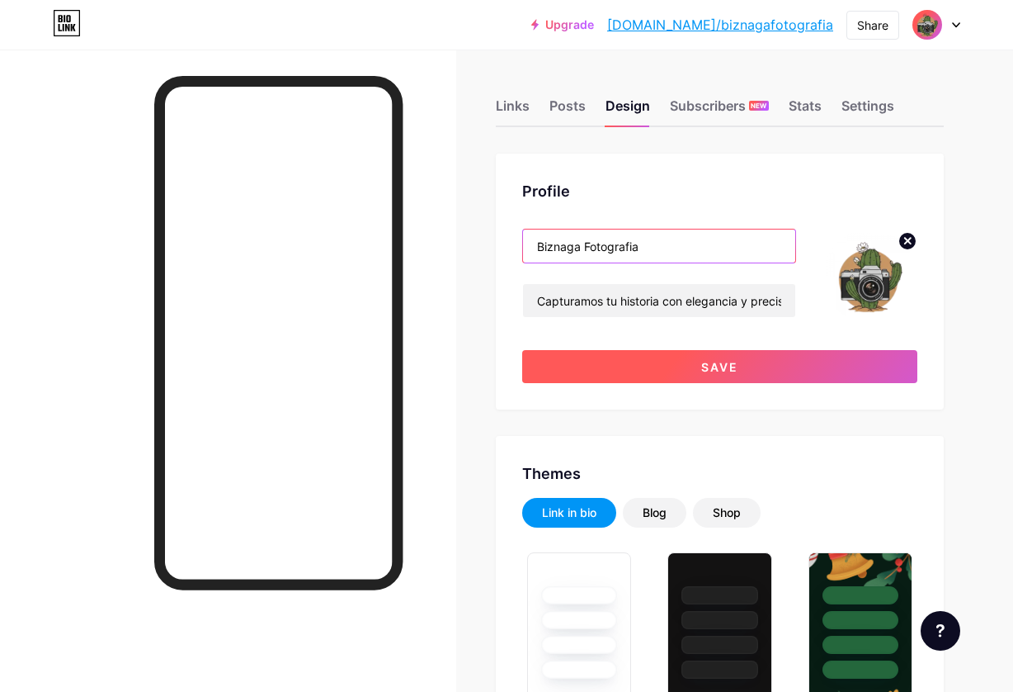
type input "Biznaga Fotografia"
click at [758, 361] on button "Save" at bounding box center [719, 366] width 395 height 33
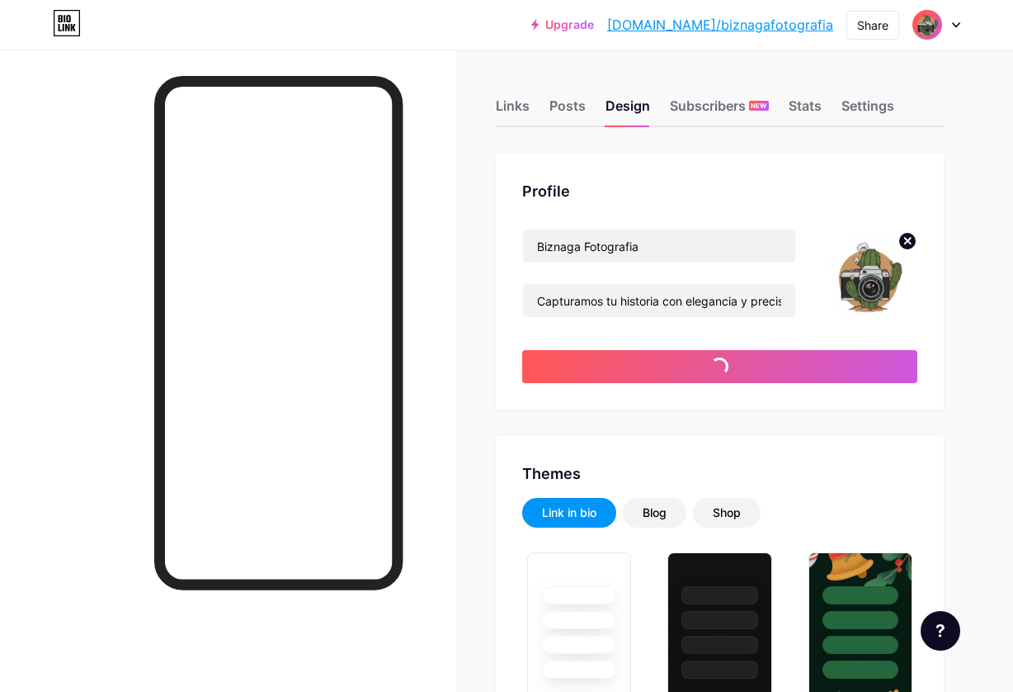
type input "#000000"
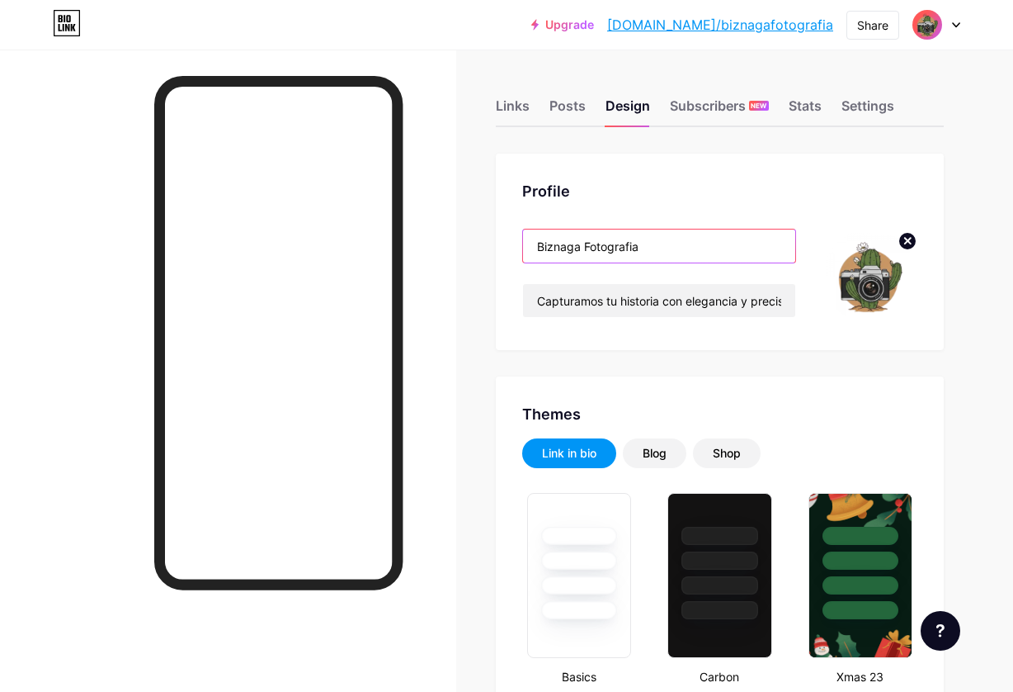
click at [634, 243] on input "Biznaga Fotografia" at bounding box center [659, 245] width 272 height 33
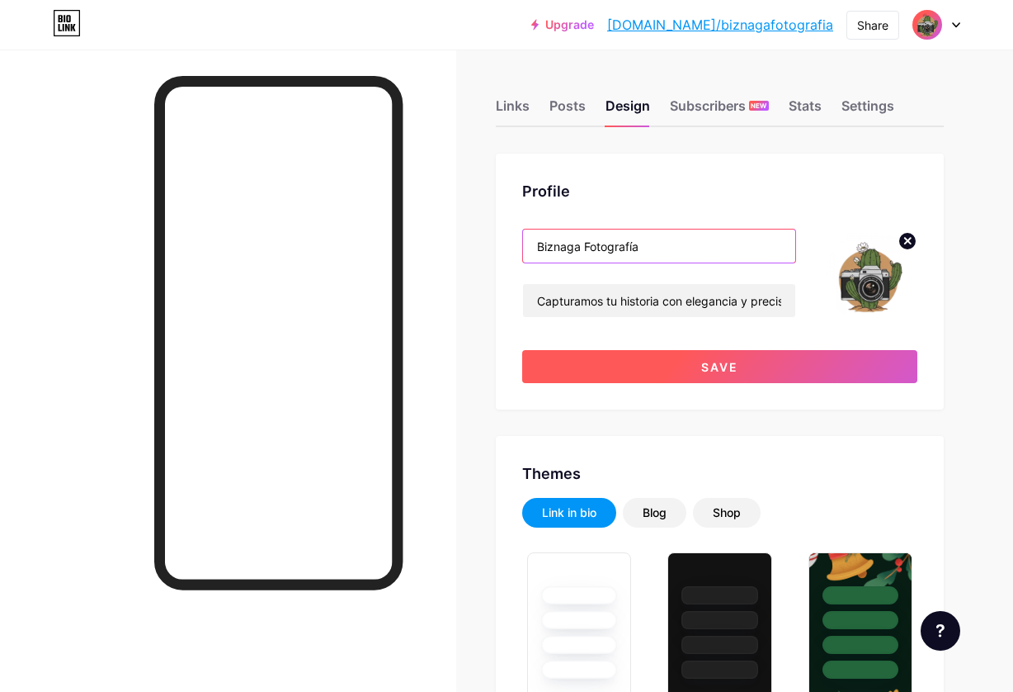
type input "Biznaga Fotografía"
click at [711, 366] on span "Save" at bounding box center [719, 367] width 37 height 14
type input "#000000"
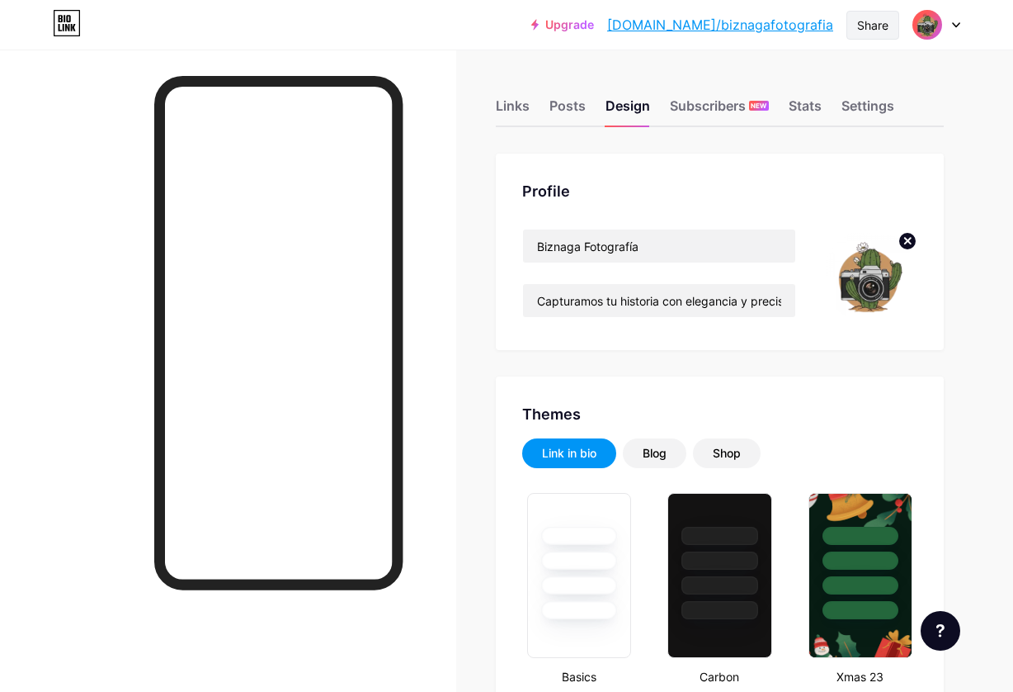
click at [879, 31] on div "Share" at bounding box center [872, 25] width 31 height 17
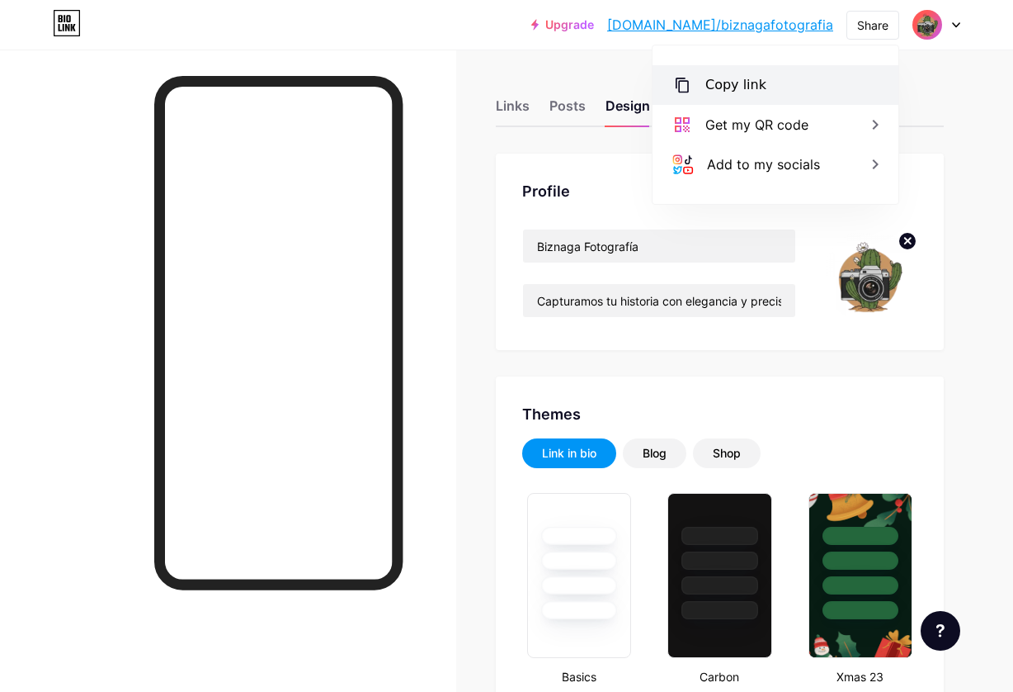
click at [801, 81] on div "Copy link" at bounding box center [776, 85] width 246 height 40
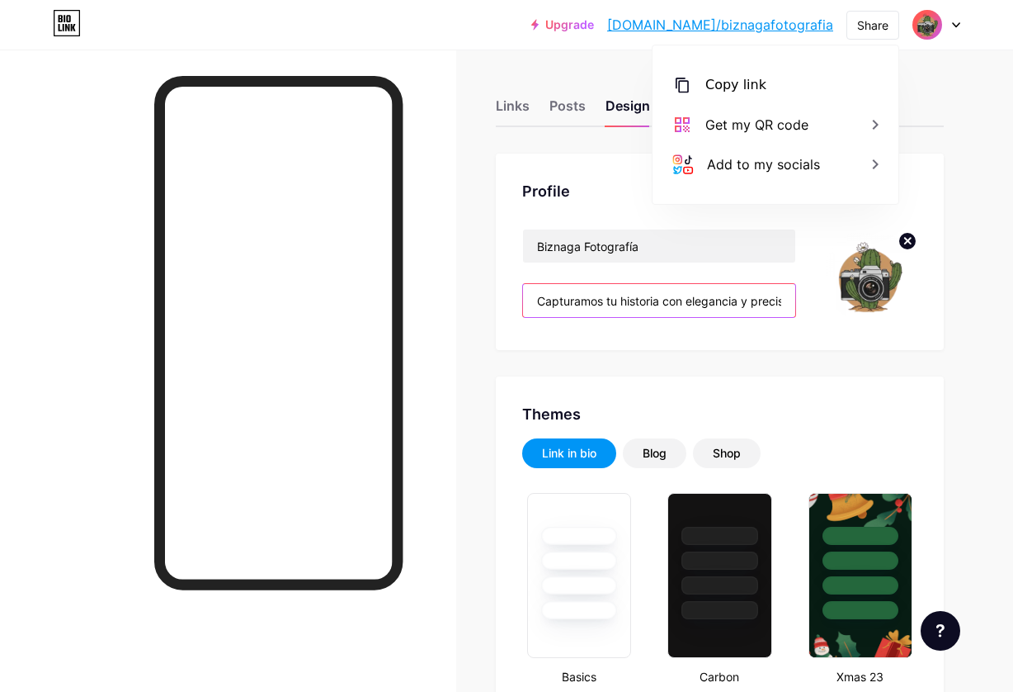
click at [737, 307] on input "Capturamos tu historia con elegancia y precisión, reserva tu fecha" at bounding box center [659, 300] width 272 height 33
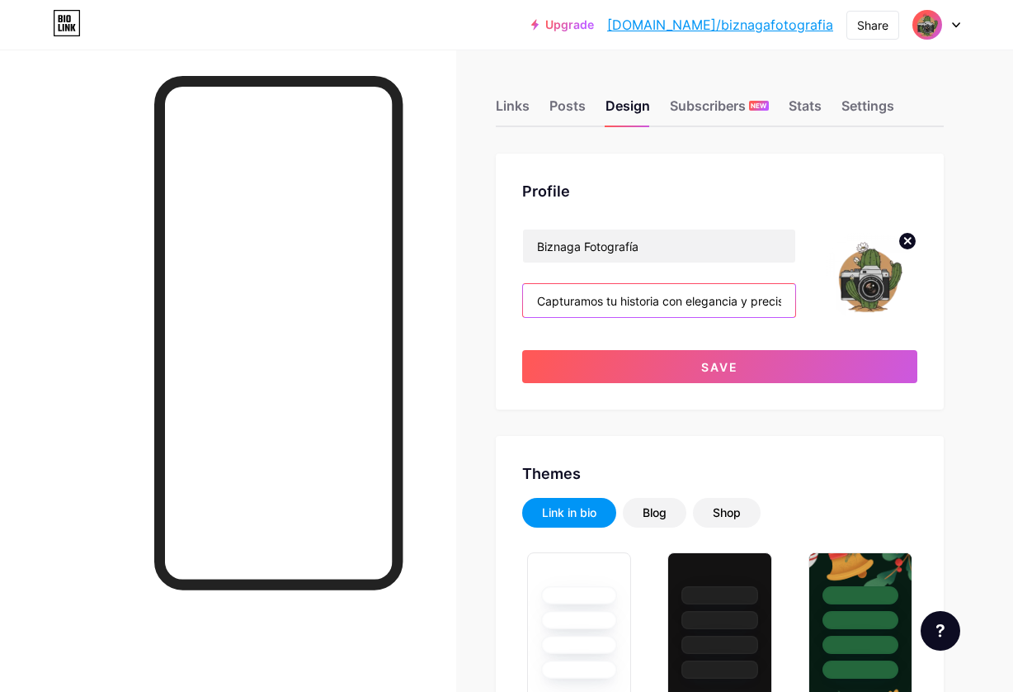
scroll to position [1, 0]
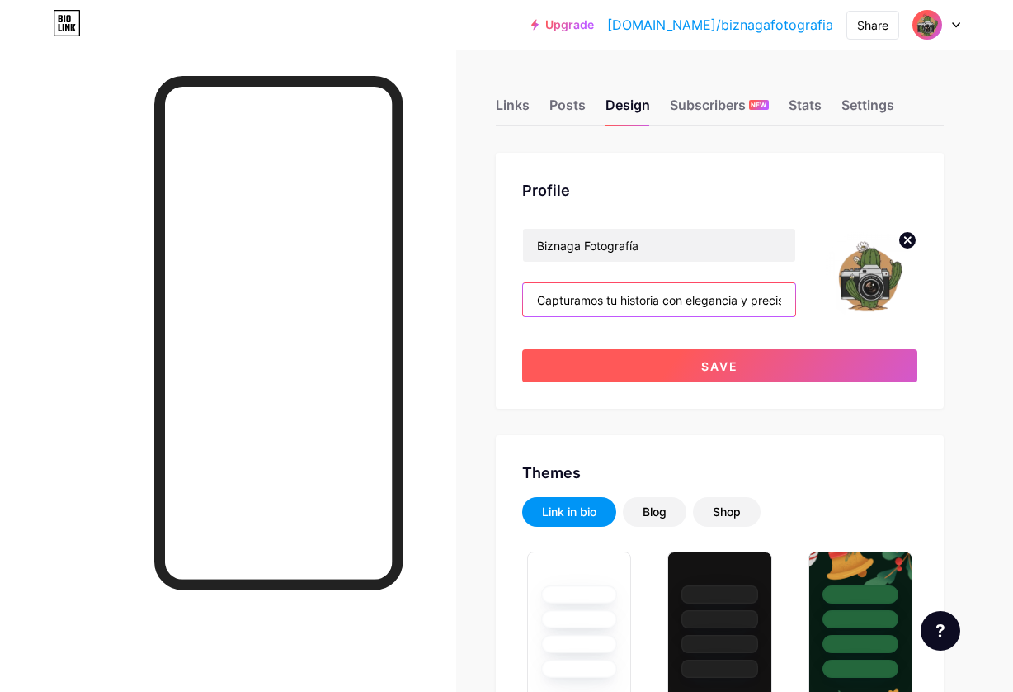
type input "Capturamos tu historia con elegancia y precisión, agenda tu fecha"
click at [703, 369] on span "Save" at bounding box center [719, 366] width 37 height 14
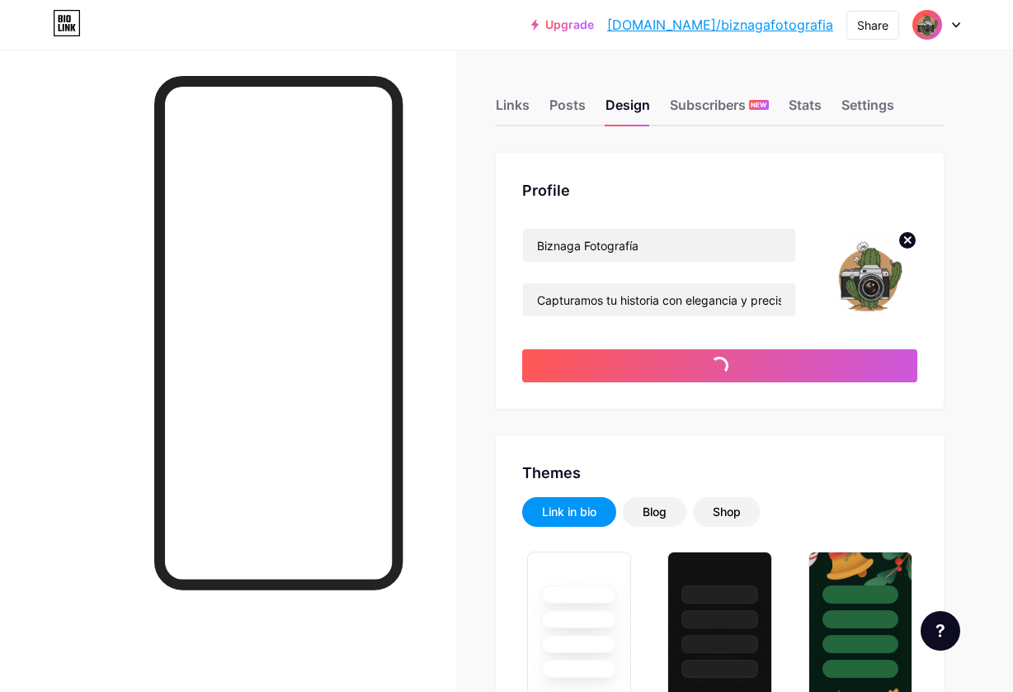
type input "#000000"
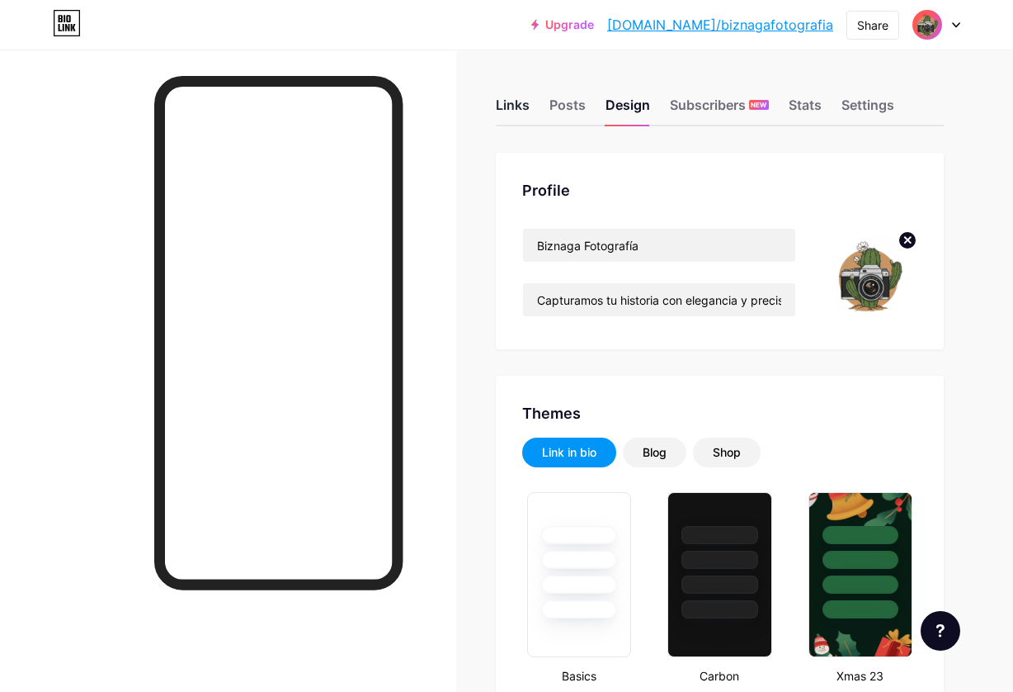
click at [512, 107] on div "Links" at bounding box center [513, 110] width 34 height 30
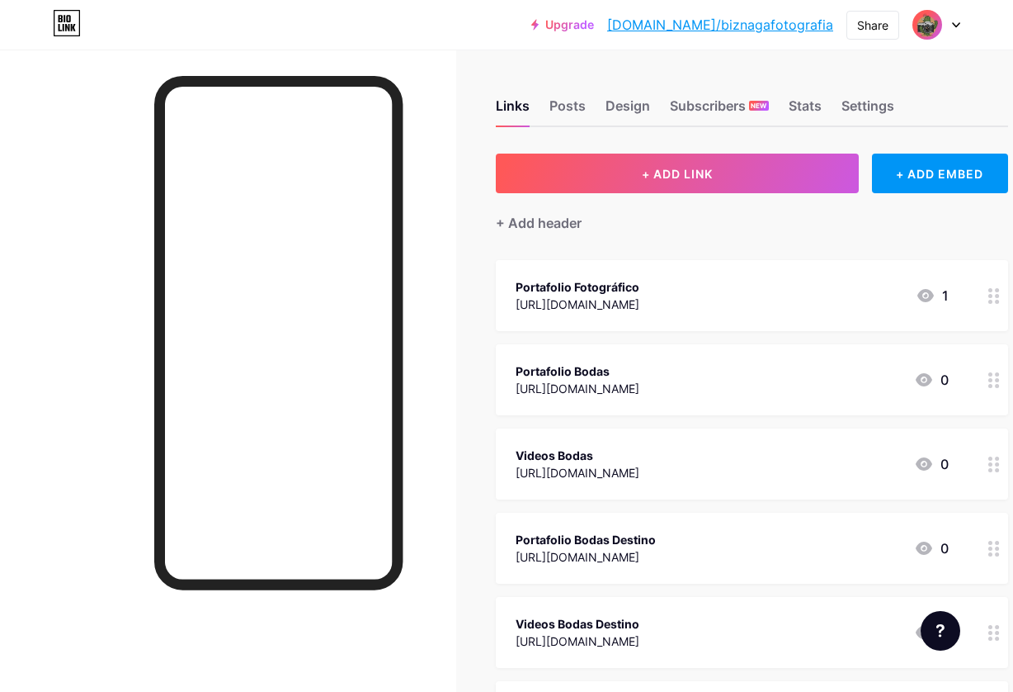
click at [481, 43] on div "Upgrade bio.link/biznag... bio.link/biznagafotografia Share Switch accounts Biz…" at bounding box center [506, 25] width 1013 height 50
click at [883, 28] on div "Share" at bounding box center [872, 25] width 31 height 17
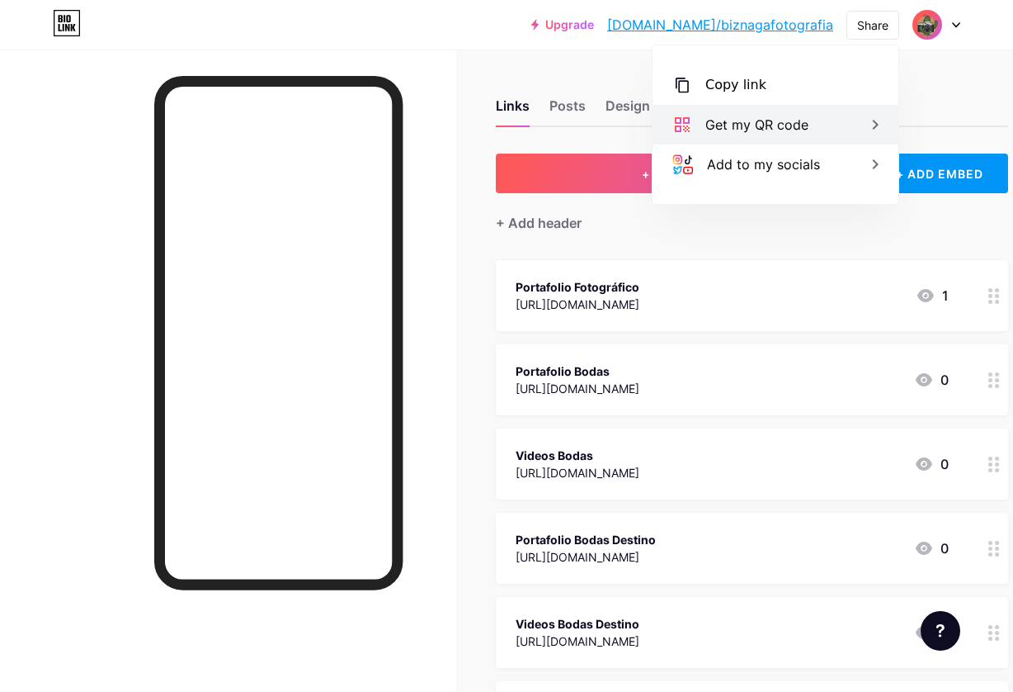
click at [806, 127] on div "Get my QR code" at bounding box center [757, 125] width 103 height 20
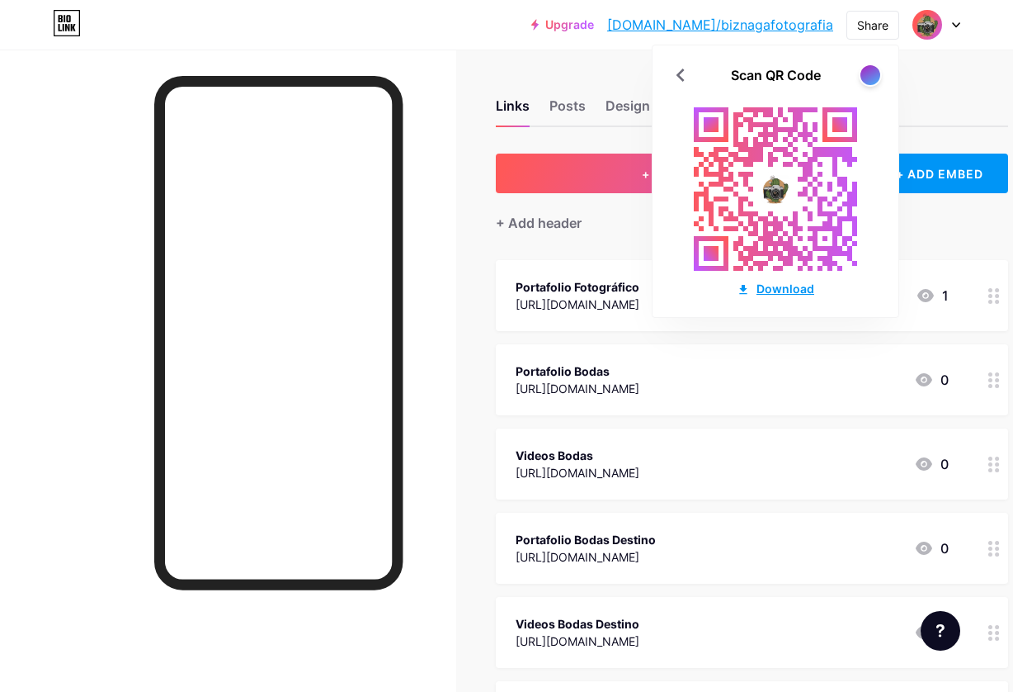
click at [786, 291] on div "Download" at bounding box center [776, 288] width 78 height 17
